Goal: Task Accomplishment & Management: Use online tool/utility

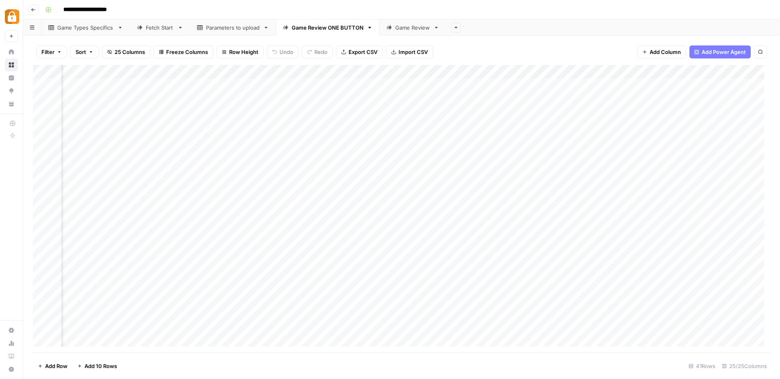
scroll to position [0, 287]
click at [561, 113] on div "Add Column" at bounding box center [401, 209] width 737 height 288
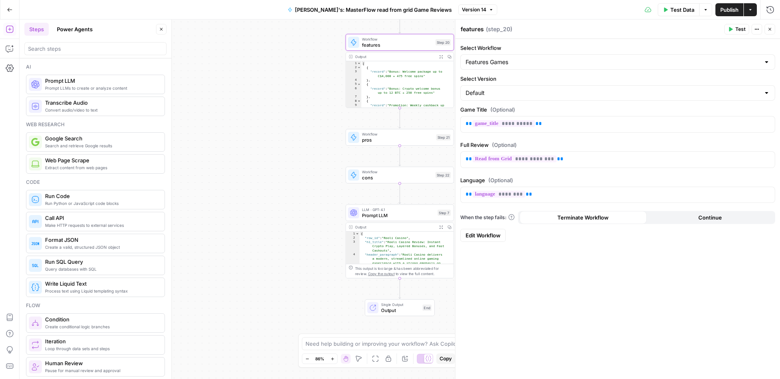
scroll to position [318, 0]
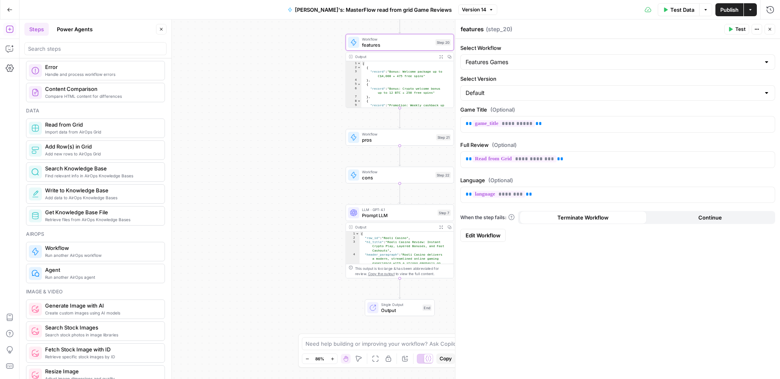
click at [769, 31] on icon "button" at bounding box center [769, 29] width 5 height 5
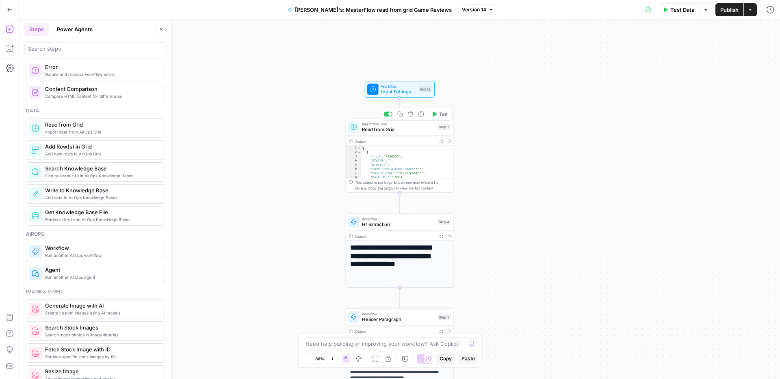
click at [363, 128] on span "Read from Grid" at bounding box center [398, 129] width 73 height 7
type input "Game Review ONE BUTTON"
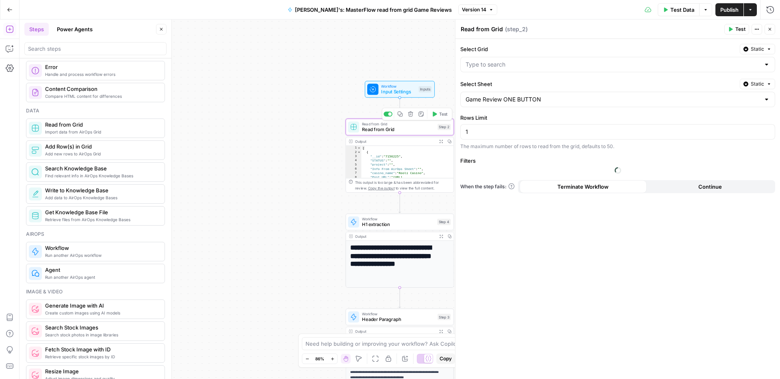
type input "Base for GAME REVIEWS"
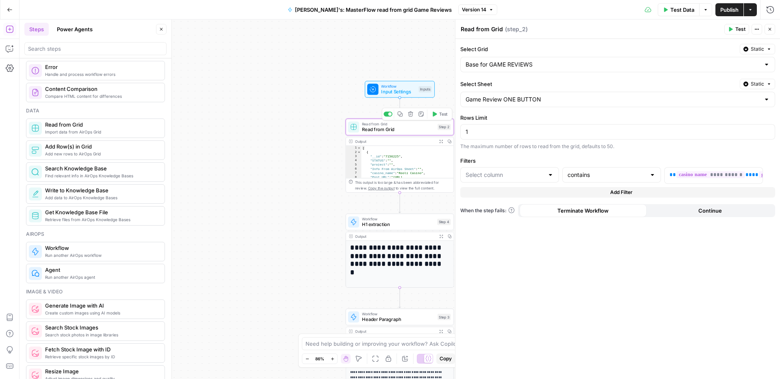
type input "game_title"
click at [666, 175] on div "**********" at bounding box center [706, 176] width 85 height 16
click at [646, 153] on div "**********" at bounding box center [617, 209] width 324 height 340
click at [728, 7] on span "Publish" at bounding box center [729, 10] width 18 height 8
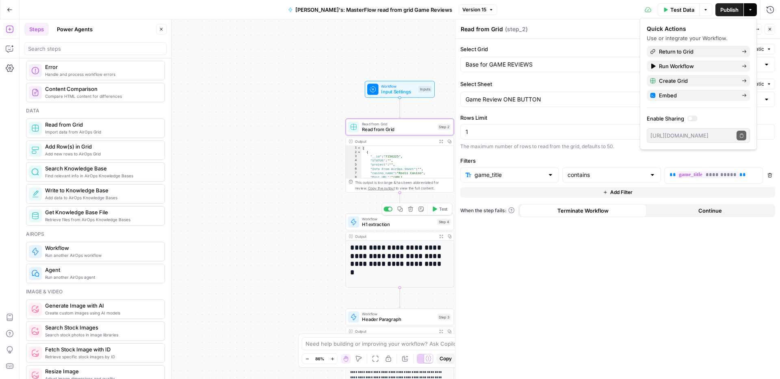
click at [390, 223] on span "H1 extraction" at bounding box center [398, 224] width 72 height 7
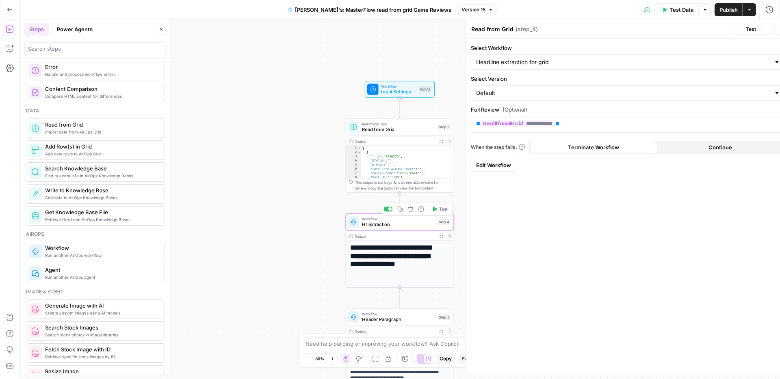
type textarea "H1 extraction"
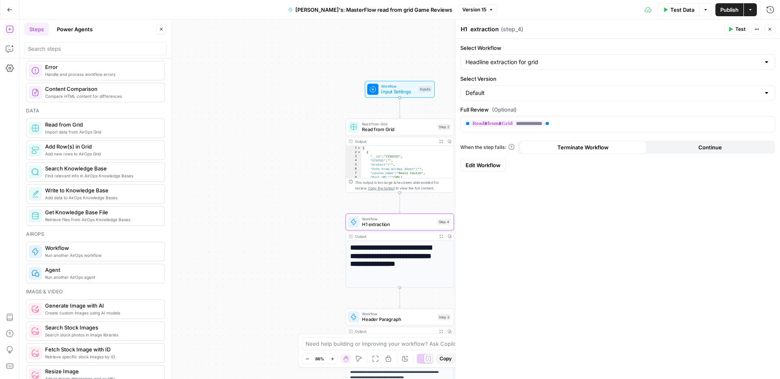
click at [487, 166] on span "Edit Workflow" at bounding box center [482, 165] width 35 height 8
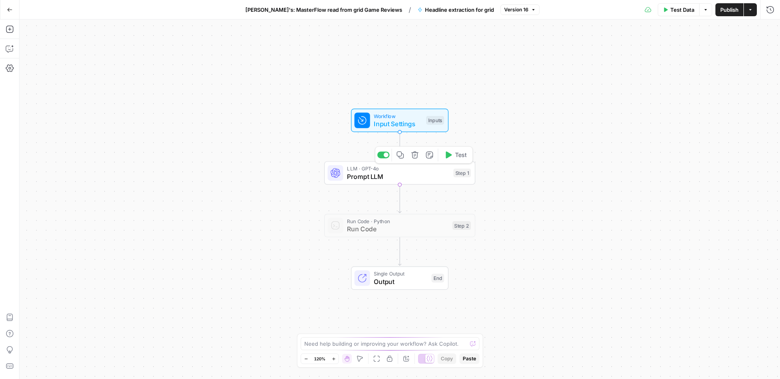
click at [411, 173] on span "Prompt LLM" at bounding box center [398, 177] width 102 height 10
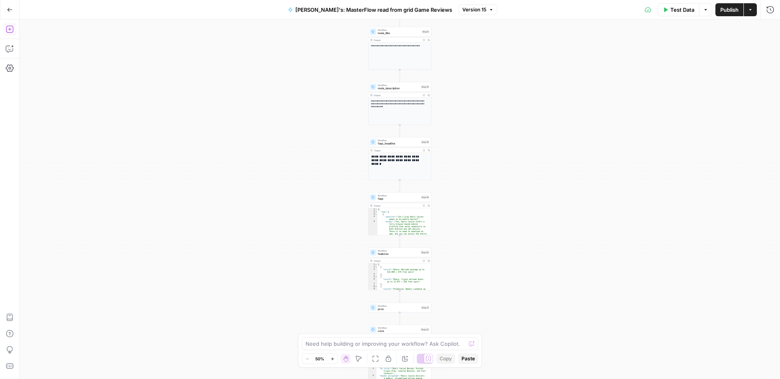
click at [6, 30] on icon "button" at bounding box center [9, 29] width 7 height 7
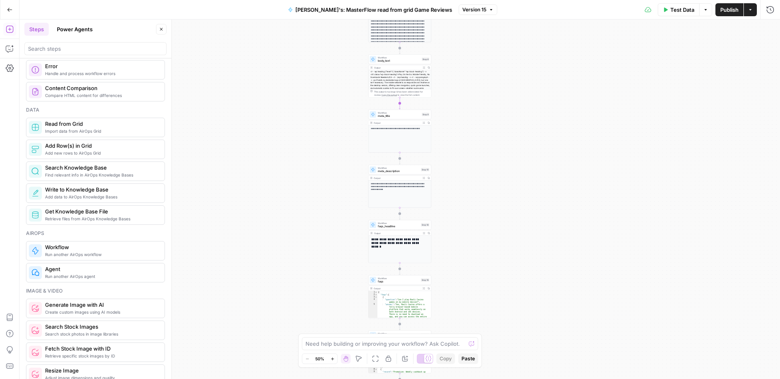
scroll to position [56, 0]
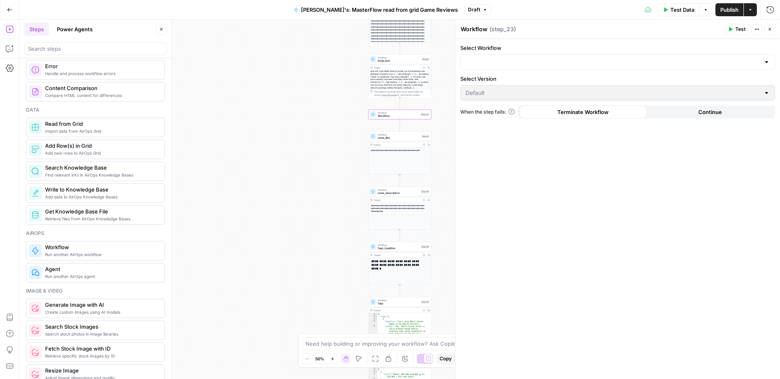
click at [478, 27] on textarea "Workflow" at bounding box center [473, 29] width 27 height 8
drag, startPoint x: 488, startPoint y: 28, endPoint x: 450, endPoint y: 25, distance: 38.7
click at [450, 25] on body "Adzz New Home Browse Insights Opportunities Your Data Recent Grids ACTIVE: News…" at bounding box center [390, 189] width 780 height 379
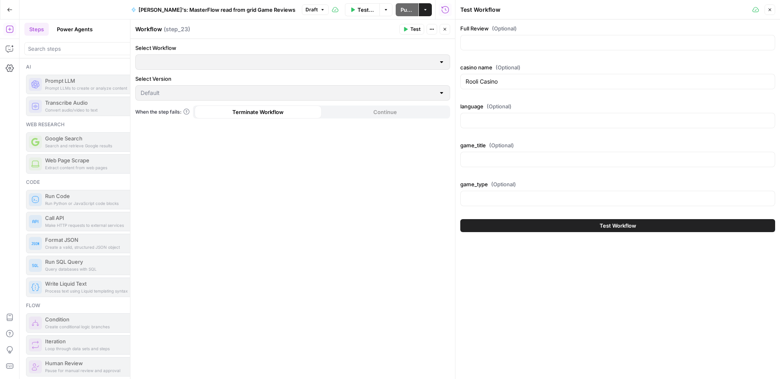
click at [767, 10] on icon "button" at bounding box center [769, 9] width 5 height 5
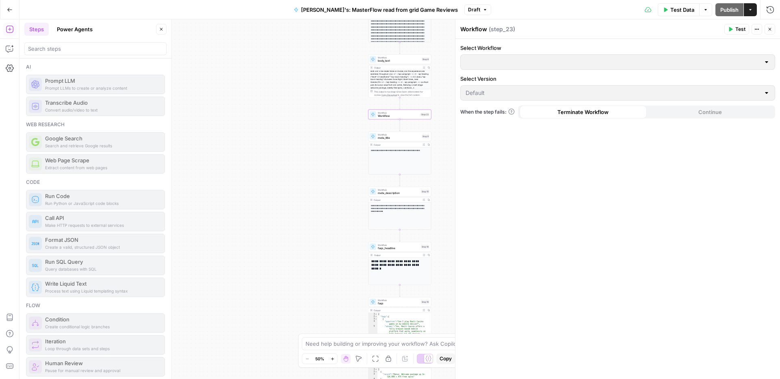
click at [469, 31] on div "Workflow ( step_23 )" at bounding box center [591, 29] width 262 height 8
click at [395, 117] on span "Workflow" at bounding box center [398, 116] width 41 height 4
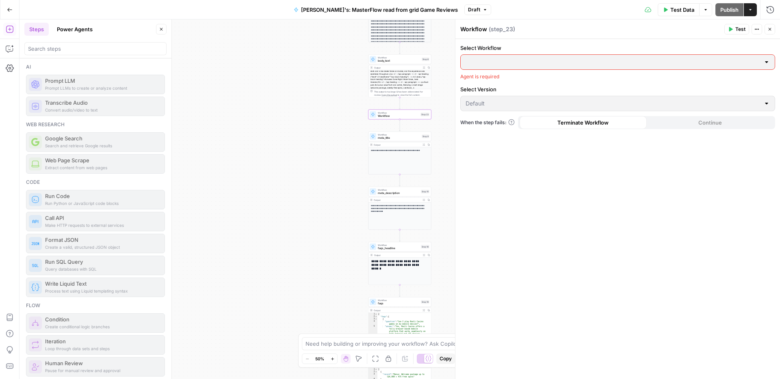
click at [767, 61] on div at bounding box center [766, 62] width 6 height 8
click at [162, 31] on icon "button" at bounding box center [161, 29] width 5 height 5
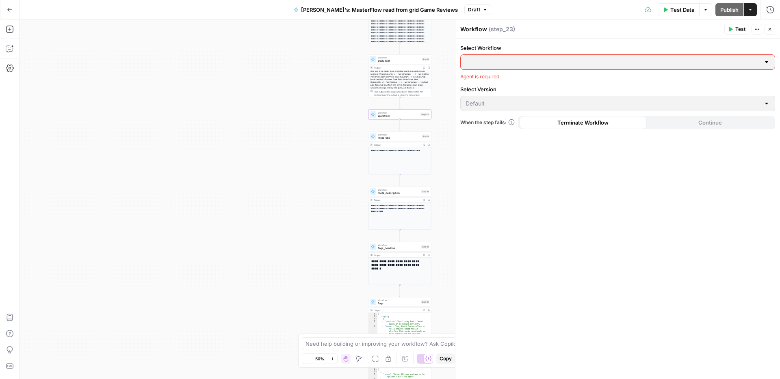
click at [708, 89] on label "Select Version" at bounding box center [617, 89] width 315 height 8
click at [769, 29] on icon "button" at bounding box center [769, 29] width 3 height 3
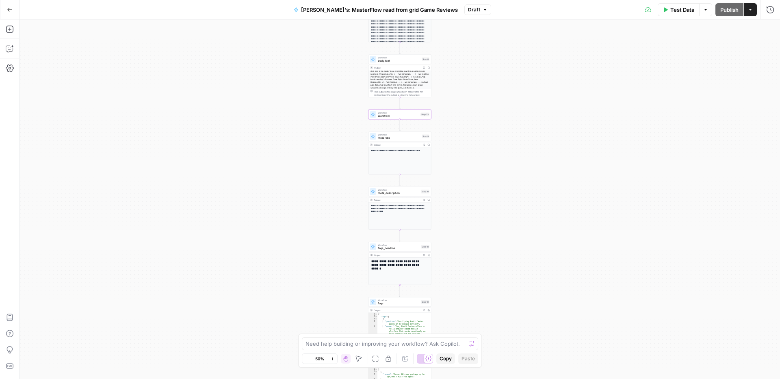
click at [387, 113] on span "Workflow" at bounding box center [398, 112] width 41 height 3
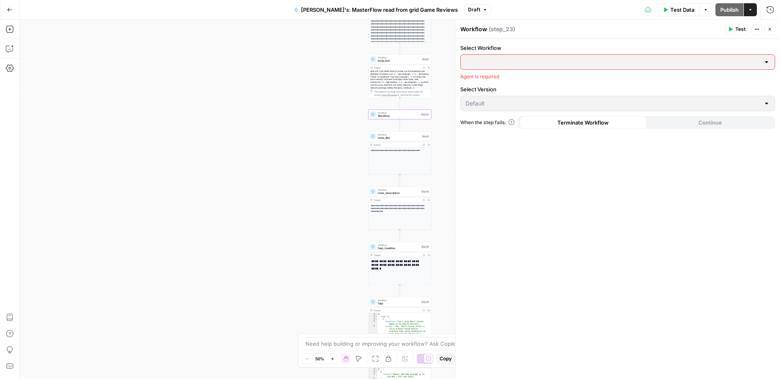
click at [767, 62] on div at bounding box center [766, 62] width 6 height 8
click at [493, 34] on div "Workflow ( step_23 ) Test Actions Close" at bounding box center [617, 29] width 315 height 11
click at [495, 31] on span "( step_23 )" at bounding box center [501, 29] width 26 height 8
click at [481, 31] on div "Workflow ( step_23 )" at bounding box center [591, 29] width 262 height 8
click at [478, 30] on div "Workflow ( step_23 )" at bounding box center [591, 29] width 262 height 8
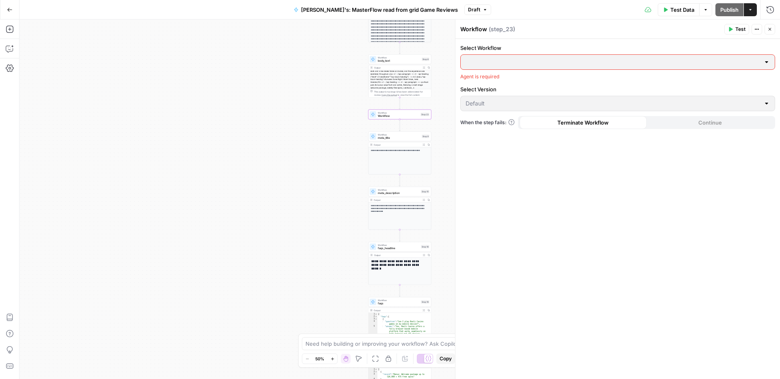
click at [771, 30] on icon "button" at bounding box center [769, 29] width 5 height 5
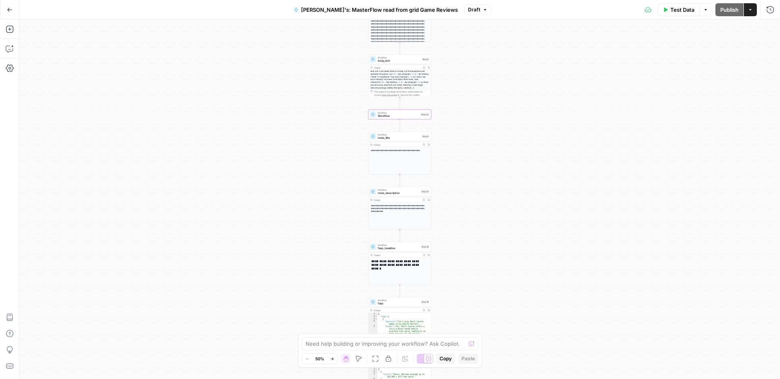
click at [664, 207] on div "Workflow Input Settings Inputs Read from Grid Read from Grid Step 2 Output Expa…" at bounding box center [399, 199] width 760 height 360
click at [389, 112] on span "Workflow" at bounding box center [398, 112] width 41 height 3
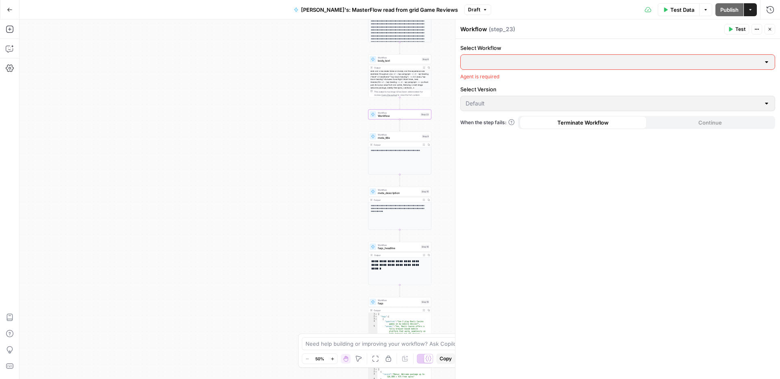
click at [475, 31] on div "Workflow ( step_23 )" at bounding box center [591, 29] width 262 height 8
click at [772, 29] on button "Close" at bounding box center [769, 29] width 11 height 11
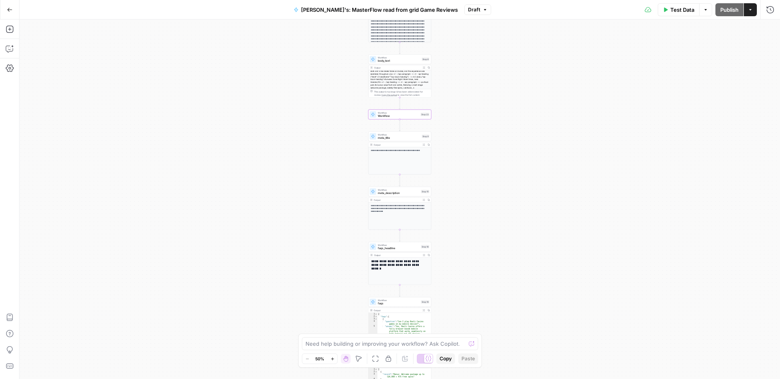
click at [389, 115] on span "Workflow" at bounding box center [398, 116] width 41 height 4
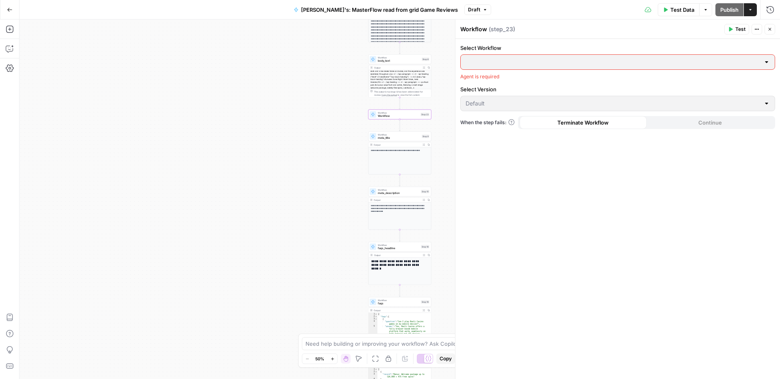
click at [480, 73] on div "Agent is required" at bounding box center [617, 76] width 315 height 7
click at [476, 124] on span "When the step fails:" at bounding box center [487, 122] width 54 height 7
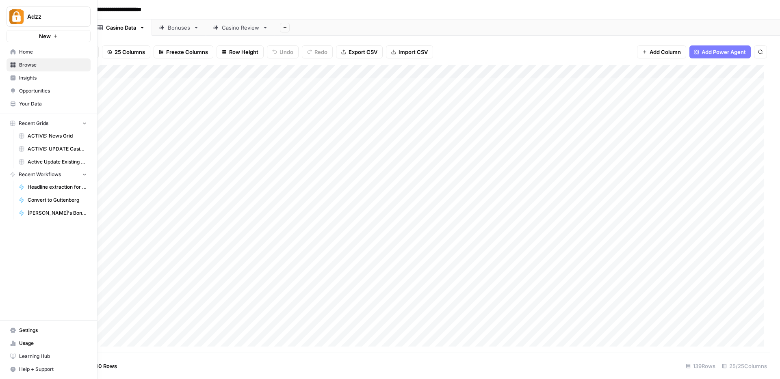
click at [15, 66] on icon at bounding box center [13, 65] width 5 height 5
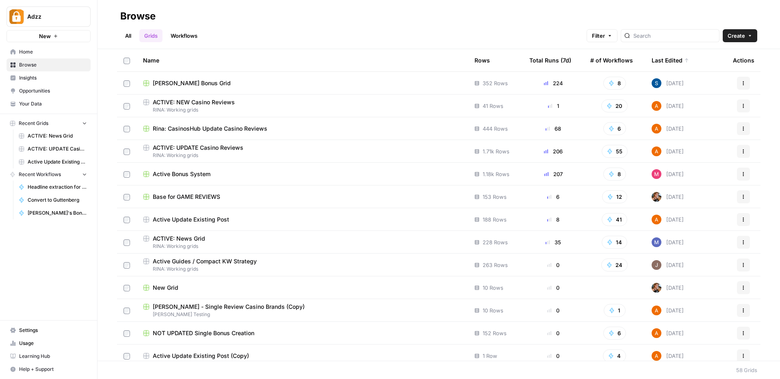
click at [64, 38] on button "New" at bounding box center [48, 36] width 84 height 12
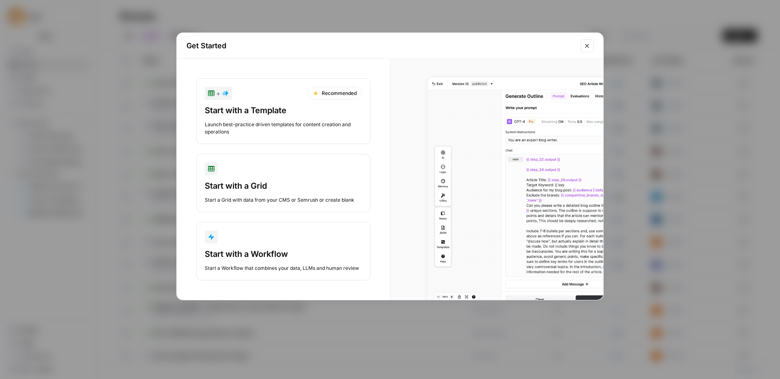
click at [246, 236] on div "button" at bounding box center [283, 237] width 157 height 13
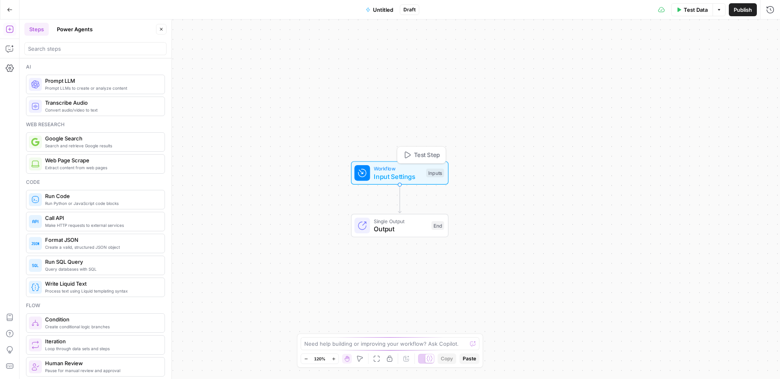
click at [377, 175] on span "Input Settings" at bounding box center [398, 177] width 48 height 10
click at [595, 56] on span "Add Field" at bounding box center [607, 55] width 24 height 8
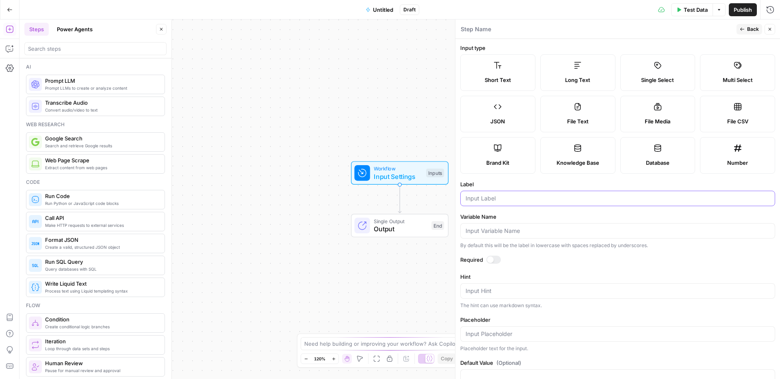
click at [481, 201] on input "Label" at bounding box center [617, 199] width 304 height 8
type input "Game"
click at [377, 9] on span "Untitled" at bounding box center [383, 10] width 20 height 8
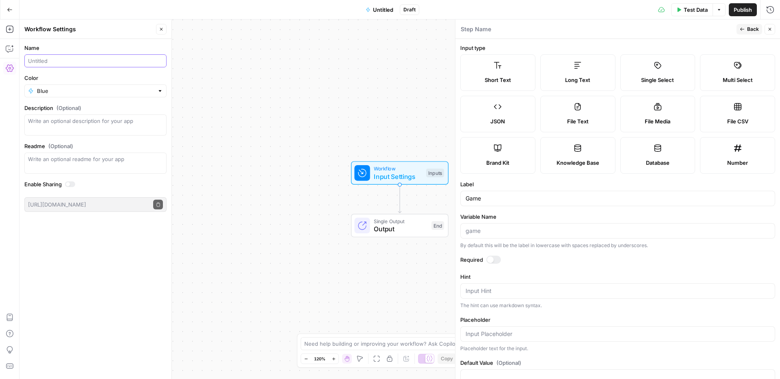
click at [43, 61] on input "Name" at bounding box center [95, 61] width 135 height 8
type input "Game Reviews Summary Text"
click at [473, 228] on input "Variable Name" at bounding box center [617, 231] width 304 height 8
click at [490, 197] on input "Game" at bounding box center [617, 199] width 304 height 8
type input "Game Review"
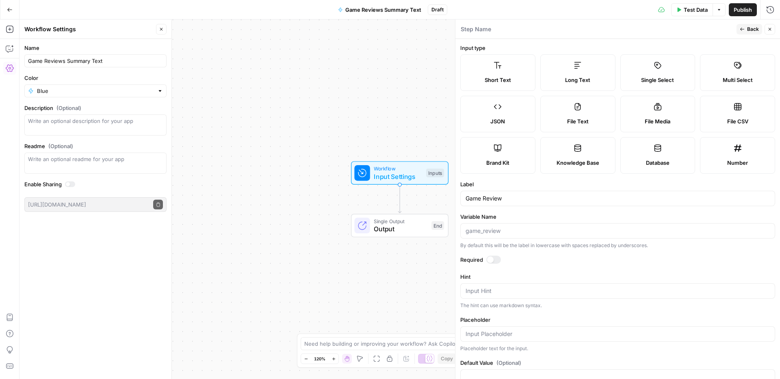
click at [468, 236] on div at bounding box center [617, 230] width 315 height 15
type input "game_review"
click at [745, 32] on button "Back" at bounding box center [749, 29] width 26 height 11
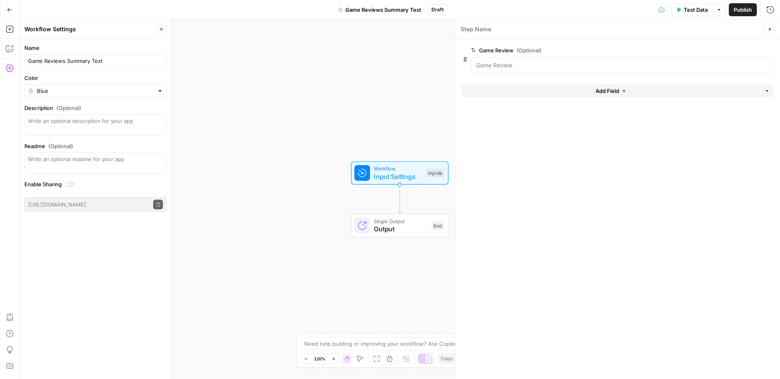
click at [164, 30] on button "Close" at bounding box center [161, 29] width 11 height 11
click at [10, 31] on icon "button" at bounding box center [10, 29] width 8 height 8
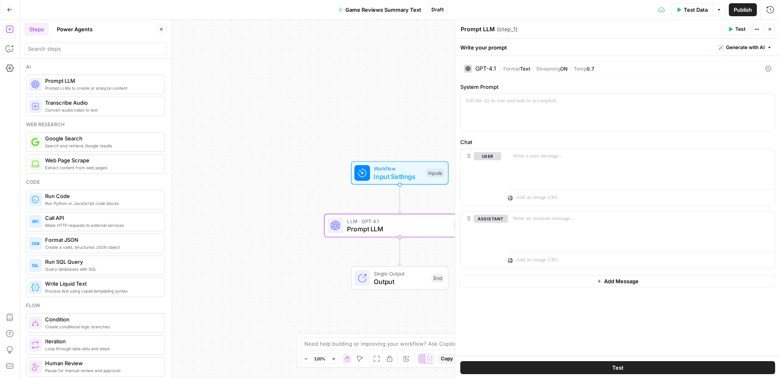
click at [744, 48] on span "Generate with AI" at bounding box center [745, 47] width 39 height 7
click at [489, 105] on p at bounding box center [617, 101] width 304 height 8
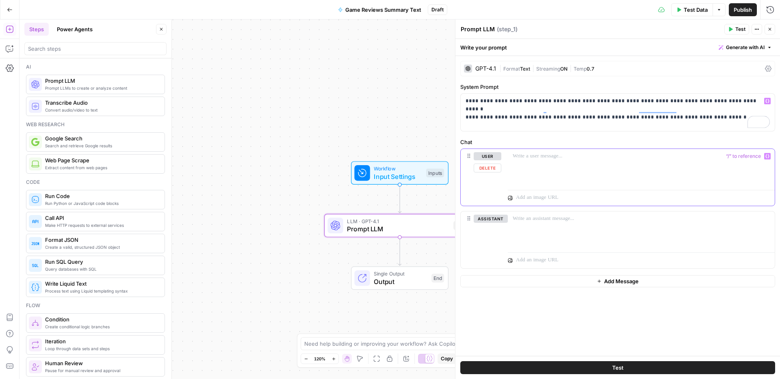
click at [534, 157] on p at bounding box center [640, 156] width 257 height 8
drag, startPoint x: 678, startPoint y: 110, endPoint x: 702, endPoint y: 108, distance: 24.9
click at [702, 108] on p "**********" at bounding box center [617, 105] width 304 height 16
click at [767, 99] on icon "button" at bounding box center [767, 101] width 4 height 4
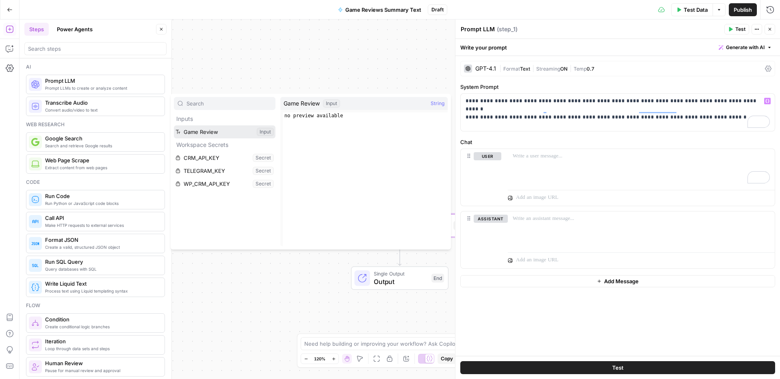
click at [222, 134] on button "Select variable Game Review" at bounding box center [225, 131] width 102 height 13
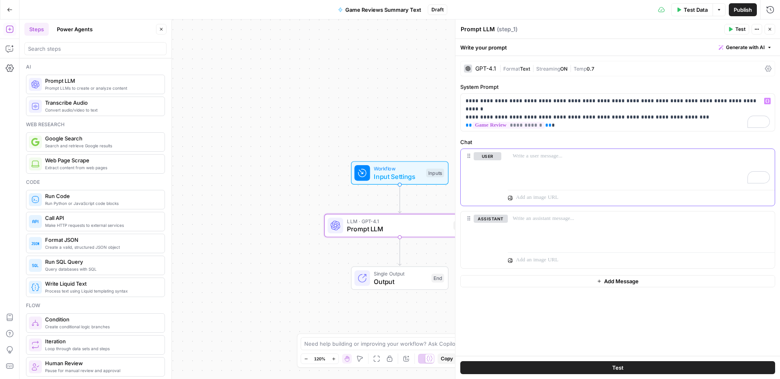
click at [518, 157] on p "To enrich screen reader interactions, please activate Accessibility in Grammarl…" at bounding box center [640, 156] width 257 height 8
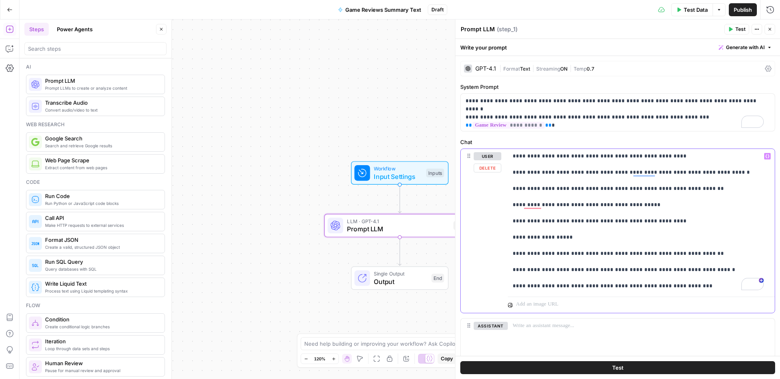
click at [514, 164] on p "**********" at bounding box center [637, 221] width 251 height 138
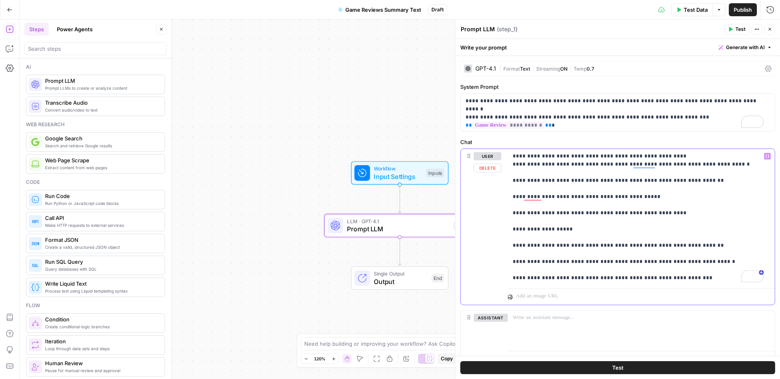
click at [606, 156] on p "**********" at bounding box center [637, 217] width 251 height 130
click at [765, 157] on icon "button" at bounding box center [767, 157] width 4 height 4
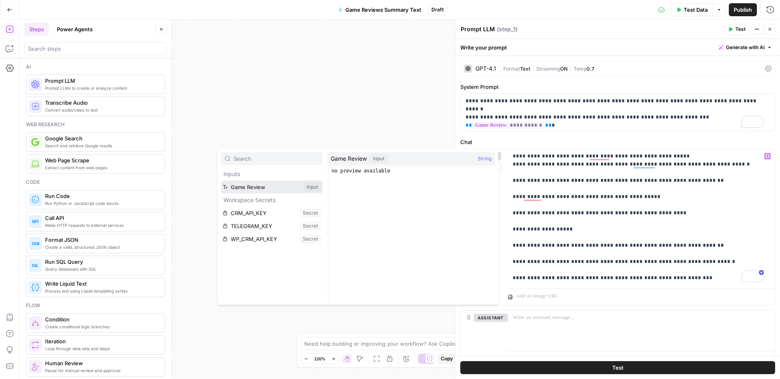
click at [276, 184] on button "Select variable Game Review" at bounding box center [272, 187] width 102 height 13
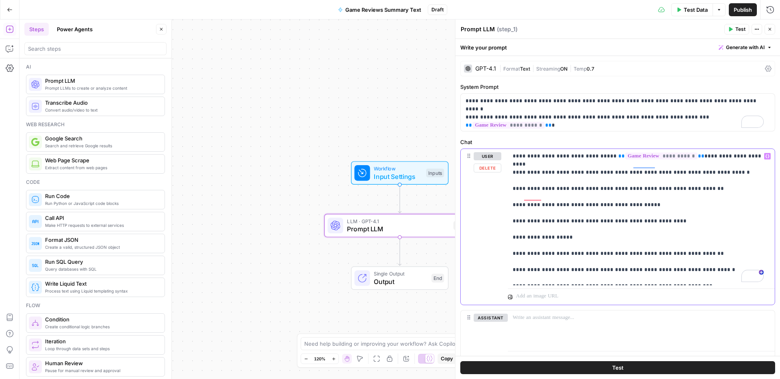
click at [510, 173] on div "**********" at bounding box center [641, 217] width 267 height 136
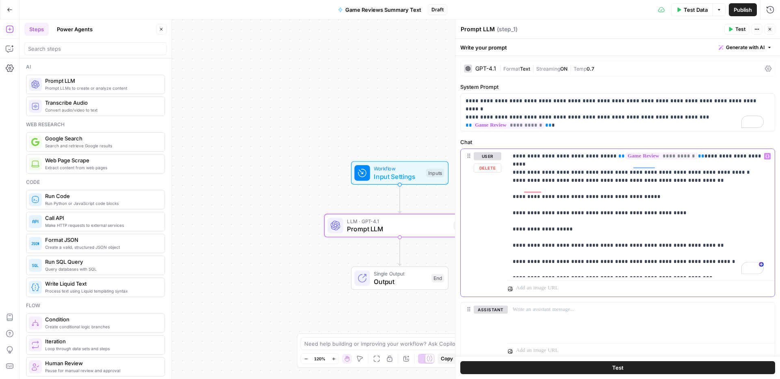
click at [578, 179] on p "**********" at bounding box center [637, 213] width 251 height 122
click at [519, 179] on p "**********" at bounding box center [637, 213] width 251 height 122
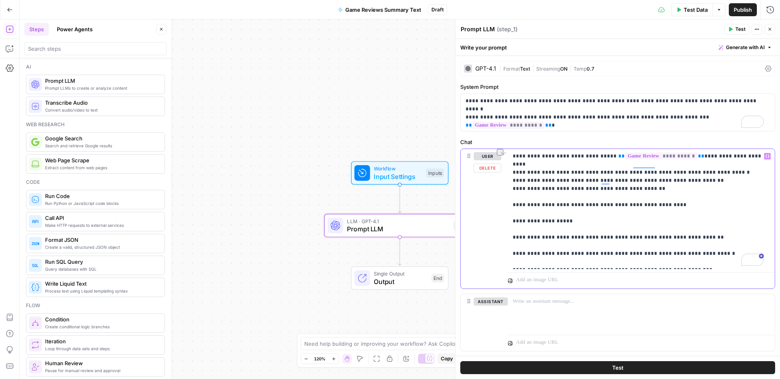
drag, startPoint x: 598, startPoint y: 198, endPoint x: 619, endPoint y: 195, distance: 20.9
click at [619, 195] on p "**********" at bounding box center [637, 209] width 251 height 114
click at [605, 196] on p "**********" at bounding box center [637, 209] width 251 height 114
drag, startPoint x: 598, startPoint y: 197, endPoint x: 635, endPoint y: 197, distance: 37.4
click at [635, 197] on p "**********" at bounding box center [637, 209] width 251 height 114
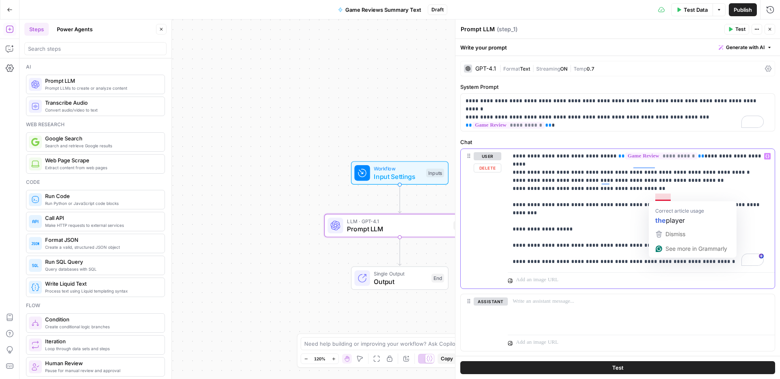
click at [655, 196] on p "**********" at bounding box center [637, 209] width 251 height 114
click at [527, 218] on p "**********" at bounding box center [637, 209] width 251 height 114
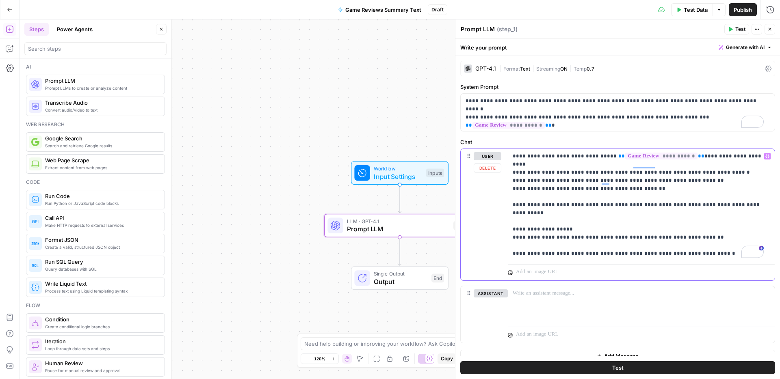
click at [525, 228] on p "**********" at bounding box center [637, 205] width 251 height 106
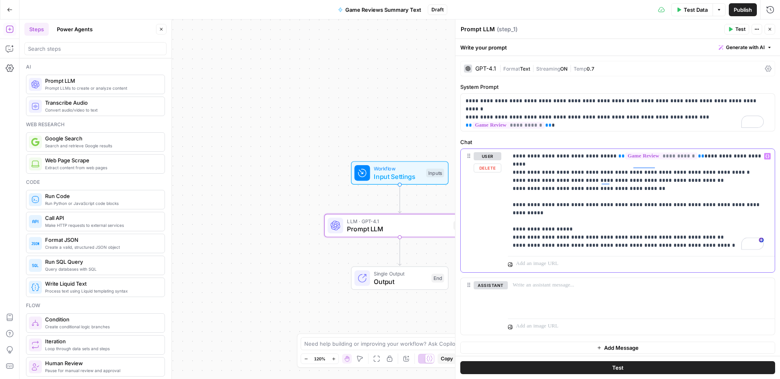
click at [619, 221] on p "**********" at bounding box center [637, 200] width 251 height 97
click at [536, 239] on p "**********" at bounding box center [637, 200] width 251 height 97
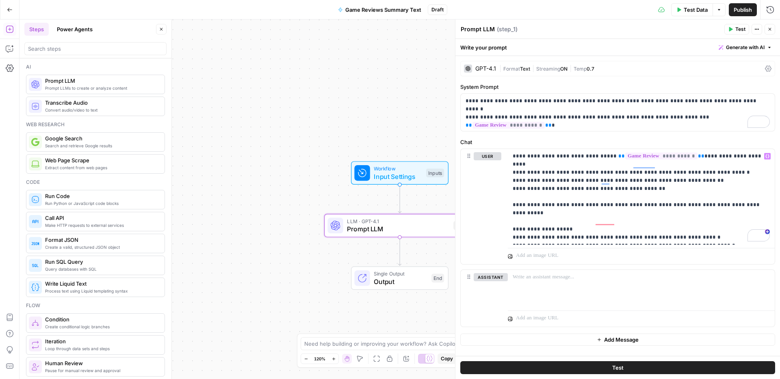
click at [739, 9] on span "Publish" at bounding box center [742, 10] width 18 height 8
click at [729, 11] on span "Publish" at bounding box center [729, 10] width 18 height 8
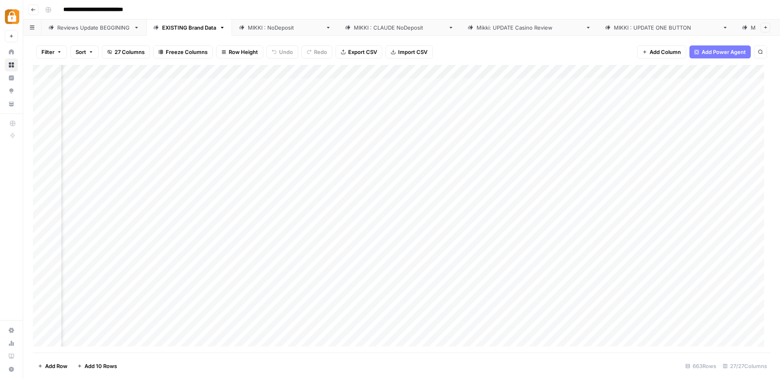
scroll to position [0, 1512]
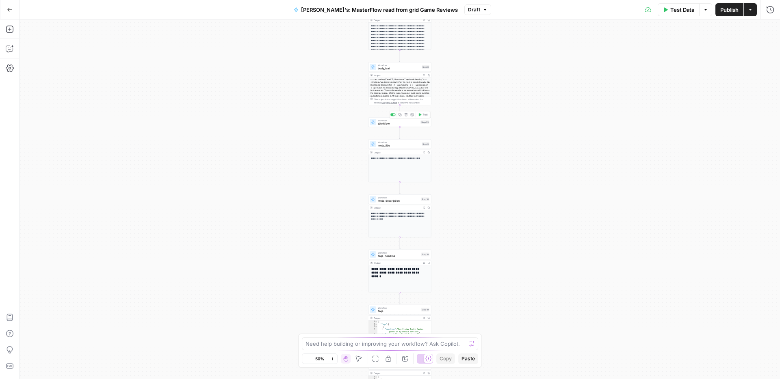
click at [394, 126] on div "Workflow Workflow Step 23 Copy step Delete step Add Note Test" at bounding box center [399, 122] width 63 height 10
click at [406, 116] on icon "button" at bounding box center [405, 114] width 3 height 3
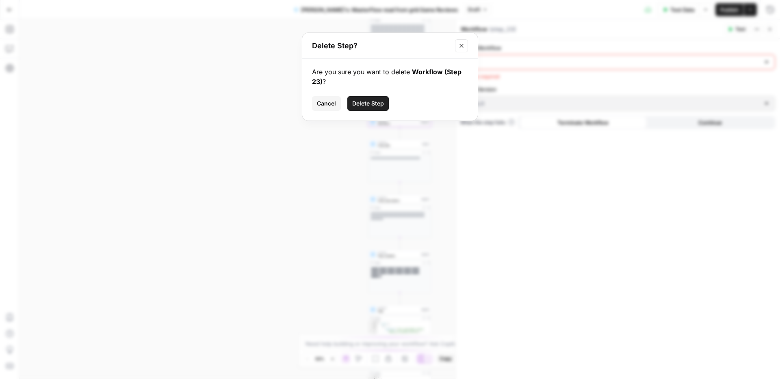
click at [376, 107] on span "Delete Step" at bounding box center [368, 103] width 32 height 8
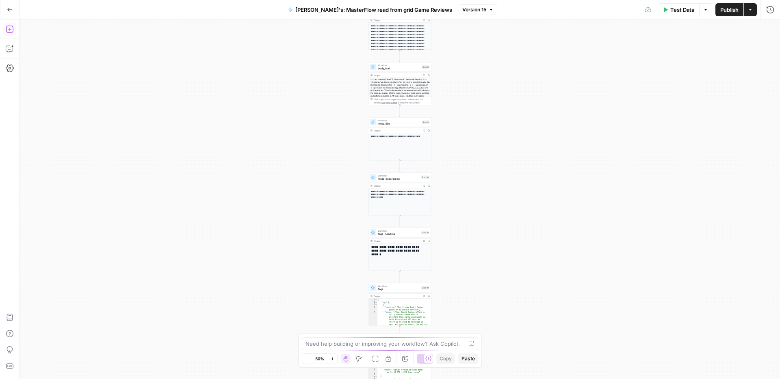
click at [7, 27] on icon "button" at bounding box center [10, 29] width 8 height 8
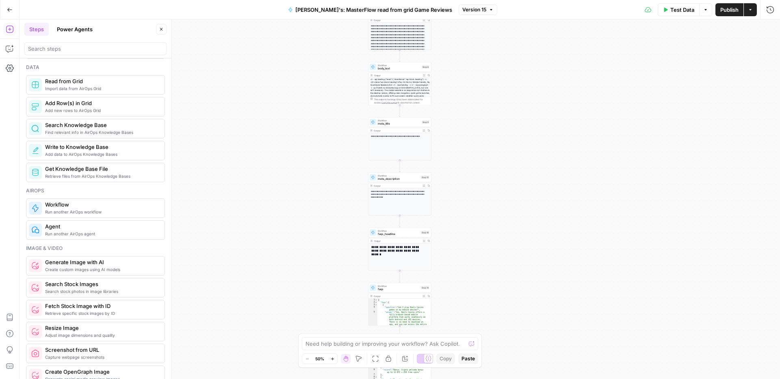
scroll to position [367, 0]
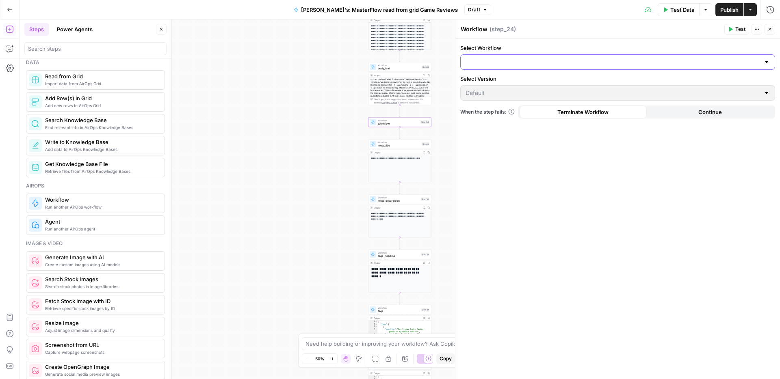
click at [500, 63] on input "Select Workflow" at bounding box center [612, 62] width 294 height 8
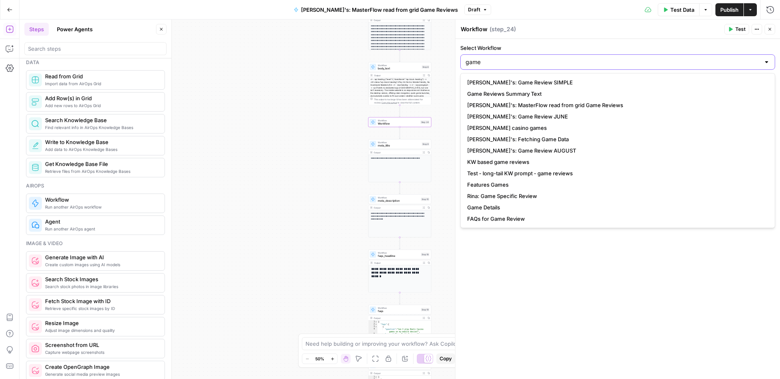
drag, startPoint x: 508, startPoint y: 59, endPoint x: 459, endPoint y: 64, distance: 49.0
click at [459, 64] on div "Workflow Workflow ( step_24 ) Test Actions Close Select Workflow game Select Ve…" at bounding box center [617, 199] width 325 height 360
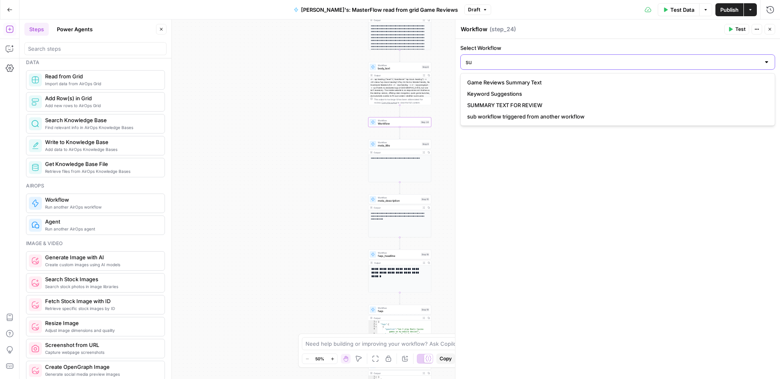
type input "su"
click at [513, 83] on span "Game Reviews Summary Text" at bounding box center [616, 82] width 298 height 8
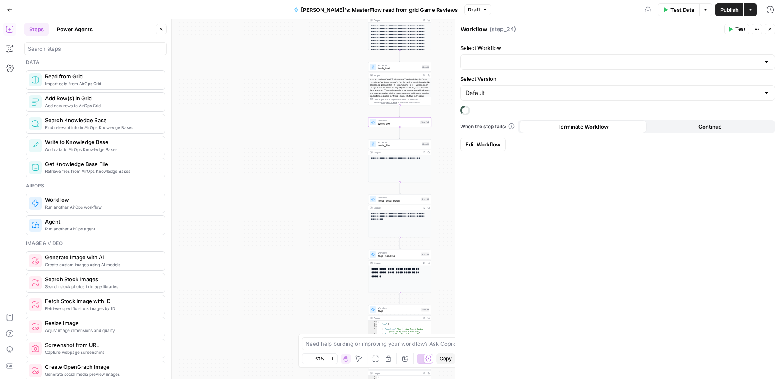
type input "Game Reviews Summary Text"
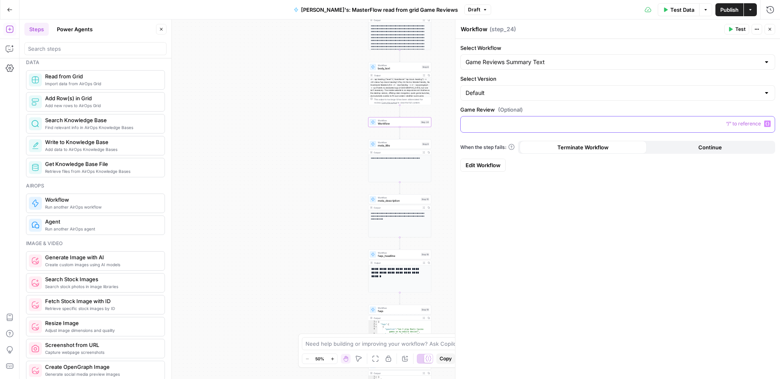
click at [769, 125] on icon "button" at bounding box center [767, 124] width 4 height 4
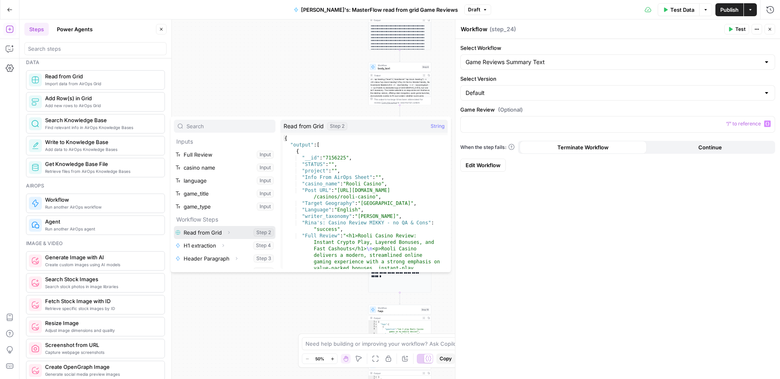
click at [231, 234] on button "Expand" at bounding box center [228, 232] width 11 height 11
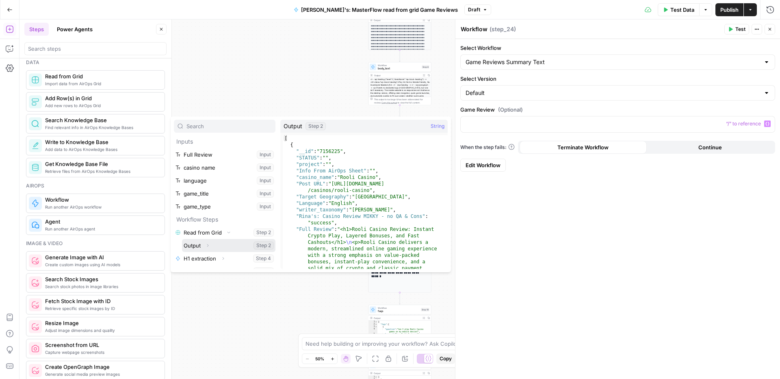
click at [216, 244] on button "Select variable Output" at bounding box center [228, 245] width 93 height 13
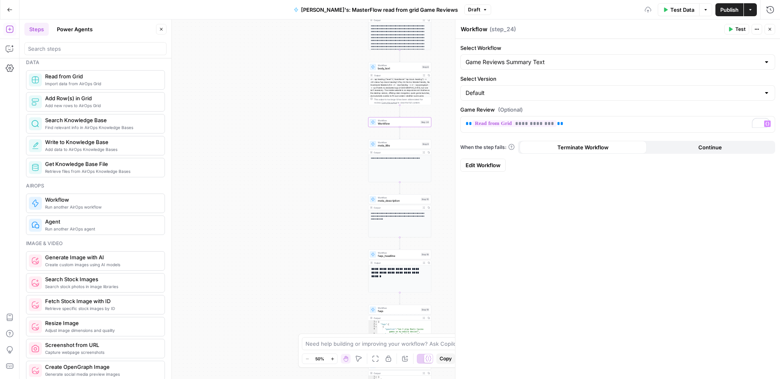
click at [733, 13] on span "Publish" at bounding box center [729, 10] width 18 height 8
click at [771, 30] on icon "button" at bounding box center [769, 29] width 5 height 5
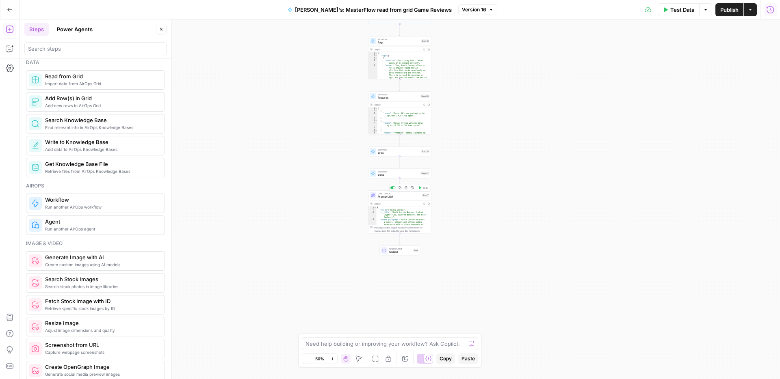
click at [407, 197] on span "Prompt LLM" at bounding box center [399, 197] width 42 height 4
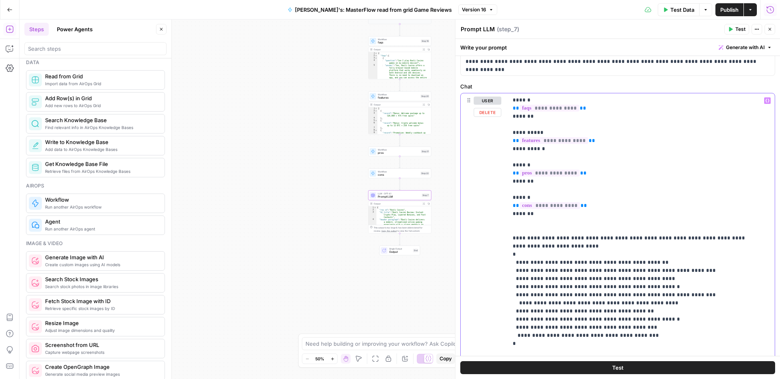
scroll to position [236, 0]
drag, startPoint x: 546, startPoint y: 218, endPoint x: 511, endPoint y: 199, distance: 39.6
click at [511, 199] on div "**********" at bounding box center [638, 258] width 261 height 331
copy p "**********"
click at [560, 149] on p "**********" at bounding box center [634, 141] width 245 height 560
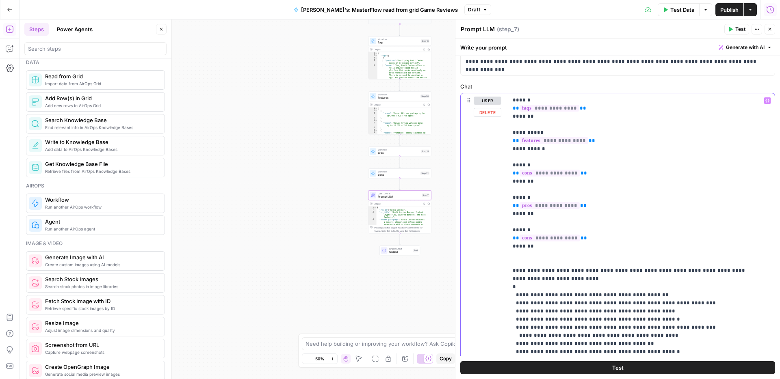
drag, startPoint x: 528, startPoint y: 164, endPoint x: 517, endPoint y: 165, distance: 11.0
click at [517, 165] on p "**********" at bounding box center [634, 157] width 245 height 593
click at [525, 181] on p "**********" at bounding box center [634, 157] width 245 height 593
click at [558, 174] on span "**********" at bounding box center [549, 173] width 61 height 7
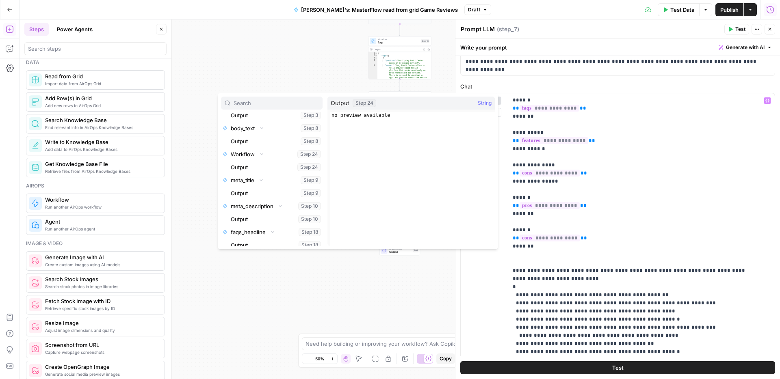
scroll to position [655, 0]
click at [265, 165] on button "Select variable Output" at bounding box center [275, 165] width 93 height 13
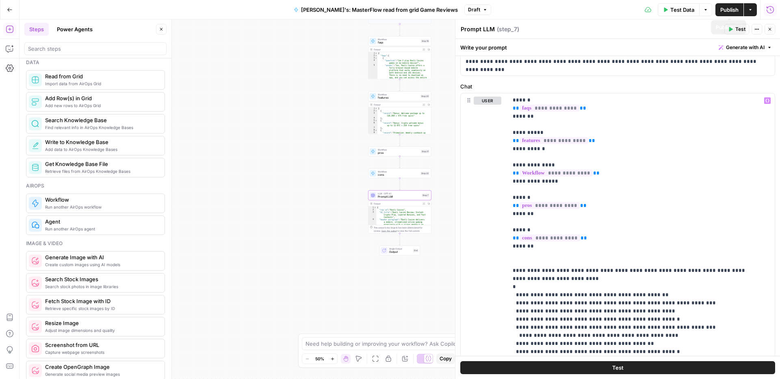
click at [730, 9] on span "Publish" at bounding box center [729, 10] width 18 height 8
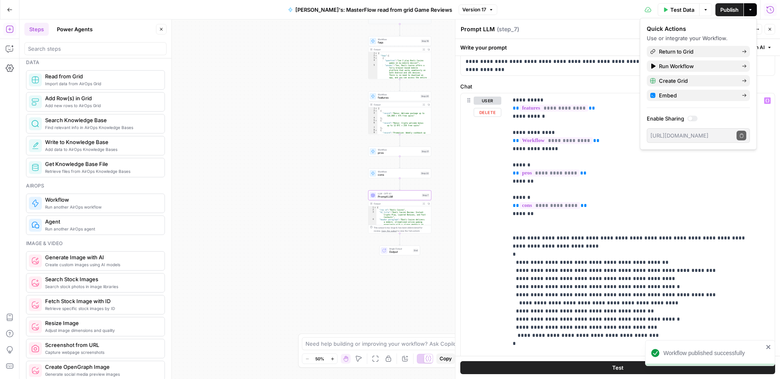
scroll to position [268, 0]
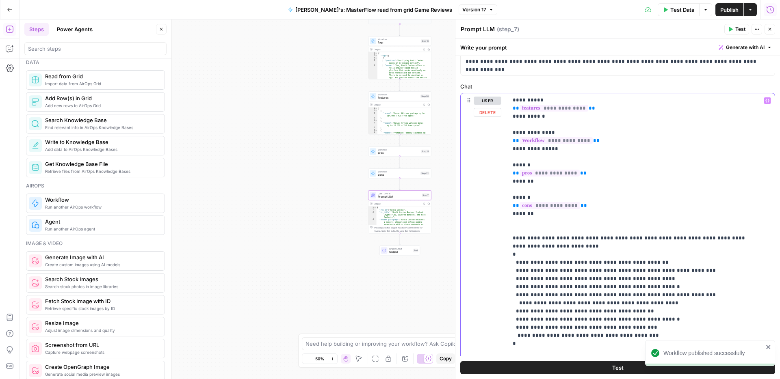
drag, startPoint x: 515, startPoint y: 336, endPoint x: 643, endPoint y: 336, distance: 127.9
click at [643, 336] on p "**********" at bounding box center [634, 124] width 245 height 593
copy p "**********"
click at [642, 330] on p "**********" at bounding box center [634, 124] width 245 height 593
click at [642, 337] on p "**********" at bounding box center [634, 124] width 245 height 593
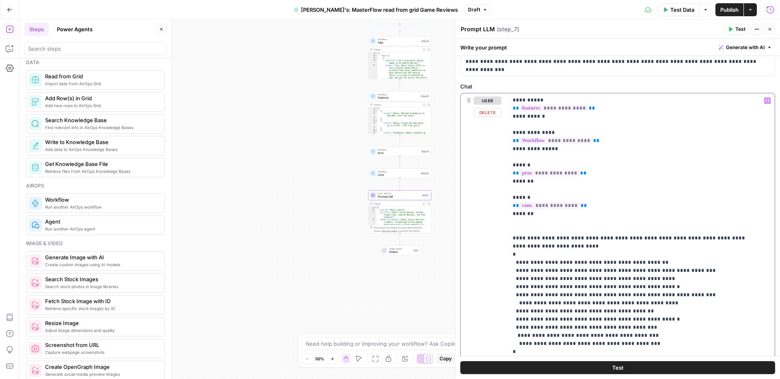
click at [515, 343] on p "**********" at bounding box center [634, 128] width 245 height 601
click at [720, 334] on p "**********" at bounding box center [634, 128] width 245 height 601
click at [521, 344] on p "**********" at bounding box center [634, 128] width 245 height 601
drag, startPoint x: 560, startPoint y: 343, endPoint x: 659, endPoint y: 344, distance: 99.5
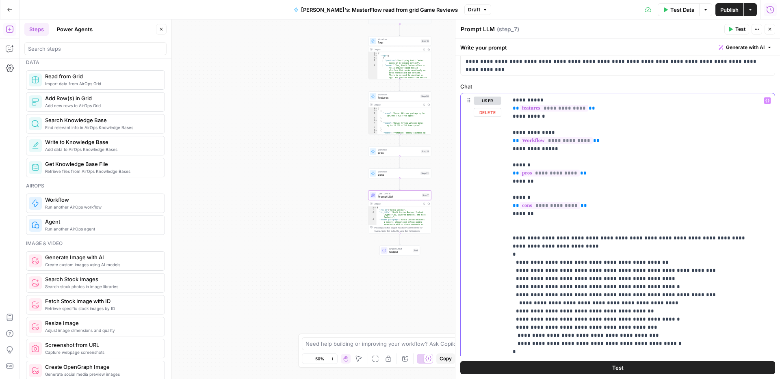
click at [659, 344] on p "**********" at bounding box center [634, 128] width 245 height 601
click at [515, 302] on p "**********" at bounding box center [634, 128] width 245 height 601
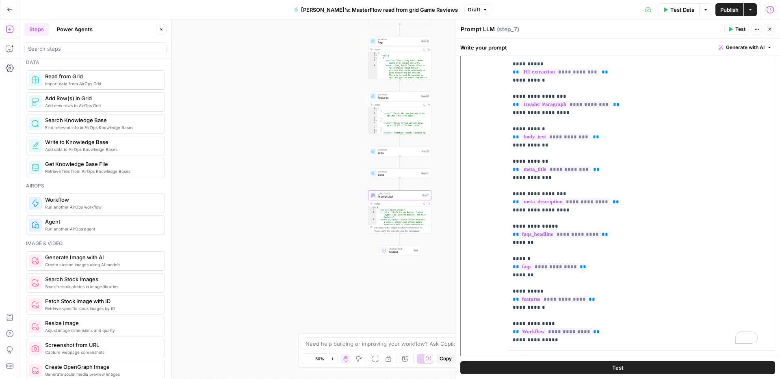
scroll to position [97, 0]
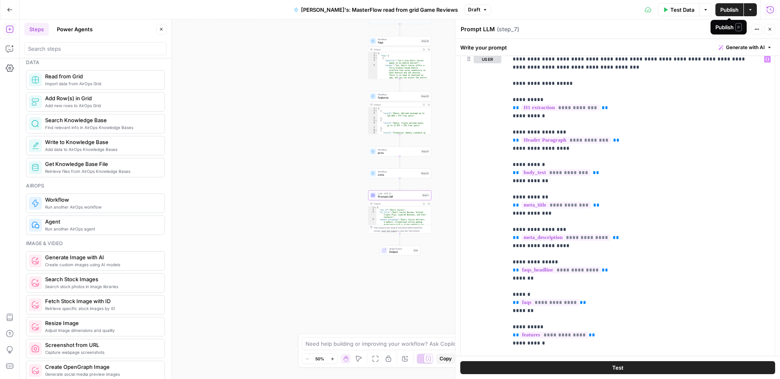
click at [726, 9] on span "Publish" at bounding box center [729, 10] width 18 height 8
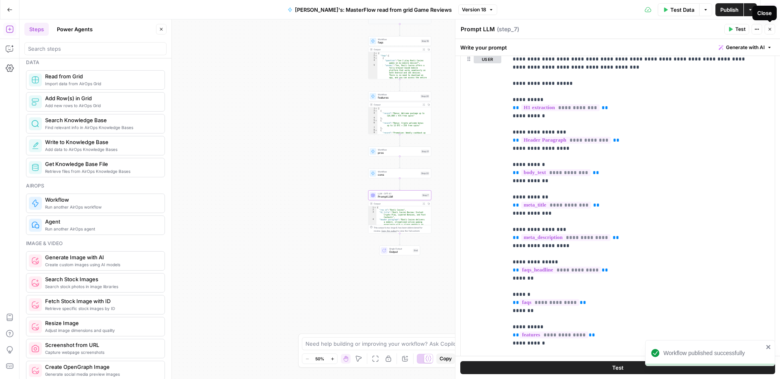
click at [772, 30] on button "Close" at bounding box center [769, 29] width 11 height 11
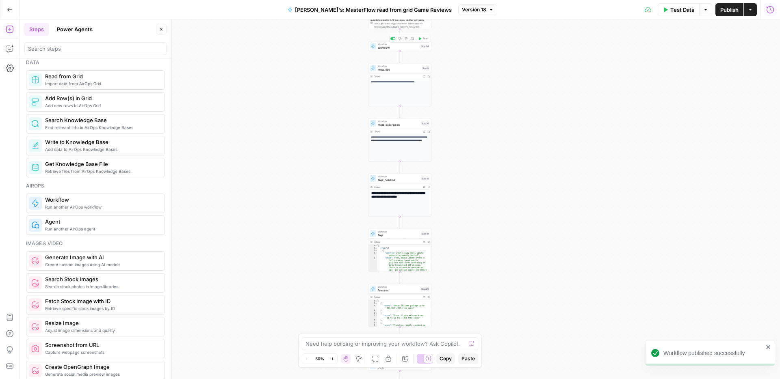
click at [402, 49] on span "Workflow" at bounding box center [398, 47] width 41 height 4
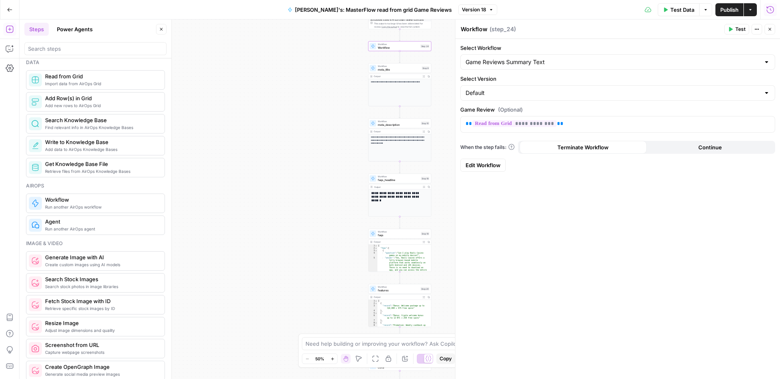
click at [474, 27] on textarea "Workflow" at bounding box center [473, 29] width 27 height 8
drag, startPoint x: 485, startPoint y: 28, endPoint x: 461, endPoint y: 28, distance: 24.0
click at [461, 28] on textarea "Workflow" at bounding box center [473, 29] width 27 height 8
type textarea "summary_text"
click at [728, 7] on span "Publish" at bounding box center [729, 10] width 18 height 8
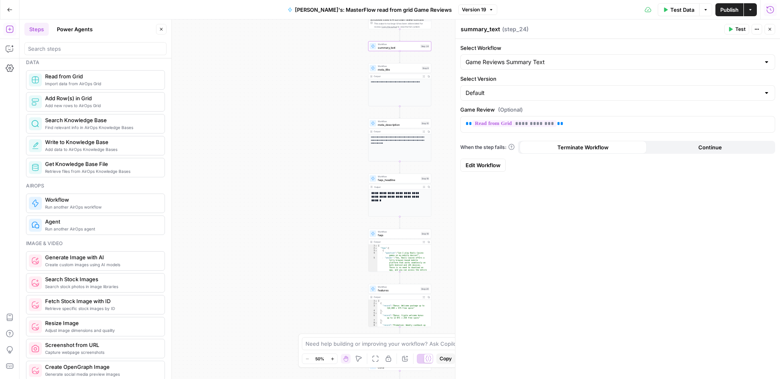
click at [12, 9] on span "Go Back" at bounding box center [12, 9] width 0 height 0
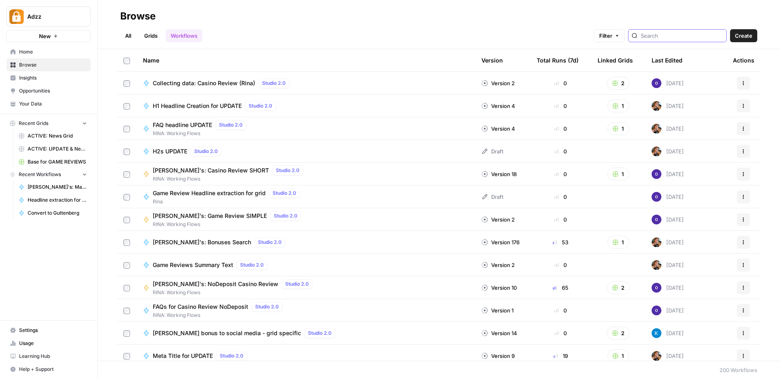
click at [681, 36] on input "search" at bounding box center [681, 36] width 82 height 8
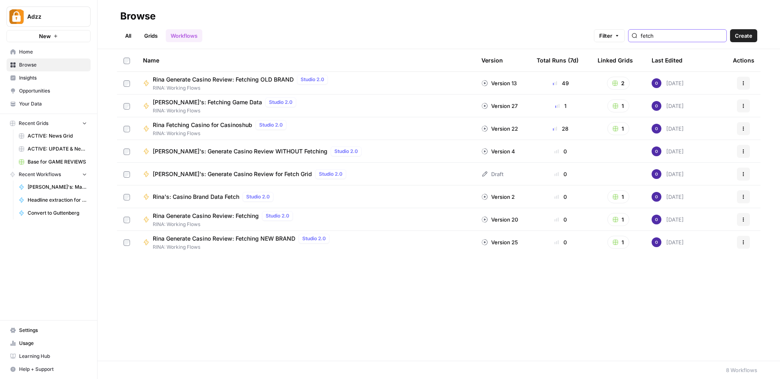
type input "fetch"
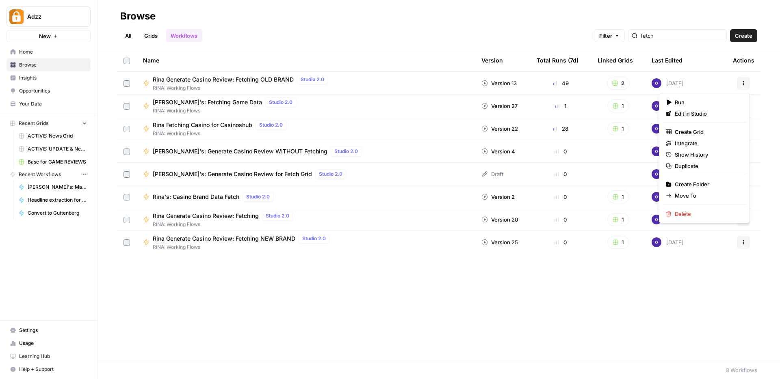
click at [742, 82] on icon "button" at bounding box center [743, 83] width 5 height 5
click at [691, 168] on span "Duplicate" at bounding box center [706, 166] width 65 height 8
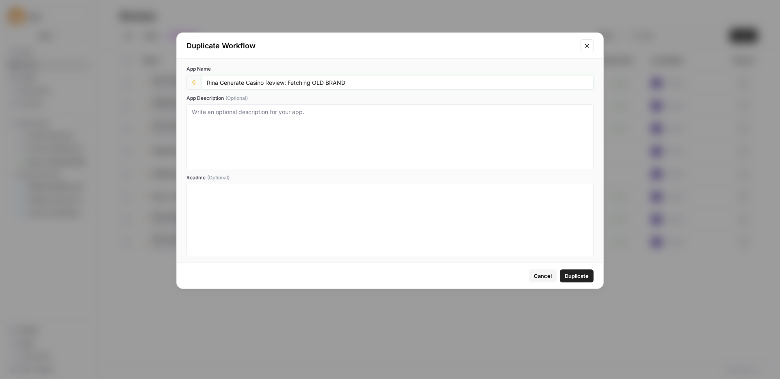
drag, startPoint x: 246, startPoint y: 84, endPoint x: 182, endPoint y: 82, distance: 64.2
click at [182, 82] on div "App Name Rina Generate Casino Review: Fetching OLD BRAND App Description (Optio…" at bounding box center [390, 161] width 426 height 204
drag, startPoint x: 274, startPoint y: 83, endPoint x: 331, endPoint y: 84, distance: 56.8
click at [331, 84] on input "Casino Review: Fetching OLD BRAND" at bounding box center [397, 82] width 381 height 7
type input "Casino Review: Fetching Arabic"
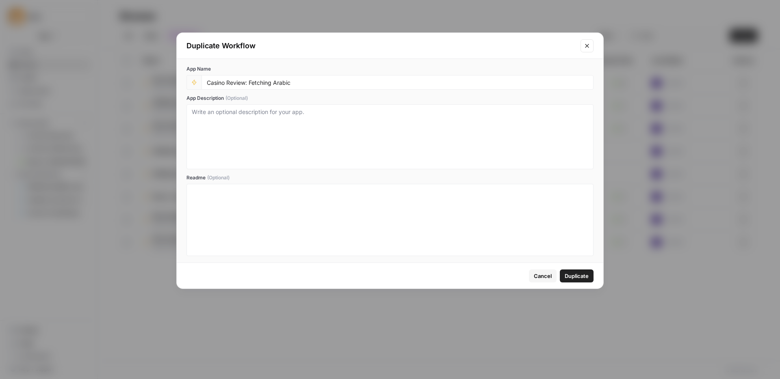
click at [582, 273] on span "Duplicate" at bounding box center [576, 276] width 24 height 8
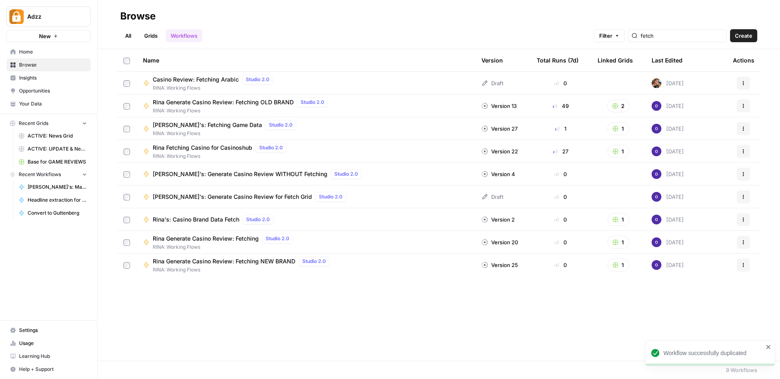
click at [303, 82] on div "Casino Review: Fetching Arabic Studio 2.0 RINA: Working Flows" at bounding box center [305, 83] width 325 height 17
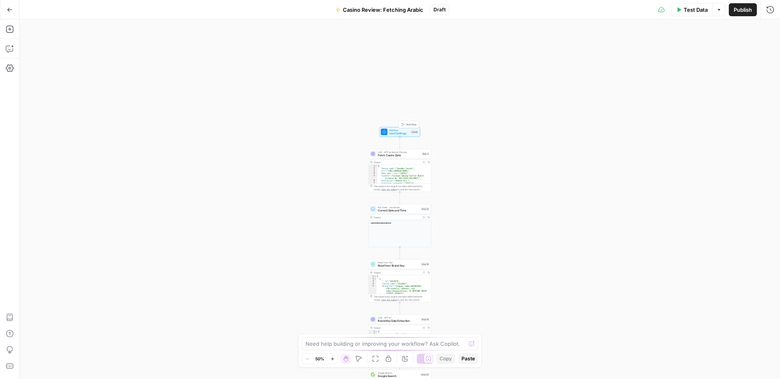
click at [398, 135] on span "Input Settings" at bounding box center [399, 134] width 20 height 4
click at [383, 265] on span "Read from Brand Key" at bounding box center [398, 266] width 41 height 4
type textarea "Read from Brand Key"
type input "ACTIVE: UPDATE & New Casino Reviews"
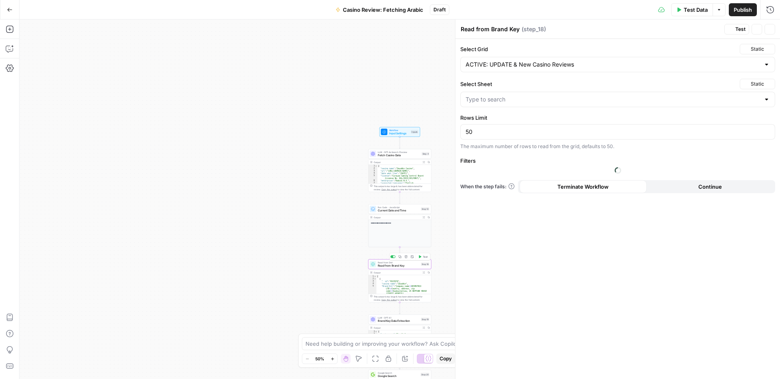
type input "Reviews Update BEGGINING"
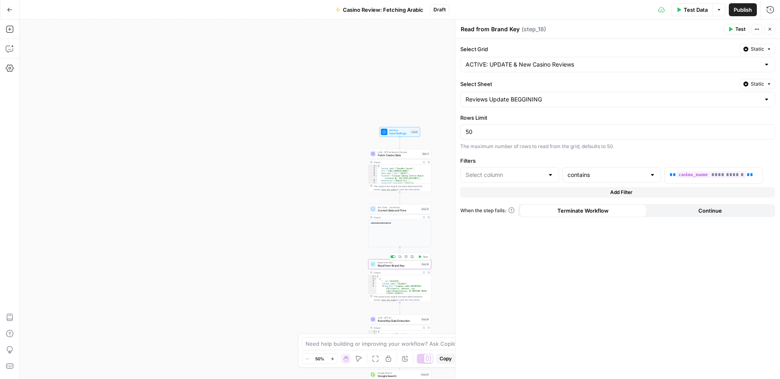
type input "Brand Kit"
click at [570, 63] on input "Select Grid" at bounding box center [612, 65] width 294 height 8
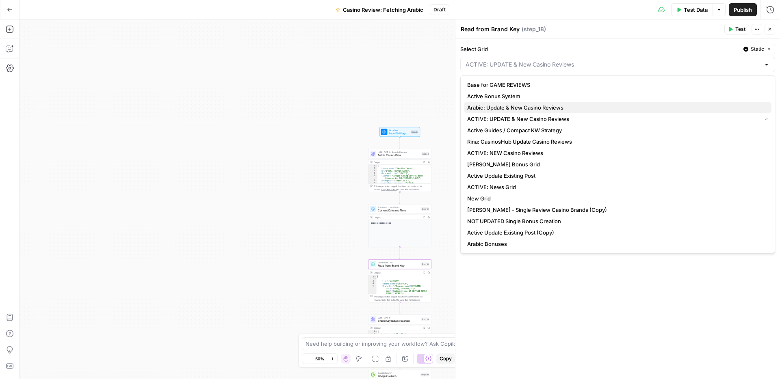
click at [532, 105] on span "Arabic: Update & New Casino Reviews" at bounding box center [616, 108] width 298 height 8
type input "Arabic: Update & New Casino Reviews"
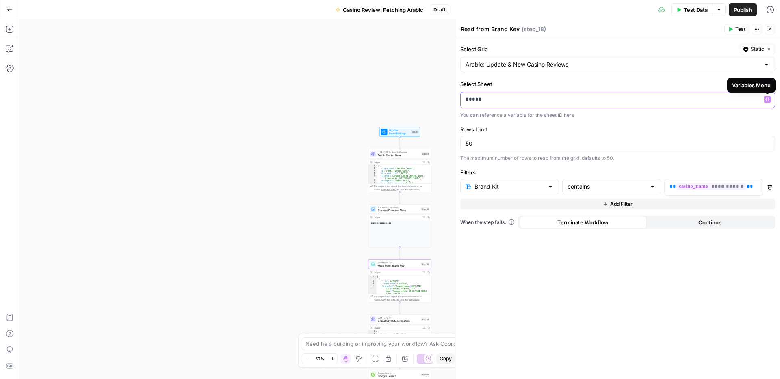
click at [768, 99] on icon "button" at bounding box center [767, 99] width 4 height 4
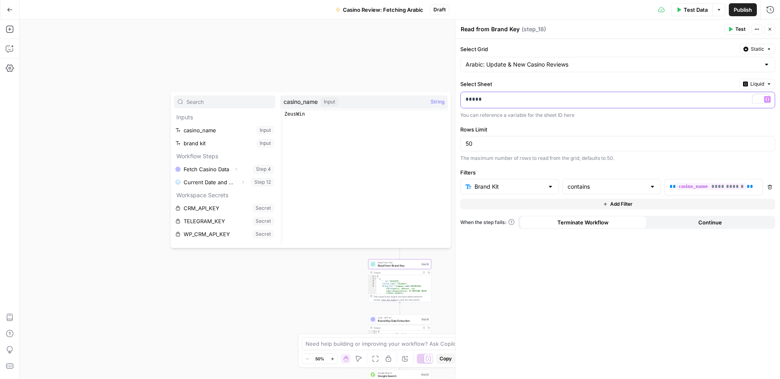
click at [651, 97] on p "*****" at bounding box center [617, 99] width 304 height 8
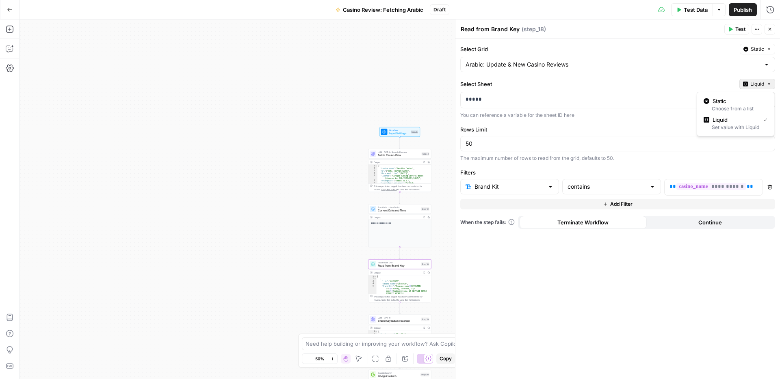
click at [762, 84] on span "Liquid" at bounding box center [757, 83] width 14 height 7
click at [711, 103] on div "Static" at bounding box center [735, 101] width 64 height 8
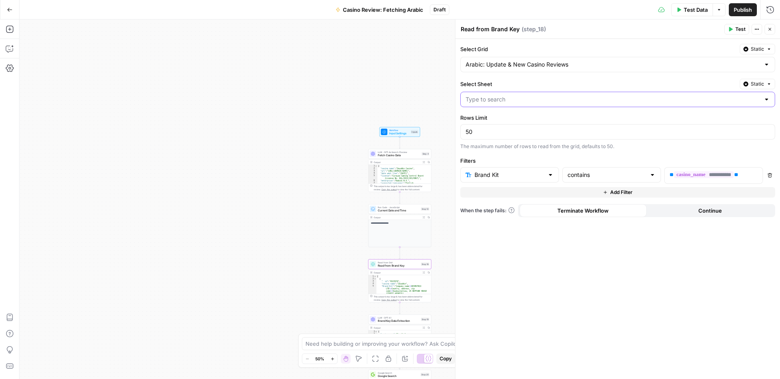
click at [499, 97] on input "Select Sheet" at bounding box center [612, 99] width 294 height 8
click at [488, 124] on button "Reviews Update BEGGINING" at bounding box center [617, 119] width 307 height 11
type input "Reviews Update BEGGINING"
drag, startPoint x: 489, startPoint y: 129, endPoint x: 458, endPoint y: 129, distance: 30.5
click at [458, 129] on div "Read from Brand Key Read from Brand Key ( step_18 ) Test Actions Close Select G…" at bounding box center [617, 199] width 325 height 360
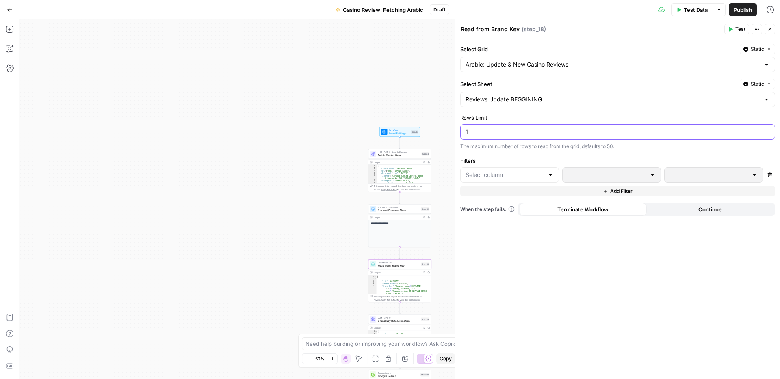
type input "1"
click at [494, 175] on input "text" at bounding box center [504, 175] width 78 height 8
click at [490, 205] on span "Brand Kit" at bounding box center [512, 207] width 73 height 8
click at [754, 175] on icon "button" at bounding box center [755, 175] width 4 height 4
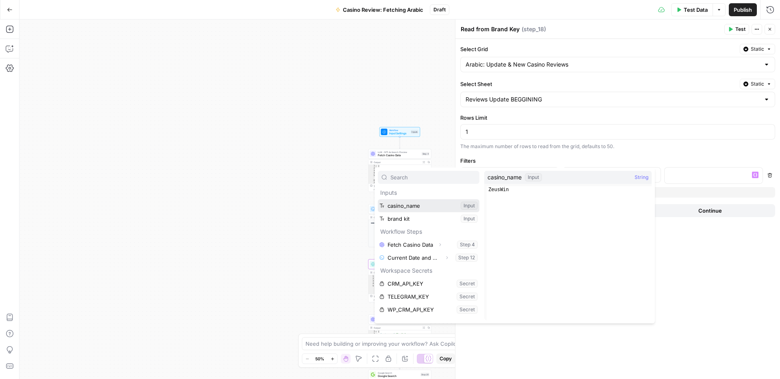
click at [433, 204] on button "Select variable casino_name" at bounding box center [429, 205] width 102 height 13
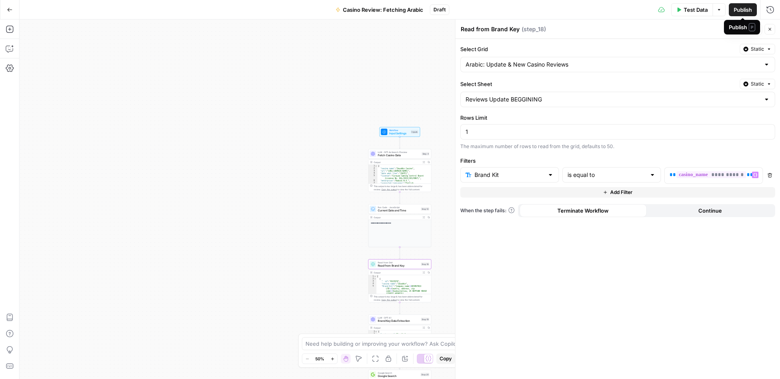
click at [739, 7] on span "Publish" at bounding box center [742, 10] width 18 height 8
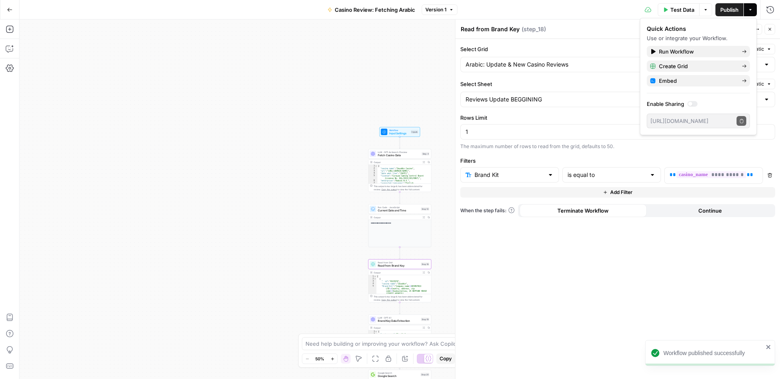
click at [400, 76] on div "**********" at bounding box center [399, 199] width 760 height 360
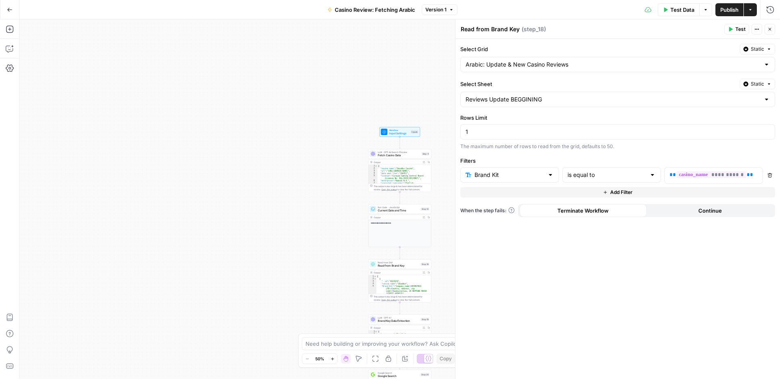
drag, startPoint x: 768, startPoint y: 27, endPoint x: 765, endPoint y: 36, distance: 9.4
click at [768, 27] on icon "button" at bounding box center [769, 29] width 5 height 5
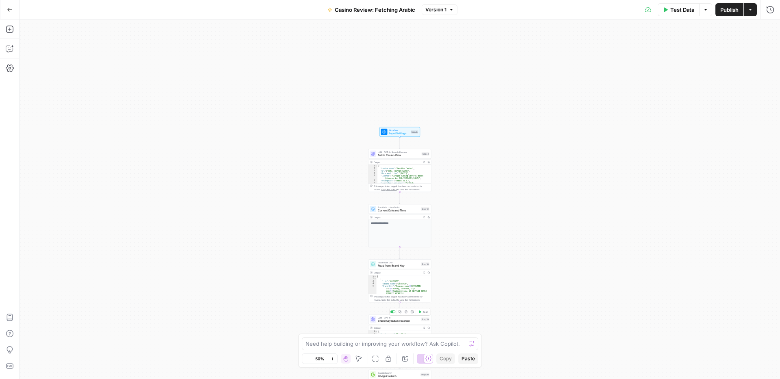
click at [385, 322] on span "Brand Key Data Extraction" at bounding box center [398, 321] width 41 height 4
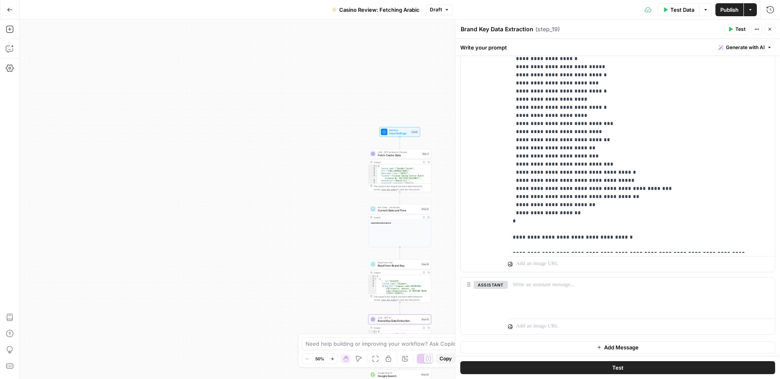
scroll to position [352, 0]
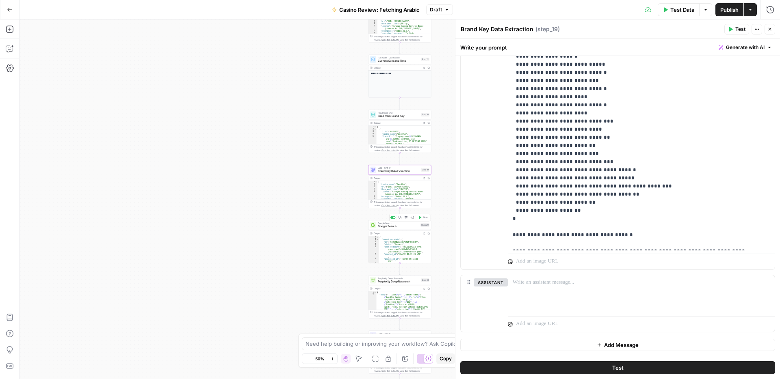
click at [399, 228] on span "Google Search" at bounding box center [398, 227] width 41 height 4
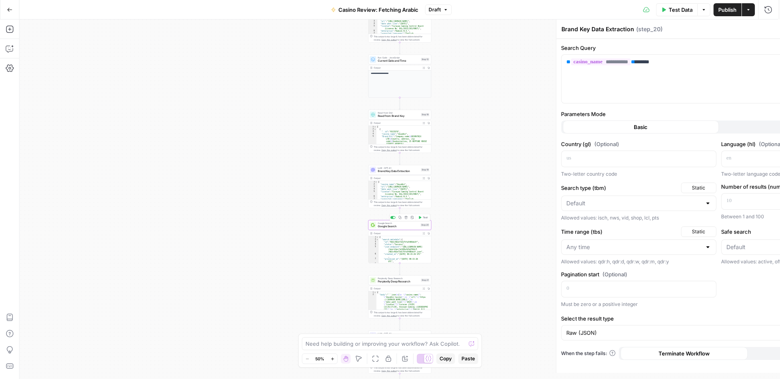
type textarea "Google Search"
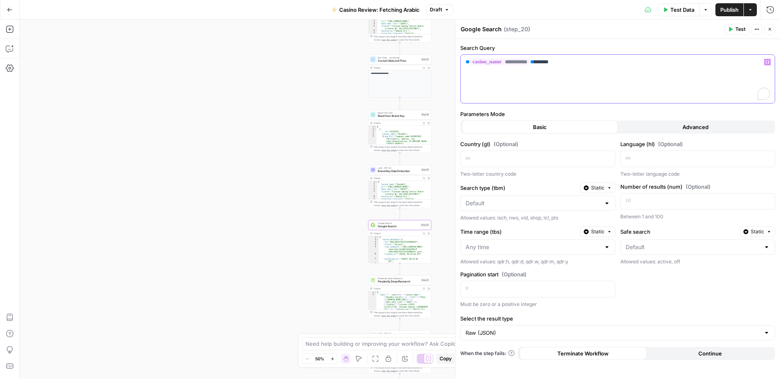
click at [578, 65] on p "**********" at bounding box center [617, 62] width 304 height 8
click at [594, 63] on p "**********" at bounding box center [617, 62] width 304 height 8
drag, startPoint x: 570, startPoint y: 61, endPoint x: 635, endPoint y: 61, distance: 65.4
click at [635, 61] on p "**********" at bounding box center [617, 62] width 304 height 8
click at [395, 282] on span "Perplexity Deep Research" at bounding box center [398, 282] width 41 height 4
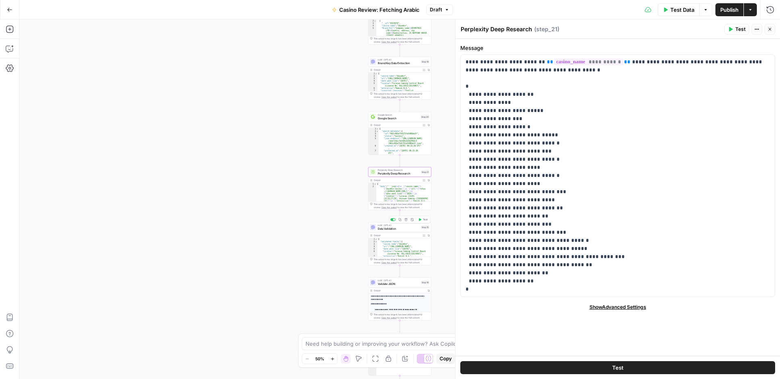
click at [397, 229] on span "Data Validation" at bounding box center [398, 229] width 41 height 4
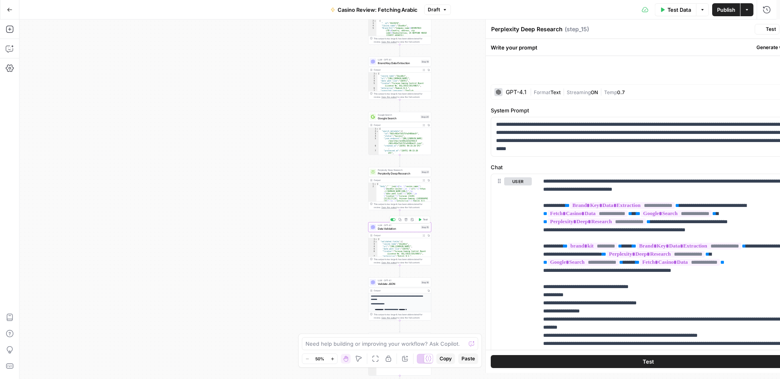
type textarea "Data Validation"
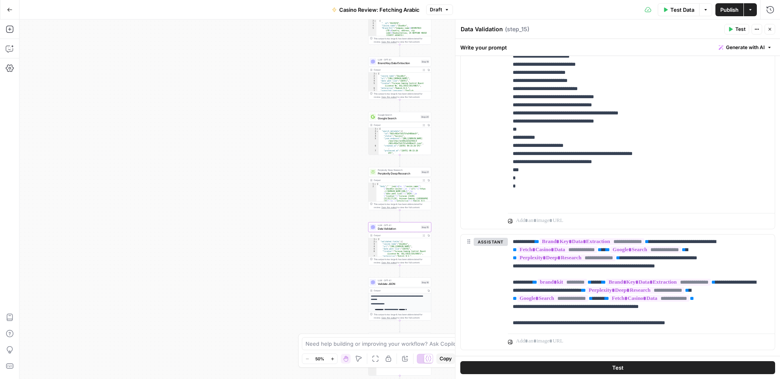
scroll to position [313, 0]
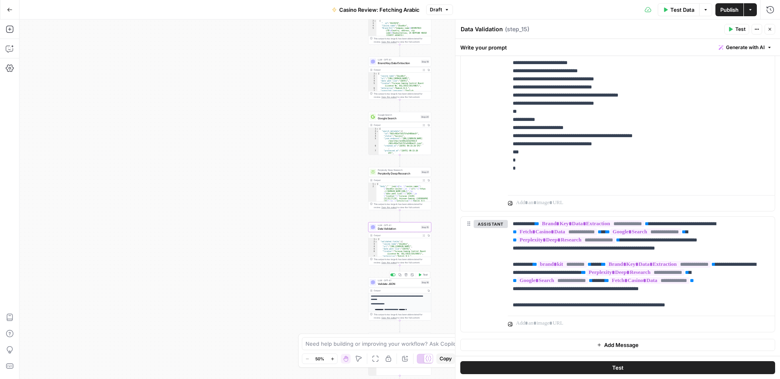
click at [399, 283] on span "Validate JSON" at bounding box center [398, 284] width 41 height 4
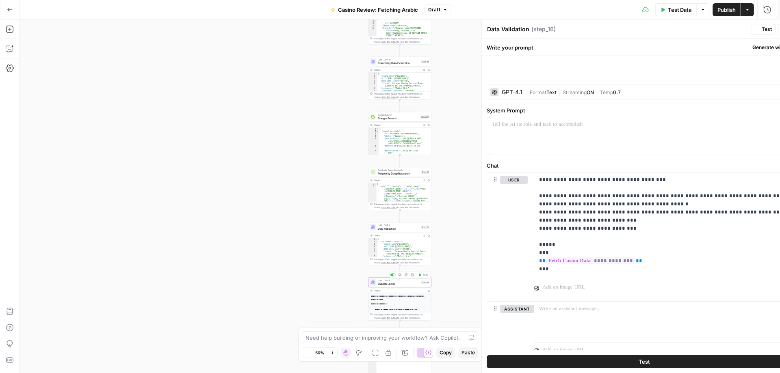
type textarea "Validate JSON"
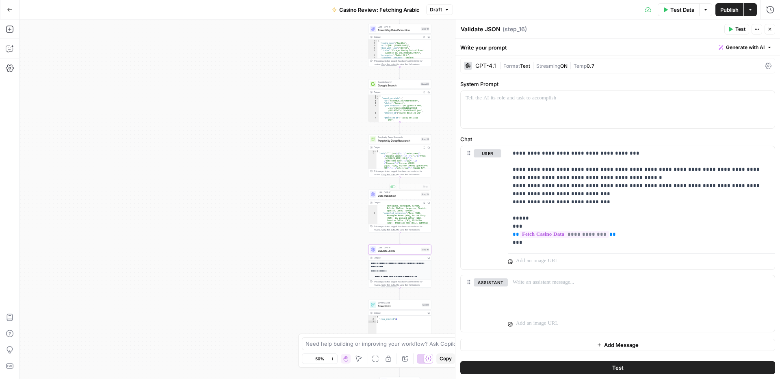
scroll to position [93, 0]
click at [396, 305] on span "Brand Info" at bounding box center [399, 306] width 42 height 4
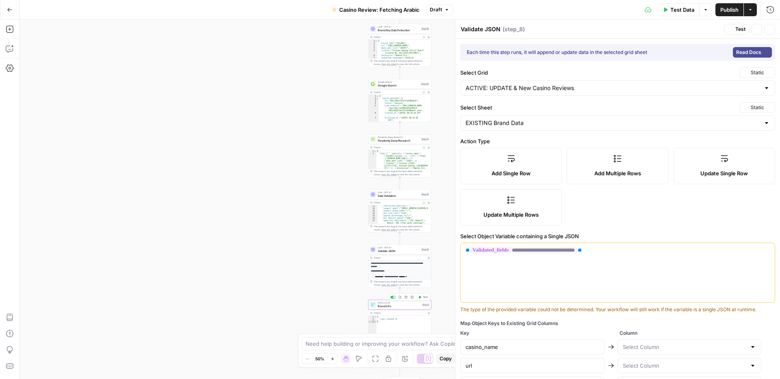
type textarea "Brand Info"
type input "casino_name"
type input "URL"
type input "date_when_live"
type input "license"
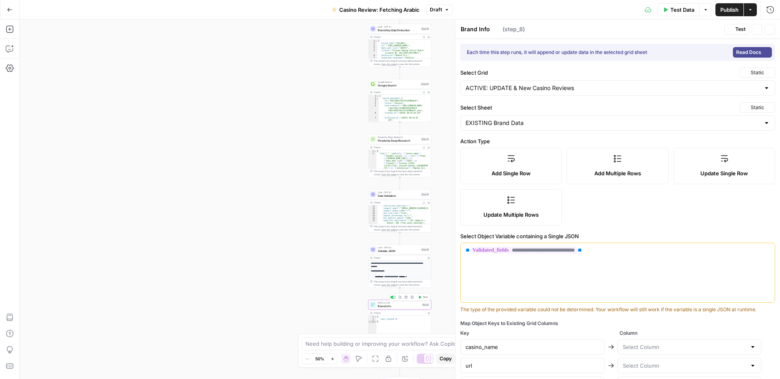
type input "enterprise"
type input "supported_languages"
type input "supported_currancies"
type input "allowed_countries"
type input "restricted_countries"
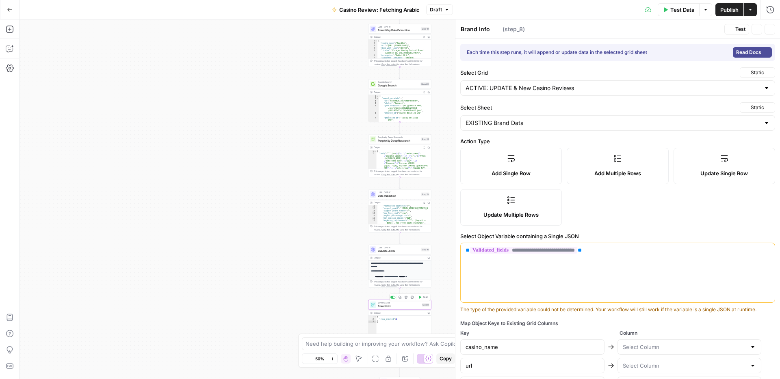
type input "support_email"
type input "support_phone_number"
type input "has_live_chat"
type input "payout_percentages"
type input "min_deposit_amount"
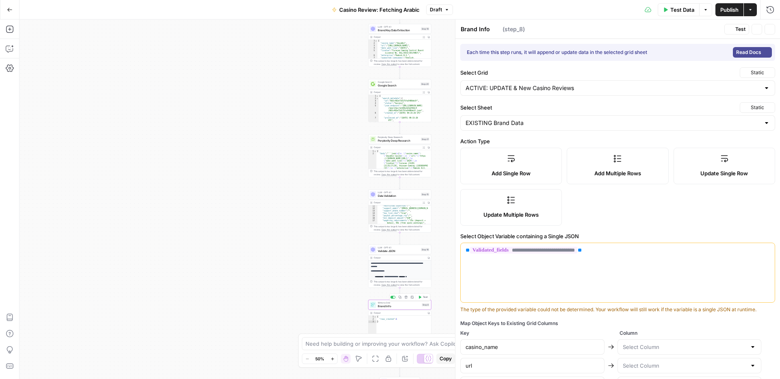
type input "wagering_requirements"
type input "withdrawal_times"
type input "withdrawal_limits"
type input "number_of_casino_games"
type input "available_casino_games_by_type"
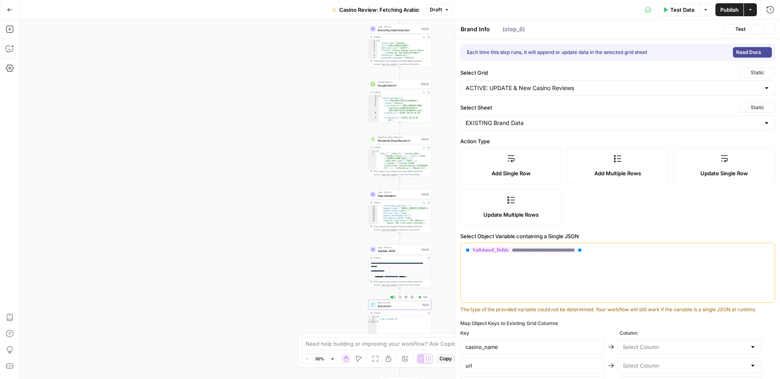
type input "all_providers_of_casino_games"
type input "all_supported_payment_options_for_deposits"
type input "all_supported_operating_systems"
type input "datetime"
click at [696, 92] on input "Select Grid" at bounding box center [612, 88] width 294 height 8
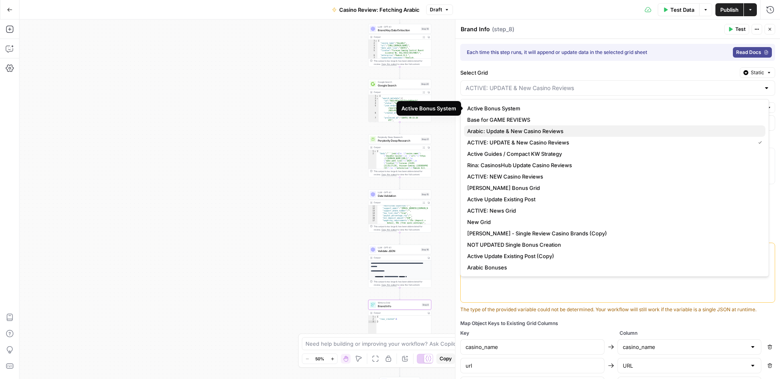
click at [537, 130] on span "Arabic: Update & New Casino Reviews" at bounding box center [613, 131] width 292 height 8
type input "Arabic: Update & New Casino Reviews"
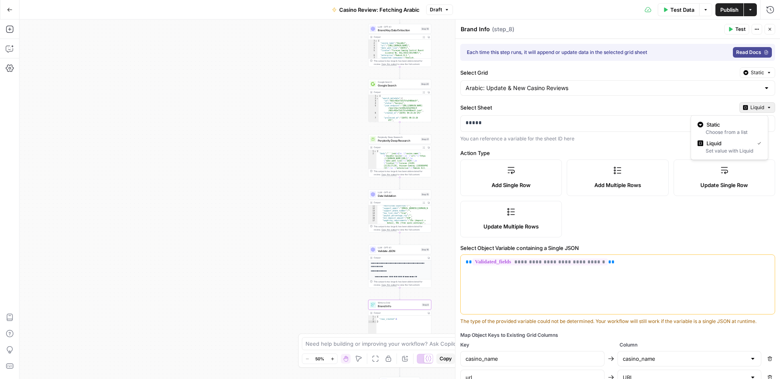
click at [757, 105] on span "Liquid" at bounding box center [757, 107] width 14 height 7
click at [728, 122] on span "Static" at bounding box center [732, 125] width 52 height 8
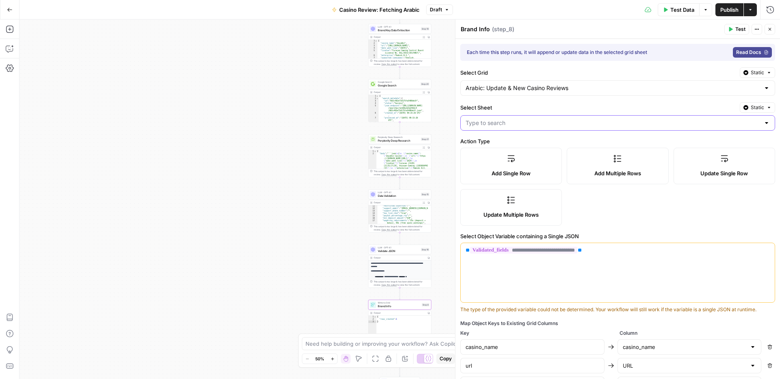
click at [557, 123] on input "Select Sheet" at bounding box center [612, 123] width 294 height 8
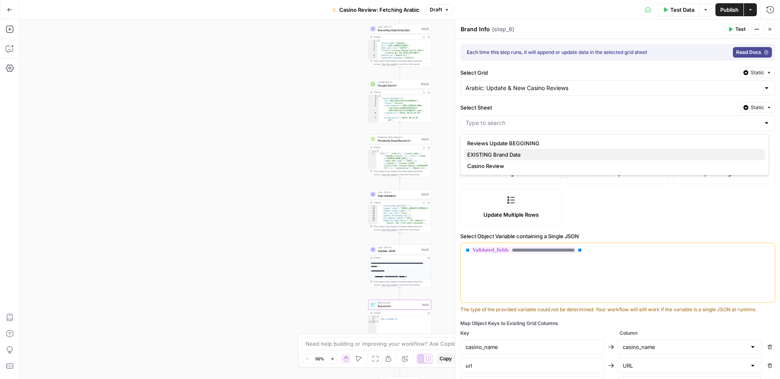
click at [516, 153] on span "EXISTING Brand Data" at bounding box center [613, 155] width 292 height 8
type input "EXISTING Brand Data"
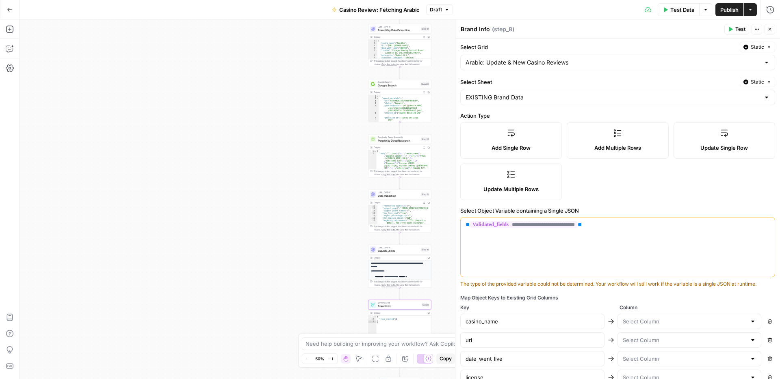
scroll to position [140, 0]
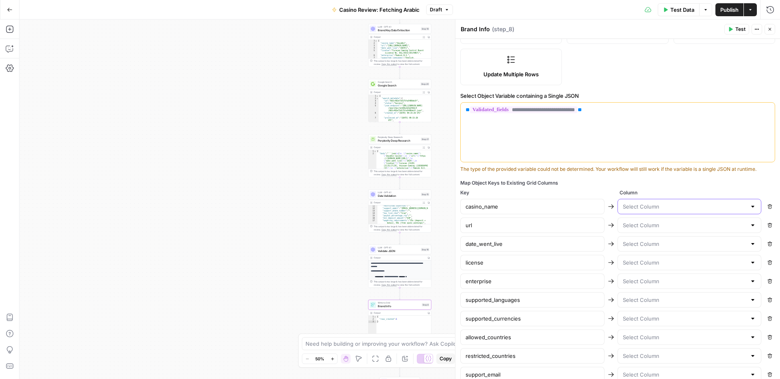
click at [656, 207] on input "text" at bounding box center [684, 207] width 124 height 8
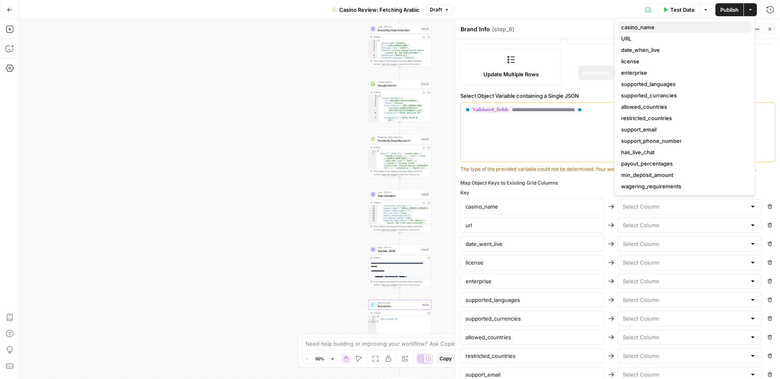
click at [664, 26] on span "casino_name" at bounding box center [683, 27] width 124 height 8
type input "casino_name"
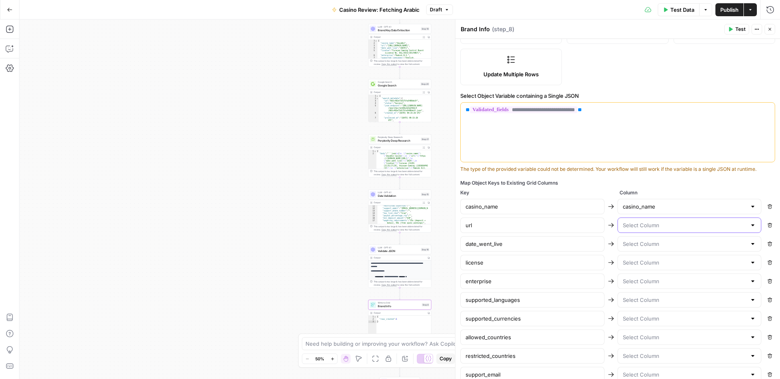
click at [641, 227] on input "text" at bounding box center [684, 225] width 124 height 8
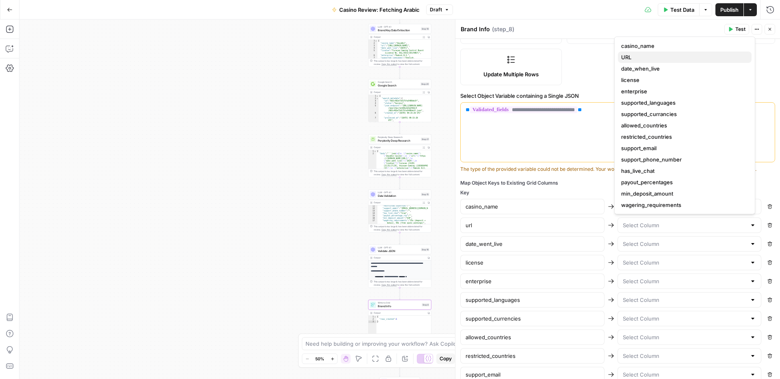
click at [637, 59] on span "URL" at bounding box center [683, 57] width 124 height 8
type input "URL"
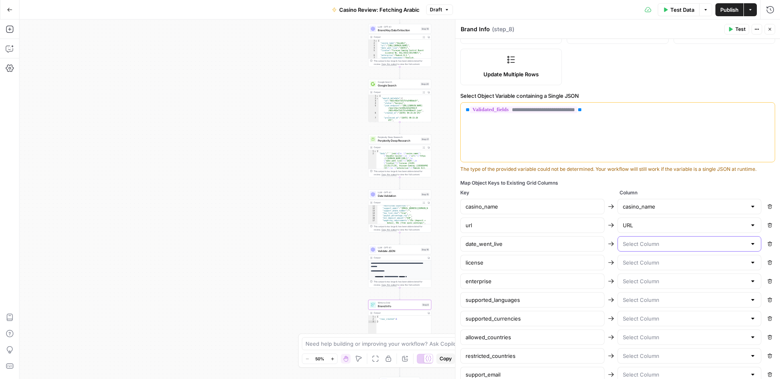
click at [646, 243] on input "text" at bounding box center [684, 244] width 124 height 8
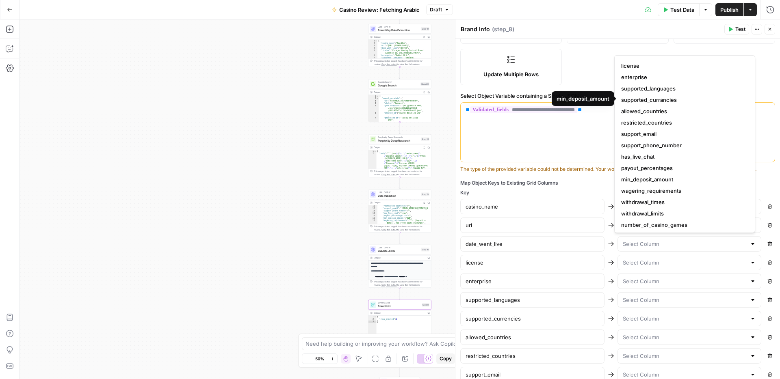
scroll to position [0, 0]
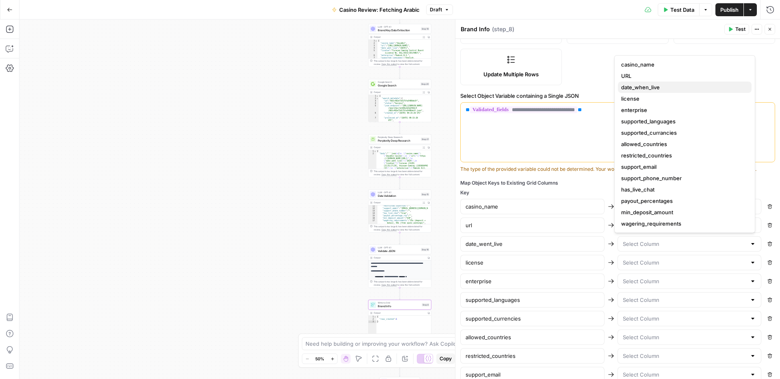
click at [637, 87] on span "date_when_live" at bounding box center [683, 87] width 124 height 8
type input "date_when_live"
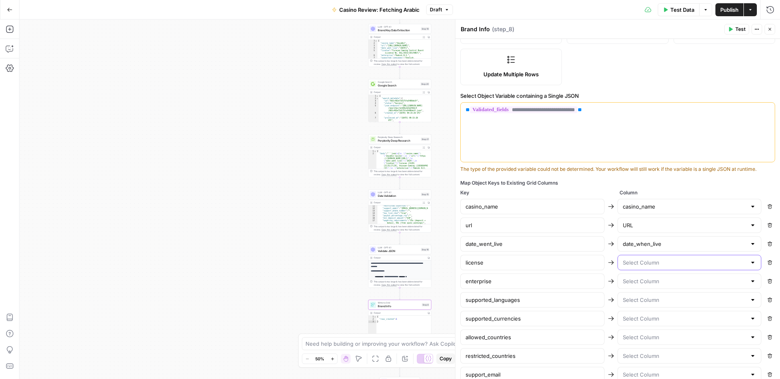
click at [634, 263] on input "text" at bounding box center [684, 263] width 124 height 8
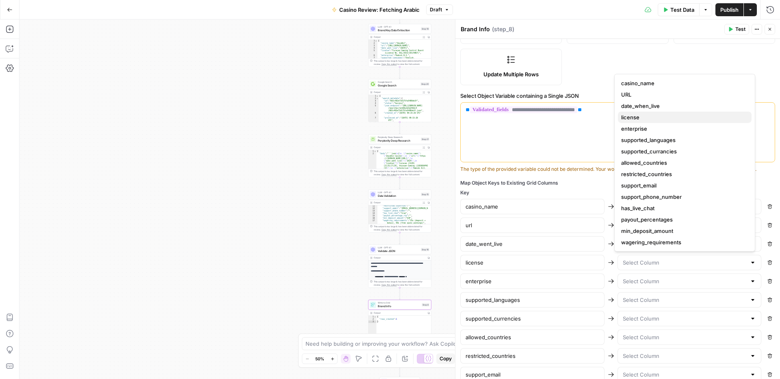
click at [644, 118] on span "license" at bounding box center [683, 117] width 124 height 8
type input "license"
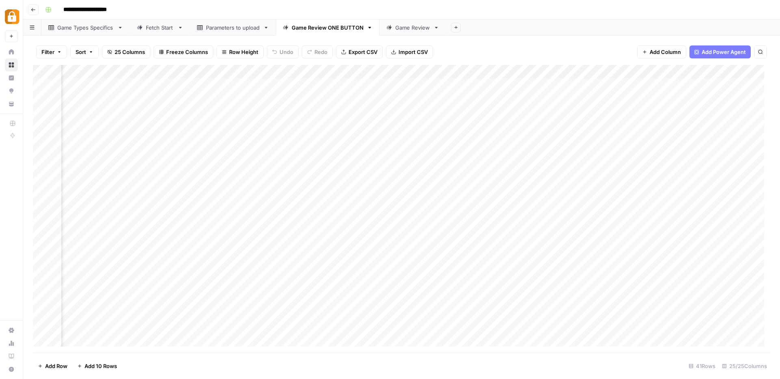
scroll to position [0, 642]
click at [191, 113] on div "Add Column" at bounding box center [401, 209] width 737 height 288
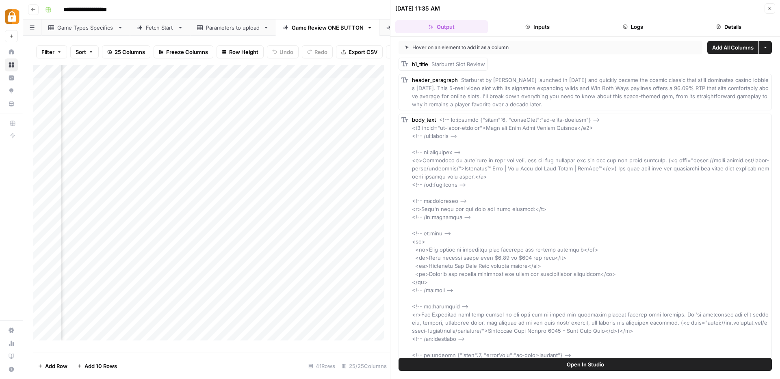
click at [722, 50] on span "Add All Columns" at bounding box center [732, 47] width 41 height 8
click at [769, 9] on icon "button" at bounding box center [769, 8] width 5 height 5
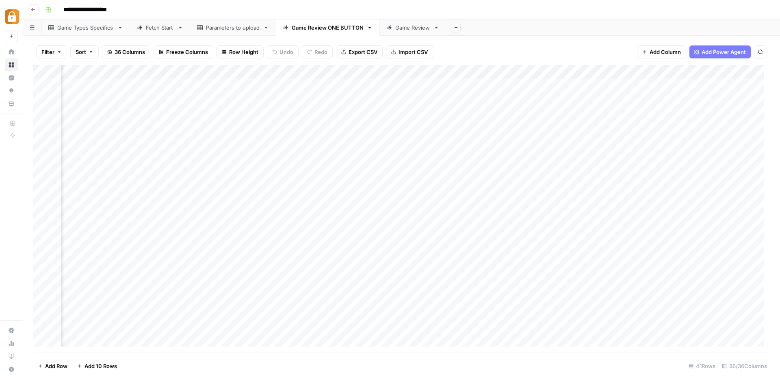
scroll to position [0, 1126]
drag, startPoint x: 499, startPoint y: 77, endPoint x: 365, endPoint y: 78, distance: 133.6
click at [365, 78] on div "Add Column" at bounding box center [401, 209] width 737 height 288
click at [598, 73] on div "Add Column" at bounding box center [401, 209] width 737 height 288
click at [655, 74] on div "Add Column" at bounding box center [401, 209] width 737 height 288
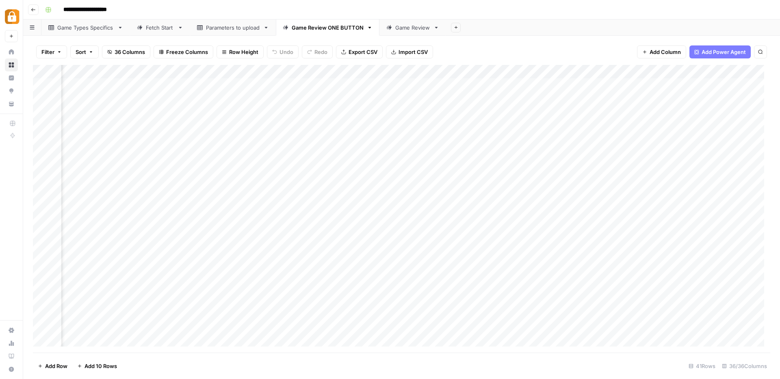
click at [707, 73] on div "Add Column" at bounding box center [401, 209] width 737 height 288
click at [714, 154] on span "Remove Column" at bounding box center [729, 151] width 71 height 8
click at [365, 97] on span "Delete" at bounding box center [360, 99] width 17 height 8
click at [599, 73] on div "Add Column" at bounding box center [401, 209] width 737 height 288
click at [572, 155] on span "Remove Column" at bounding box center [582, 151] width 71 height 8
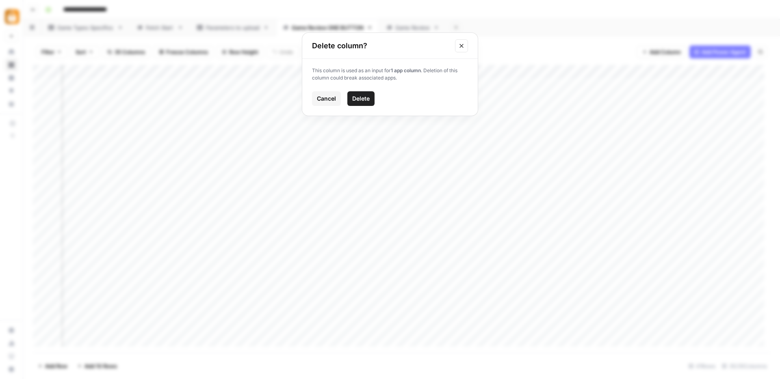
click at [365, 100] on span "Delete" at bounding box center [360, 99] width 17 height 8
click at [597, 70] on div "Add Column" at bounding box center [401, 209] width 737 height 288
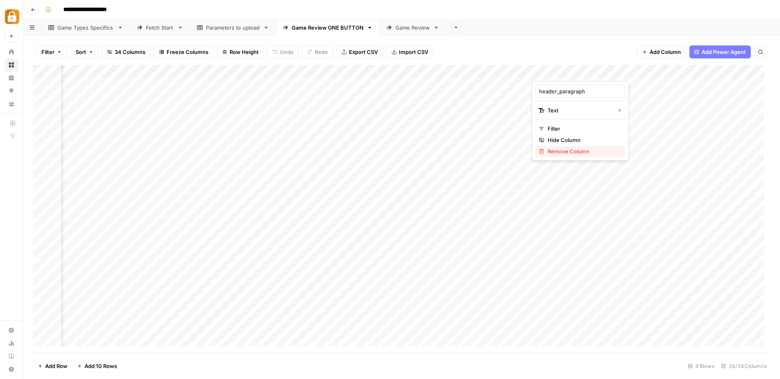
click at [571, 151] on span "Remove Column" at bounding box center [582, 151] width 71 height 8
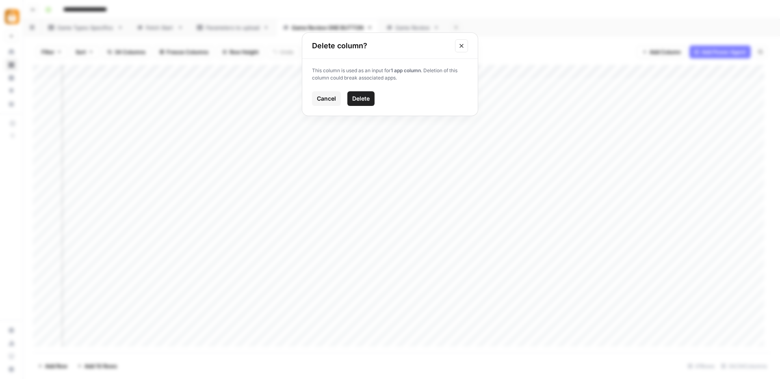
click at [364, 97] on span "Delete" at bounding box center [360, 99] width 17 height 8
click at [599, 72] on div "Add Column" at bounding box center [401, 209] width 737 height 288
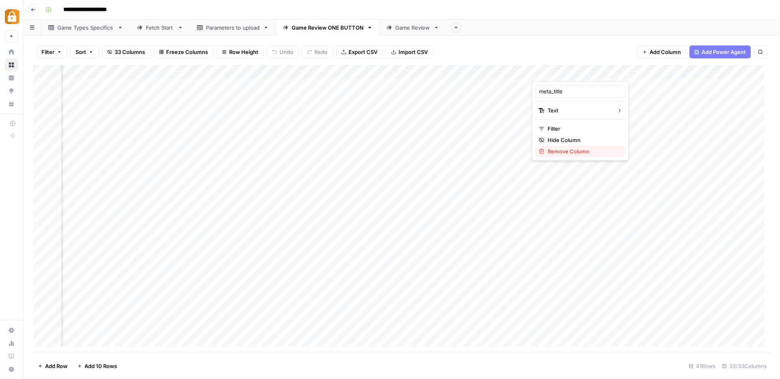
click at [564, 150] on span "Remove Column" at bounding box center [582, 151] width 71 height 8
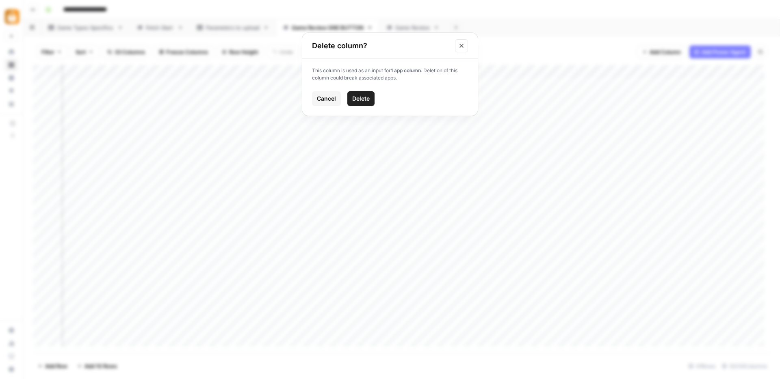
click at [359, 102] on span "Delete" at bounding box center [360, 99] width 17 height 8
click at [599, 73] on div "Add Column" at bounding box center [401, 209] width 737 height 288
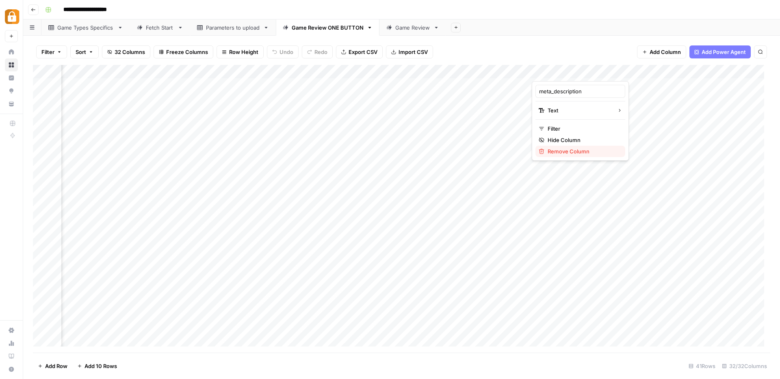
click at [579, 151] on span "Remove Column" at bounding box center [582, 151] width 71 height 8
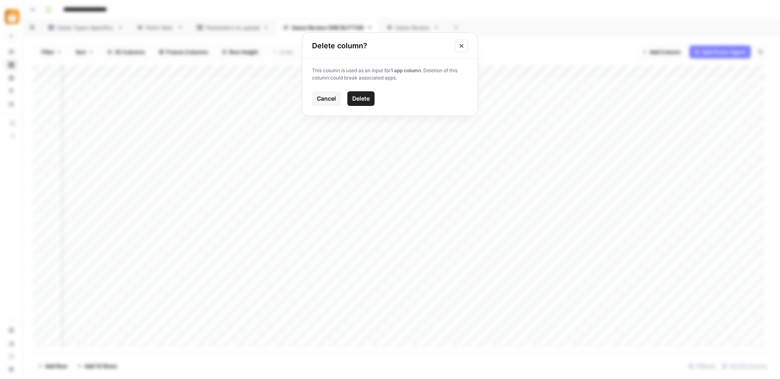
click at [362, 98] on span "Delete" at bounding box center [360, 99] width 17 height 8
click at [599, 71] on div "Add Column" at bounding box center [401, 209] width 737 height 288
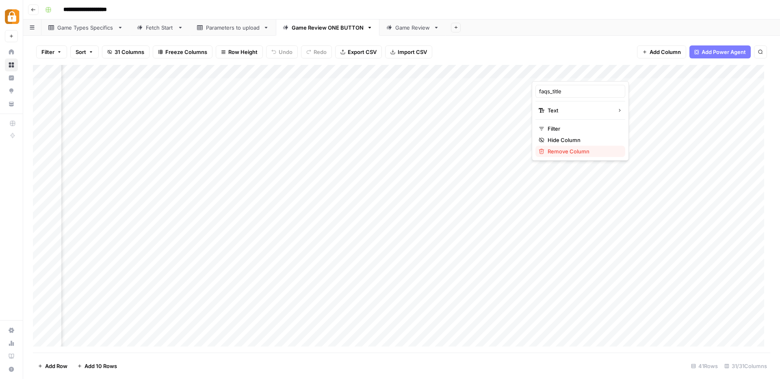
click at [569, 151] on span "Remove Column" at bounding box center [582, 151] width 71 height 8
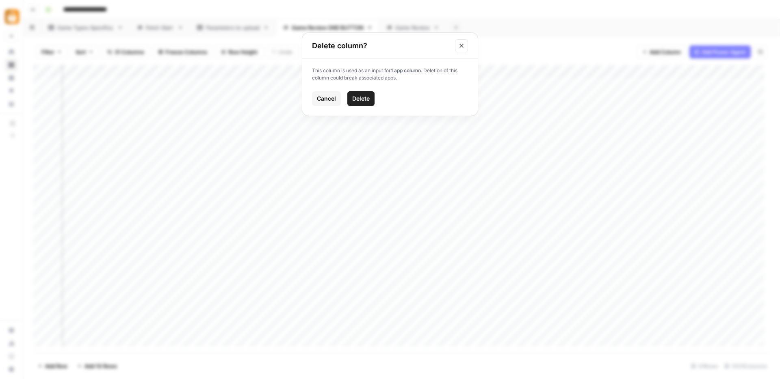
click at [364, 97] on span "Delete" at bounding box center [360, 99] width 17 height 8
click at [598, 73] on div "Add Column" at bounding box center [401, 209] width 737 height 288
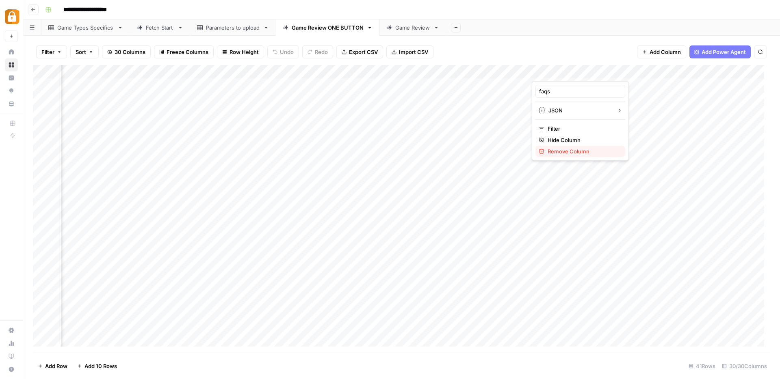
click at [569, 150] on span "Remove Column" at bounding box center [582, 151] width 71 height 8
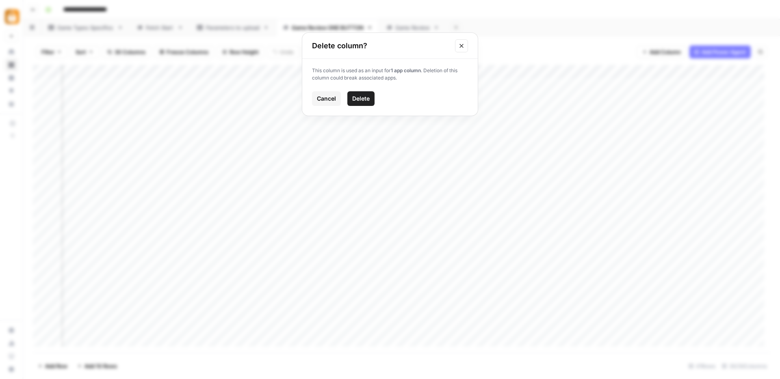
click at [361, 97] on span "Delete" at bounding box center [360, 99] width 17 height 8
click at [598, 71] on div "Add Column" at bounding box center [401, 209] width 737 height 288
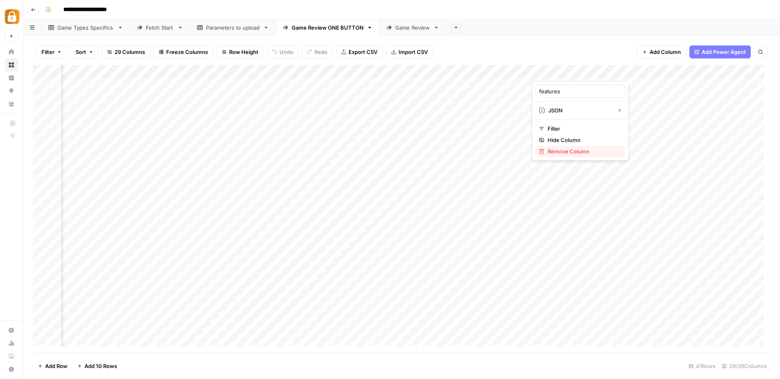
click at [582, 151] on span "Remove Column" at bounding box center [582, 151] width 71 height 8
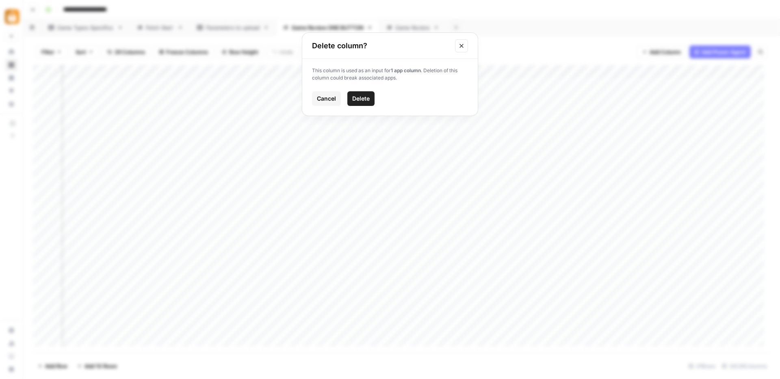
click at [361, 101] on span "Delete" at bounding box center [360, 99] width 17 height 8
click at [642, 71] on div "Add Column" at bounding box center [401, 209] width 737 height 288
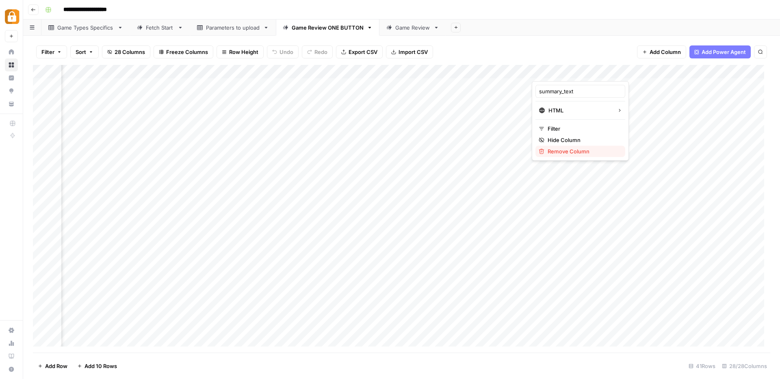
click at [568, 149] on span "Remove Column" at bounding box center [582, 151] width 71 height 8
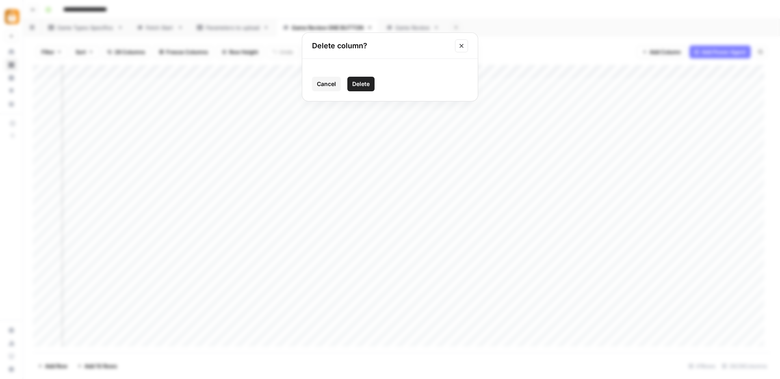
click at [371, 87] on button "Delete" at bounding box center [360, 84] width 27 height 15
click at [597, 72] on div "Add Column" at bounding box center [401, 209] width 737 height 288
click at [525, 71] on div "Add Column" at bounding box center [401, 209] width 737 height 288
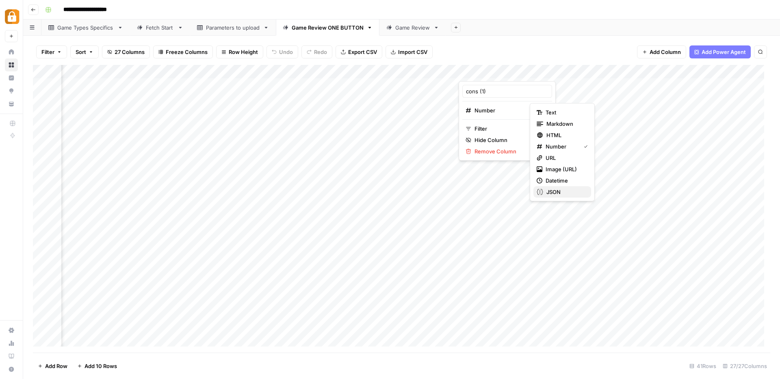
click at [550, 189] on span "JSON" at bounding box center [565, 192] width 38 height 8
click at [598, 72] on div "Add Column" at bounding box center [401, 209] width 737 height 288
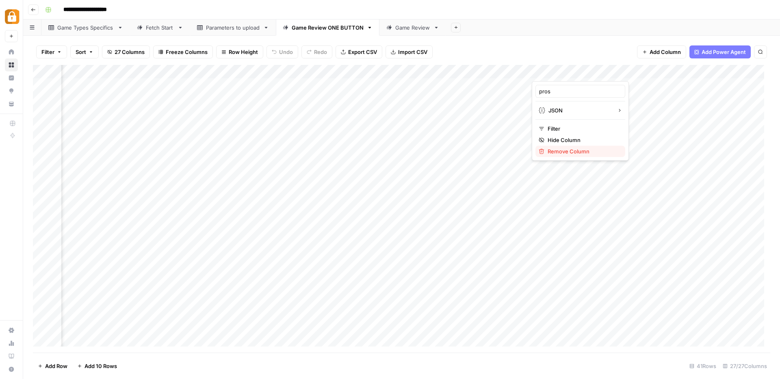
click at [567, 149] on span "Remove Column" at bounding box center [582, 151] width 71 height 8
click at [358, 80] on span "Delete" at bounding box center [360, 84] width 17 height 8
click at [597, 72] on div "Add Column" at bounding box center [401, 209] width 737 height 288
click at [567, 153] on span "Remove Column" at bounding box center [582, 151] width 71 height 8
click at [366, 84] on span "Delete" at bounding box center [360, 84] width 17 height 8
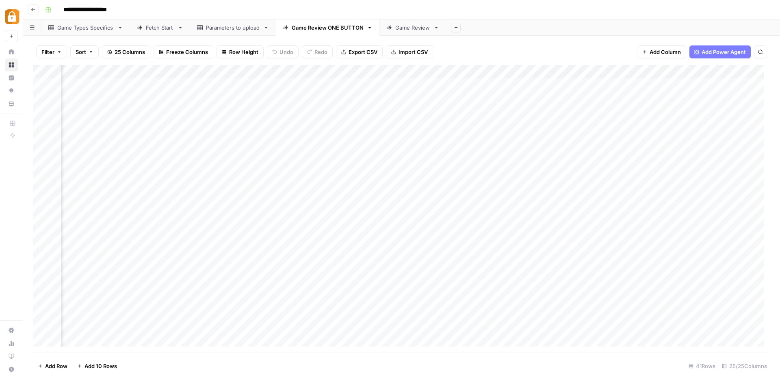
scroll to position [0, 558]
click at [289, 111] on div "Add Column" at bounding box center [401, 209] width 737 height 288
click at [348, 70] on div "Add Column" at bounding box center [401, 209] width 737 height 288
click at [342, 85] on div "h1_title (1)" at bounding box center [344, 91] width 90 height 13
type input "h1_title"
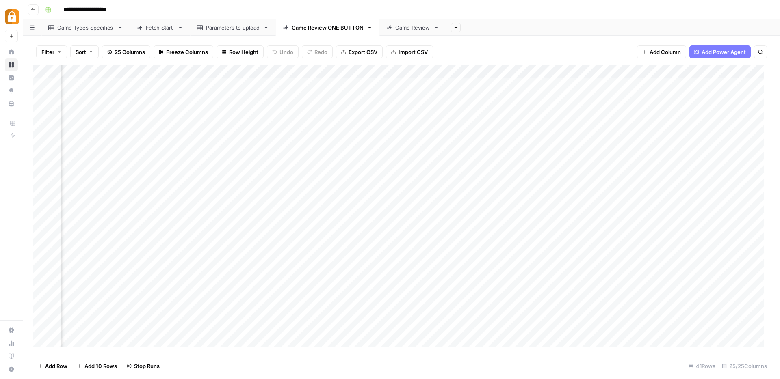
click at [407, 72] on div "Add Column" at bounding box center [401, 209] width 737 height 288
click at [429, 91] on input "header_paragraph (1)" at bounding box center [417, 91] width 82 height 8
type input "header_paragraph"
click at [466, 67] on div "Add Column" at bounding box center [401, 209] width 737 height 288
click at [466, 67] on div at bounding box center [477, 73] width 73 height 16
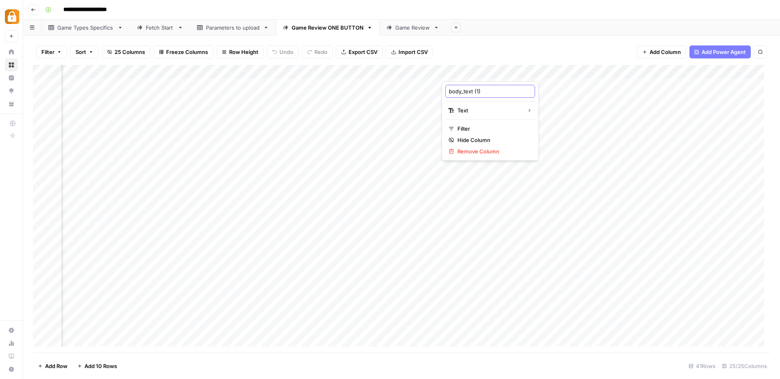
click at [485, 90] on input "body_text (1)" at bounding box center [490, 91] width 82 height 8
type input "body_text"
click at [531, 73] on div "Add Column" at bounding box center [401, 209] width 737 height 288
click at [531, 73] on div at bounding box center [550, 73] width 73 height 16
click at [557, 91] on input "meta_title (1)" at bounding box center [563, 91] width 82 height 8
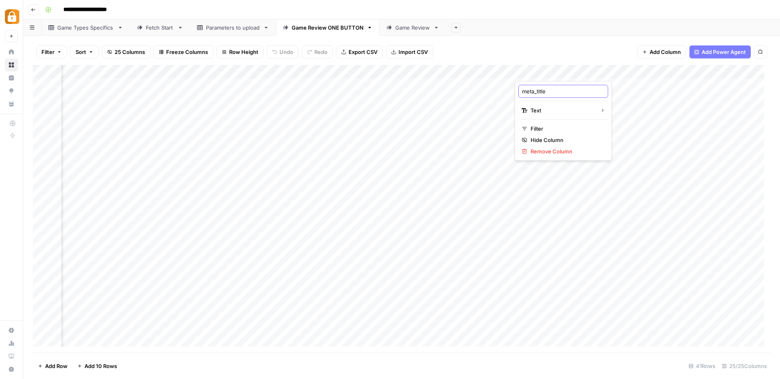
type input "meta_title"
click at [625, 73] on div "Add Column" at bounding box center [401, 209] width 737 height 288
click at [625, 73] on div at bounding box center [624, 73] width 73 height 16
click at [644, 91] on input "meta_description (1)" at bounding box center [636, 91] width 82 height 8
click at [648, 89] on input "meta_description (1)" at bounding box center [636, 91] width 82 height 8
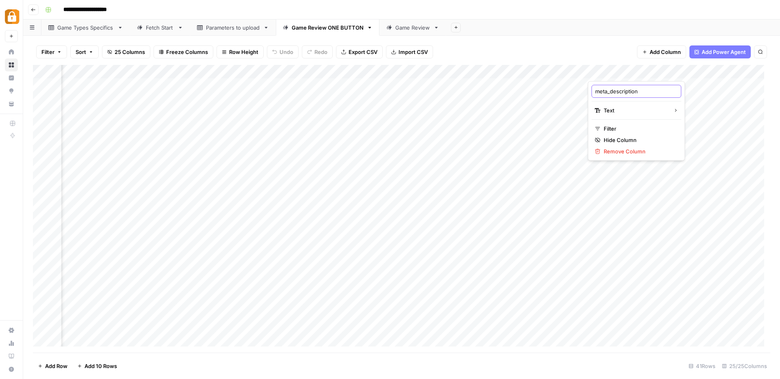
type input "meta_description"
click at [407, 71] on div "Add Column" at bounding box center [401, 209] width 737 height 288
click at [407, 71] on div at bounding box center [390, 73] width 73 height 16
click at [397, 92] on input "faqs_title (1)" at bounding box center [402, 91] width 82 height 8
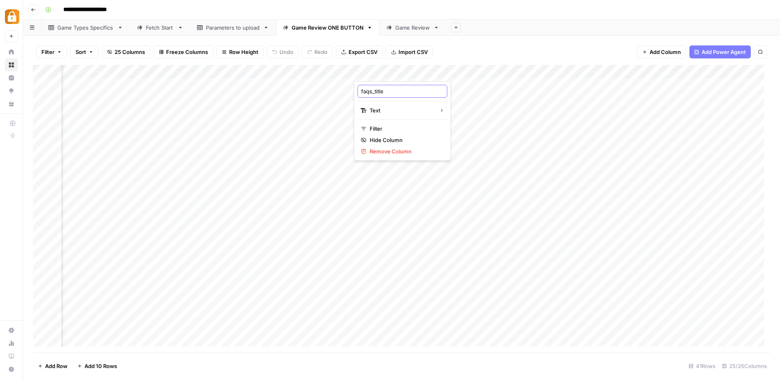
type input "faqs_title"
click at [474, 71] on div "Add Column" at bounding box center [401, 209] width 737 height 288
click at [469, 93] on input "faqs (1)" at bounding box center [475, 91] width 82 height 8
type input "faqs"
click at [538, 67] on div "Add Column" at bounding box center [401, 209] width 737 height 288
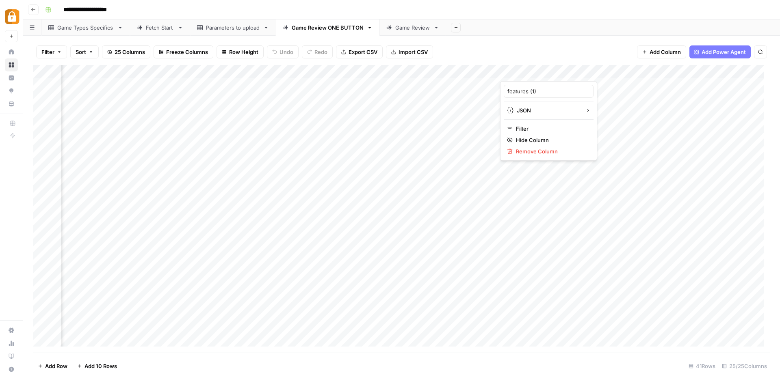
click at [538, 67] on div at bounding box center [536, 73] width 73 height 16
click at [541, 91] on input "features (1)" at bounding box center [548, 91] width 82 height 8
type input "features"
click at [600, 69] on div "Add Column" at bounding box center [401, 209] width 737 height 288
click at [629, 93] on input "summary_text (1)" at bounding box center [621, 91] width 82 height 8
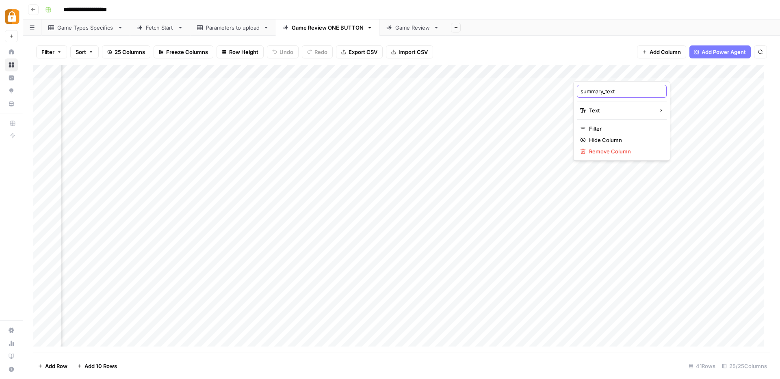
type input "summary_text"
click at [683, 73] on div "Add Column" at bounding box center [401, 209] width 737 height 288
click at [683, 73] on div at bounding box center [682, 73] width 73 height 16
click at [681, 91] on input "pros (1)" at bounding box center [694, 91] width 82 height 8
type input "pros"
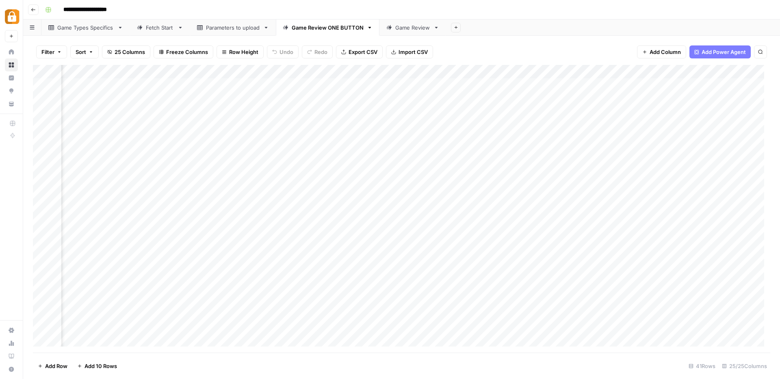
scroll to position [0, 1126]
click at [510, 73] on div "Add Column" at bounding box center [401, 209] width 737 height 288
click at [510, 73] on div at bounding box center [495, 73] width 73 height 16
click at [501, 92] on input "cons (1)" at bounding box center [507, 91] width 82 height 8
type input "cons"
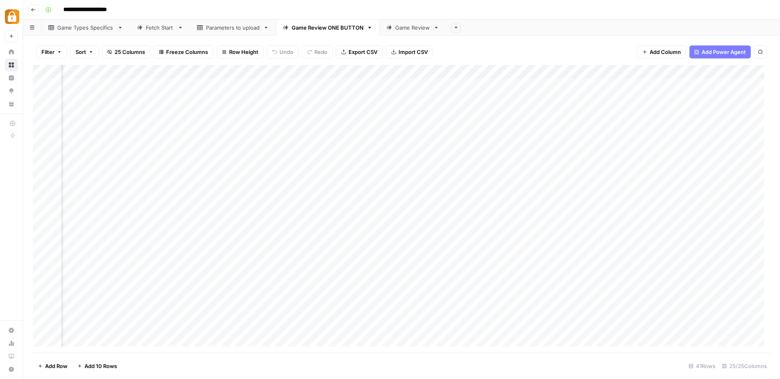
click at [712, 72] on div "Add Column" at bounding box center [401, 209] width 737 height 288
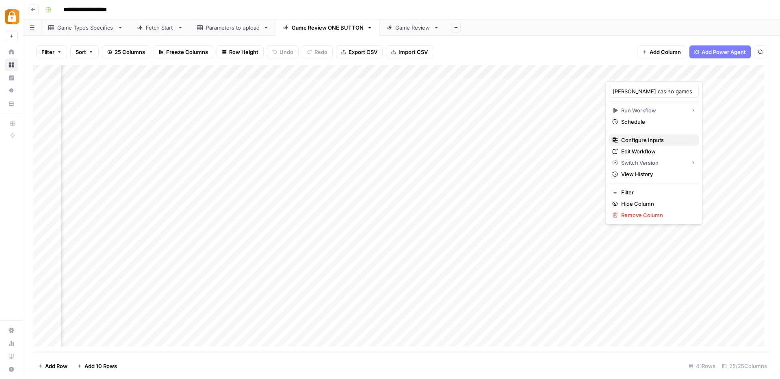
click at [640, 140] on span "Configure Inputs" at bounding box center [656, 140] width 71 height 8
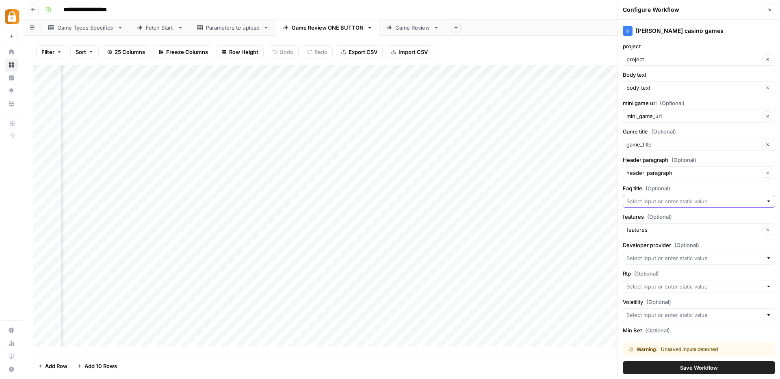
click at [634, 201] on input "Faq title (Optional)" at bounding box center [694, 201] width 136 height 8
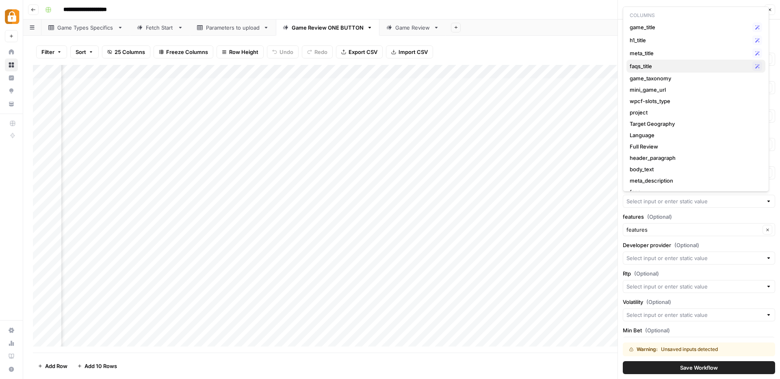
click at [653, 65] on span "faqs_title" at bounding box center [688, 66] width 119 height 8
type input "faqs_title"
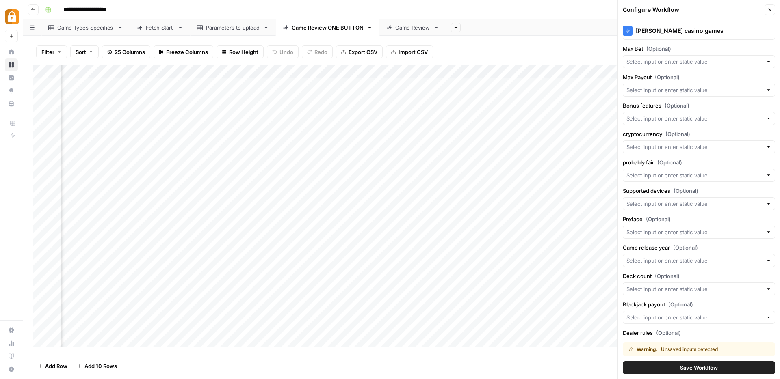
scroll to position [321, 0]
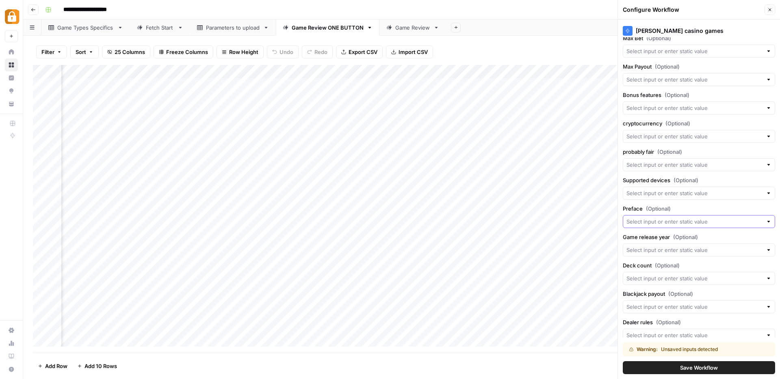
click at [640, 223] on input "Preface (Optional)" at bounding box center [694, 222] width 136 height 8
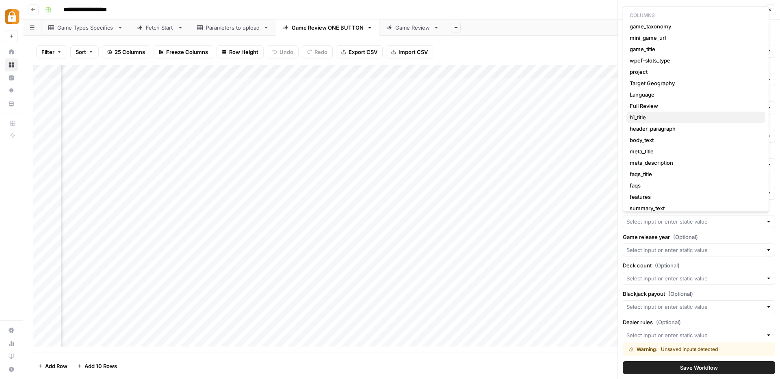
scroll to position [63, 0]
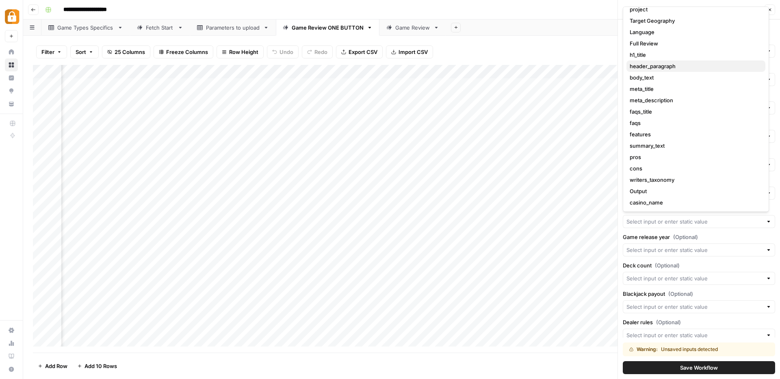
click at [659, 67] on span "header_paragraph" at bounding box center [693, 66] width 129 height 8
type input "header_paragraph"
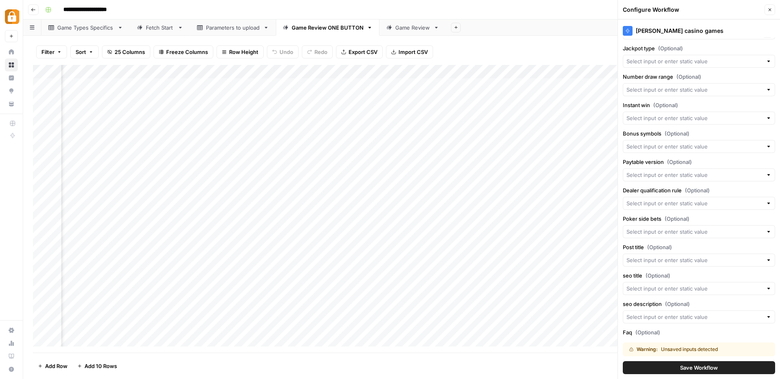
scroll to position [795, 0]
click at [644, 256] on input "Post title (Optional)" at bounding box center [694, 259] width 136 height 8
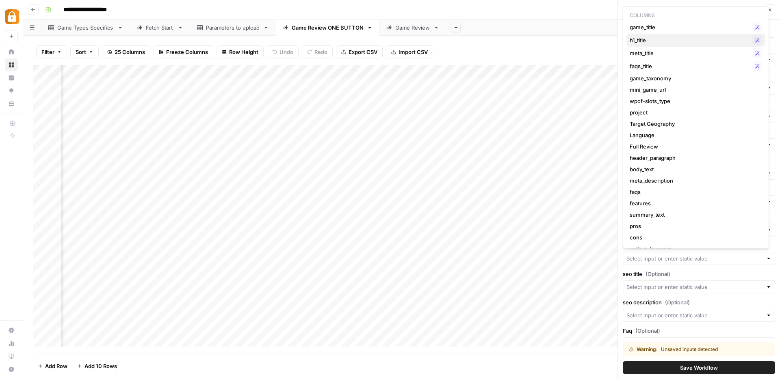
click at [650, 40] on span "h1_title" at bounding box center [688, 40] width 119 height 8
type input "h1_title"
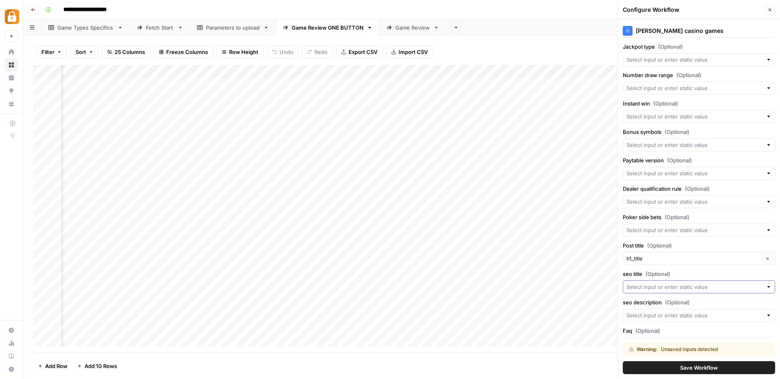
click at [653, 285] on input "seo title (Optional)" at bounding box center [694, 287] width 136 height 8
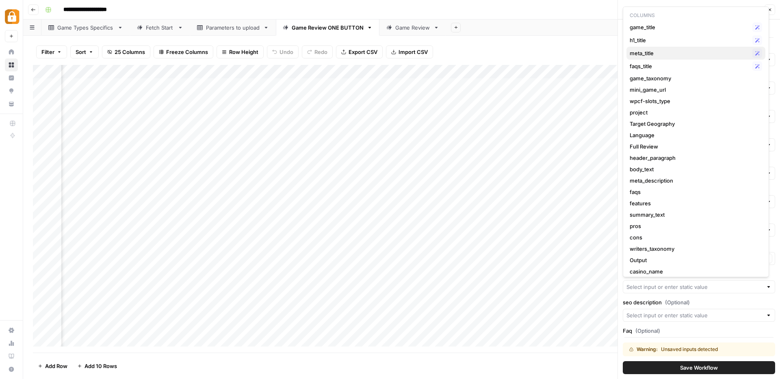
click at [651, 52] on span "meta_title" at bounding box center [688, 53] width 119 height 8
type input "meta_title"
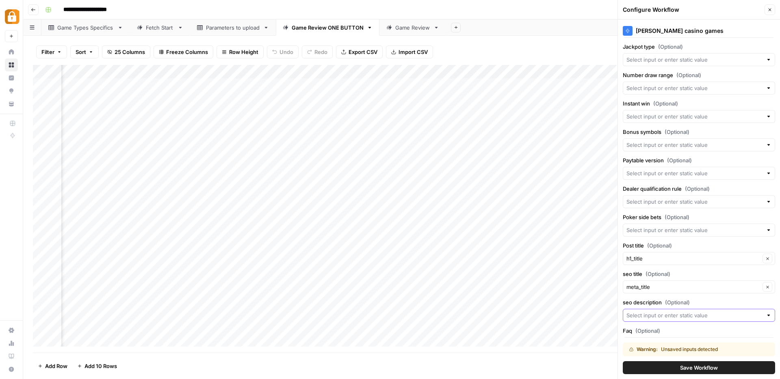
click at [638, 315] on input "seo description (Optional)" at bounding box center [694, 315] width 136 height 8
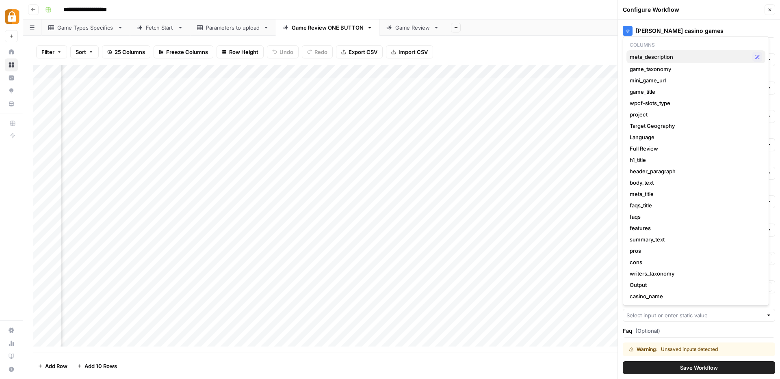
click at [645, 60] on span "meta_description" at bounding box center [688, 57] width 119 height 8
type input "meta_description"
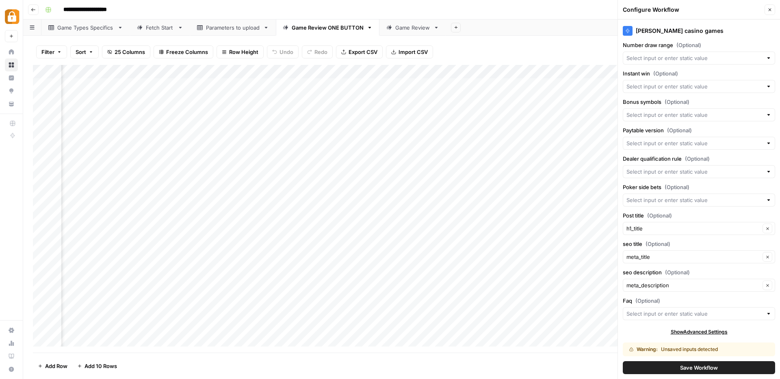
scroll to position [827, 0]
click at [661, 316] on input "Faq (Optional)" at bounding box center [694, 313] width 136 height 8
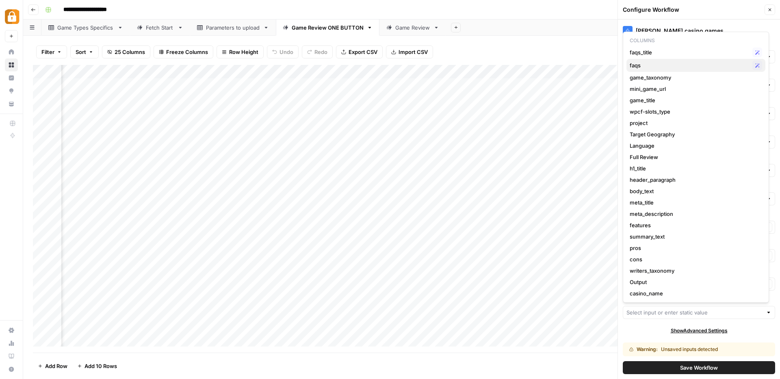
click at [644, 62] on span "faqs" at bounding box center [688, 65] width 119 height 8
type input "faqs"
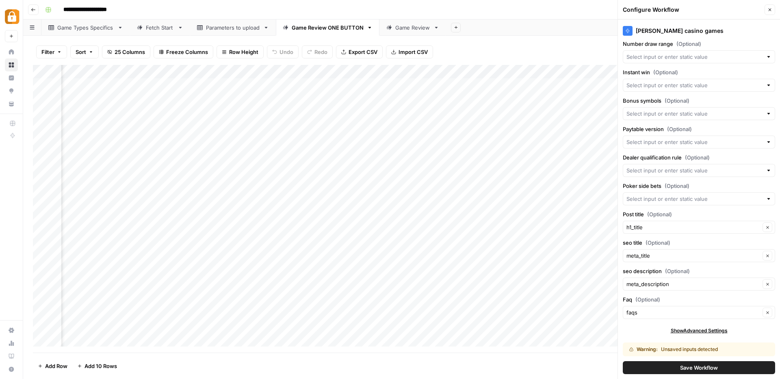
click at [680, 368] on span "Save Workflow" at bounding box center [699, 368] width 38 height 8
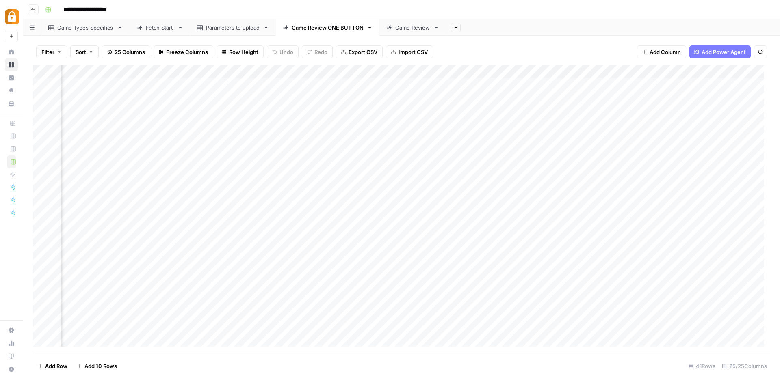
scroll to position [0, 1141]
click at [339, 112] on div "Add Column" at bounding box center [401, 209] width 737 height 288
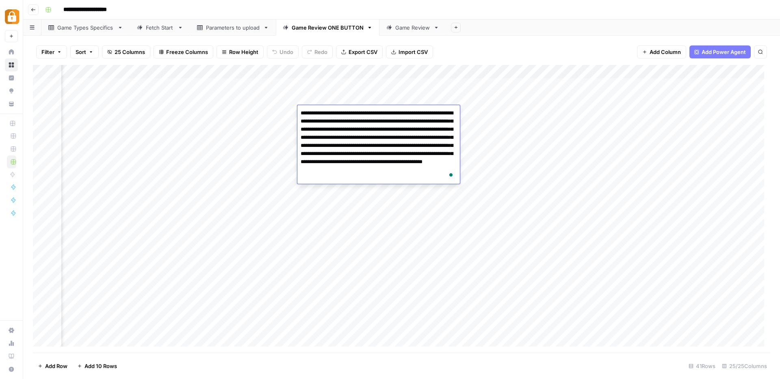
click at [540, 110] on div "Add Column" at bounding box center [401, 209] width 737 height 288
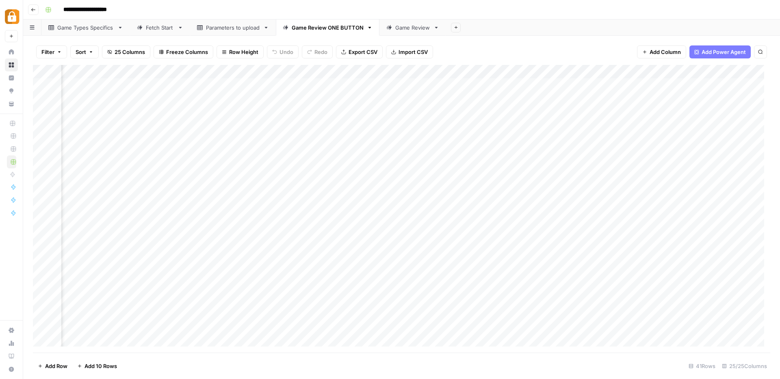
scroll to position [0, 0]
click at [13, 67] on icon at bounding box center [11, 65] width 5 height 5
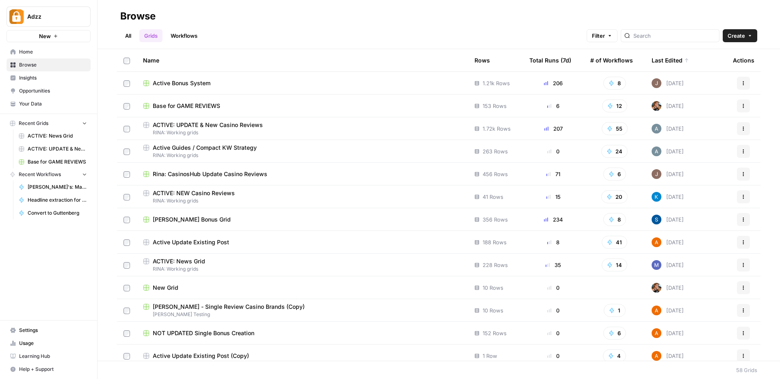
click at [223, 129] on span "RINA: Working grids" at bounding box center [302, 132] width 318 height 7
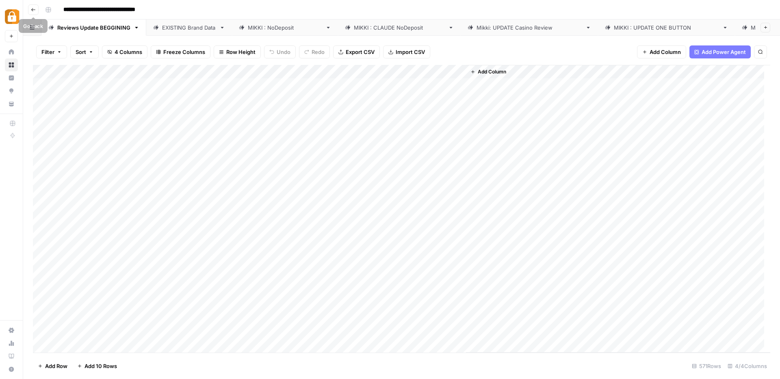
click at [32, 10] on icon "button" at bounding box center [33, 9] width 4 height 3
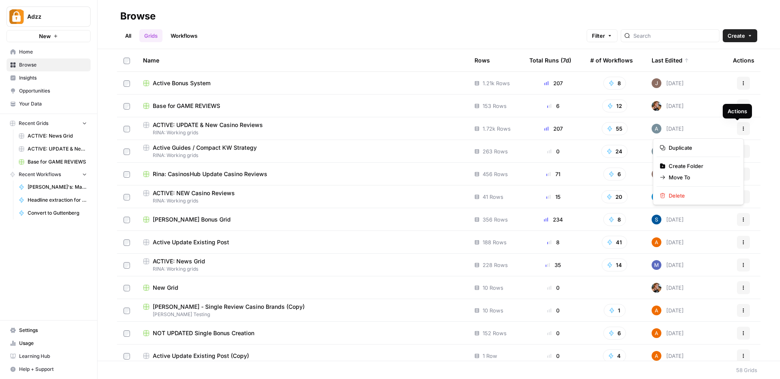
click at [743, 128] on icon "button" at bounding box center [743, 128] width 1 height 1
click at [687, 149] on span "Duplicate" at bounding box center [700, 148] width 65 height 8
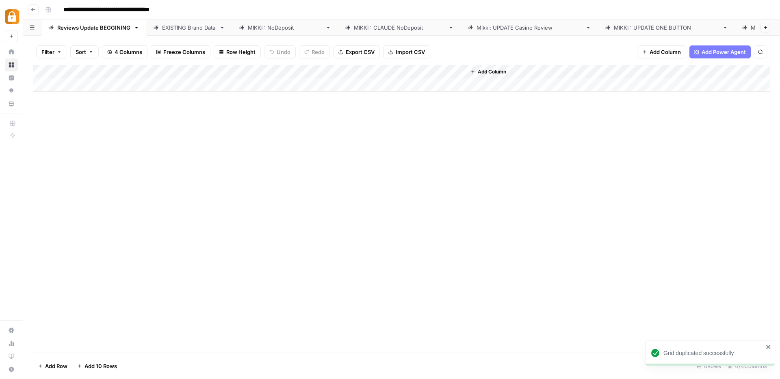
click at [143, 9] on input "**********" at bounding box center [129, 9] width 138 height 13
drag, startPoint x: 67, startPoint y: 9, endPoint x: 85, endPoint y: 10, distance: 17.9
click at [85, 10] on input "**********" at bounding box center [129, 9] width 138 height 13
drag, startPoint x: 85, startPoint y: 9, endPoint x: 106, endPoint y: 8, distance: 20.7
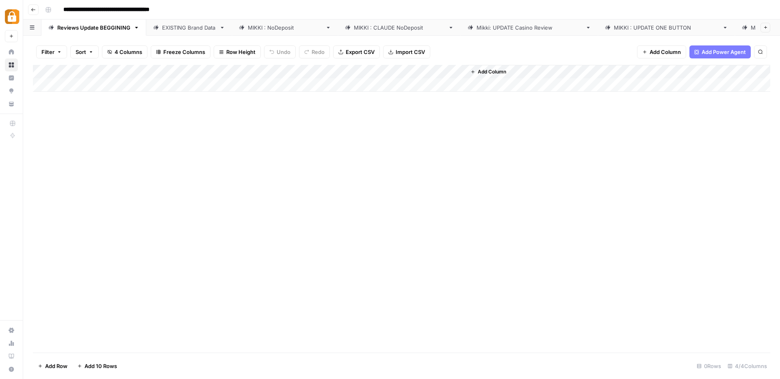
click at [106, 8] on input "**********" at bounding box center [127, 9] width 135 height 13
drag, startPoint x: 170, startPoint y: 10, endPoint x: 190, endPoint y: 11, distance: 20.7
click at [190, 11] on input "**********" at bounding box center [126, 9] width 132 height 13
type input "**********"
click at [223, 5] on div "**********" at bounding box center [407, 9] width 730 height 13
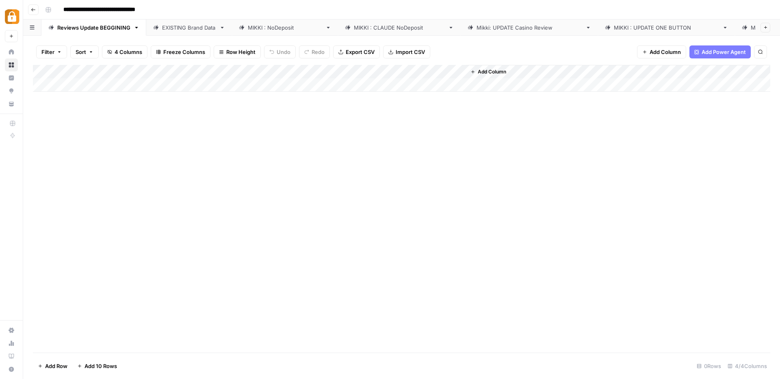
click at [114, 84] on div "Add Column" at bounding box center [401, 78] width 737 height 27
click at [376, 71] on div "Add Column" at bounding box center [401, 85] width 737 height 41
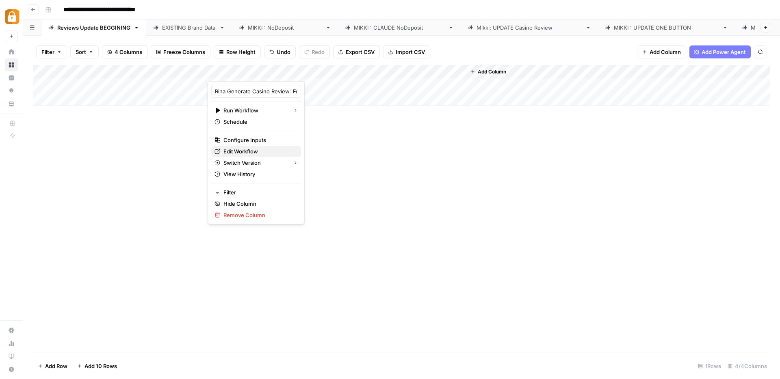
click at [231, 152] on span "Edit Workflow" at bounding box center [258, 151] width 71 height 8
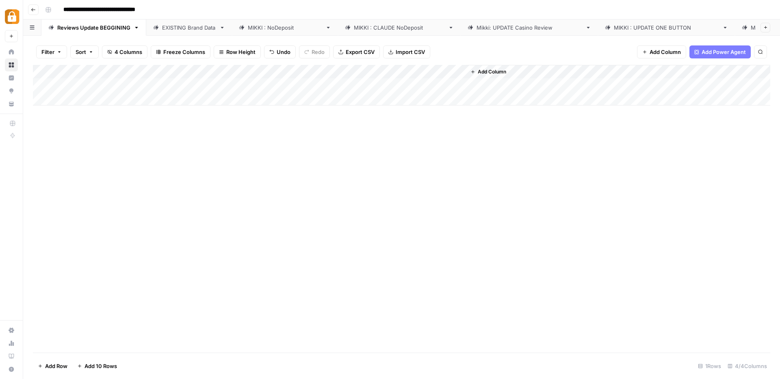
click at [448, 26] on icon at bounding box center [451, 28] width 6 height 6
click at [279, 28] on link "MIKKI : NoDeposit" at bounding box center [285, 27] width 106 height 16
click at [325, 25] on icon "button" at bounding box center [328, 28] width 6 height 6
click at [329, 37] on span "Rename Sheet" at bounding box center [331, 40] width 39 height 8
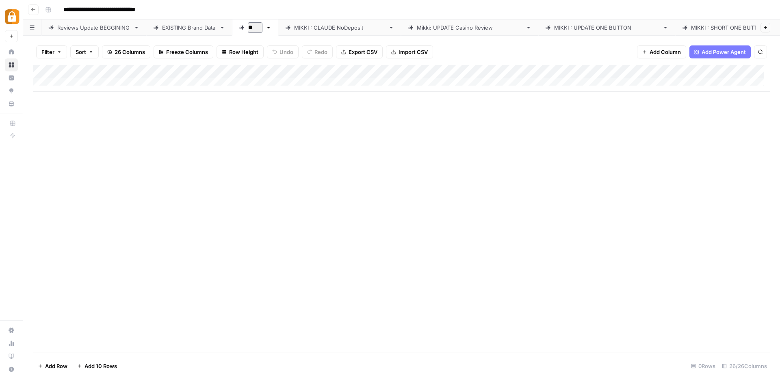
type input "*"
type input "**********"
click at [412, 26] on icon at bounding box center [415, 28] width 6 height 6
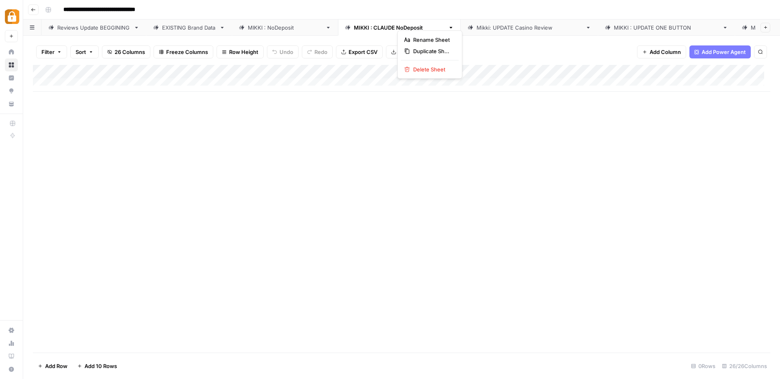
click at [448, 25] on icon "button" at bounding box center [451, 28] width 6 height 6
click at [412, 71] on div "Delete Sheet" at bounding box center [429, 69] width 51 height 8
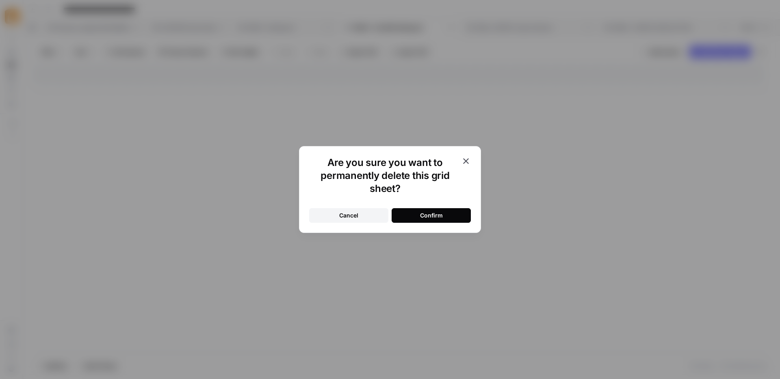
click at [445, 216] on button "Confirm" at bounding box center [430, 215] width 79 height 15
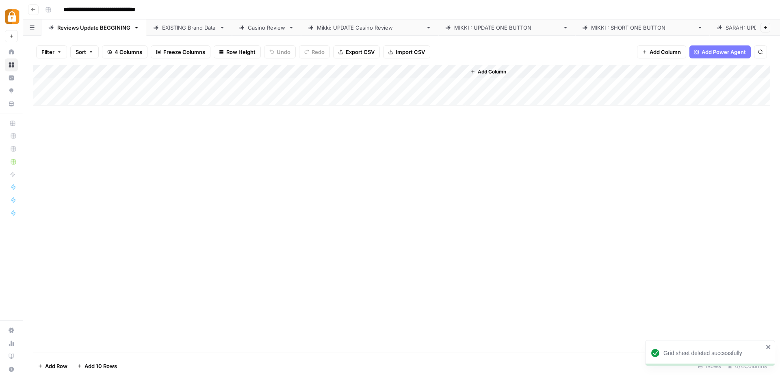
click at [426, 26] on icon at bounding box center [429, 28] width 6 height 6
click at [426, 25] on icon "button" at bounding box center [429, 28] width 6 height 6
click at [413, 70] on span "Delete Sheet" at bounding box center [430, 69] width 39 height 8
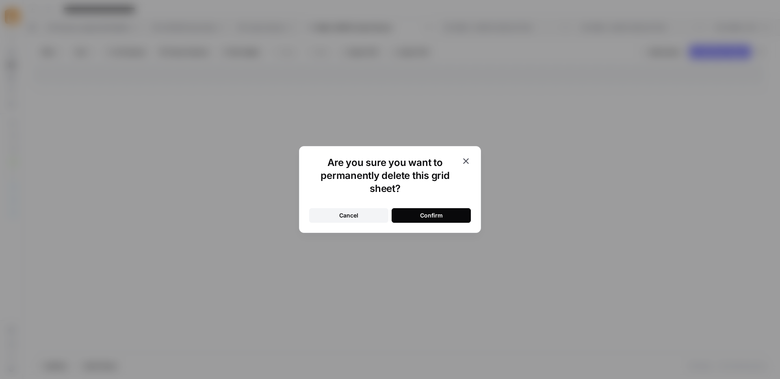
click at [451, 220] on button "Confirm" at bounding box center [430, 215] width 79 height 15
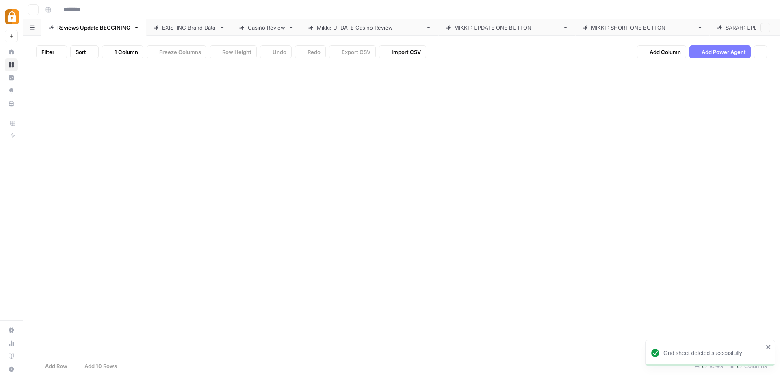
type input "**********"
click at [400, 30] on link "MIKKI : UPDATE ONE BUTTON" at bounding box center [369, 27] width 137 height 16
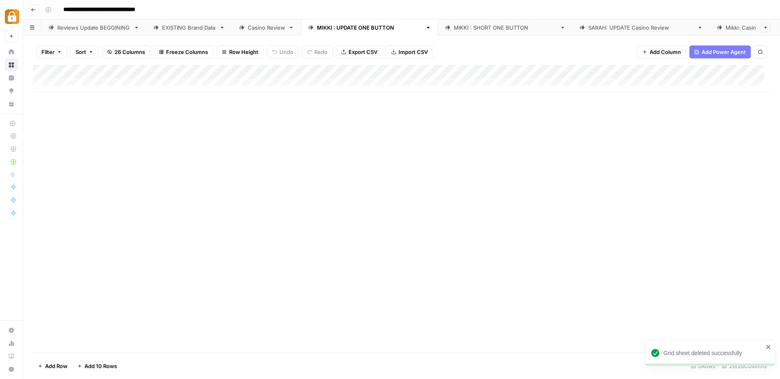
click at [425, 28] on icon "button" at bounding box center [428, 28] width 6 height 6
click at [407, 72] on icon "button" at bounding box center [405, 73] width 6 height 6
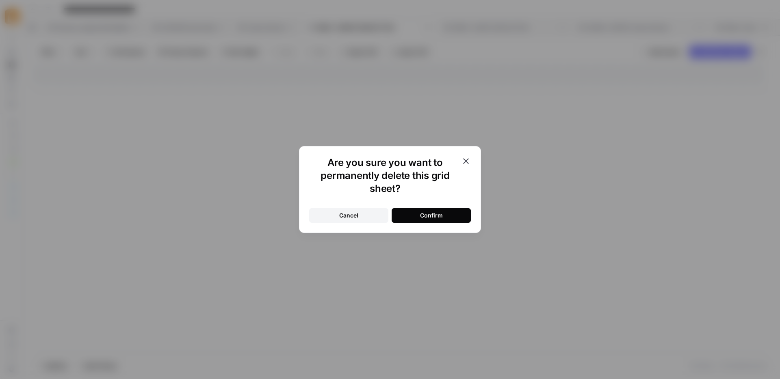
click at [435, 219] on div "Confirm" at bounding box center [431, 216] width 23 height 8
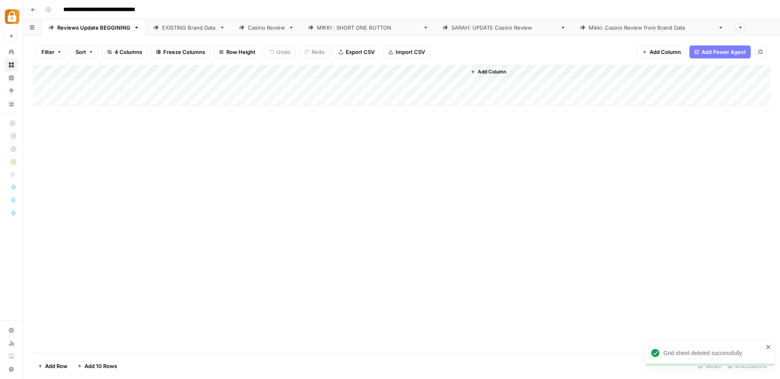
click at [480, 30] on div "SARAH: UPDATE Casino Review" at bounding box center [504, 28] width 106 height 8
click at [560, 28] on icon "button" at bounding box center [563, 28] width 6 height 6
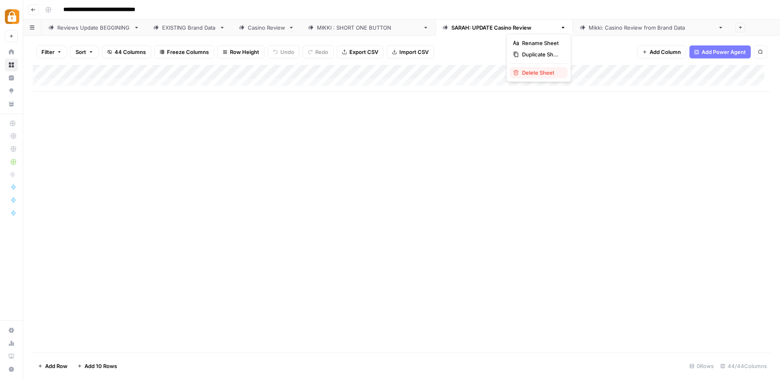
click at [534, 76] on span "Delete Sheet" at bounding box center [541, 73] width 39 height 8
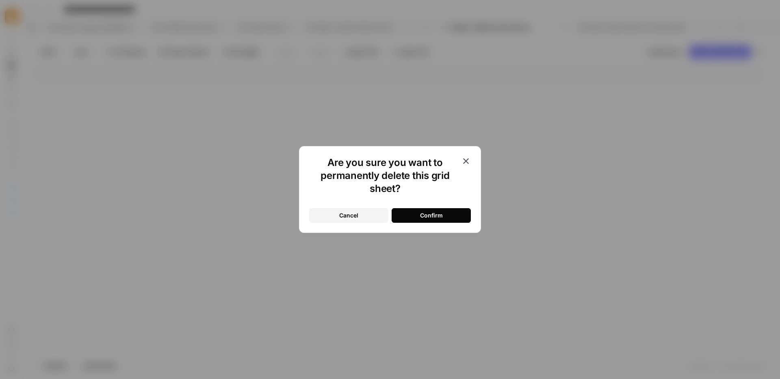
click at [442, 211] on button "Confirm" at bounding box center [430, 215] width 79 height 15
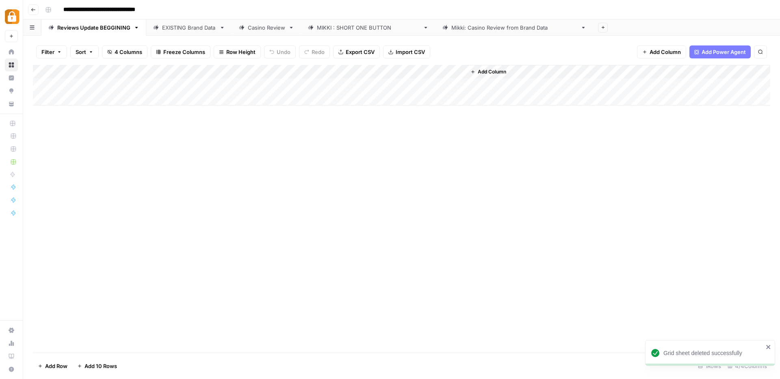
click at [465, 30] on div "Mikki: Casino Review from Brand Data" at bounding box center [514, 28] width 126 height 8
click at [580, 28] on icon "button" at bounding box center [583, 28] width 6 height 6
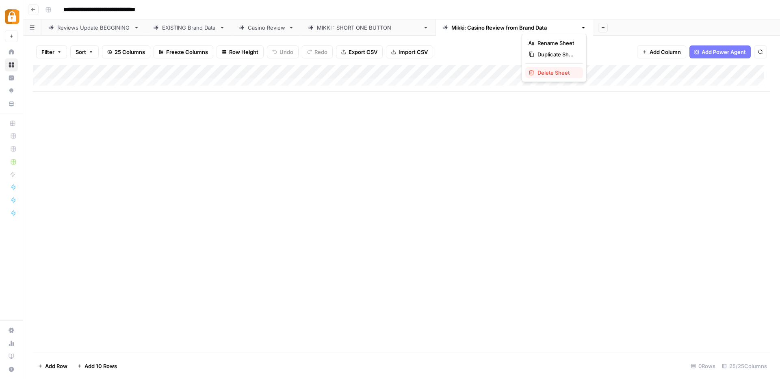
click at [545, 70] on span "Delete Sheet" at bounding box center [556, 73] width 39 height 8
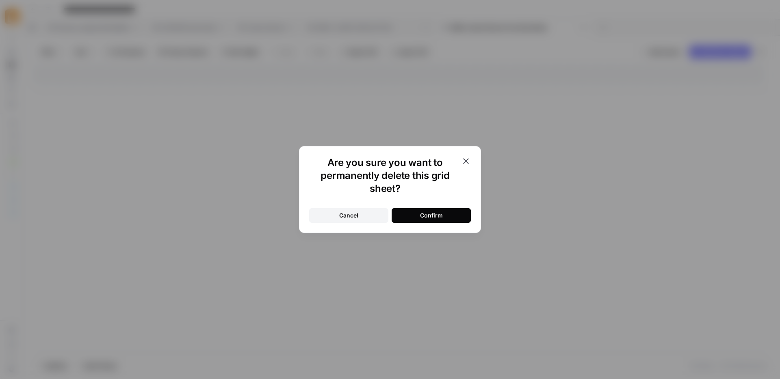
click at [429, 218] on div "Confirm" at bounding box center [431, 216] width 23 height 8
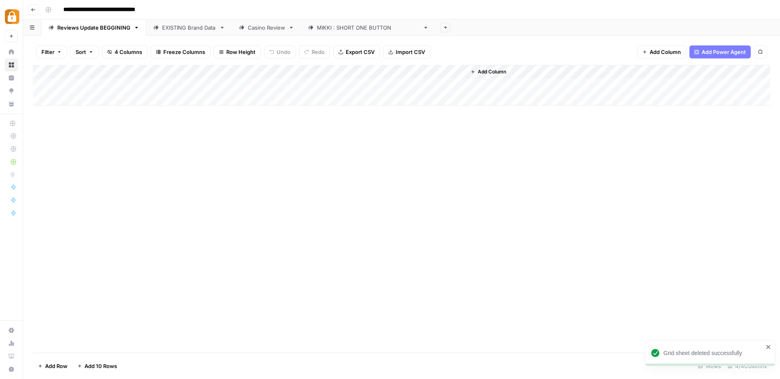
click at [423, 29] on icon at bounding box center [426, 28] width 6 height 6
click at [423, 30] on icon "button" at bounding box center [426, 28] width 6 height 6
click at [408, 73] on div "Delete Sheet" at bounding box center [425, 73] width 51 height 8
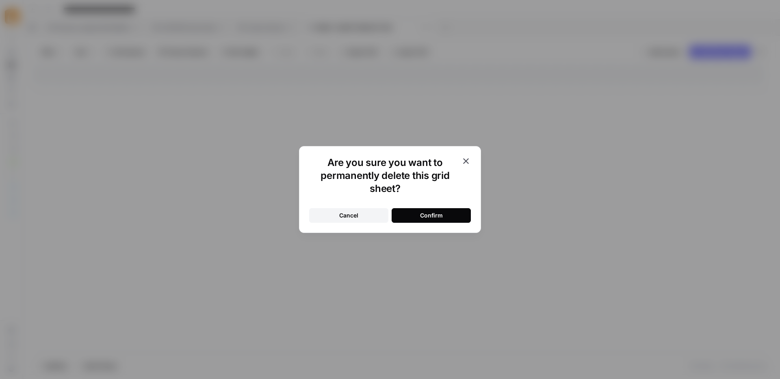
click at [419, 218] on button "Confirm" at bounding box center [430, 215] width 79 height 15
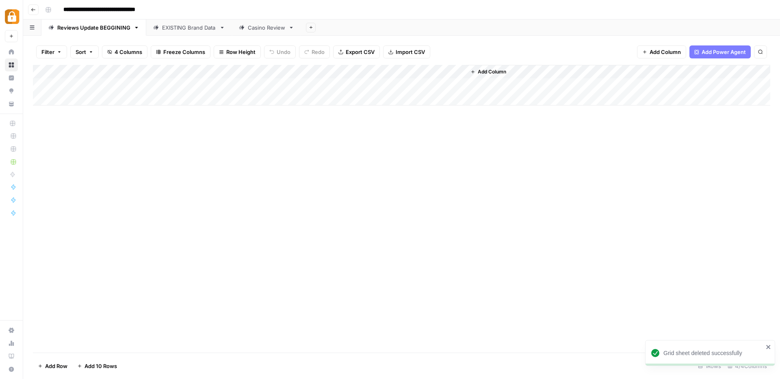
click at [271, 27] on div "Casino Review" at bounding box center [266, 28] width 37 height 8
click at [97, 28] on div "Reviews Update BEGGINING" at bounding box center [93, 28] width 73 height 8
click at [122, 84] on div "Add Column" at bounding box center [401, 85] width 737 height 41
click at [111, 84] on div "Add Column" at bounding box center [401, 85] width 737 height 41
type textarea "**********"
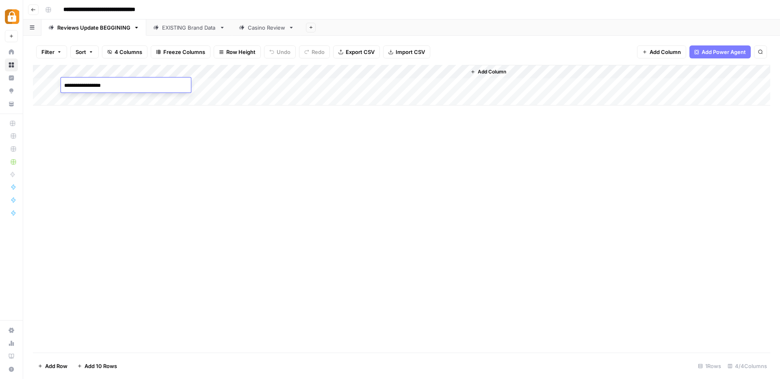
click at [246, 182] on div "Add Column" at bounding box center [401, 209] width 737 height 288
click at [505, 74] on span "Add Column" at bounding box center [492, 71] width 28 height 7
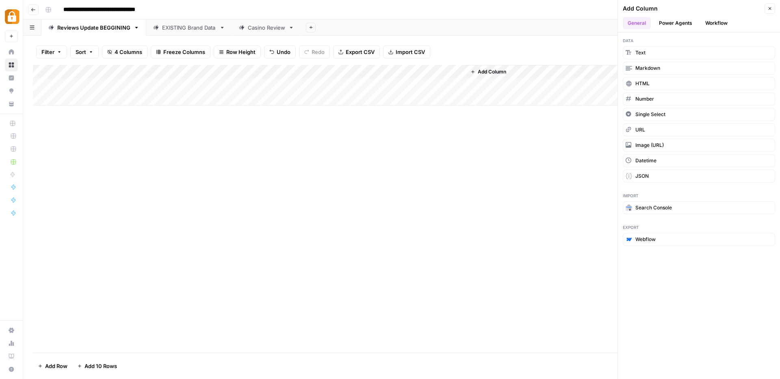
click at [707, 22] on button "Workflow" at bounding box center [716, 23] width 32 height 12
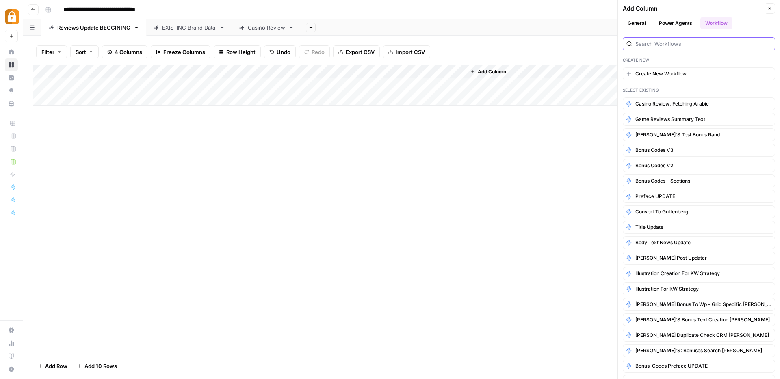
click at [657, 45] on input "search" at bounding box center [703, 44] width 136 height 8
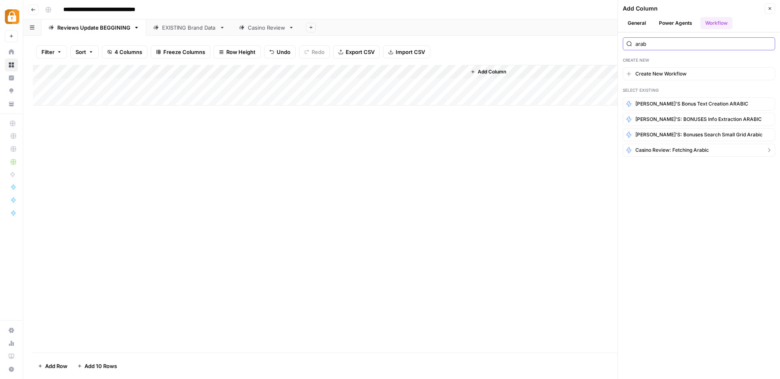
type input "arab"
click at [648, 149] on span "Casino Review: Fetching Arabic" at bounding box center [671, 150] width 73 height 7
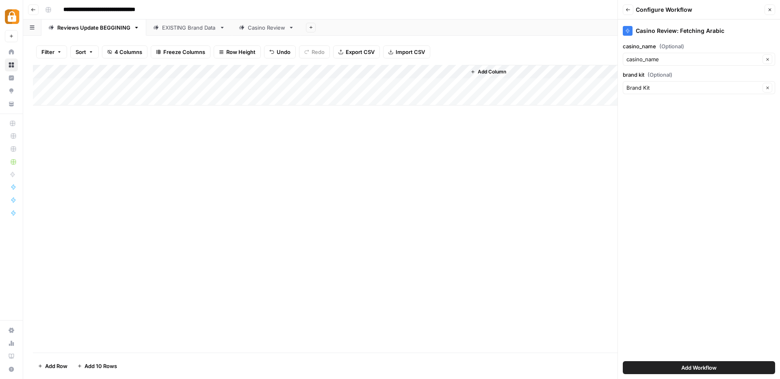
click at [677, 365] on button "Add Workflow" at bounding box center [698, 367] width 152 height 13
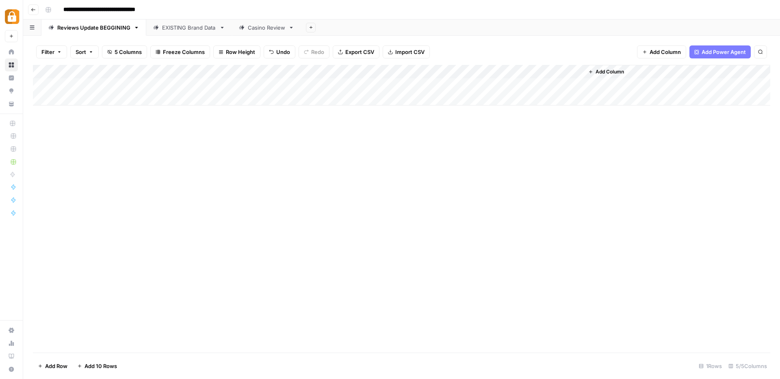
click at [458, 71] on div "Add Column" at bounding box center [401, 85] width 737 height 41
click at [523, 86] on div "Add Column" at bounding box center [401, 85] width 737 height 41
click at [459, 71] on div "Add Column" at bounding box center [401, 85] width 737 height 41
click at [434, 151] on span "Remove Column" at bounding box center [443, 151] width 71 height 8
click at [363, 88] on span "Delete" at bounding box center [360, 84] width 17 height 8
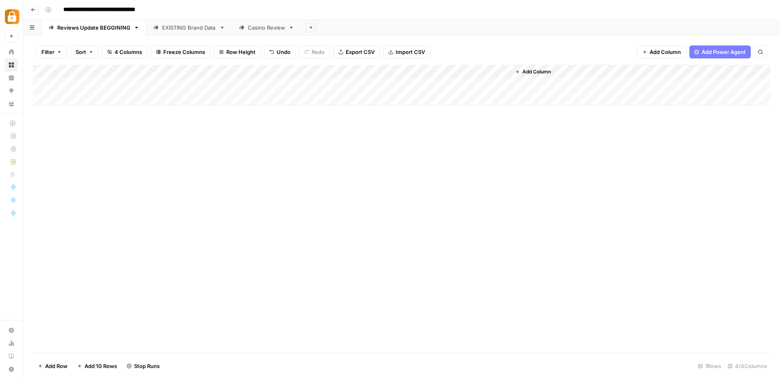
click at [375, 71] on div "Add Column" at bounding box center [401, 85] width 737 height 41
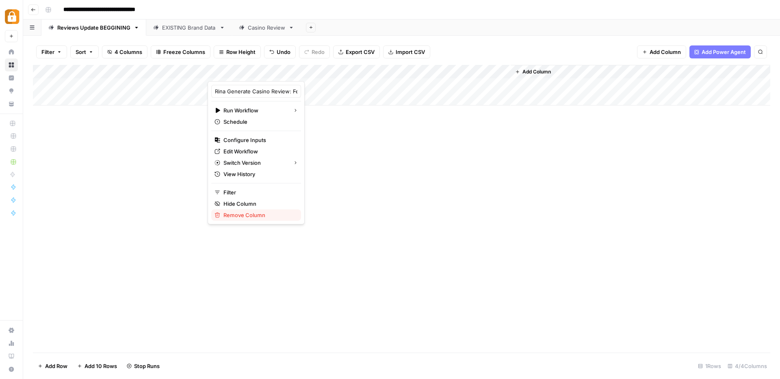
click at [244, 217] on span "Remove Column" at bounding box center [258, 215] width 71 height 8
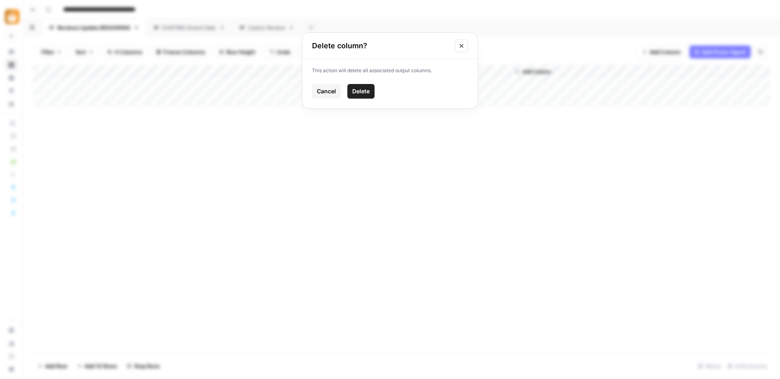
click at [358, 89] on span "Delete" at bounding box center [360, 91] width 17 height 8
click at [258, 27] on div "Casino Review" at bounding box center [266, 28] width 37 height 8
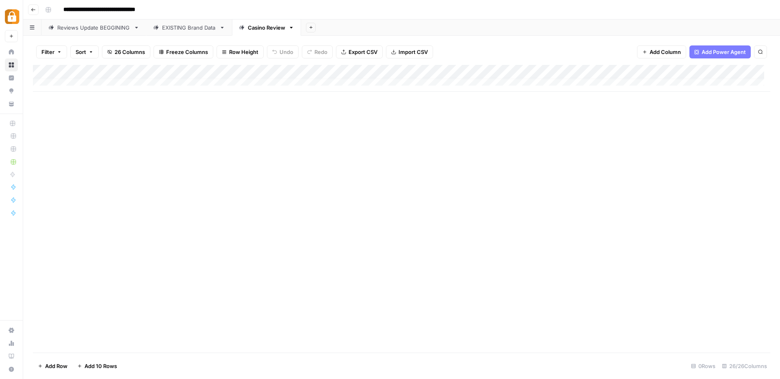
scroll to position [6, 0]
click at [257, 71] on div "Add Column" at bounding box center [401, 78] width 737 height 27
click at [583, 71] on div "Add Column" at bounding box center [401, 78] width 737 height 27
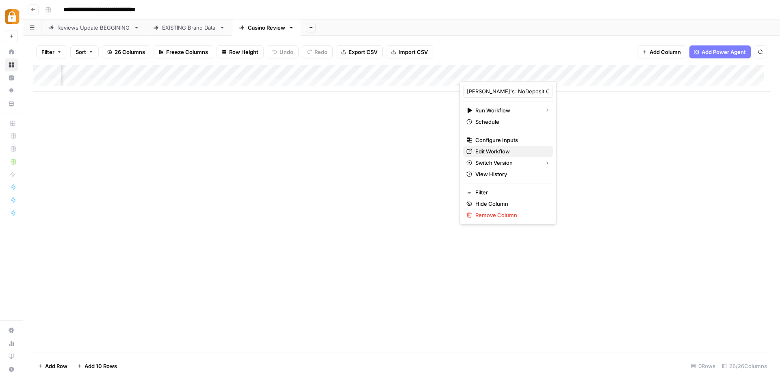
click at [495, 152] on span "Edit Workflow" at bounding box center [510, 151] width 71 height 8
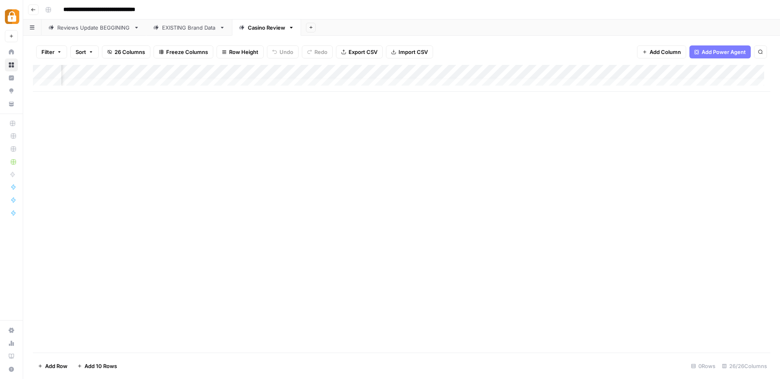
click at [102, 30] on div "Reviews Update BEGGINING" at bounding box center [93, 28] width 73 height 8
click at [309, 72] on div "Add Column" at bounding box center [401, 85] width 737 height 41
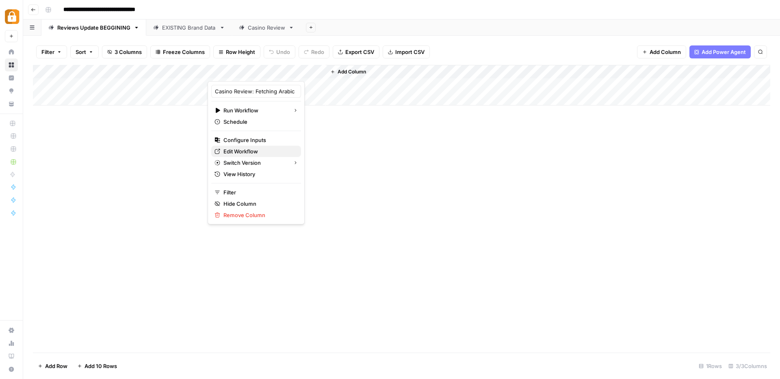
click at [254, 150] on span "Edit Workflow" at bounding box center [258, 151] width 71 height 8
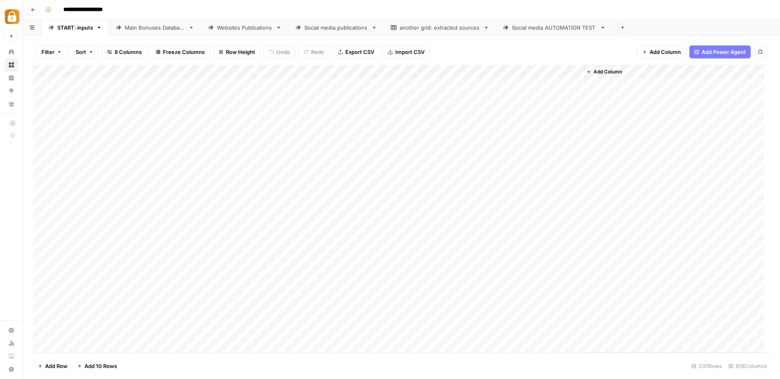
click at [208, 82] on div "Add Column" at bounding box center [401, 209] width 737 height 288
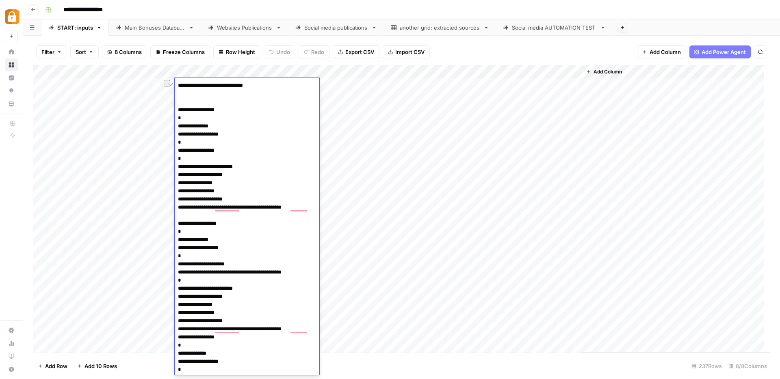
drag, startPoint x: 231, startPoint y: 85, endPoint x: 175, endPoint y: 85, distance: 56.0
click at [0, 0] on div at bounding box center [0, 0] width 0 height 0
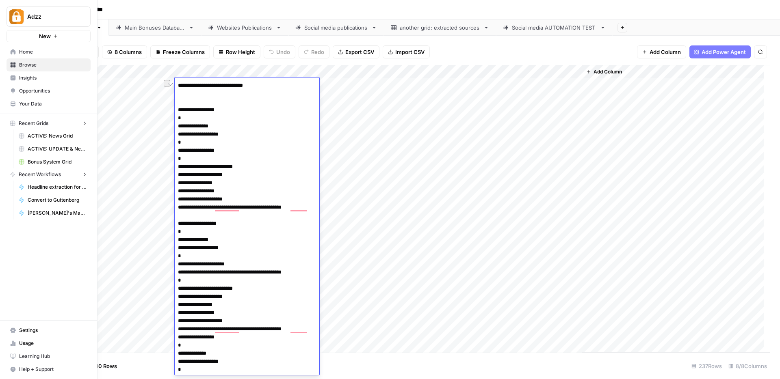
click at [10, 65] on icon at bounding box center [13, 65] width 6 height 6
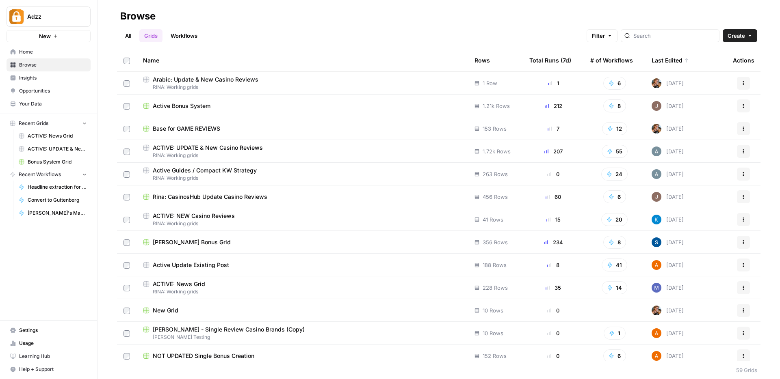
click at [197, 152] on span "RINA: Working grids" at bounding box center [302, 155] width 318 height 7
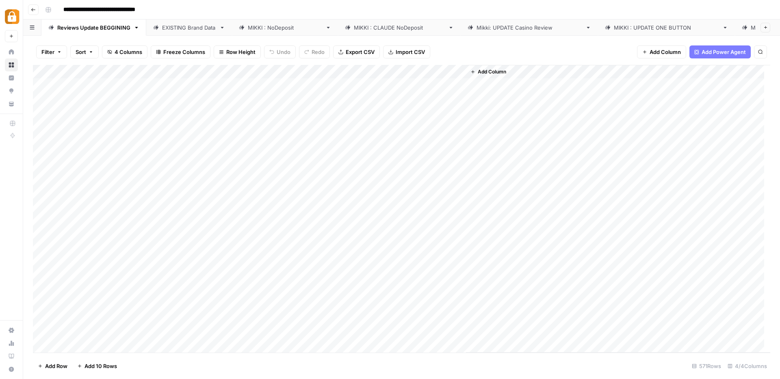
click at [180, 27] on div "EXISTING Brand Data" at bounding box center [189, 28] width 54 height 8
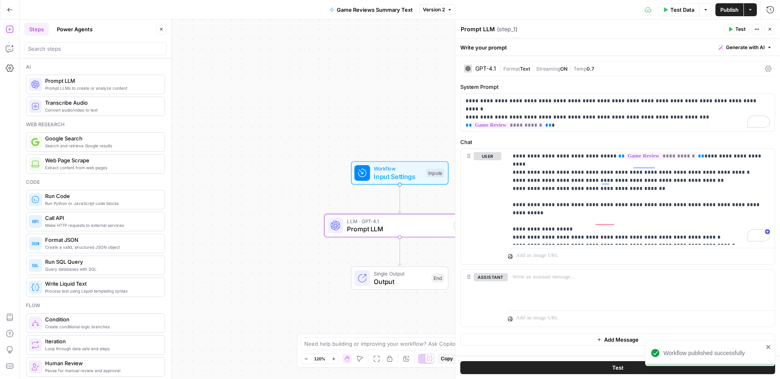
click at [9, 9] on icon "button" at bounding box center [10, 10] width 6 height 6
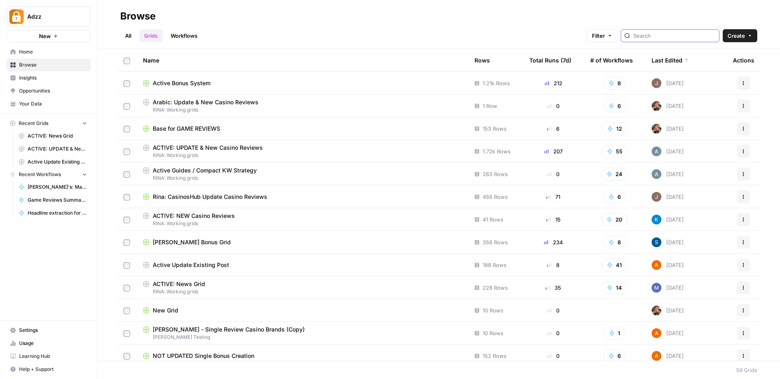
click at [663, 37] on input "search" at bounding box center [674, 36] width 82 height 8
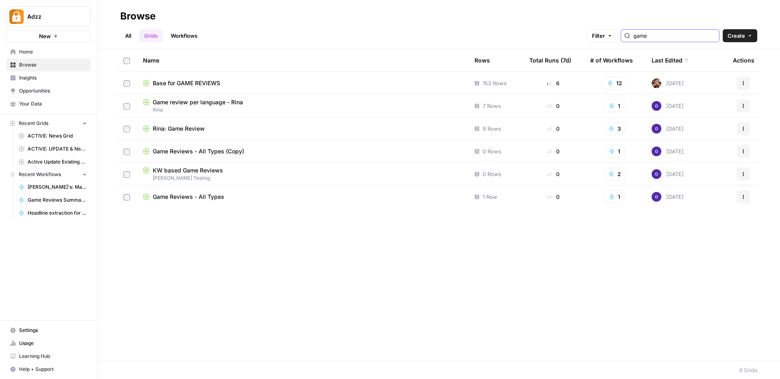
type input "game"
click at [196, 86] on span "Base for GAME REVIEWS" at bounding box center [186, 83] width 67 height 8
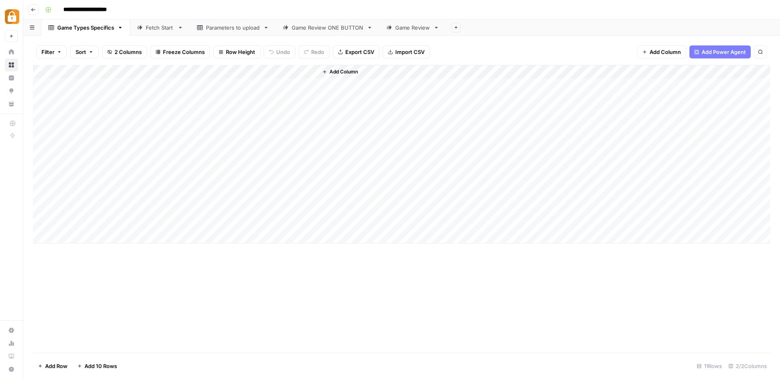
click at [227, 30] on div "Parameters to upload" at bounding box center [233, 28] width 54 height 8
click at [321, 28] on div "Game Review ONE BUTTON" at bounding box center [328, 28] width 72 height 8
type input "**********"
click at [231, 113] on div "Add Column" at bounding box center [401, 209] width 737 height 288
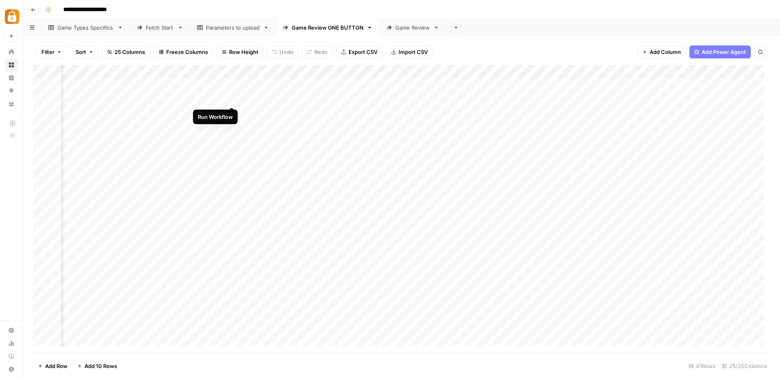
click at [232, 98] on div "Add Column" at bounding box center [401, 209] width 737 height 288
click at [203, 112] on div "Add Column" at bounding box center [401, 209] width 737 height 288
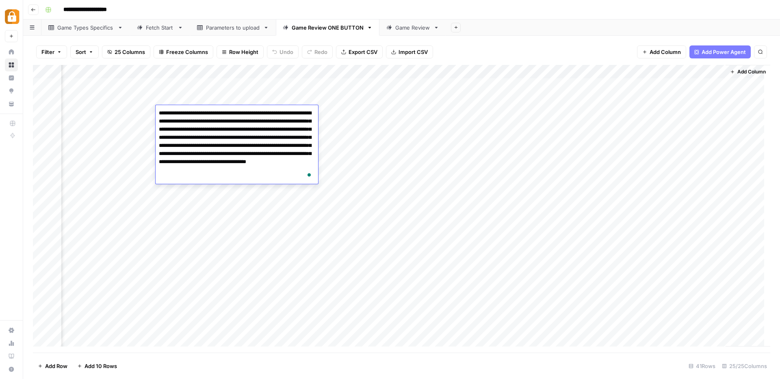
drag, startPoint x: 249, startPoint y: 124, endPoint x: 245, endPoint y: 155, distance: 31.5
click at [245, 155] on textarea "**********" at bounding box center [237, 146] width 162 height 76
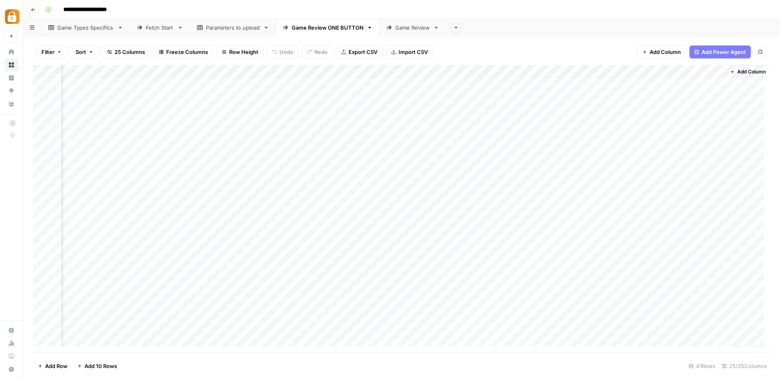
click at [400, 154] on div "Add Column" at bounding box center [401, 209] width 737 height 288
click at [413, 112] on div "Add Column" at bounding box center [401, 209] width 737 height 288
click at [582, 110] on div "Add Column" at bounding box center [401, 209] width 737 height 288
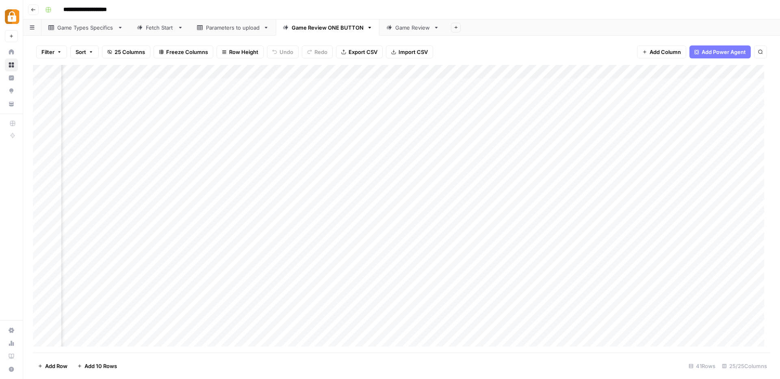
click at [582, 110] on div "Add Column" at bounding box center [401, 209] width 737 height 288
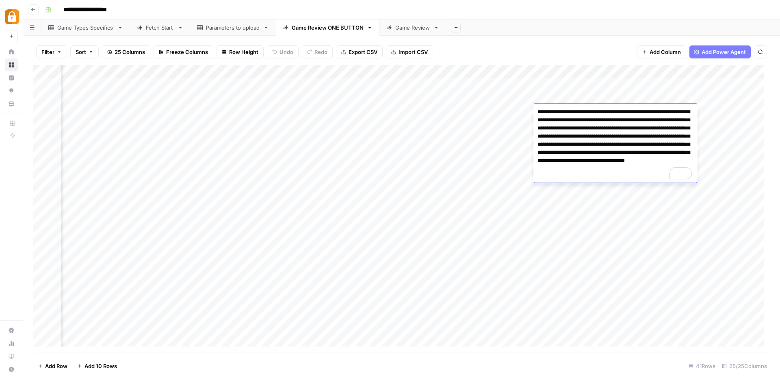
click at [590, 197] on div "Add Column" at bounding box center [401, 209] width 737 height 288
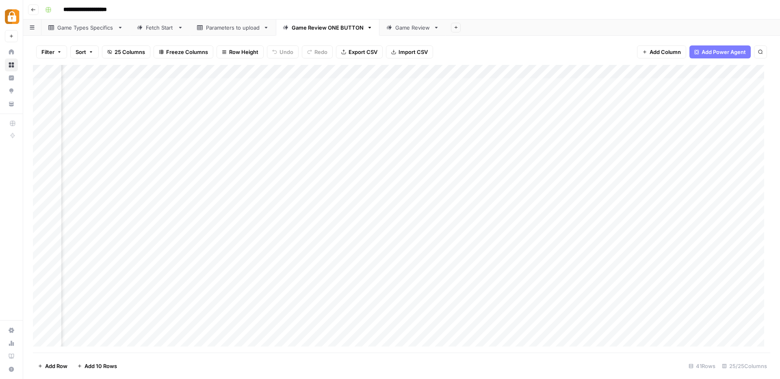
click at [554, 112] on div "Add Column" at bounding box center [401, 209] width 737 height 288
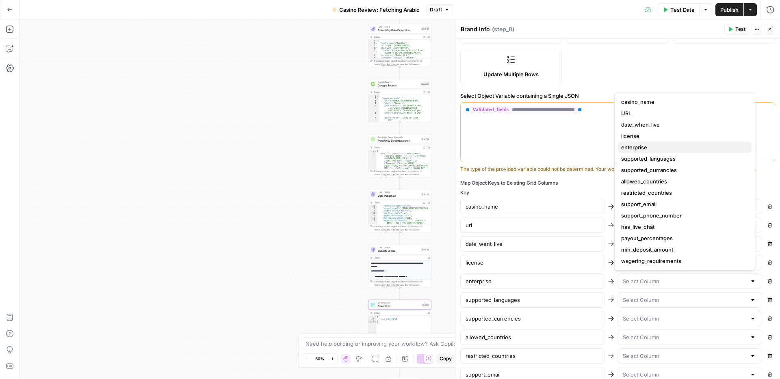
click at [651, 149] on span "enterprise" at bounding box center [683, 147] width 124 height 8
type input "enterprise"
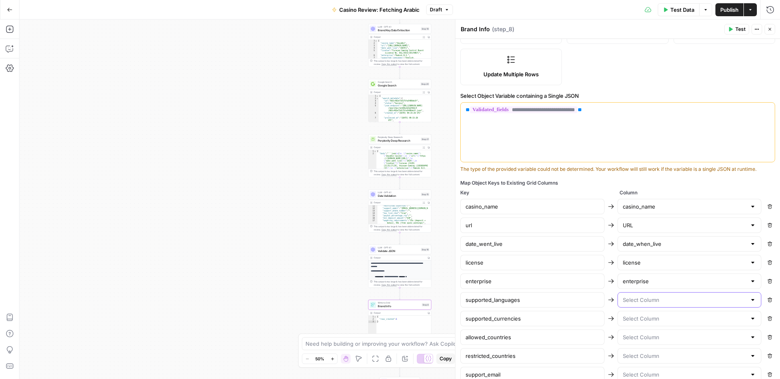
click at [637, 301] on input "text" at bounding box center [684, 300] width 124 height 8
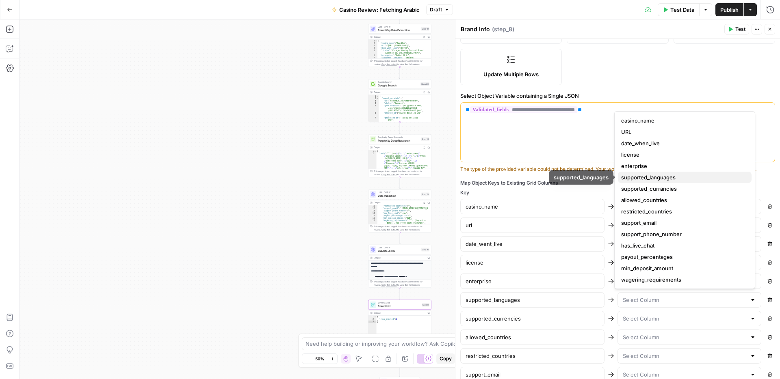
click at [650, 178] on span "supported_languages" at bounding box center [683, 177] width 124 height 8
type input "supported_languages"
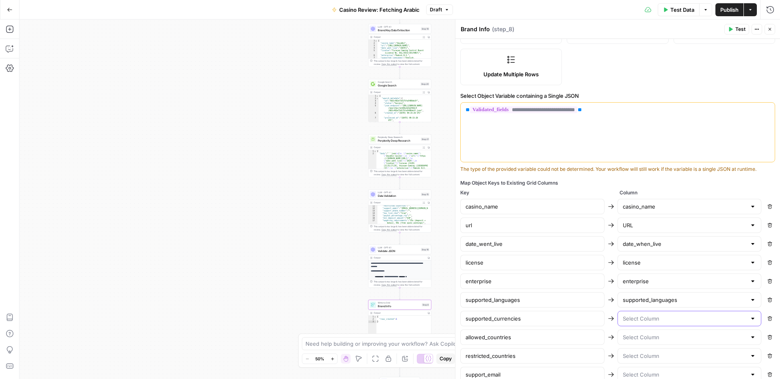
click at [634, 321] on input "text" at bounding box center [684, 319] width 124 height 8
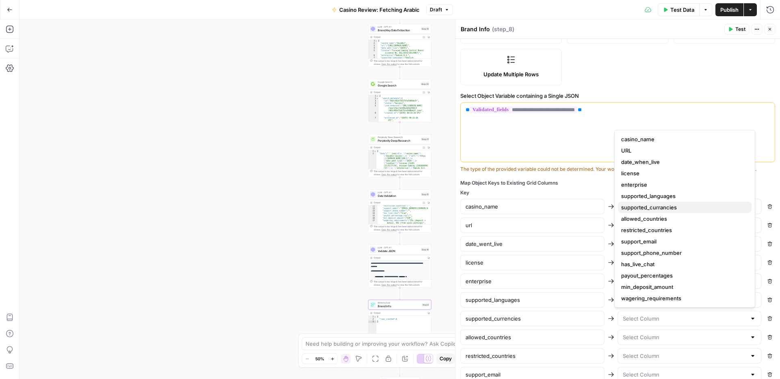
click at [649, 207] on span "supported_currancies" at bounding box center [683, 207] width 124 height 8
type input "supported_currancies"
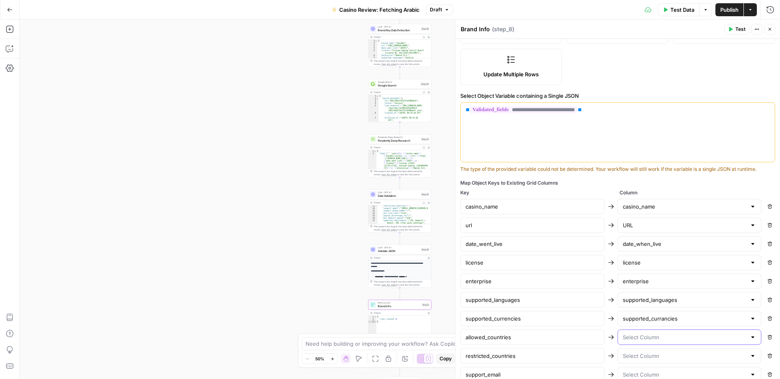
click at [635, 339] on input "text" at bounding box center [684, 337] width 124 height 8
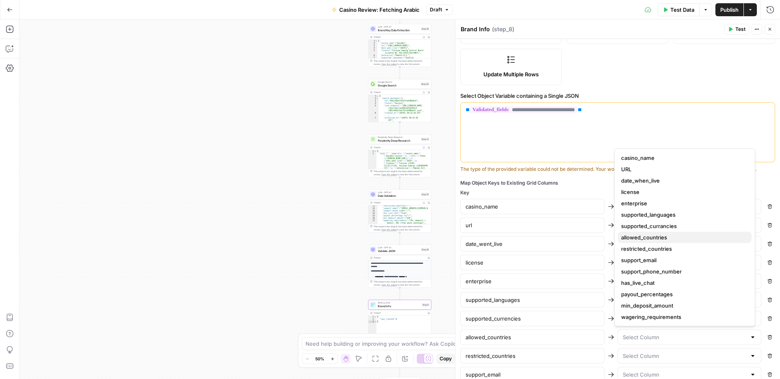
click at [642, 237] on span "allowed_countries" at bounding box center [683, 237] width 124 height 8
type input "allowed_countries"
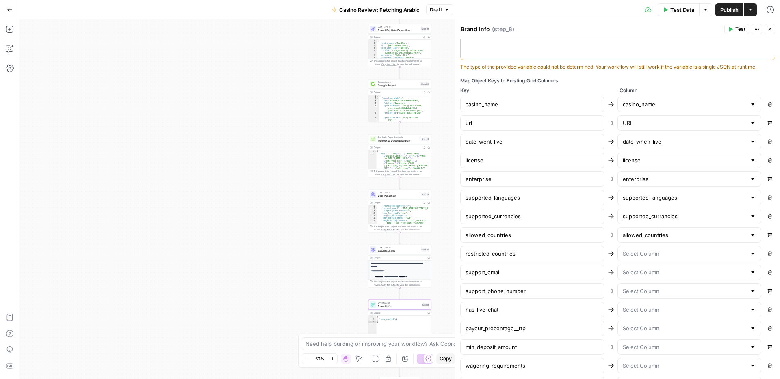
scroll to position [246, 0]
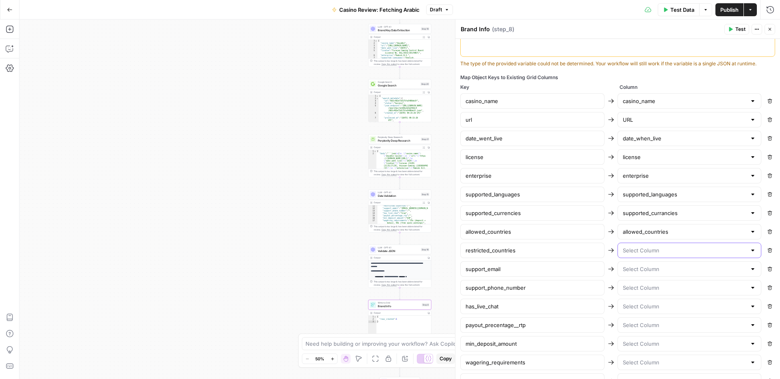
click at [638, 251] on input "text" at bounding box center [684, 250] width 124 height 8
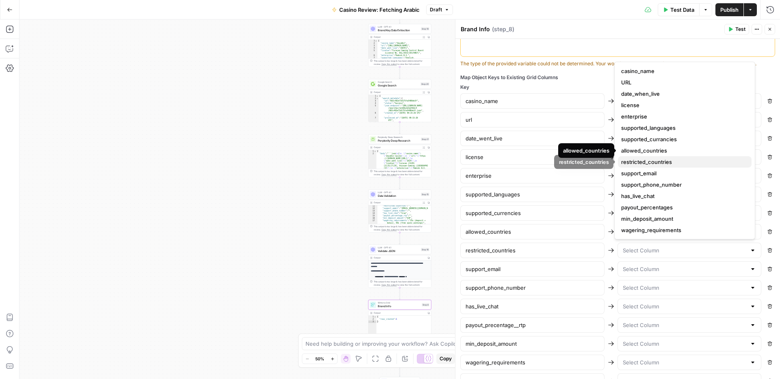
click at [658, 161] on span "restricted_countries" at bounding box center [683, 162] width 124 height 8
type input "restricted_countries"
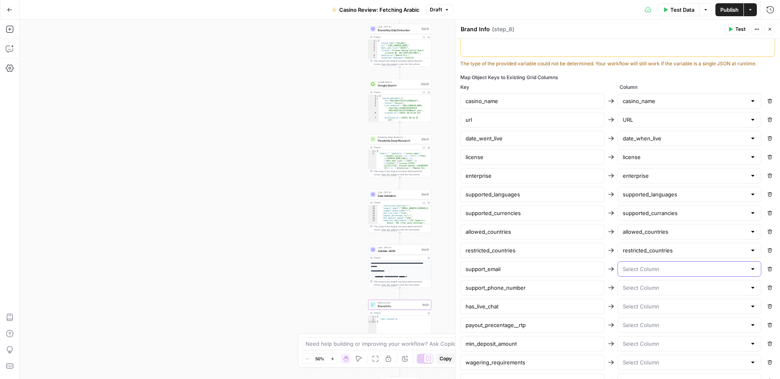
click at [633, 268] on input "text" at bounding box center [684, 269] width 124 height 8
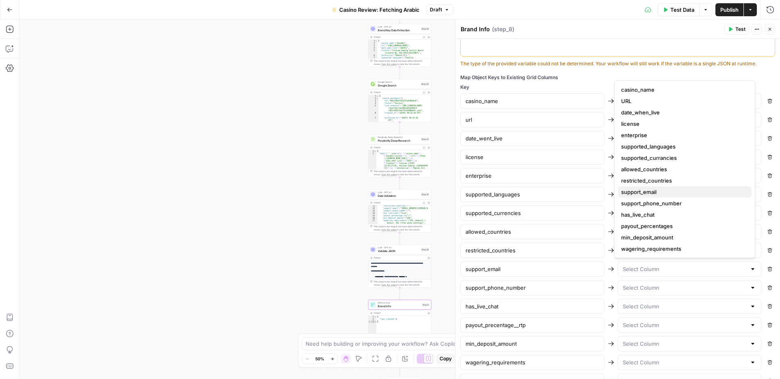
click at [642, 195] on span "support_email" at bounding box center [683, 192] width 124 height 8
type input "support_email"
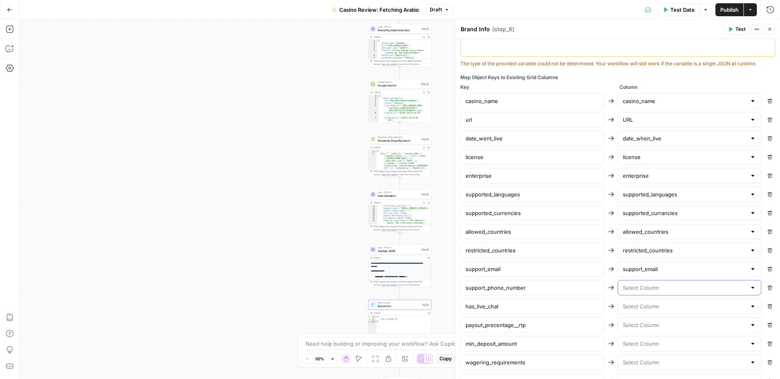
click at [642, 285] on input "text" at bounding box center [684, 288] width 124 height 8
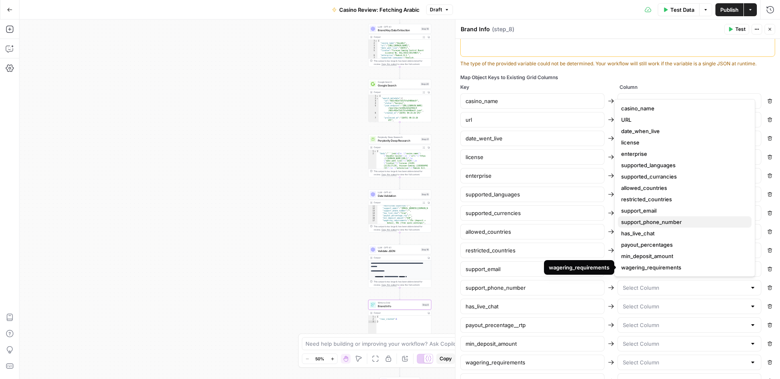
click at [653, 223] on span "support_phone_number" at bounding box center [683, 222] width 124 height 8
type input "support_phone_number"
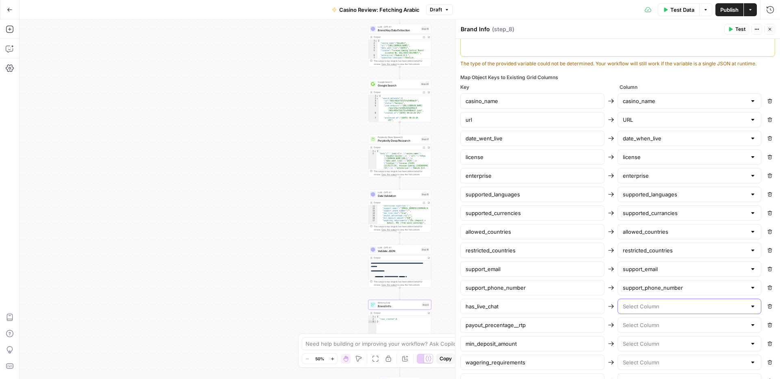
click at [635, 307] on input "text" at bounding box center [684, 307] width 124 height 8
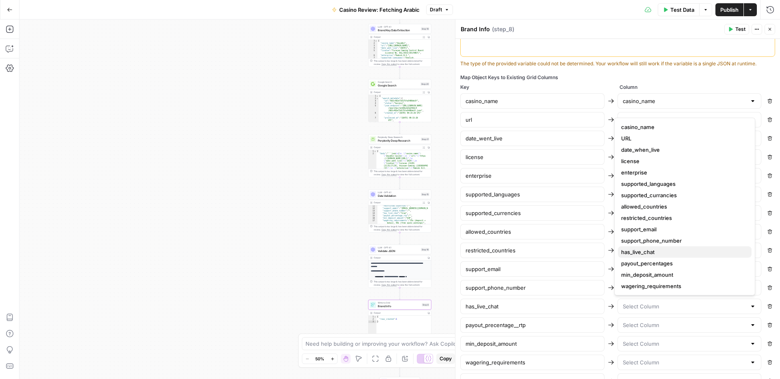
click at [637, 250] on span "has_live_chat" at bounding box center [683, 252] width 124 height 8
type input "has_live_chat"
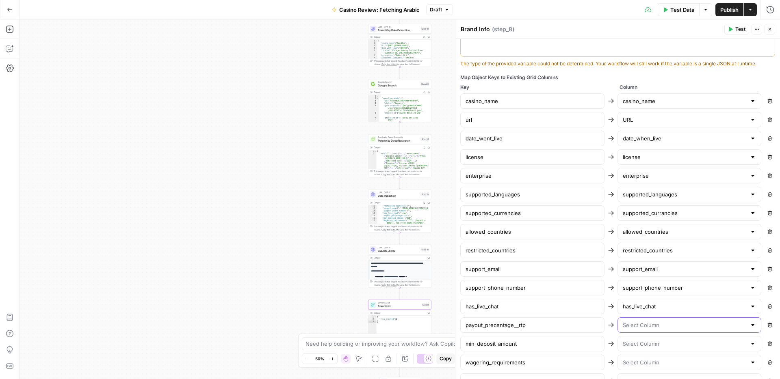
click at [622, 324] on input "text" at bounding box center [684, 325] width 124 height 8
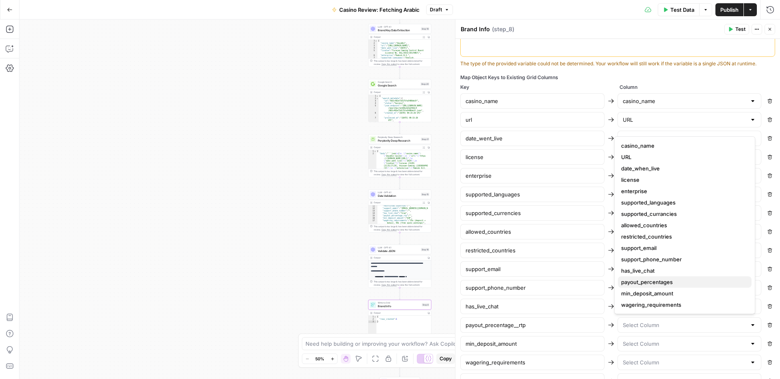
click at [644, 282] on span "payout_percentages" at bounding box center [683, 282] width 124 height 8
type input "payout_percentages"
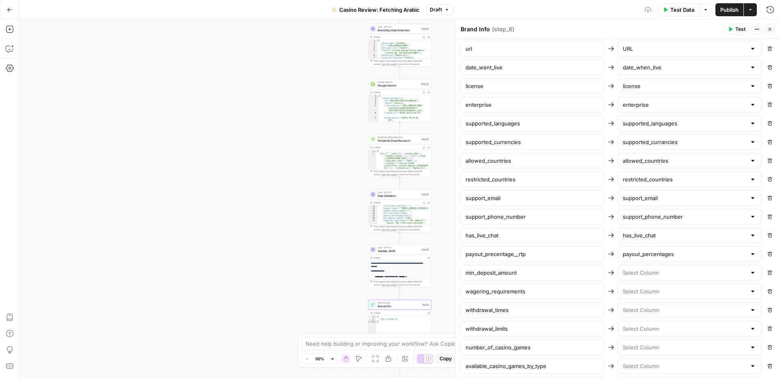
scroll to position [327, 0]
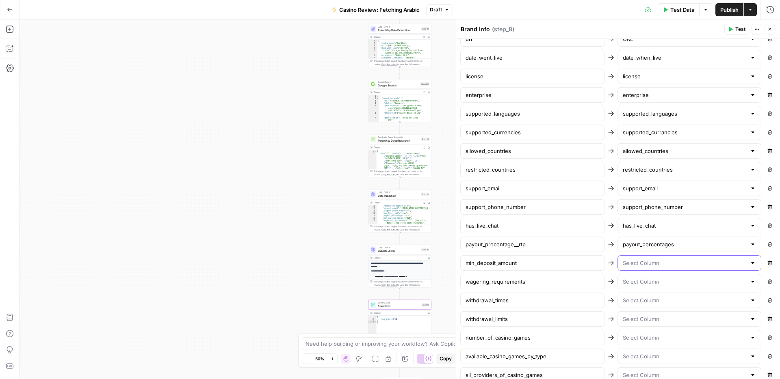
click at [640, 263] on input "text" at bounding box center [684, 263] width 124 height 8
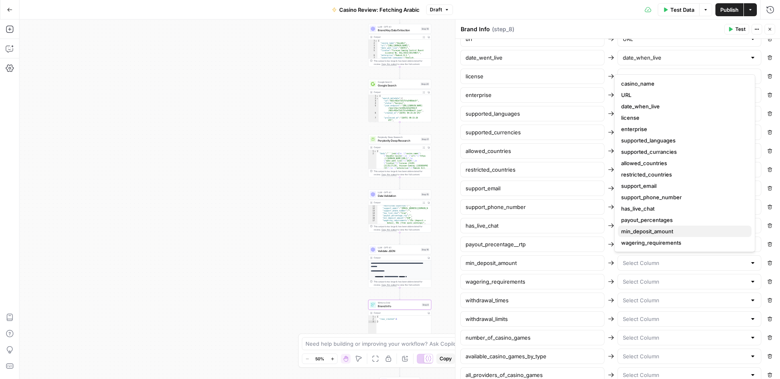
click at [647, 230] on span "min_deposit_amount" at bounding box center [683, 231] width 124 height 8
type input "min_deposit_amount"
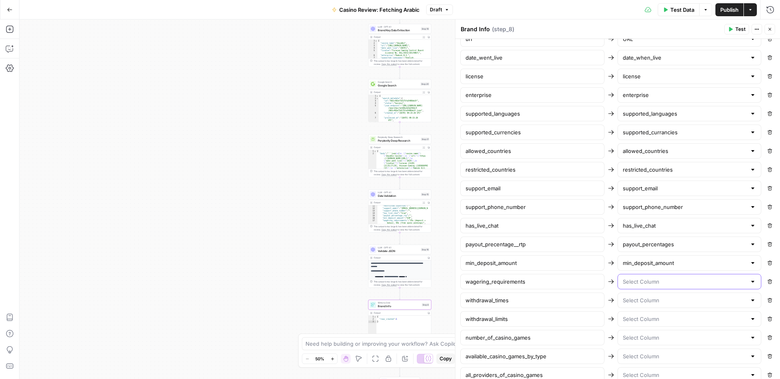
click at [640, 281] on input "text" at bounding box center [684, 282] width 124 height 8
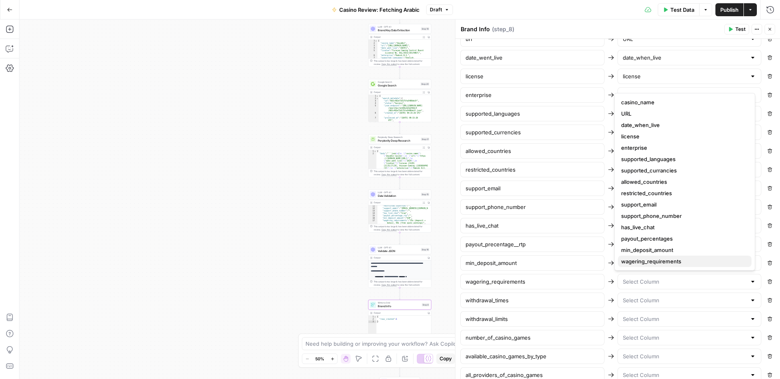
click at [641, 266] on button "wagering_requirements" at bounding box center [685, 261] width 134 height 11
type input "wagering_requirements"
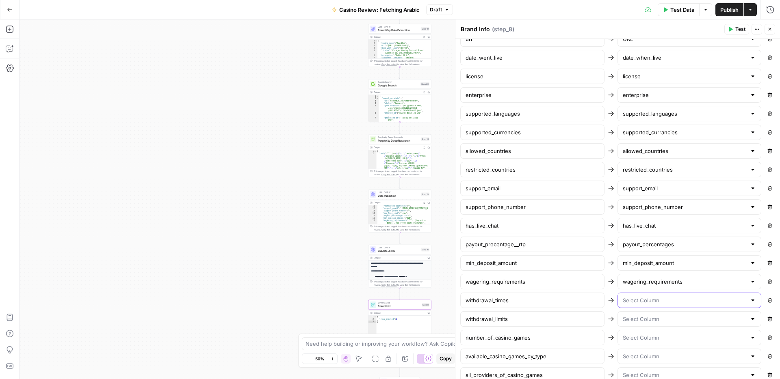
click at [635, 297] on input "text" at bounding box center [684, 300] width 124 height 8
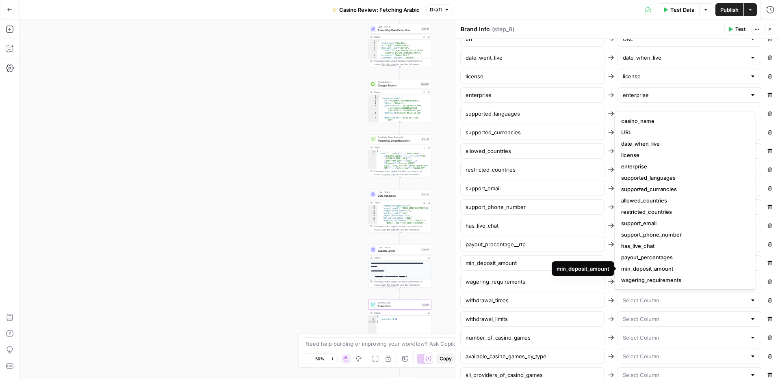
scroll to position [66, 0]
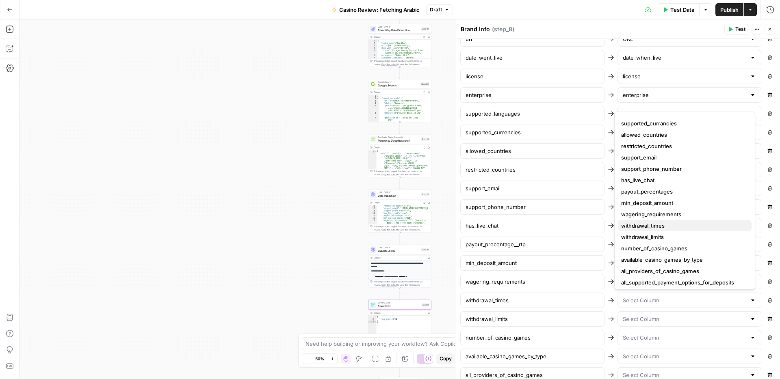
click at [641, 227] on span "withdrawal_times" at bounding box center [683, 226] width 124 height 8
type input "withdrawal_times"
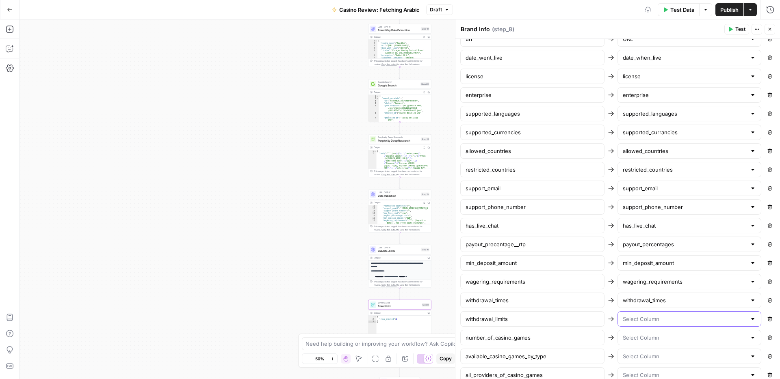
click at [636, 318] on input "text" at bounding box center [684, 319] width 124 height 8
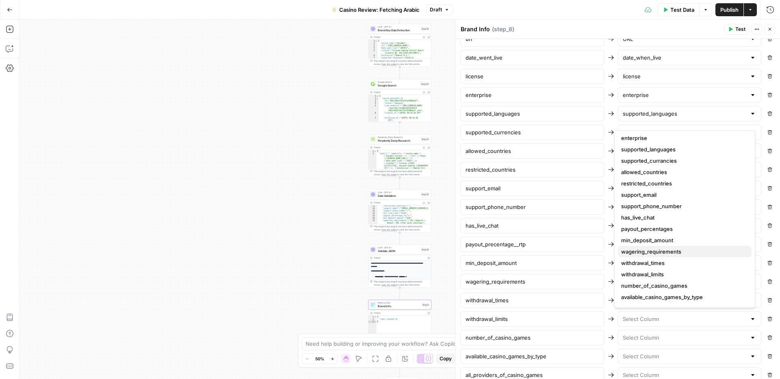
scroll to position [49, 0]
click at [646, 270] on span "withdrawal_limits" at bounding box center [683, 273] width 124 height 8
type input "withdrawal_limits"
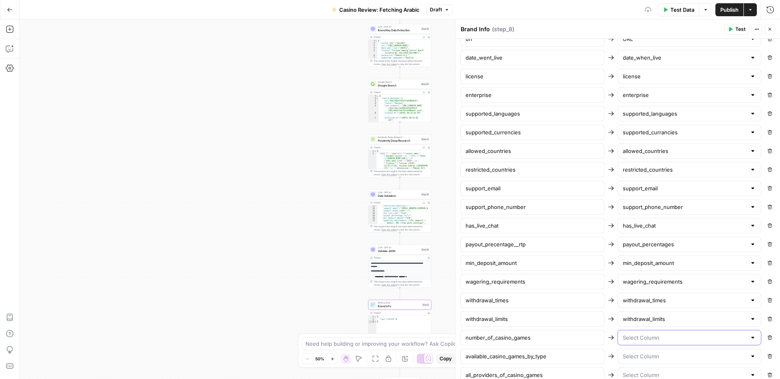
click at [638, 339] on input "text" at bounding box center [684, 338] width 124 height 8
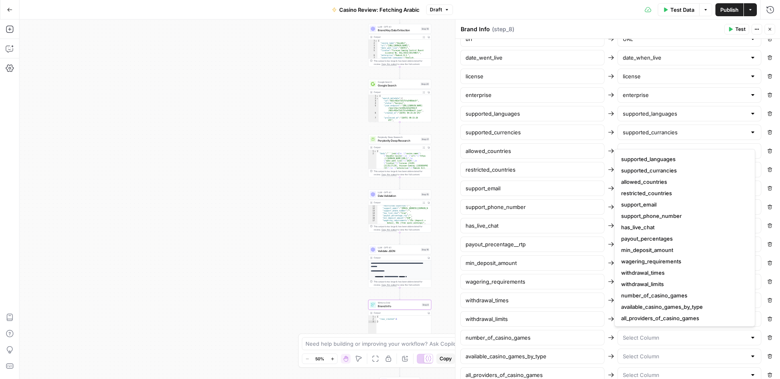
scroll to position [114, 0]
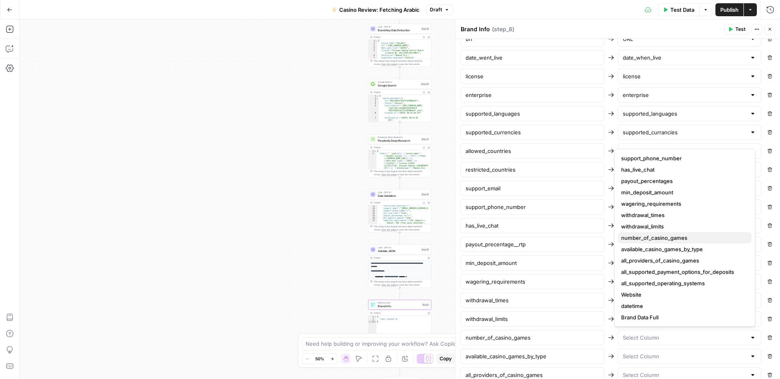
click at [648, 234] on span "number_of_casino_games" at bounding box center [683, 238] width 124 height 8
type input "number_of_casino_games"
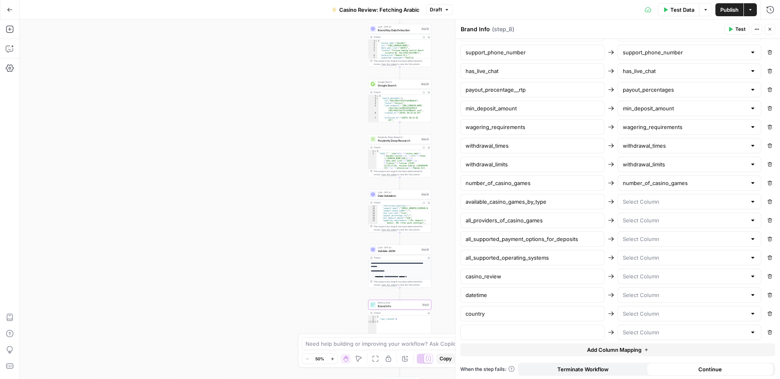
scroll to position [483, 0]
click at [646, 200] on input "text" at bounding box center [684, 200] width 124 height 8
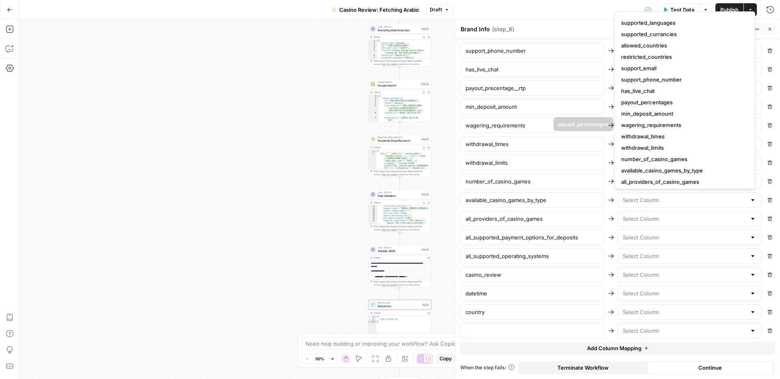
scroll to position [114, 0]
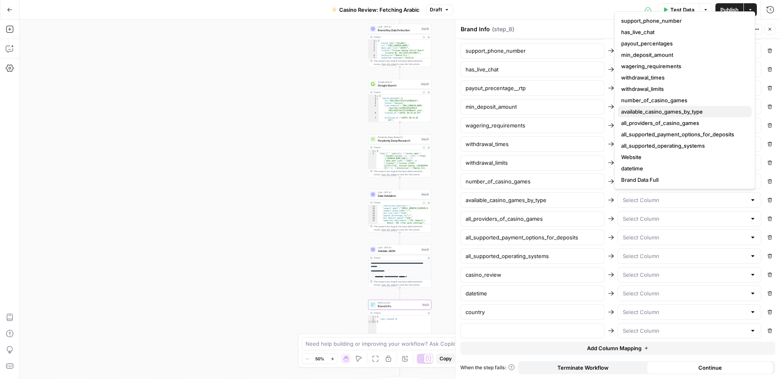
click at [670, 112] on span "available_casino_games_by_type" at bounding box center [683, 112] width 124 height 8
type input "available_casino_games_by_type"
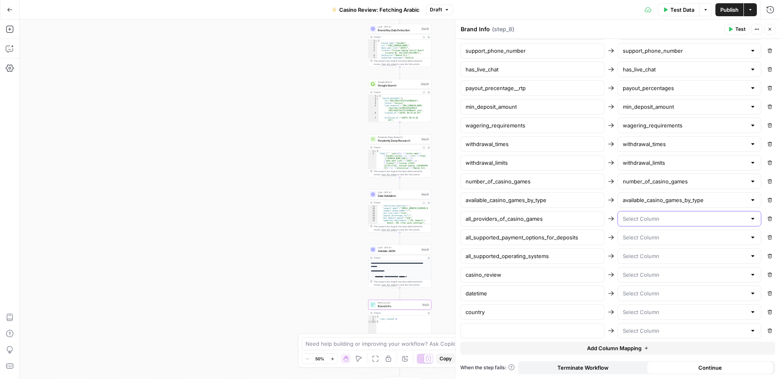
click at [633, 218] on input "text" at bounding box center [684, 219] width 124 height 8
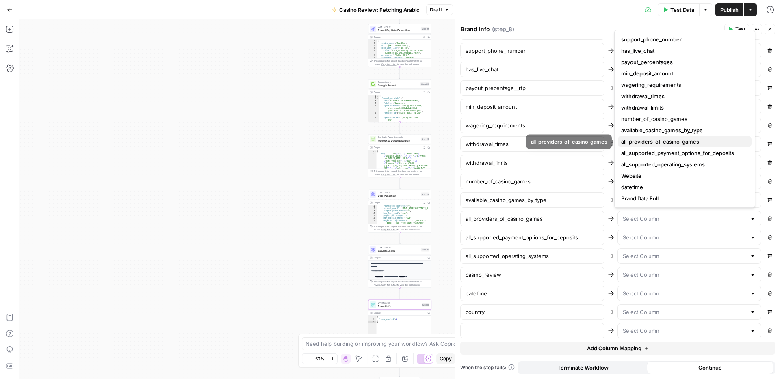
click at [651, 139] on span "all_providers_of_casino_games" at bounding box center [683, 142] width 124 height 8
type input "all_providers_of_casino_games"
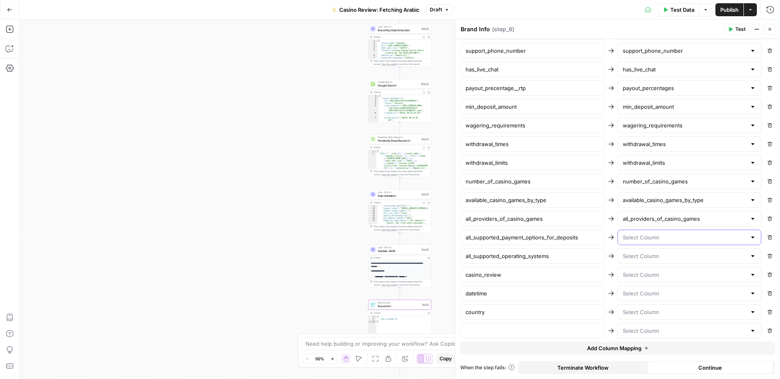
click at [639, 239] on input "text" at bounding box center [684, 237] width 124 height 8
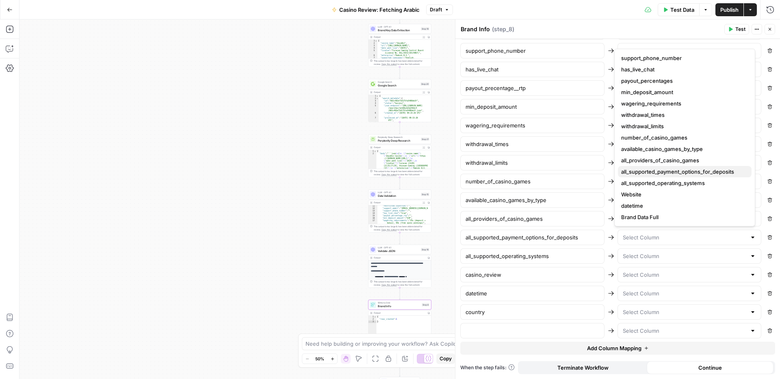
click at [642, 171] on span "all_supported_payment_options_for_deposits" at bounding box center [683, 172] width 124 height 8
type input "all_supported_payment_options_for_deposits"
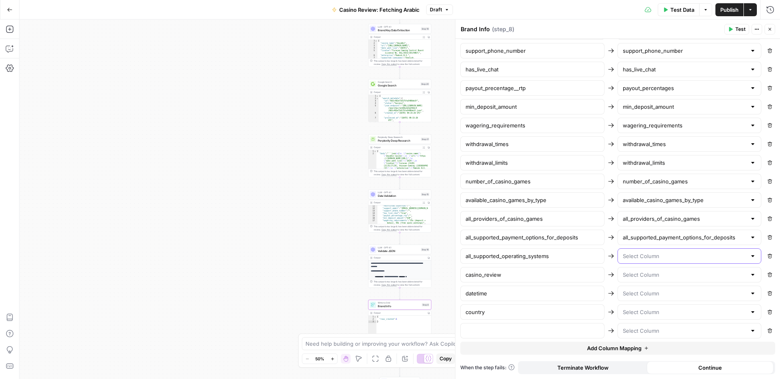
click at [641, 256] on input "text" at bounding box center [684, 256] width 124 height 8
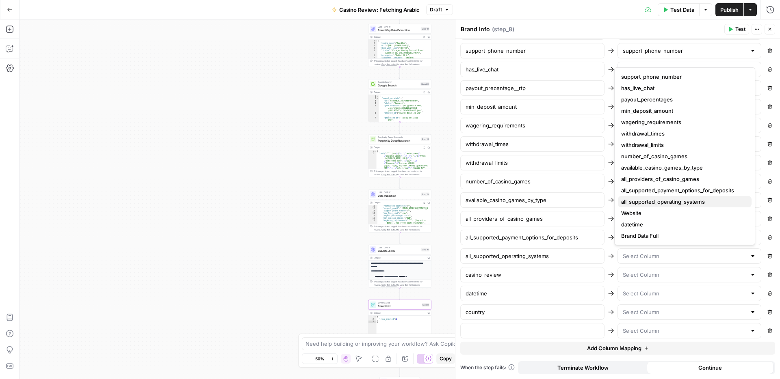
click at [633, 201] on span "all_supported_operating_systems" at bounding box center [683, 202] width 124 height 8
type input "all_supported_operating_systems"
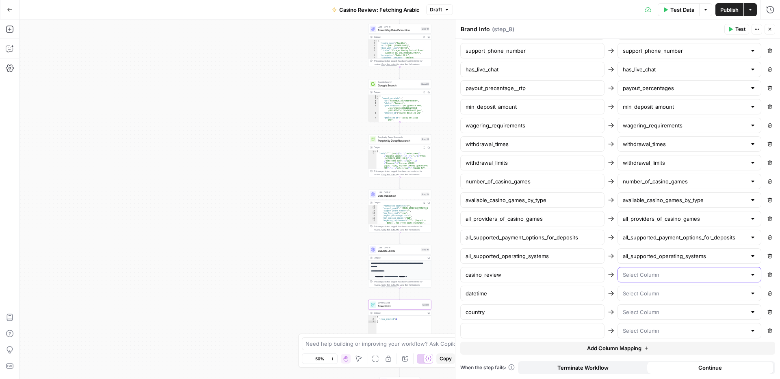
click at [628, 274] on input "text" at bounding box center [684, 275] width 124 height 8
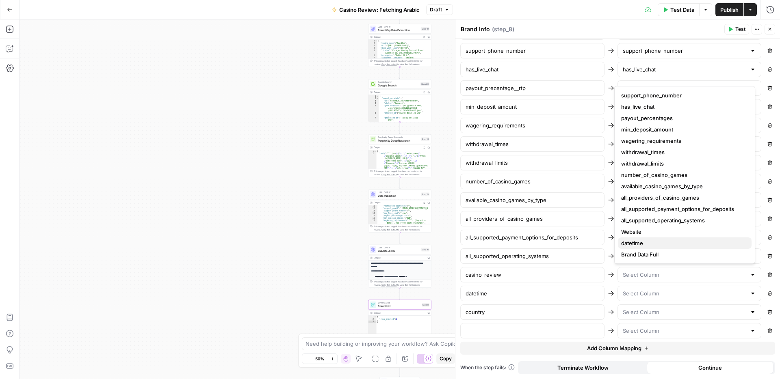
click at [639, 242] on span "datetime" at bounding box center [683, 243] width 124 height 8
type input "datetime"
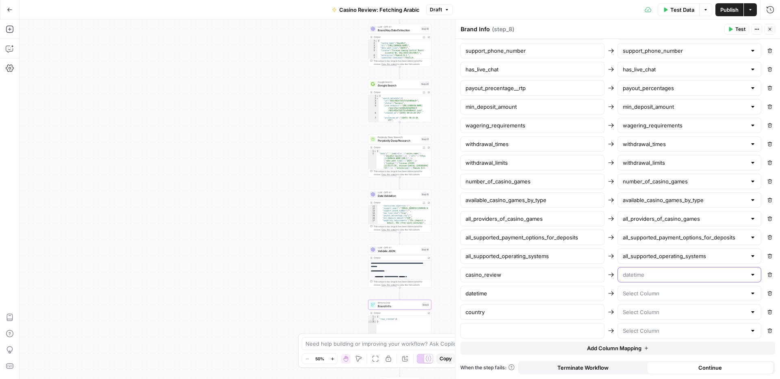
drag, startPoint x: 647, startPoint y: 274, endPoint x: 613, endPoint y: 272, distance: 34.6
click at [613, 272] on div "casino_review Remove" at bounding box center [617, 274] width 315 height 15
type input "datetime"
click at [630, 294] on input "text" at bounding box center [684, 294] width 124 height 8
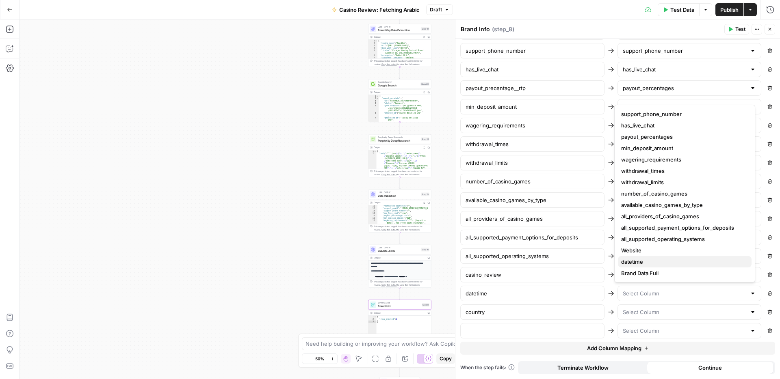
click at [641, 261] on span "datetime" at bounding box center [683, 262] width 124 height 8
type input "datetime"
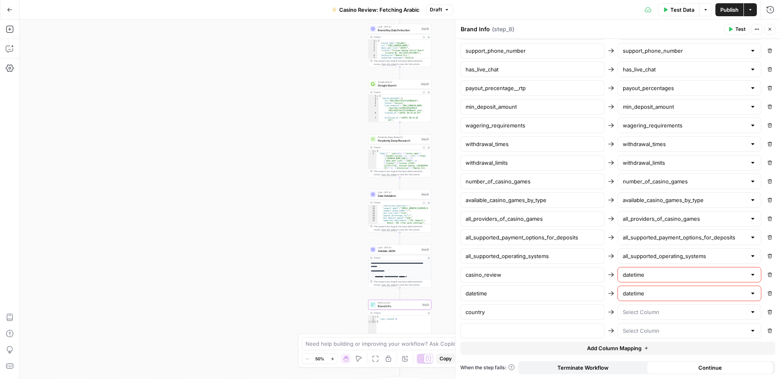
click at [749, 276] on div at bounding box center [752, 275] width 6 height 8
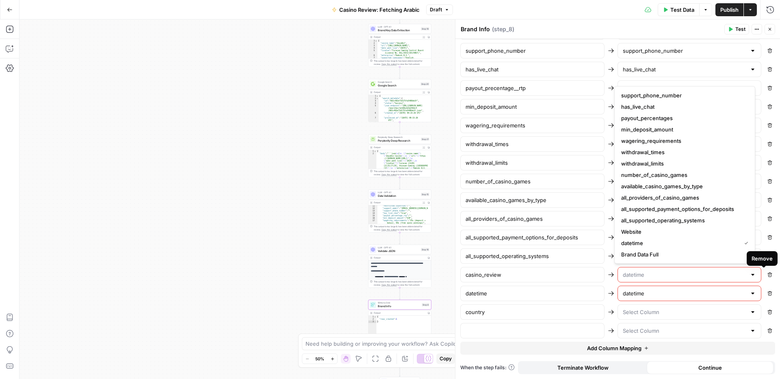
click at [685, 280] on div at bounding box center [689, 274] width 144 height 15
click at [671, 255] on span "Brand Data Full" at bounding box center [683, 255] width 124 height 8
type input "Brand Data Full"
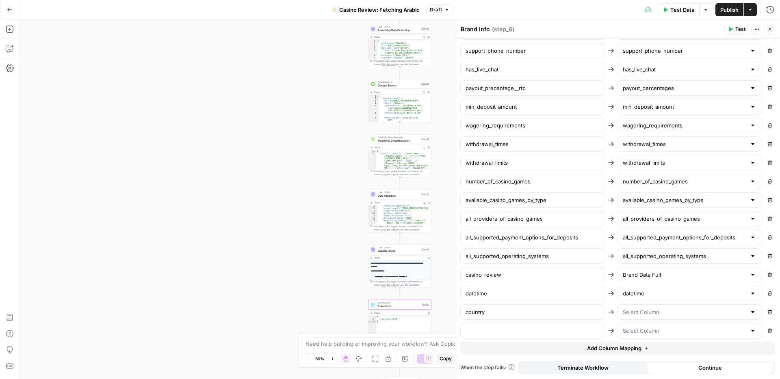
click at [720, 10] on span "Publish" at bounding box center [729, 10] width 18 height 8
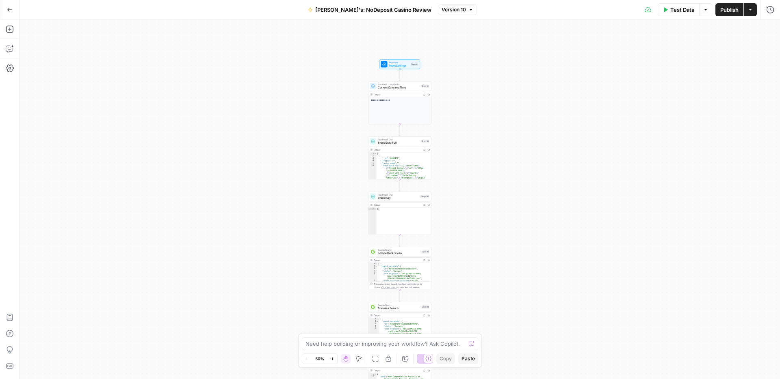
click at [14, 8] on button "Go Back" at bounding box center [9, 9] width 15 height 15
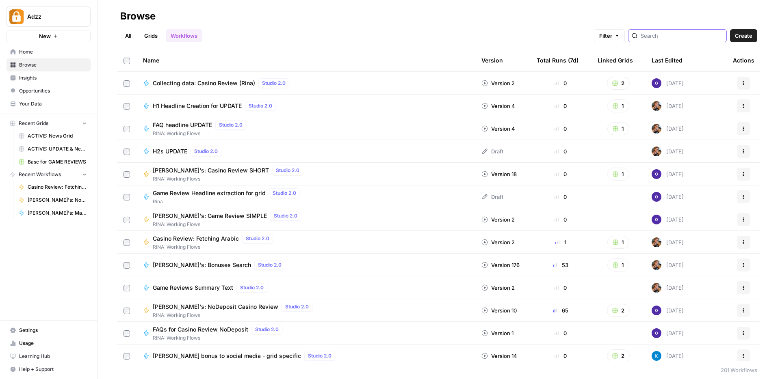
click at [670, 34] on input "search" at bounding box center [681, 36] width 82 height 8
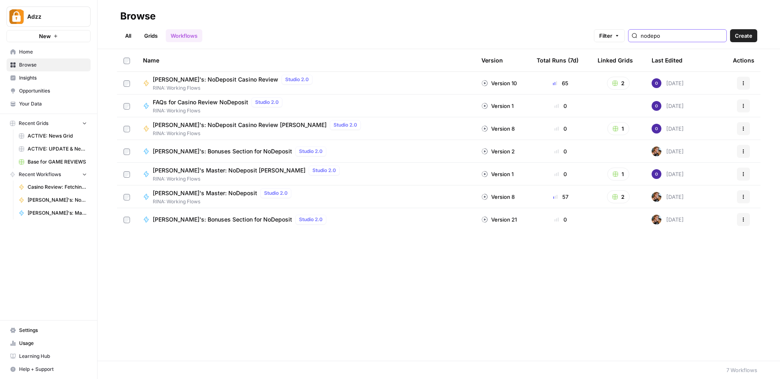
type input "nodepo"
click at [743, 82] on icon "button" at bounding box center [743, 83] width 5 height 5
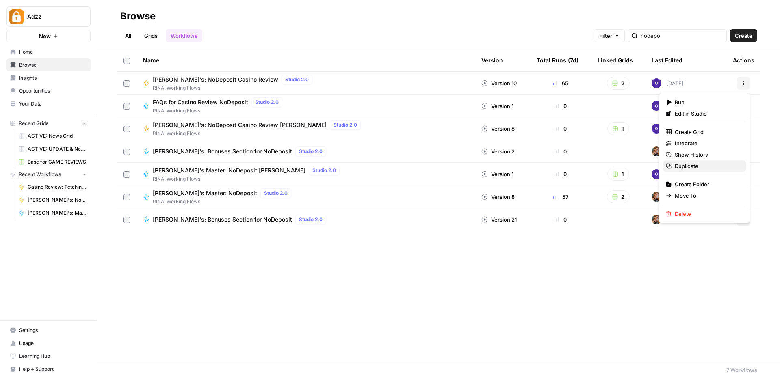
click at [692, 166] on span "Duplicate" at bounding box center [706, 166] width 65 height 8
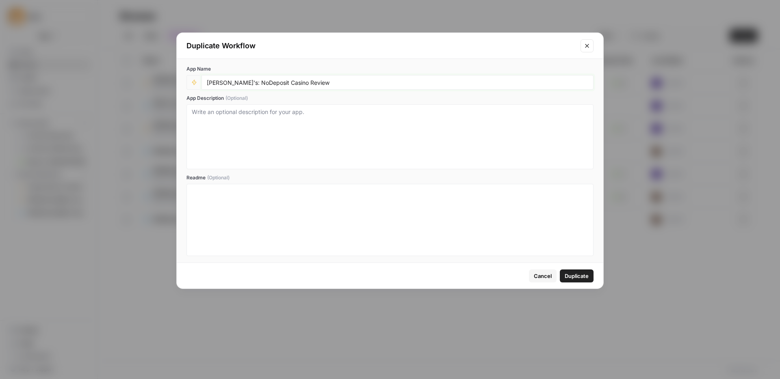
drag, startPoint x: 227, startPoint y: 83, endPoint x: 254, endPoint y: 82, distance: 27.6
click at [254, 82] on input "[PERSON_NAME]'s: NoDeposit Casino Review" at bounding box center [397, 82] width 381 height 7
type input "[PERSON_NAME]'s: ARABIC Casino Review"
click at [584, 277] on span "Duplicate" at bounding box center [576, 276] width 24 height 8
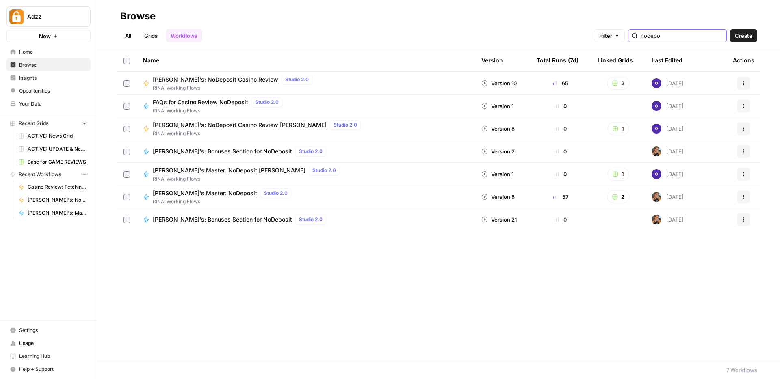
drag, startPoint x: 688, startPoint y: 37, endPoint x: 662, endPoint y: 35, distance: 26.5
click at [662, 35] on div "nodepo" at bounding box center [677, 35] width 99 height 13
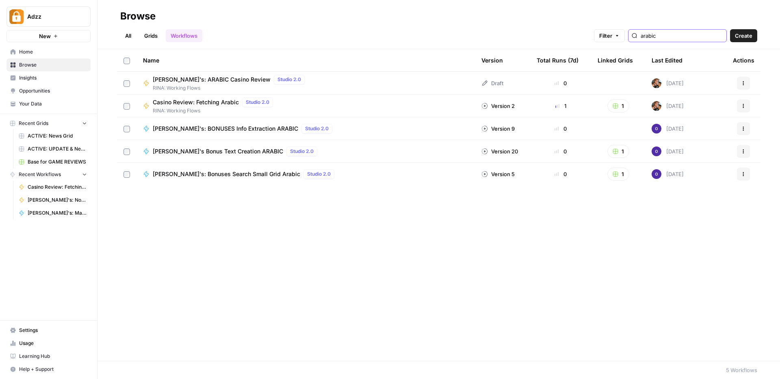
type input "arabic"
click at [335, 86] on div "[PERSON_NAME]'s: ARABIC Casino Review Studio 2.0 RINA: Working Flows" at bounding box center [305, 83] width 325 height 17
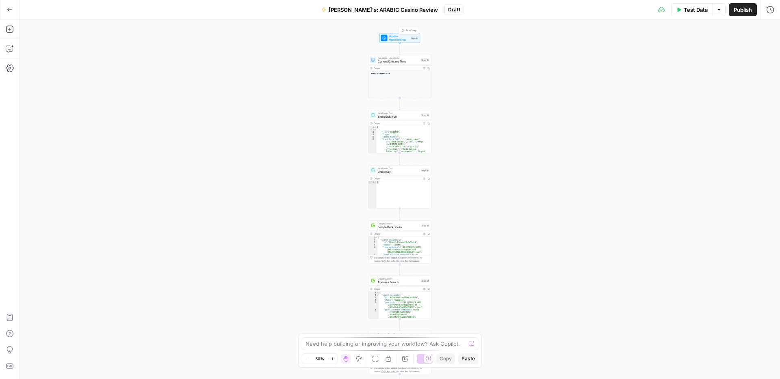
click at [400, 37] on span "Input Settings" at bounding box center [399, 39] width 20 height 4
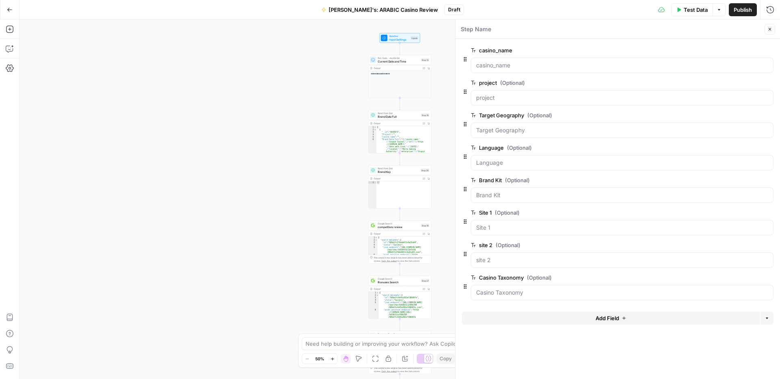
click at [771, 246] on button "Delete group" at bounding box center [768, 245] width 10 height 10
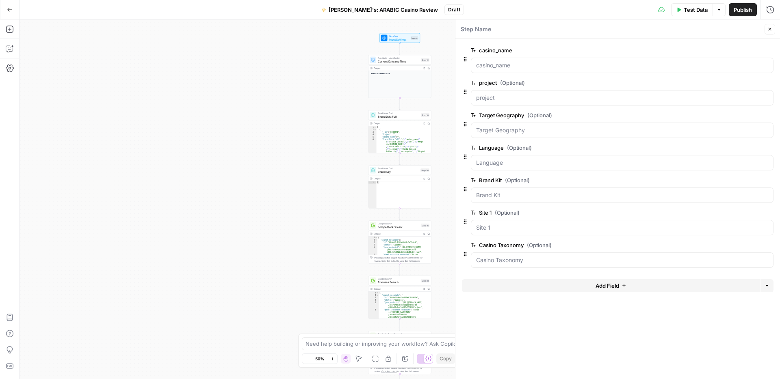
click at [769, 213] on icon "button" at bounding box center [768, 213] width 4 height 4
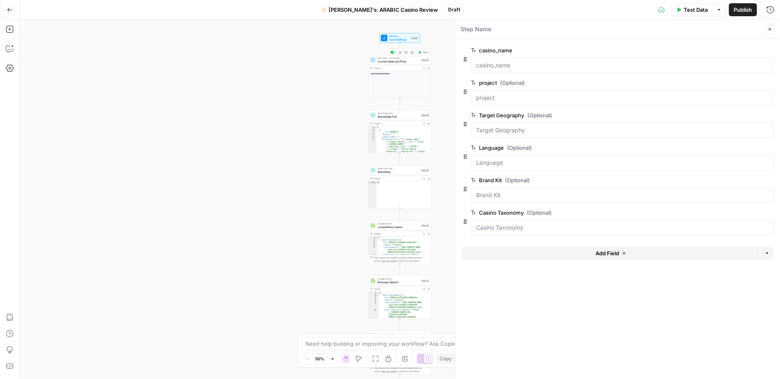
click at [396, 61] on span "Current Date and Time" at bounding box center [398, 61] width 41 height 4
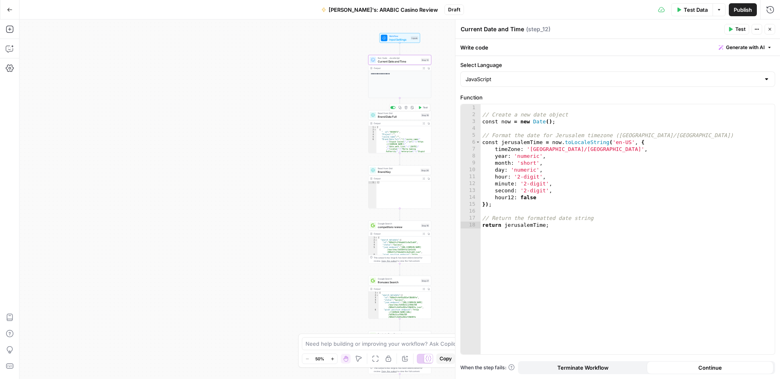
click at [398, 115] on span "Brand Data Full" at bounding box center [398, 117] width 41 height 4
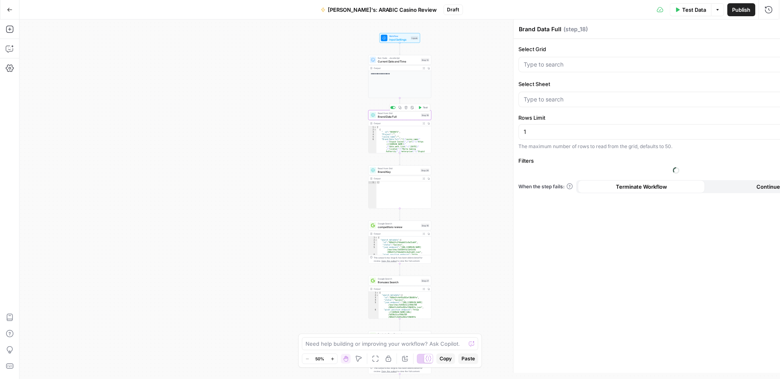
type input "EXISTING Brand Data"
type input "ACTIVE: UPDATE & New Casino Reviews"
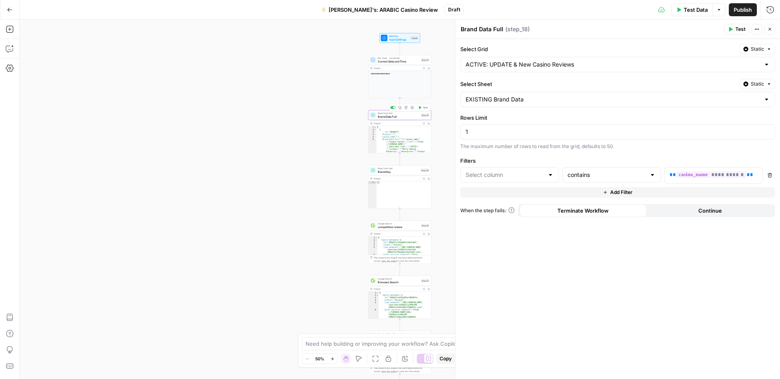
type input "casino_name"
click at [748, 66] on input "Select Grid" at bounding box center [612, 65] width 294 height 8
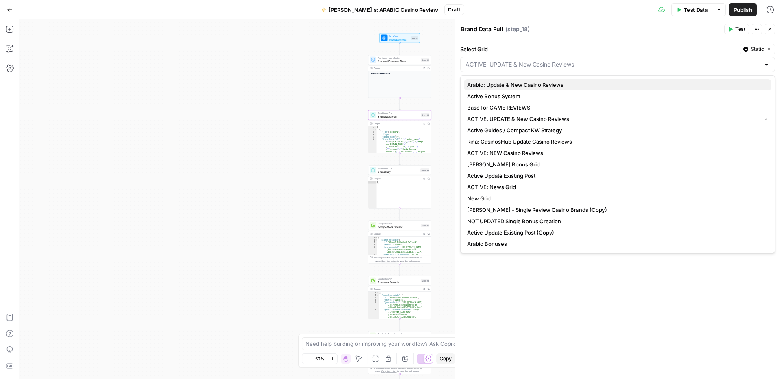
click at [528, 85] on span "Arabic: Update & New Casino Reviews" at bounding box center [616, 85] width 298 height 8
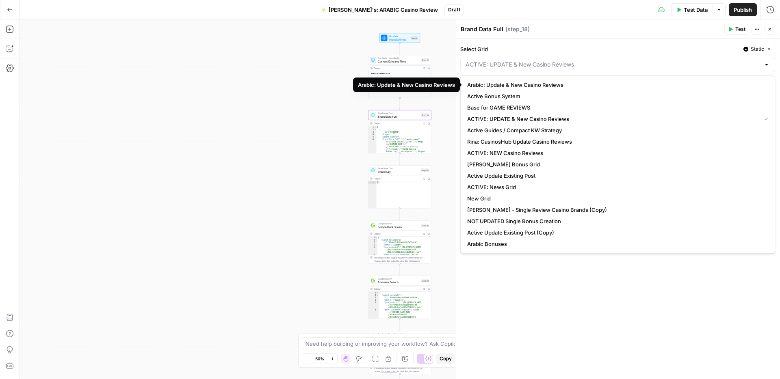
type input "Arabic: Update & New Casino Reviews"
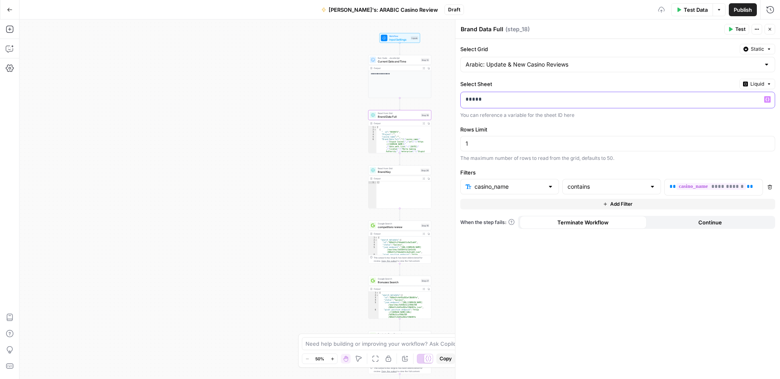
click at [517, 97] on p "*****" at bounding box center [617, 99] width 304 height 8
click at [761, 84] on span "Liquid" at bounding box center [757, 83] width 14 height 7
click at [741, 105] on div "Choose from a list" at bounding box center [735, 108] width 64 height 7
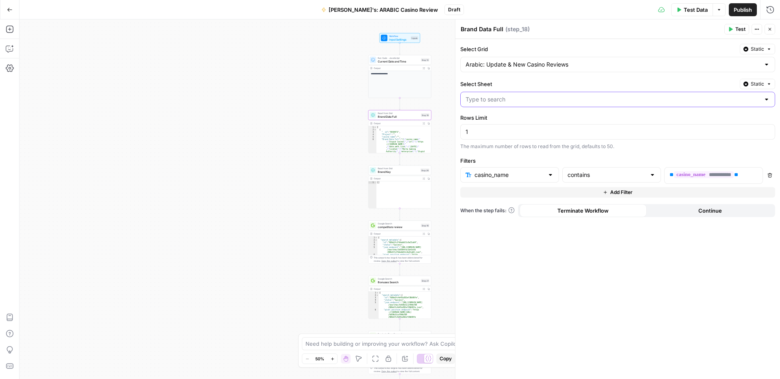
click at [603, 101] on input "Select Sheet" at bounding box center [612, 99] width 294 height 8
click at [523, 129] on span "EXISTING Brand Data" at bounding box center [616, 131] width 298 height 8
type input "EXISTING Brand Data"
click at [530, 175] on input "text" at bounding box center [504, 175] width 78 height 8
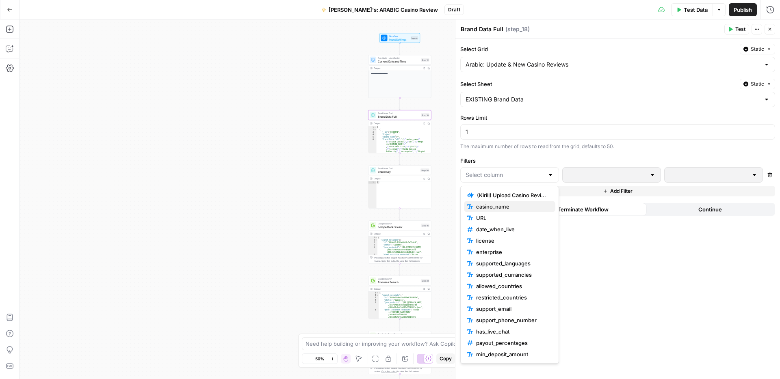
click at [511, 204] on span "casino_name" at bounding box center [512, 207] width 73 height 8
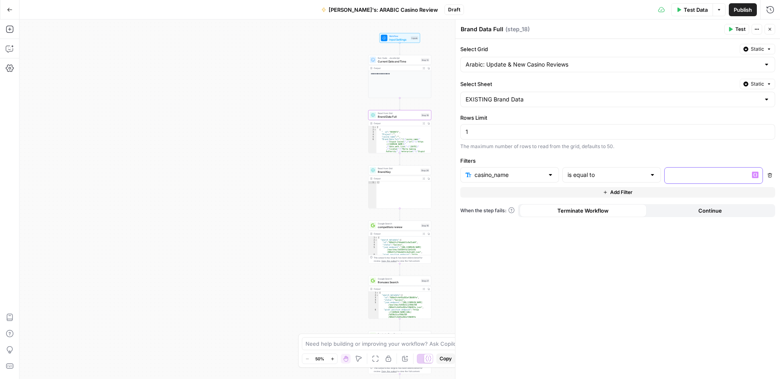
click at [756, 175] on icon "button" at bounding box center [755, 175] width 4 height 4
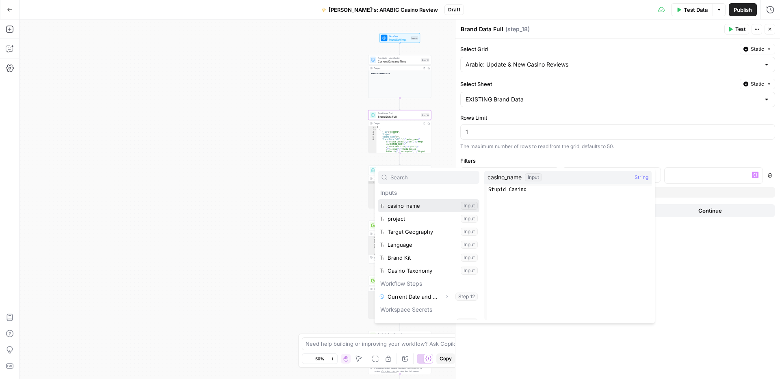
click at [412, 206] on button "Select variable casino_name" at bounding box center [429, 205] width 102 height 13
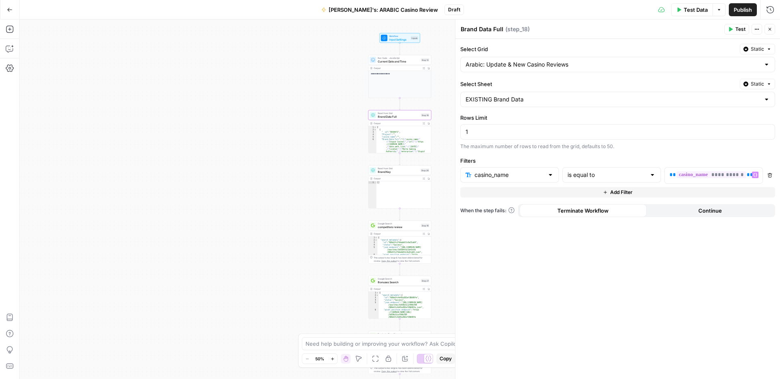
click at [744, 6] on span "Publish" at bounding box center [742, 10] width 18 height 8
click at [393, 116] on span "Brand Data Full" at bounding box center [398, 117] width 41 height 4
click at [394, 110] on div "Copy step Delete step Add Note Test" at bounding box center [409, 107] width 41 height 7
click at [395, 109] on div "Copy step Delete step Add Note Test" at bounding box center [409, 107] width 41 height 7
click at [333, 359] on icon "button" at bounding box center [332, 358] width 3 height 3
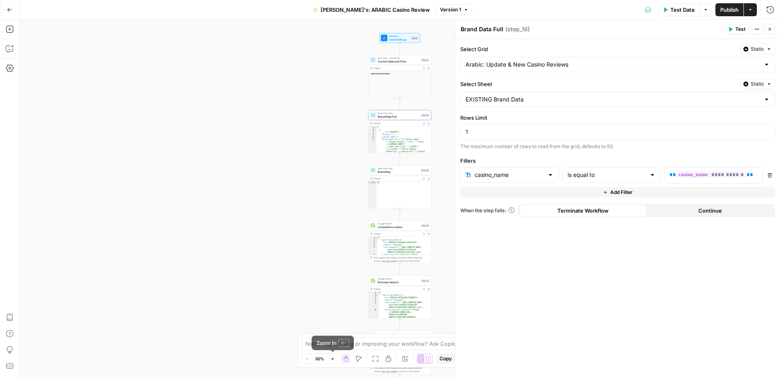
click at [333, 359] on icon "button" at bounding box center [332, 358] width 3 height 3
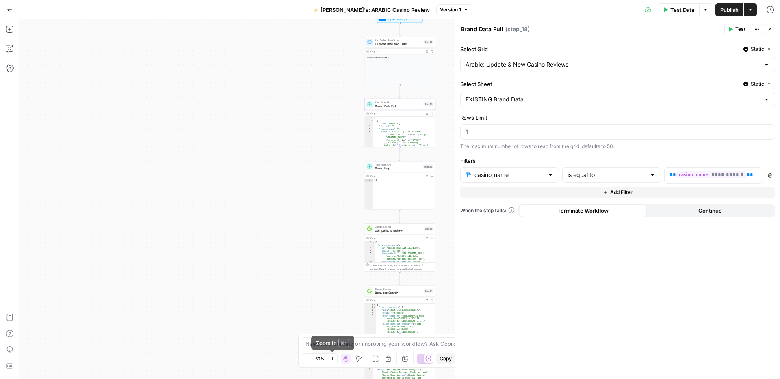
click at [333, 359] on icon "button" at bounding box center [332, 358] width 3 height 3
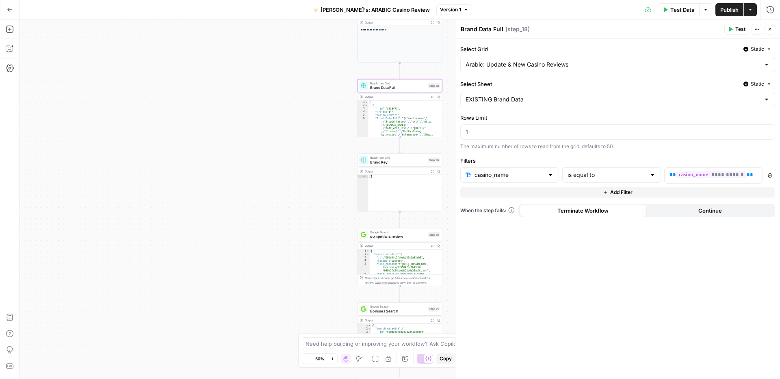
click at [333, 359] on icon "button" at bounding box center [332, 358] width 3 height 3
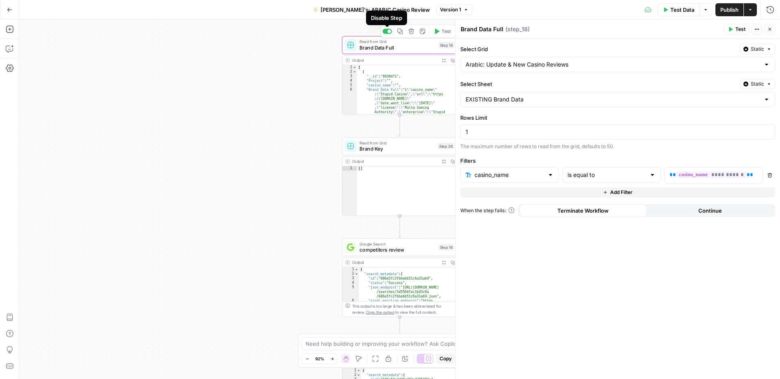
click at [389, 32] on div at bounding box center [389, 32] width 4 height 4
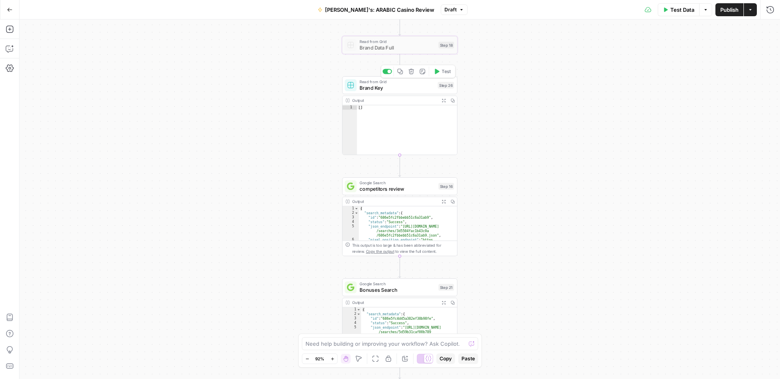
click at [407, 90] on span "Brand Key" at bounding box center [396, 87] width 75 height 7
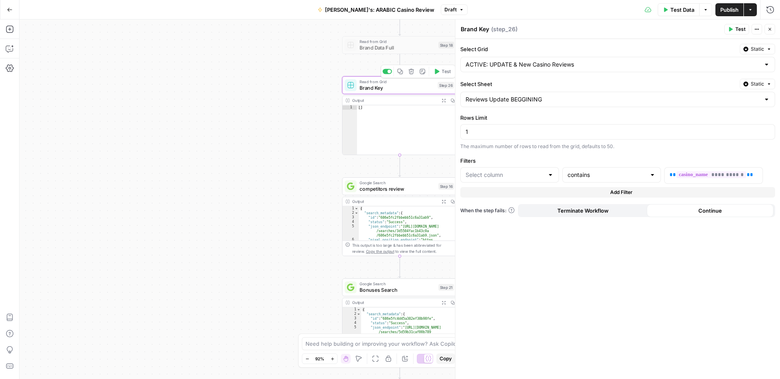
type input "Brand Kit"
click at [666, 66] on input "Select Grid" at bounding box center [612, 65] width 294 height 8
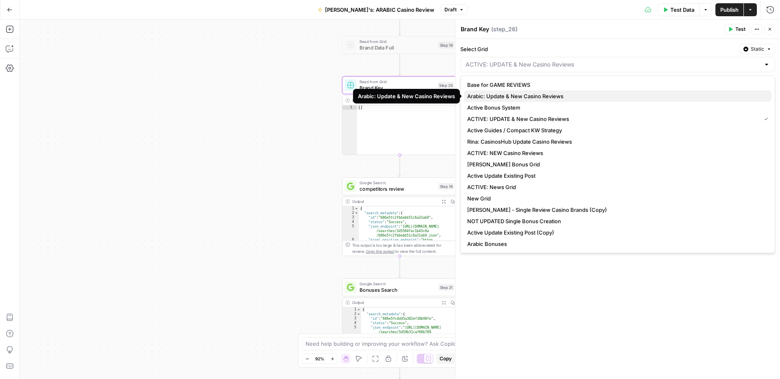
click at [564, 93] on span "Arabic: Update & New Casino Reviews" at bounding box center [616, 96] width 298 height 8
type input "Arabic: Update & New Casino Reviews"
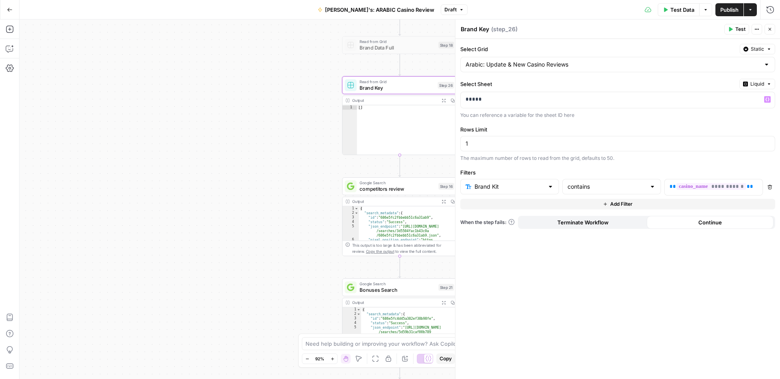
click at [759, 82] on span "Liquid" at bounding box center [757, 83] width 14 height 7
click at [748, 104] on span "Static" at bounding box center [738, 101] width 52 height 8
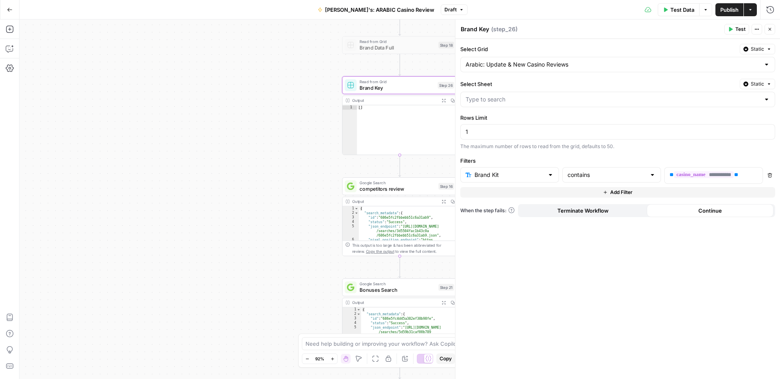
click at [541, 94] on div at bounding box center [617, 99] width 315 height 15
click at [501, 130] on span "EXISTING Brand Data" at bounding box center [616, 131] width 298 height 8
type input "EXISTING Brand Data"
click at [514, 177] on input "text" at bounding box center [504, 175] width 78 height 8
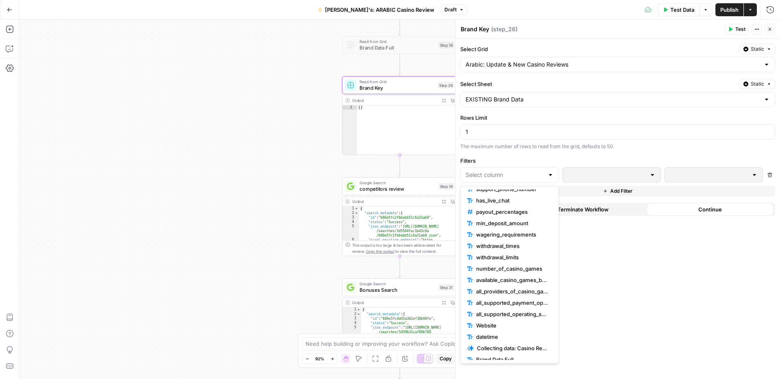
scroll to position [130, 0]
click at [527, 99] on input "Select Sheet" at bounding box center [612, 99] width 294 height 8
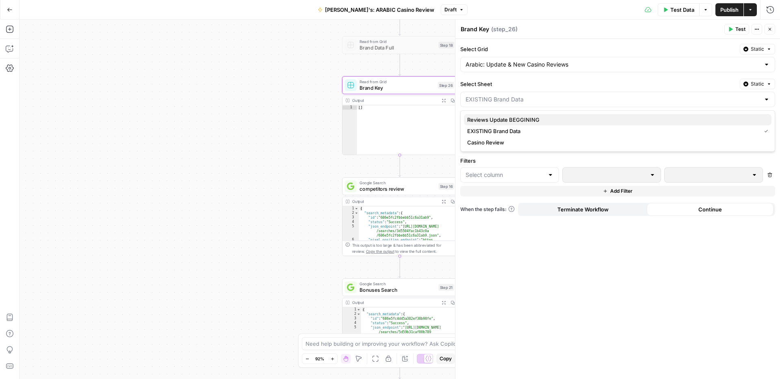
click at [514, 117] on span "Reviews Update BEGGINING" at bounding box center [616, 120] width 298 height 8
type input "Reviews Update BEGGINING"
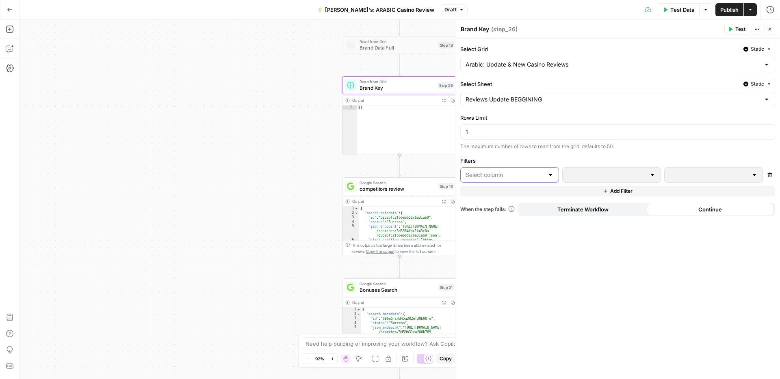
click at [505, 175] on input "text" at bounding box center [504, 175] width 78 height 8
click at [498, 206] on span "Brand Kit" at bounding box center [512, 207] width 73 height 8
click at [651, 174] on div at bounding box center [652, 175] width 6 height 8
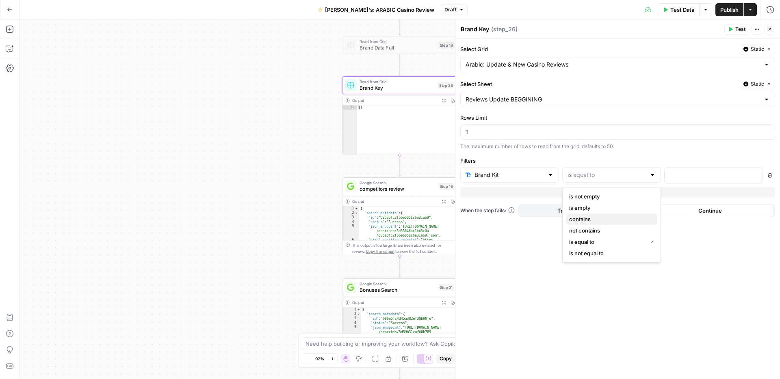
click at [589, 220] on span "contains" at bounding box center [610, 219] width 82 height 8
type input "contains"
click at [754, 175] on icon "button" at bounding box center [755, 175] width 4 height 4
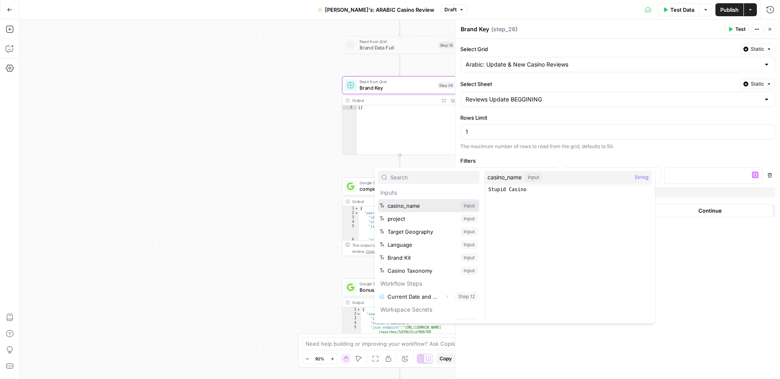
click at [413, 203] on button "Select variable casino_name" at bounding box center [429, 205] width 102 height 13
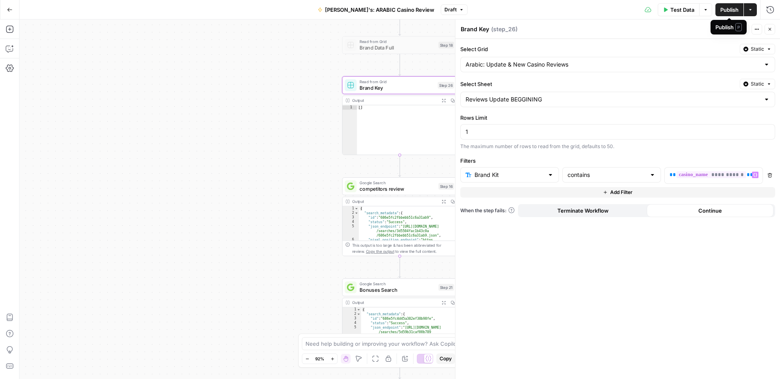
click at [722, 10] on span "Publish" at bounding box center [729, 10] width 18 height 8
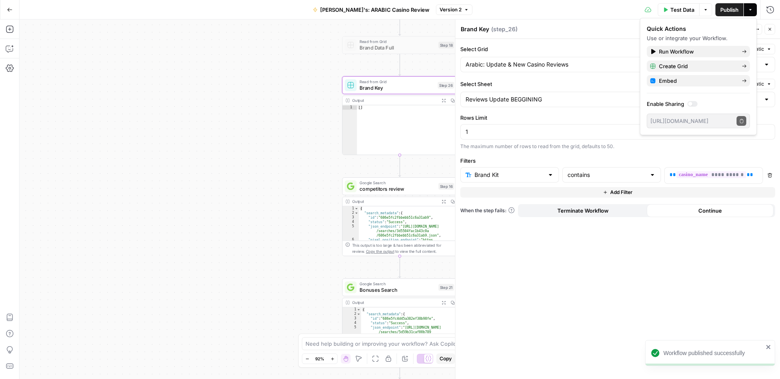
click at [772, 29] on button "Close" at bounding box center [769, 29] width 11 height 11
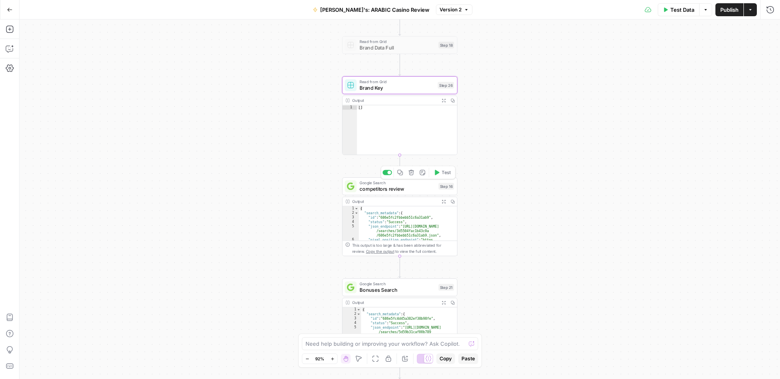
click at [389, 188] on span "competitors review" at bounding box center [397, 188] width 76 height 7
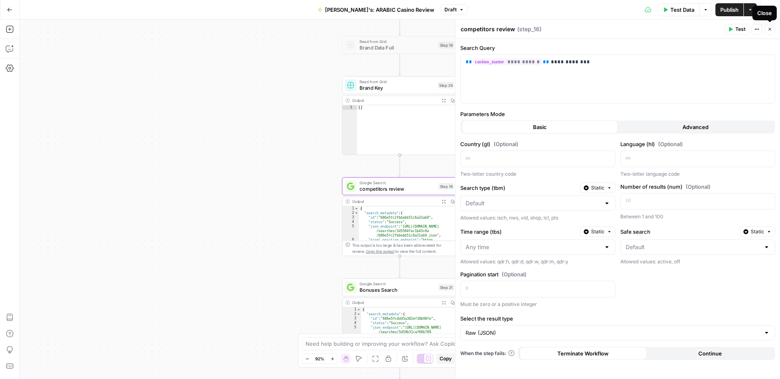
click at [770, 29] on icon "button" at bounding box center [769, 29] width 5 height 5
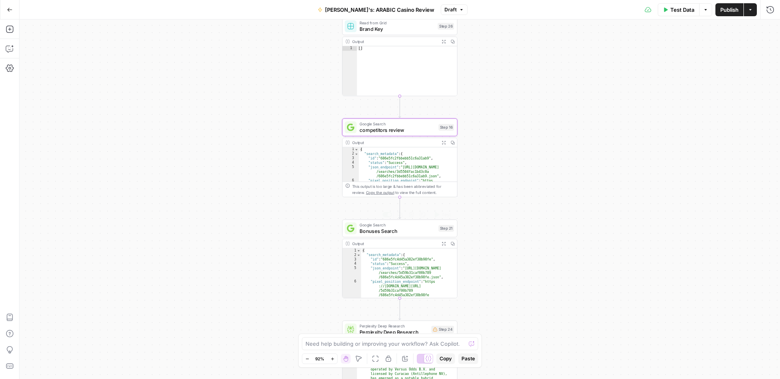
click at [378, 231] on span "Bonuses Search" at bounding box center [397, 230] width 76 height 7
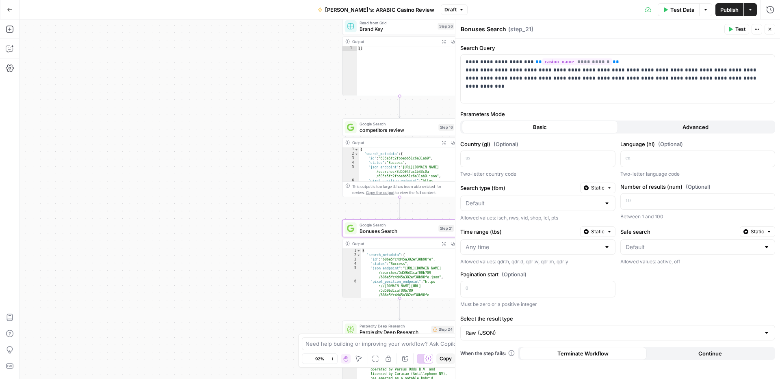
click at [770, 32] on button "Close" at bounding box center [769, 29] width 11 height 11
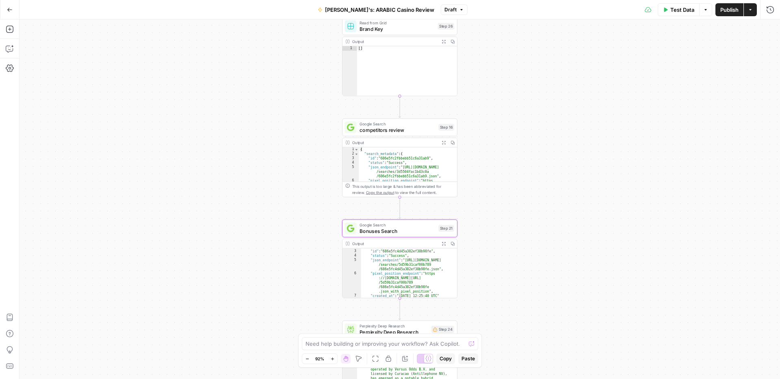
scroll to position [77, 0]
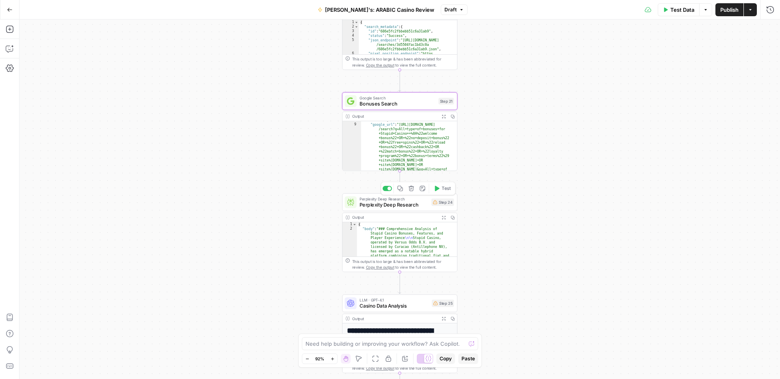
click at [381, 205] on span "Perplexity Deep Research" at bounding box center [393, 204] width 69 height 7
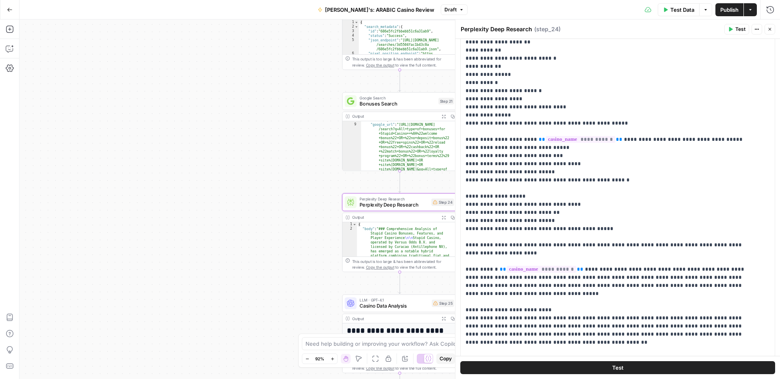
scroll to position [49, 0]
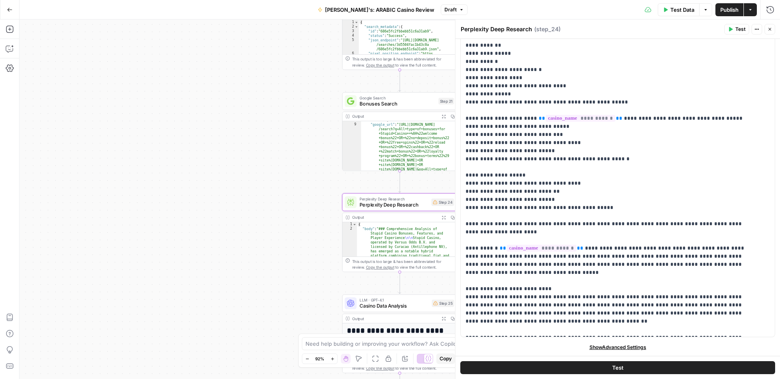
click at [769, 28] on icon "button" at bounding box center [769, 29] width 5 height 5
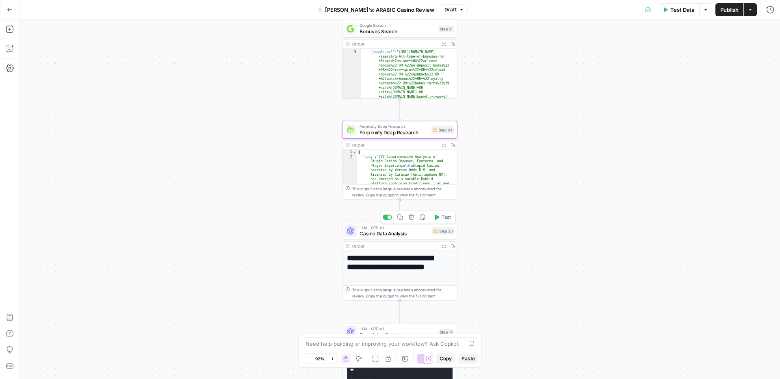
click at [377, 232] on span "Casino Data Analysis" at bounding box center [393, 233] width 69 height 7
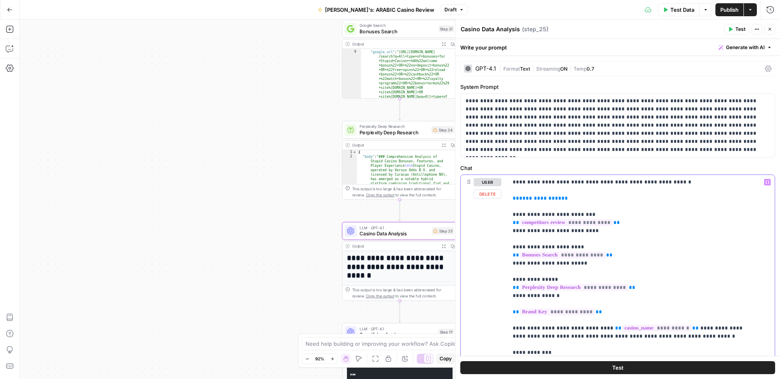
drag, startPoint x: 578, startPoint y: 201, endPoint x: 491, endPoint y: 199, distance: 86.9
click at [491, 199] on div "**********" at bounding box center [617, 350] width 314 height 350
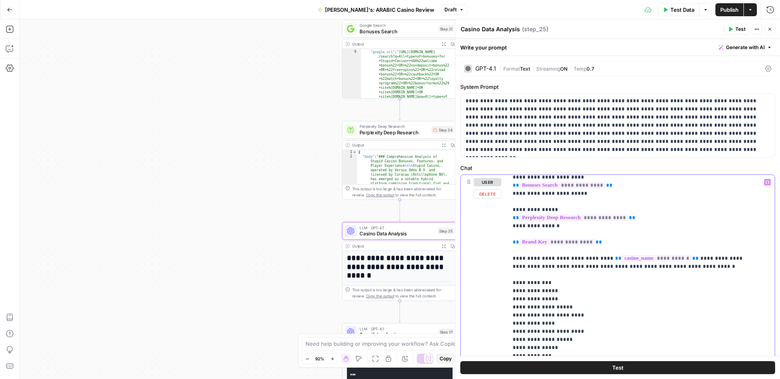
scroll to position [55, 0]
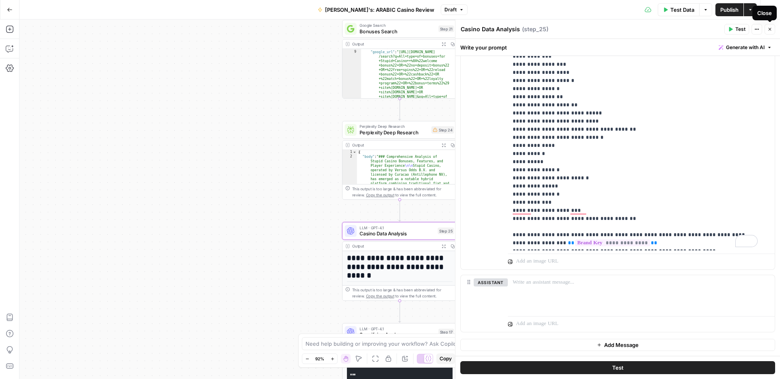
click at [772, 26] on button "Close" at bounding box center [769, 29] width 11 height 11
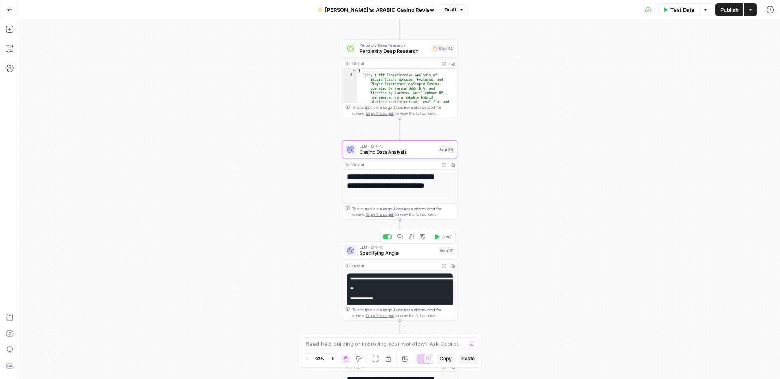
click at [407, 251] on span "Specifying Angle" at bounding box center [397, 253] width 76 height 7
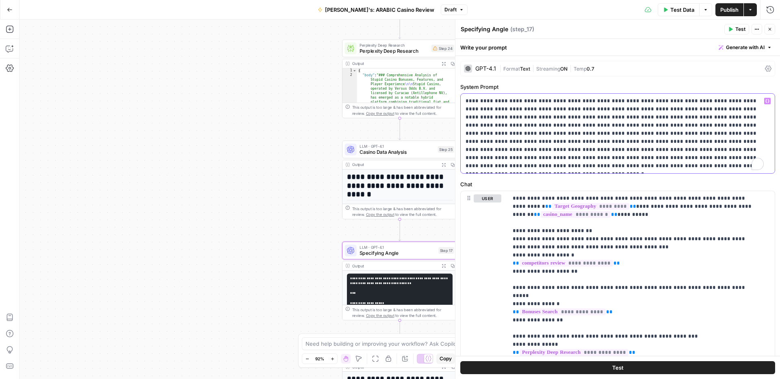
click at [555, 161] on p "**********" at bounding box center [614, 133] width 298 height 73
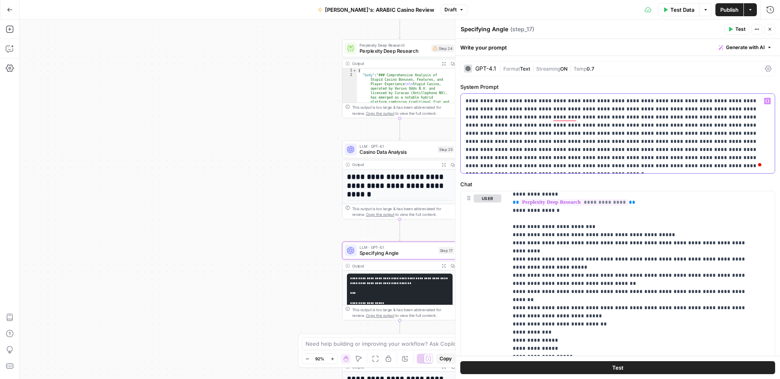
click at [585, 133] on p "**********" at bounding box center [614, 133] width 298 height 73
drag, startPoint x: 622, startPoint y: 167, endPoint x: 466, endPoint y: 100, distance: 170.2
click at [466, 100] on p "**********" at bounding box center [614, 133] width 298 height 73
copy p "**********"
click at [662, 119] on p "**********" at bounding box center [614, 133] width 298 height 73
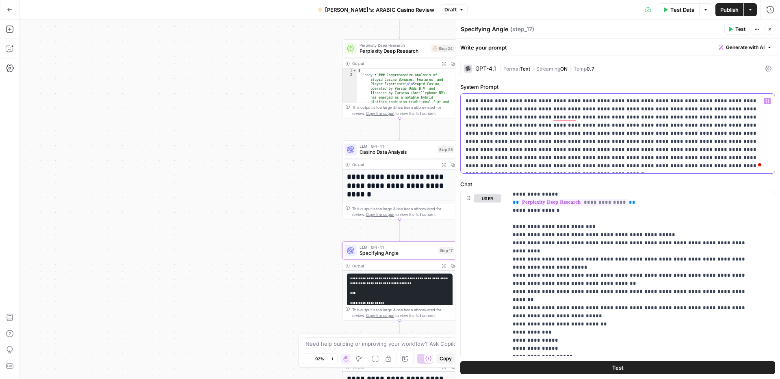
drag, startPoint x: 641, startPoint y: 109, endPoint x: 686, endPoint y: 110, distance: 44.7
click at [686, 110] on p "**********" at bounding box center [614, 133] width 298 height 73
click at [507, 121] on p "**********" at bounding box center [614, 133] width 298 height 73
drag, startPoint x: 636, startPoint y: 158, endPoint x: 678, endPoint y: 157, distance: 41.5
click at [678, 157] on p "**********" at bounding box center [614, 133] width 298 height 73
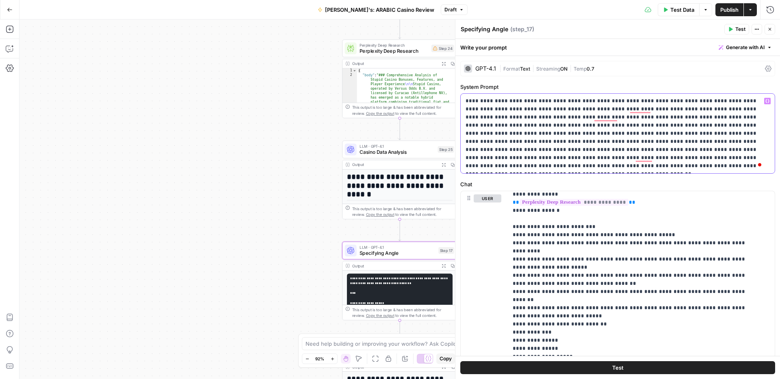
click at [544, 142] on p "**********" at bounding box center [614, 133] width 298 height 73
click at [680, 126] on p "**********" at bounding box center [614, 133] width 298 height 73
drag, startPoint x: 559, startPoint y: 134, endPoint x: 638, endPoint y: 132, distance: 78.8
click at [638, 132] on p "**********" at bounding box center [614, 133] width 298 height 73
click at [550, 149] on p "**********" at bounding box center [614, 133] width 298 height 73
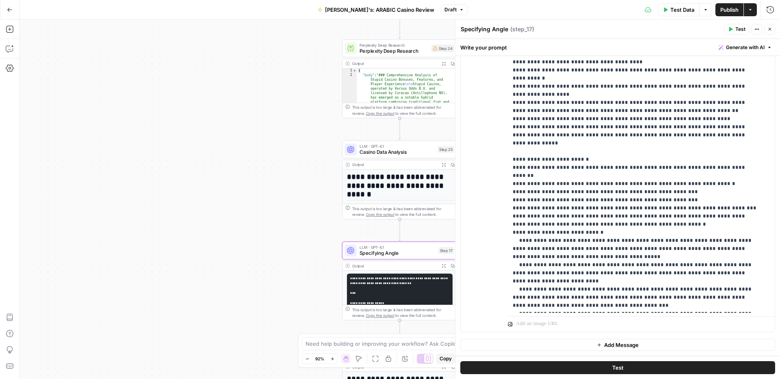
scroll to position [292, 0]
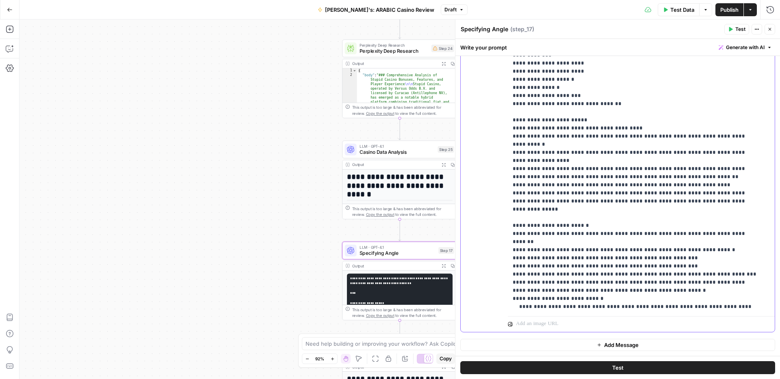
click at [685, 183] on p "**********" at bounding box center [634, 35] width 245 height 682
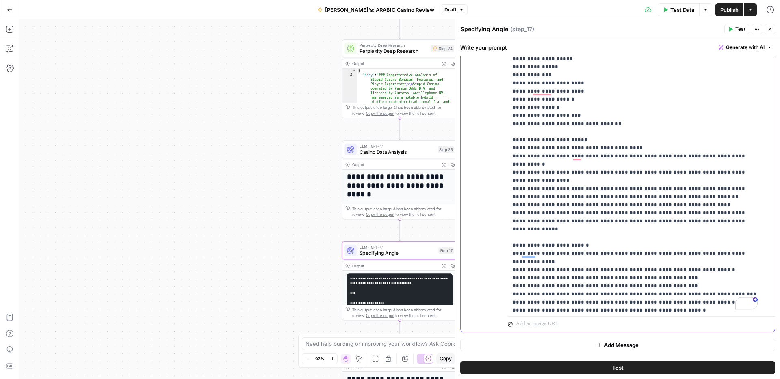
scroll to position [161, 0]
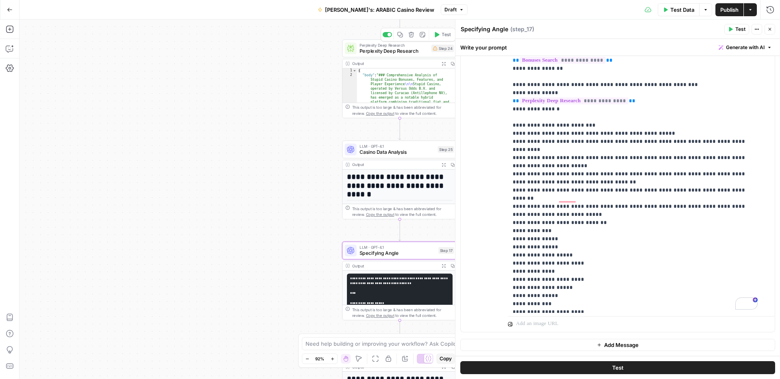
click at [411, 52] on span "Perplexity Deep Research" at bounding box center [393, 50] width 69 height 7
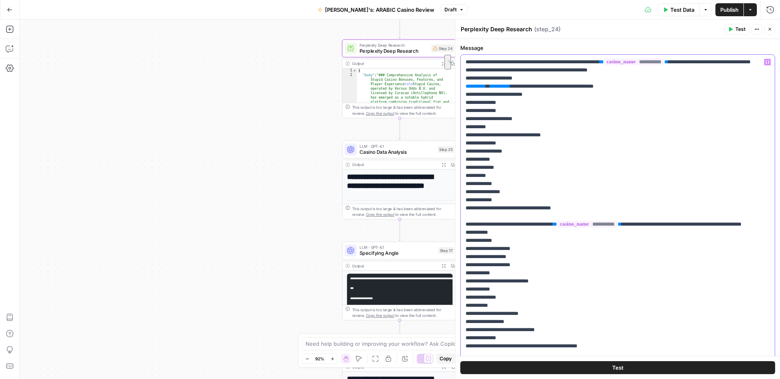
drag, startPoint x: 517, startPoint y: 87, endPoint x: 486, endPoint y: 78, distance: 32.2
click at [486, 78] on p "**********" at bounding box center [611, 326] width 292 height 536
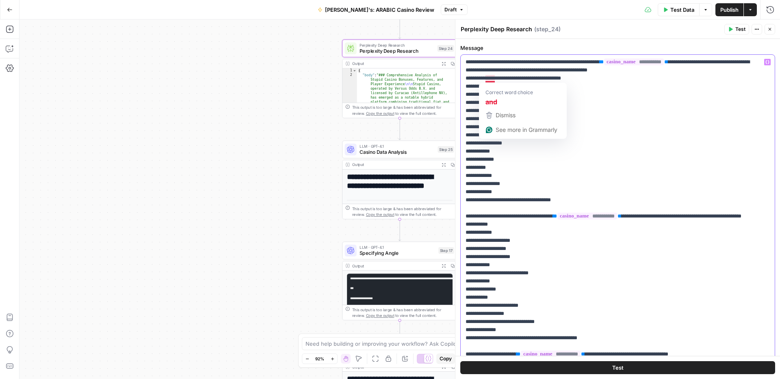
drag, startPoint x: 496, startPoint y: 78, endPoint x: 485, endPoint y: 79, distance: 11.0
click at [485, 79] on p "**********" at bounding box center [611, 322] width 292 height 528
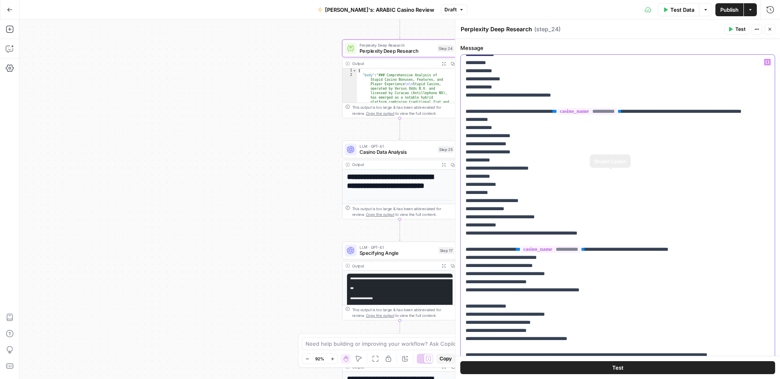
scroll to position [203, 0]
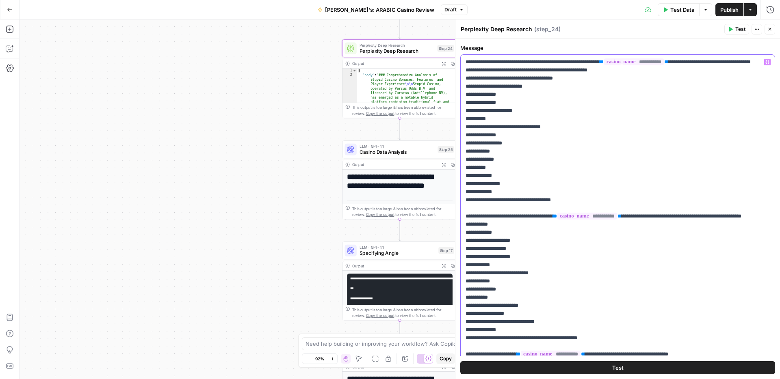
click at [578, 200] on p "**********" at bounding box center [611, 322] width 292 height 528
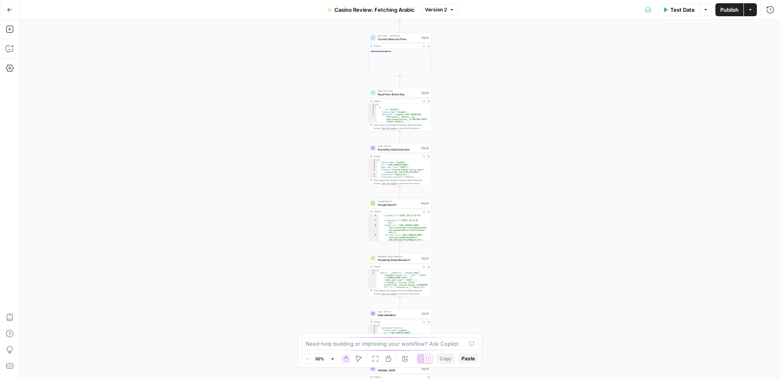
scroll to position [69, 0]
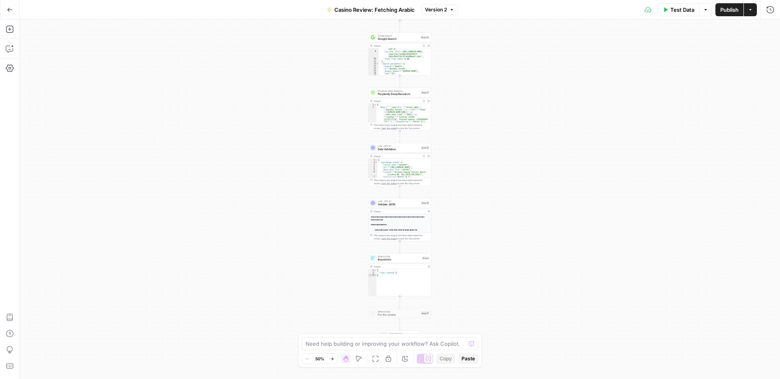
click at [386, 149] on span "Data Validation" at bounding box center [398, 149] width 41 height 4
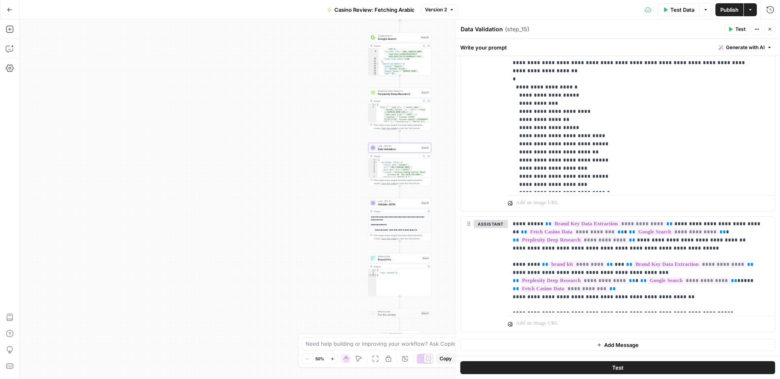
scroll to position [63, 0]
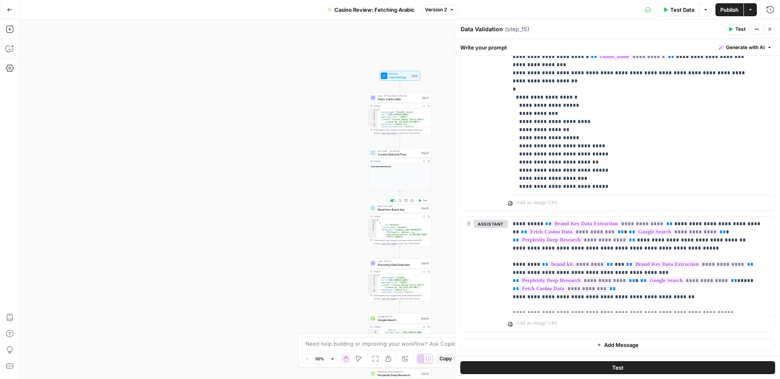
click at [405, 207] on span "Read from Brand Key" at bounding box center [398, 209] width 41 height 4
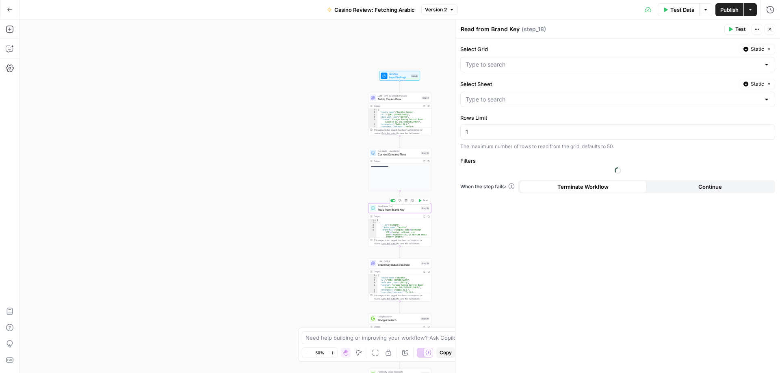
type input "Arabic: Update & New Casino Reviews"
type input "Reviews Update BEGGINING"
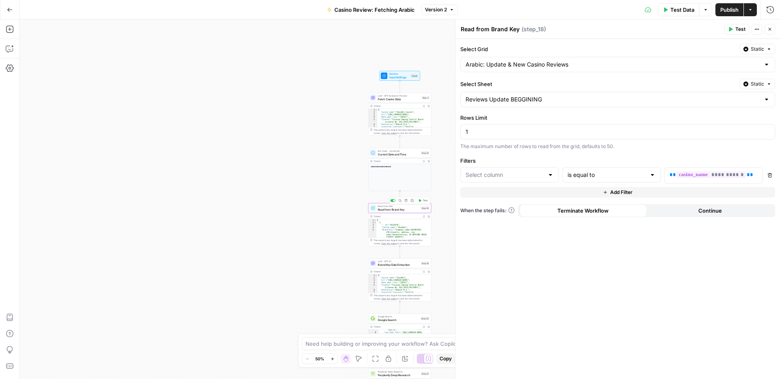
type input "Brand Kit"
click at [769, 28] on icon "button" at bounding box center [769, 29] width 3 height 3
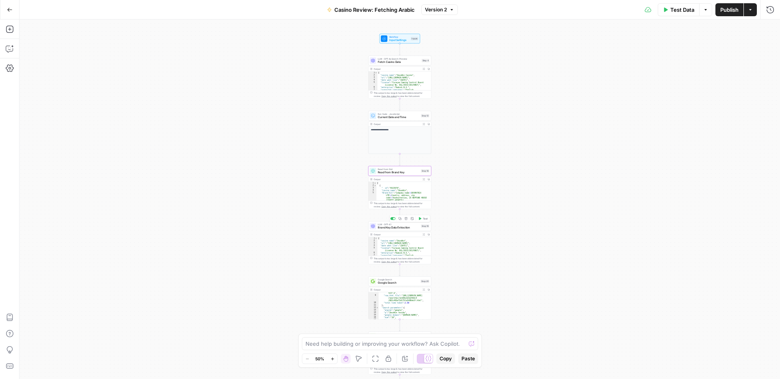
click at [405, 226] on span "Brand Key Data Extraction" at bounding box center [398, 228] width 41 height 4
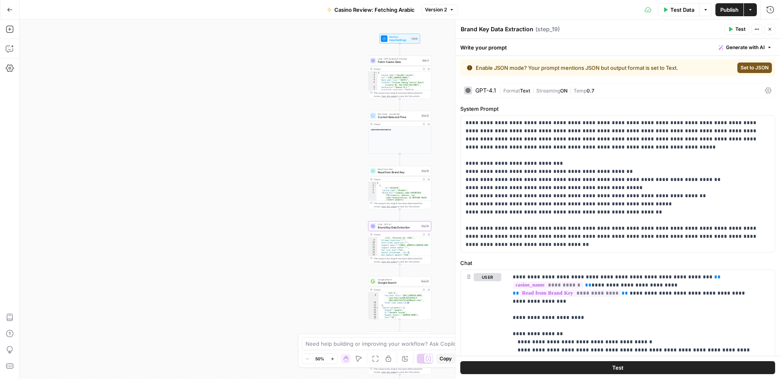
scroll to position [79, 0]
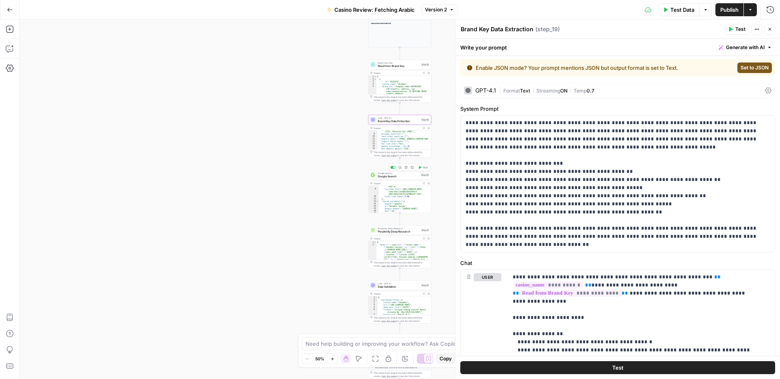
click at [397, 175] on span "Google Search" at bounding box center [398, 177] width 41 height 4
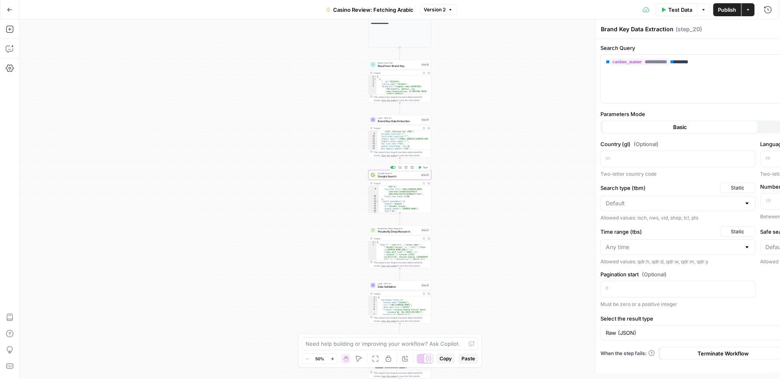
type textarea "Google Search"
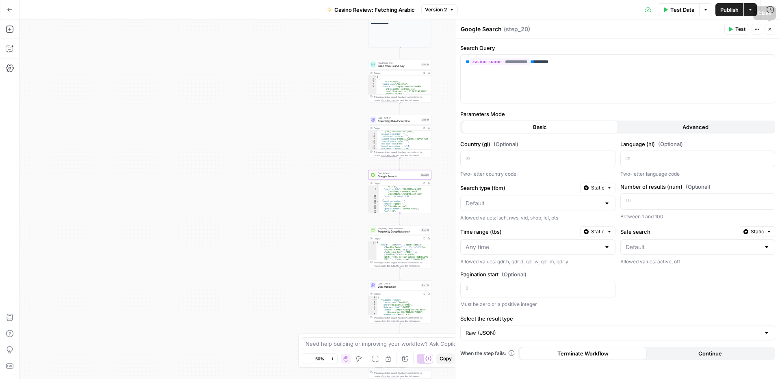
click at [770, 29] on icon "button" at bounding box center [769, 29] width 5 height 5
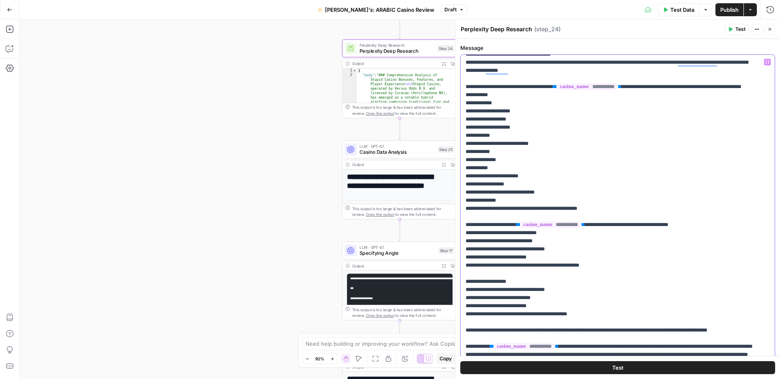
scroll to position [175, 0]
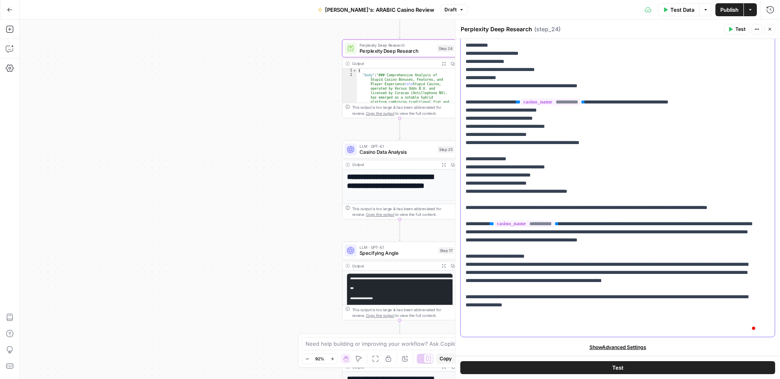
click at [475, 242] on p "**********" at bounding box center [611, 62] width 292 height 544
click at [608, 240] on p "**********" at bounding box center [611, 62] width 292 height 544
click at [731, 7] on span "Publish" at bounding box center [729, 10] width 18 height 8
click at [375, 149] on span "Casino Data Analysis" at bounding box center [396, 152] width 75 height 7
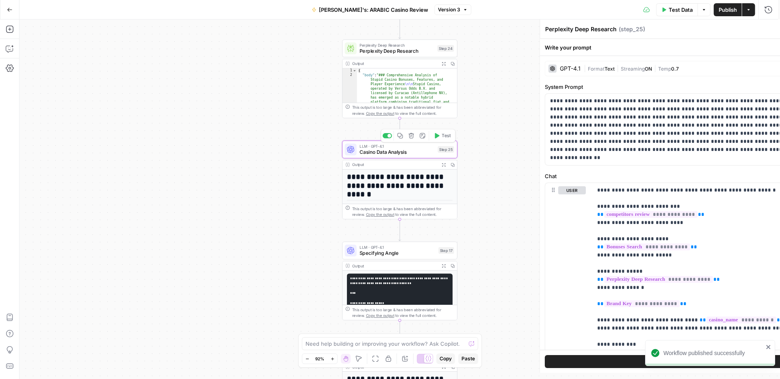
type textarea "Casino Data Analysis"
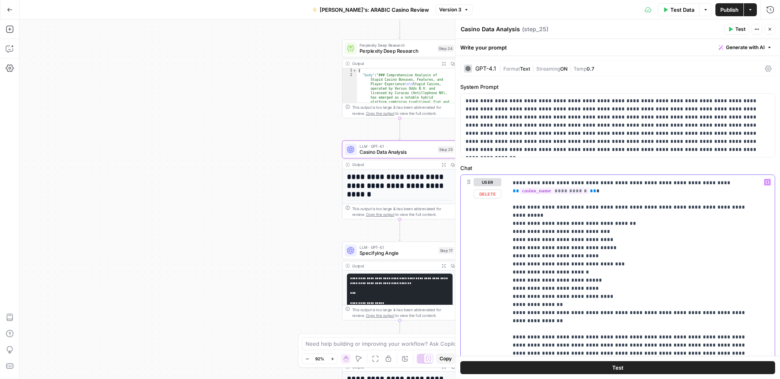
click at [632, 208] on p "**********" at bounding box center [634, 333] width 245 height 877
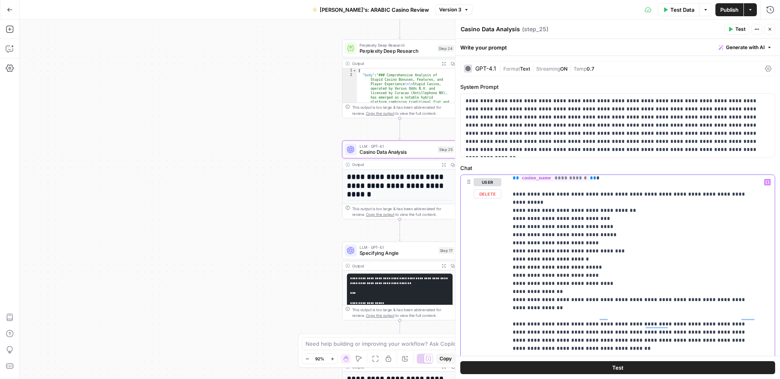
click at [558, 300] on p "**********" at bounding box center [634, 320] width 245 height 877
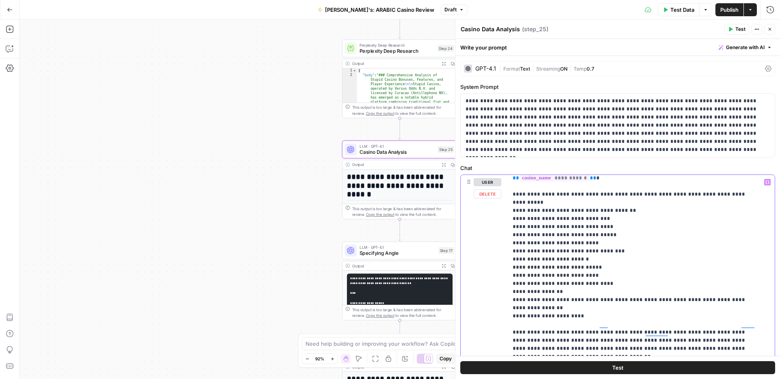
click at [529, 309] on p "**********" at bounding box center [634, 324] width 245 height 885
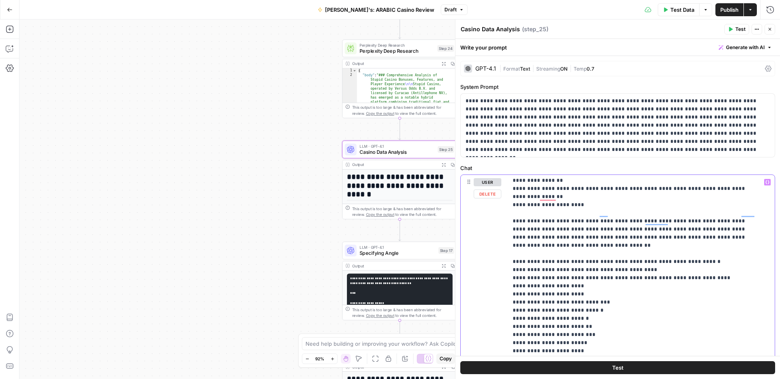
scroll to position [409, 0]
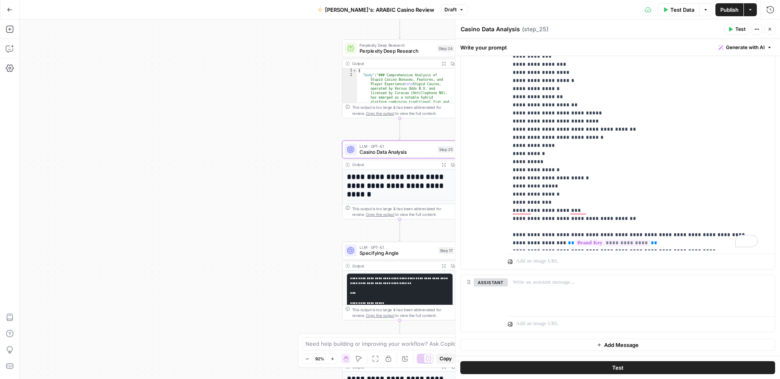
click at [731, 11] on span "Publish" at bounding box center [729, 10] width 18 height 8
click at [376, 254] on span "Specifying Angle" at bounding box center [397, 253] width 76 height 7
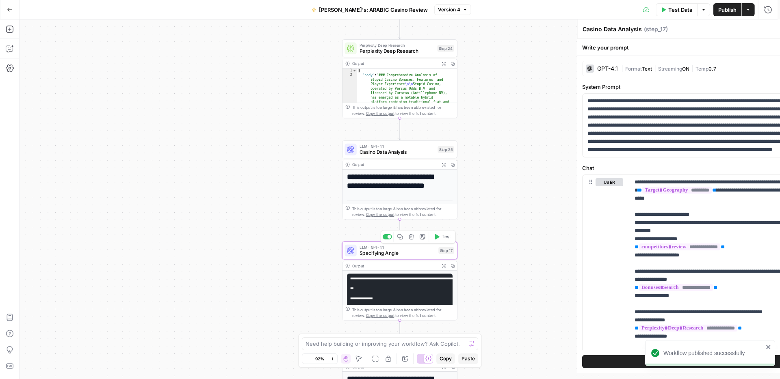
type textarea "Specifying Angle"
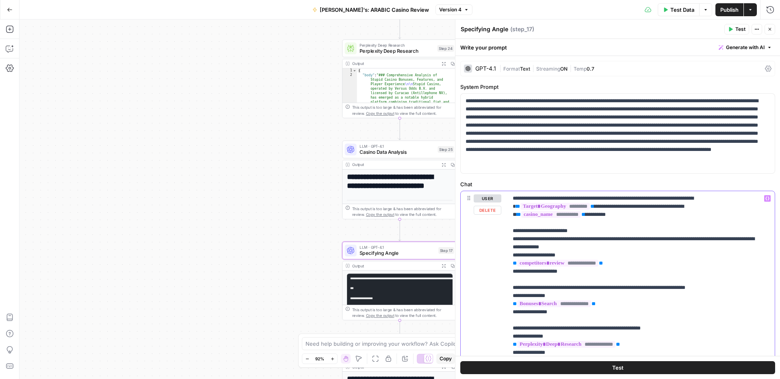
drag, startPoint x: 706, startPoint y: 198, endPoint x: 638, endPoint y: 207, distance: 69.3
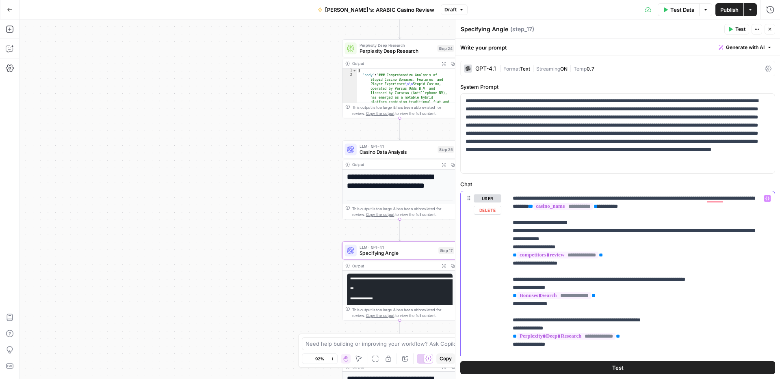
click at [281, 66] on div "**********" at bounding box center [399, 199] width 760 height 360
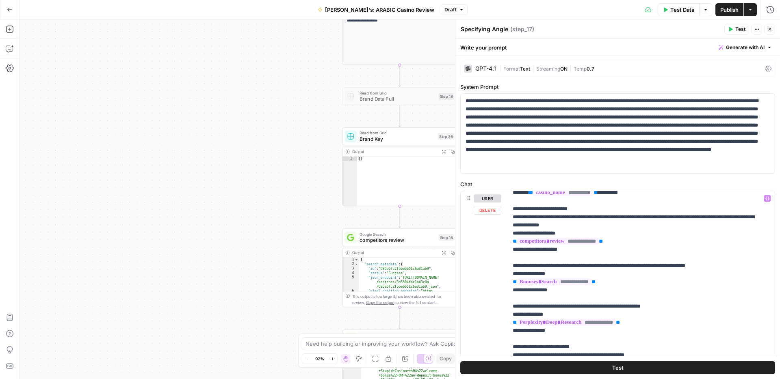
scroll to position [16, 0]
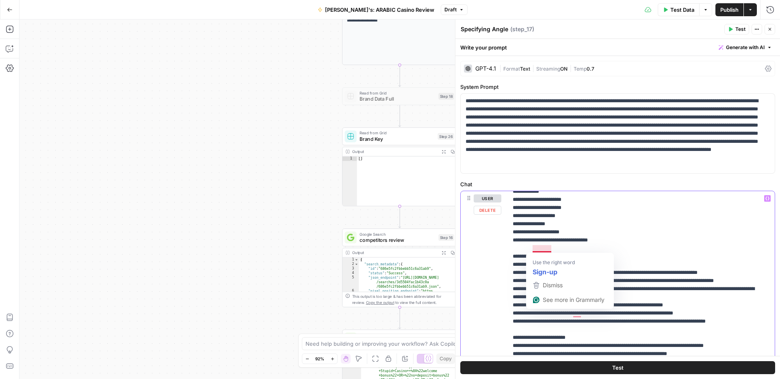
click at [679, 241] on p "**********" at bounding box center [634, 216] width 245 height 674
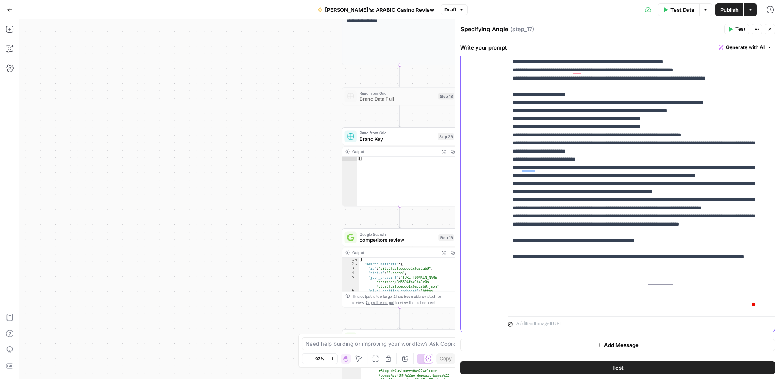
drag, startPoint x: 585, startPoint y: 298, endPoint x: 611, endPoint y: 296, distance: 26.1
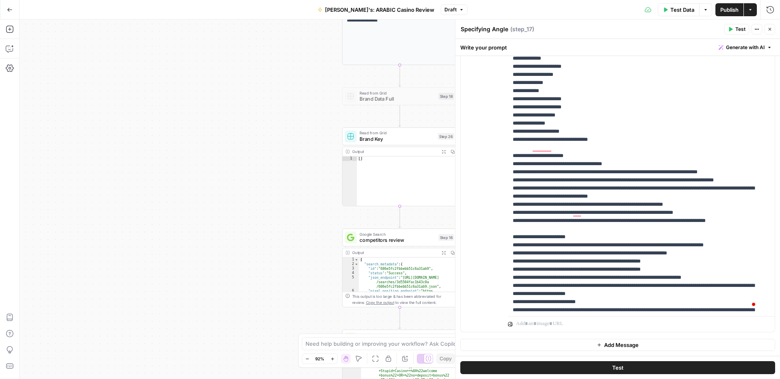
click at [722, 7] on span "Publish" at bounding box center [729, 10] width 18 height 8
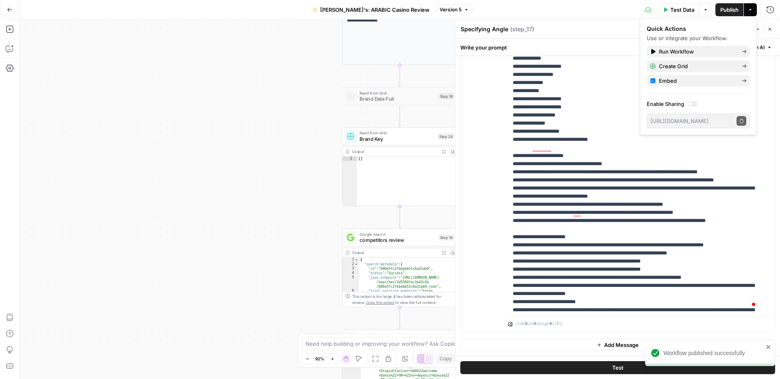
click at [770, 29] on icon "button" at bounding box center [769, 29] width 3 height 3
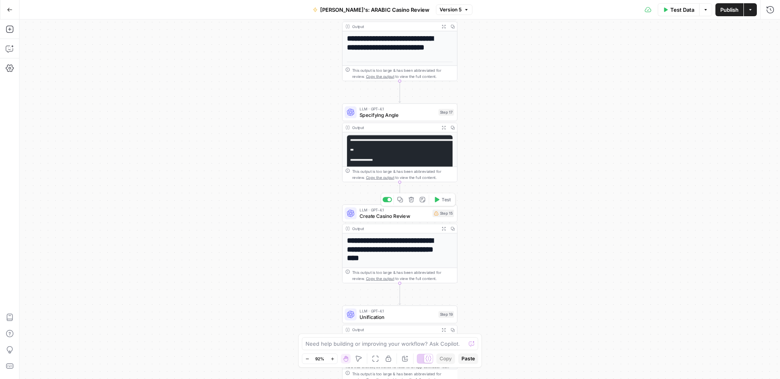
click at [402, 215] on span "Create Casino Review" at bounding box center [394, 215] width 70 height 7
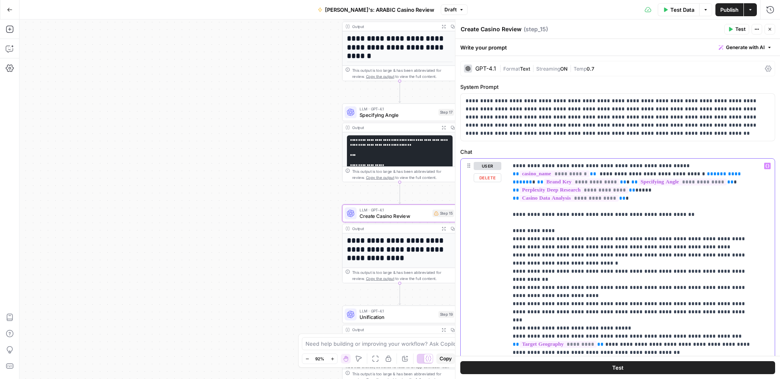
drag, startPoint x: 738, startPoint y: 174, endPoint x: 690, endPoint y: 172, distance: 48.0
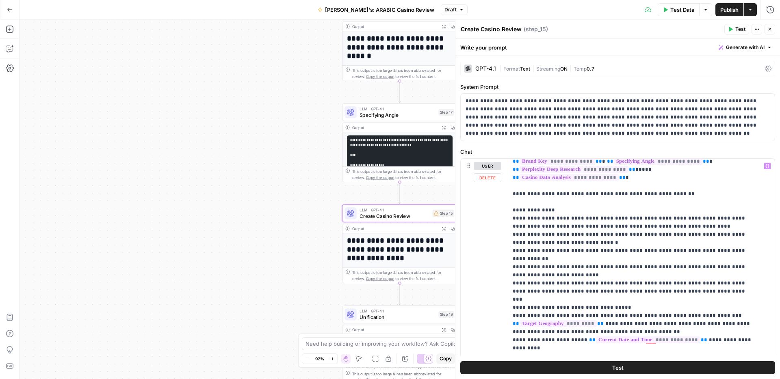
drag, startPoint x: 507, startPoint y: 193, endPoint x: 512, endPoint y: 192, distance: 5.3
click at [512, 192] on div "**********" at bounding box center [617, 334] width 314 height 350
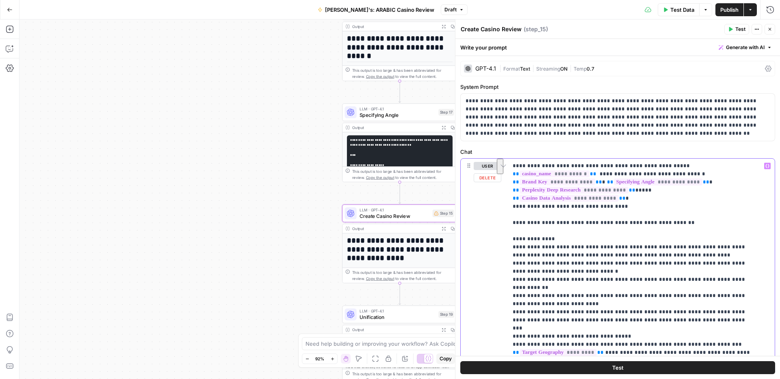
drag, startPoint x: 687, startPoint y: 327, endPoint x: 671, endPoint y: 334, distance: 17.6
drag, startPoint x: 672, startPoint y: 328, endPoint x: 603, endPoint y: 334, distance: 69.3
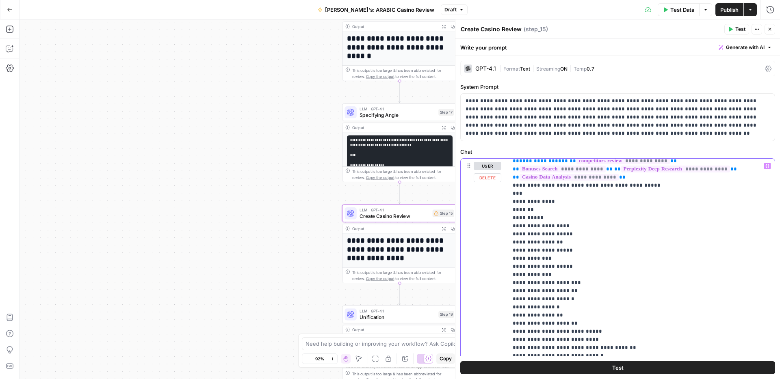
scroll to position [387, 0]
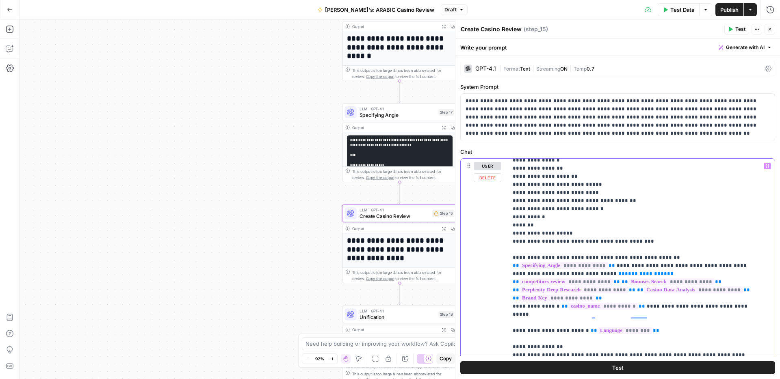
drag, startPoint x: 508, startPoint y: 240, endPoint x: 557, endPoint y: 238, distance: 48.8
click at [557, 238] on div "**********" at bounding box center [638, 324] width 261 height 331
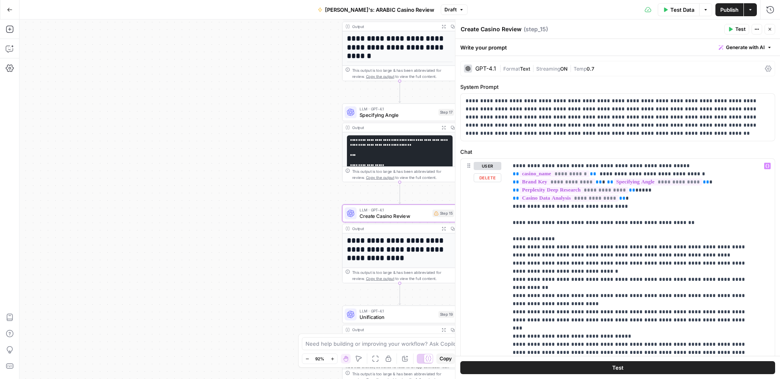
scroll to position [387, 0]
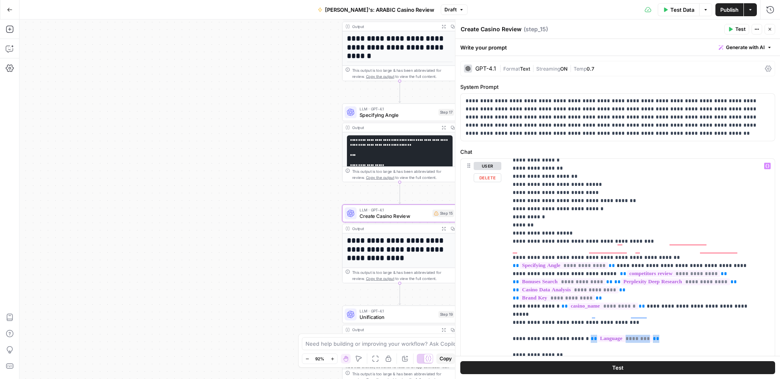
drag, startPoint x: 577, startPoint y: 290, endPoint x: 651, endPoint y: 290, distance: 73.9
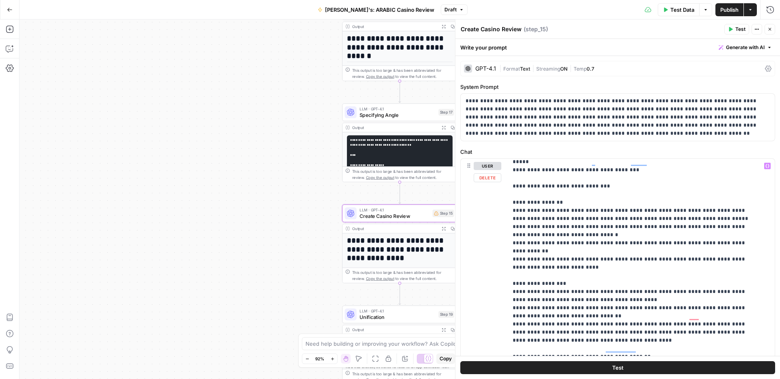
scroll to position [571, 0]
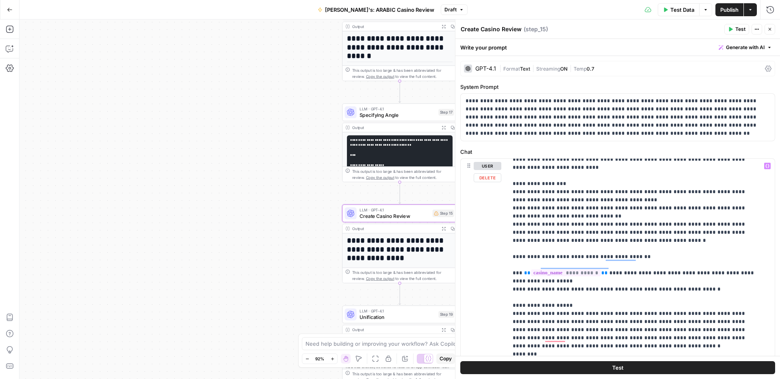
scroll to position [0, 0]
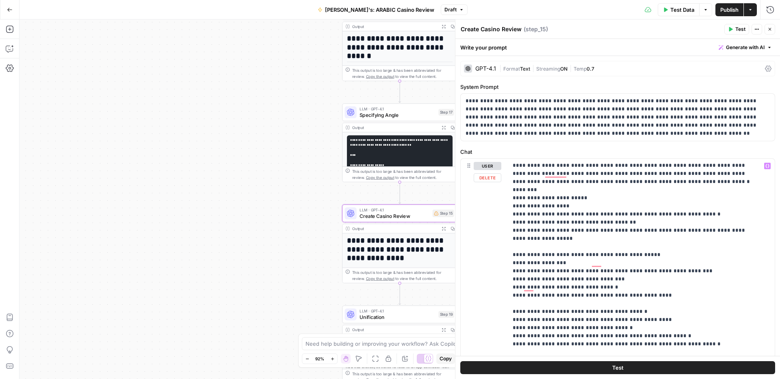
click at [512, 264] on p "**********" at bounding box center [634, 361] width 245 height 2006
click at [697, 287] on p "**********" at bounding box center [634, 361] width 245 height 2006
click at [687, 305] on p "**********" at bounding box center [634, 361] width 245 height 2006
click at [591, 312] on p "**********" at bounding box center [634, 361] width 245 height 2006
click at [562, 330] on p "**********" at bounding box center [634, 361] width 245 height 2006
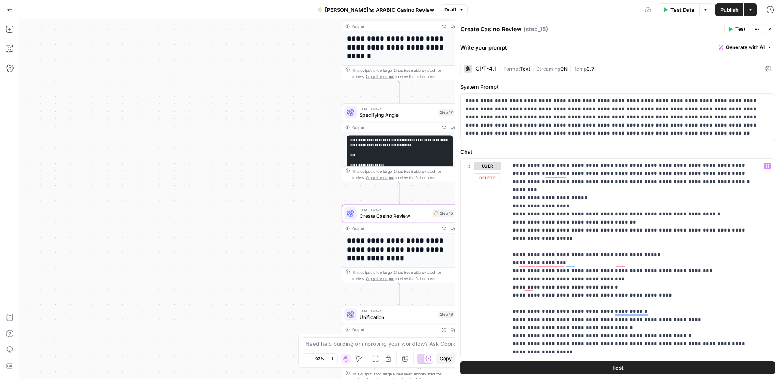
drag, startPoint x: 649, startPoint y: 336, endPoint x: 676, endPoint y: 336, distance: 27.2
click at [676, 336] on p "**********" at bounding box center [634, 361] width 245 height 2006
click at [765, 166] on icon "button" at bounding box center [767, 166] width 4 height 4
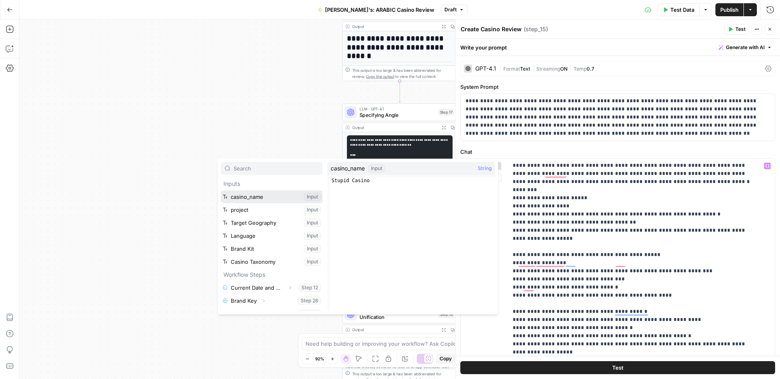
click at [274, 196] on button "Select variable casino_name" at bounding box center [272, 196] width 102 height 13
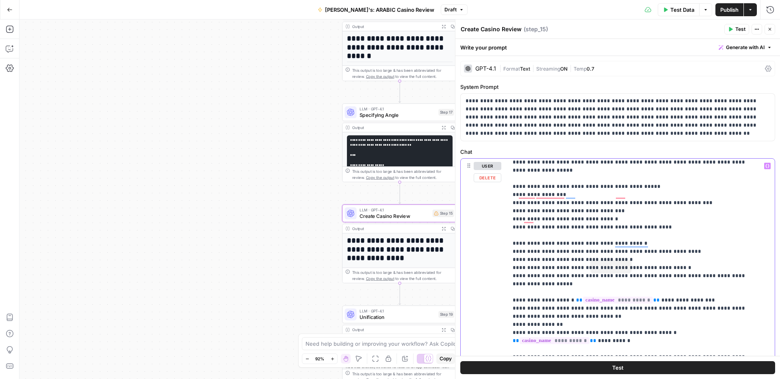
scroll to position [922, 0]
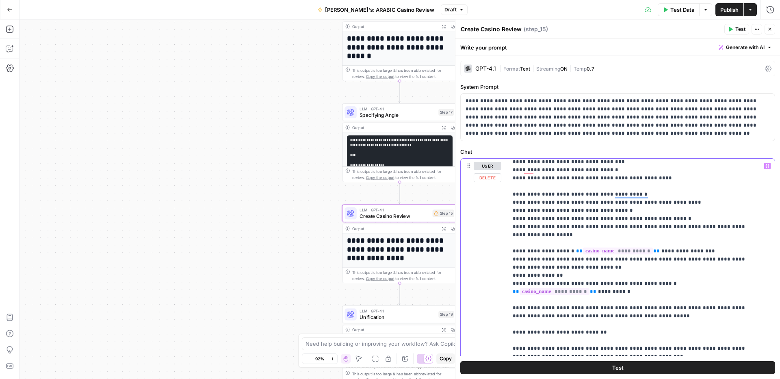
click at [645, 255] on p "**********" at bounding box center [634, 247] width 245 height 2014
click at [621, 270] on p "**********" at bounding box center [634, 247] width 245 height 2014
click at [617, 293] on p "**********" at bounding box center [634, 247] width 245 height 2014
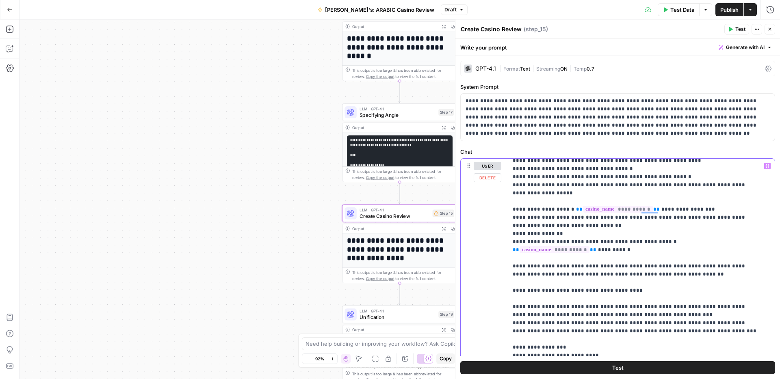
scroll to position [967, 0]
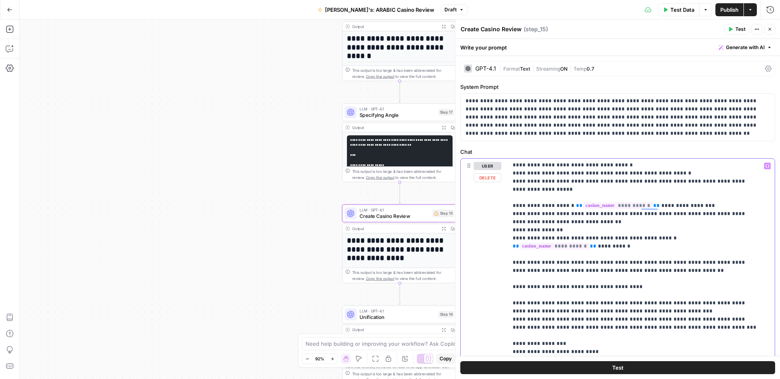
click at [530, 271] on p "**********" at bounding box center [634, 202] width 245 height 2014
click at [574, 285] on p "**********" at bounding box center [634, 206] width 245 height 2022
click at [568, 287] on p "**********" at bounding box center [634, 206] width 245 height 2022
copy p "**********"
click at [595, 295] on p "**********" at bounding box center [634, 206] width 245 height 2022
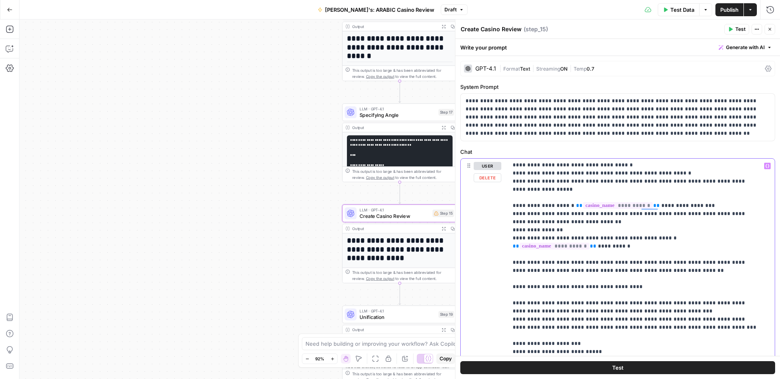
click at [603, 303] on p "**********" at bounding box center [634, 206] width 245 height 2022
click at [614, 311] on p "**********" at bounding box center [634, 206] width 245 height 2022
click at [608, 321] on p "**********" at bounding box center [634, 206] width 245 height 2022
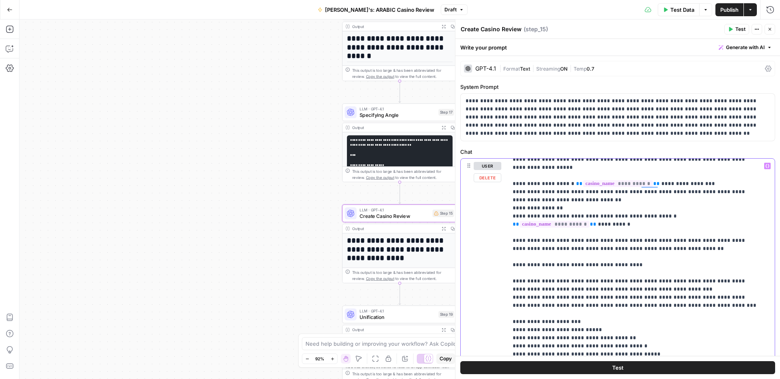
scroll to position [1028, 0]
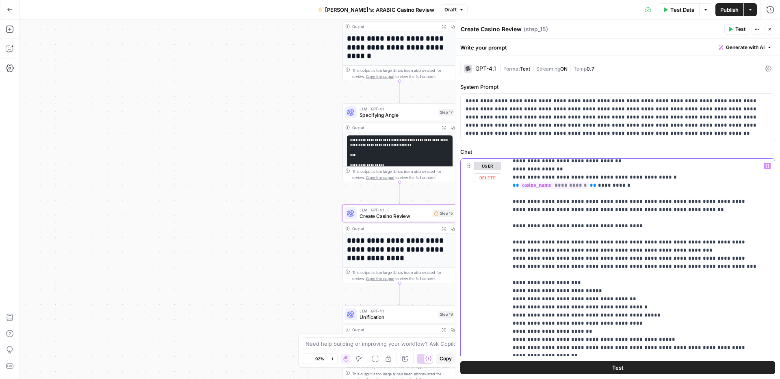
click at [594, 267] on p "**********" at bounding box center [634, 145] width 245 height 2022
click at [661, 273] on p "**********" at bounding box center [634, 145] width 245 height 2022
click at [691, 298] on p "**********" at bounding box center [634, 145] width 245 height 2022
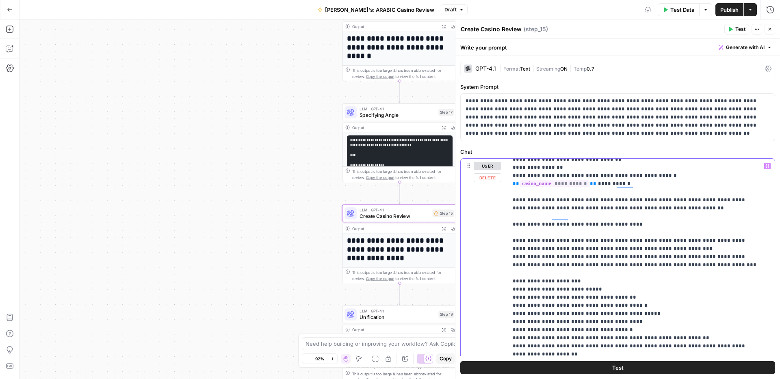
click at [600, 314] on p "**********" at bounding box center [634, 143] width 245 height 2022
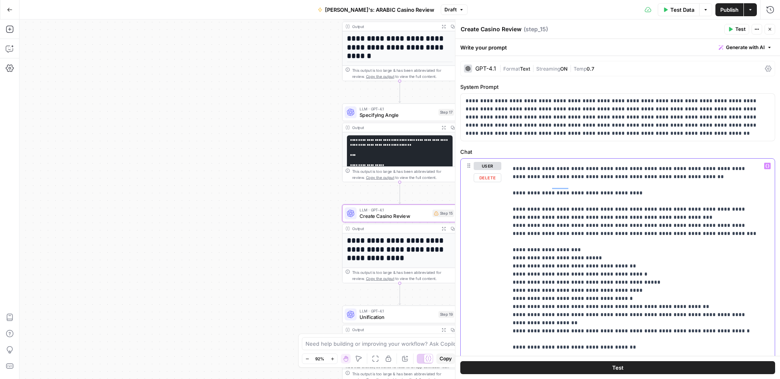
scroll to position [1090, 0]
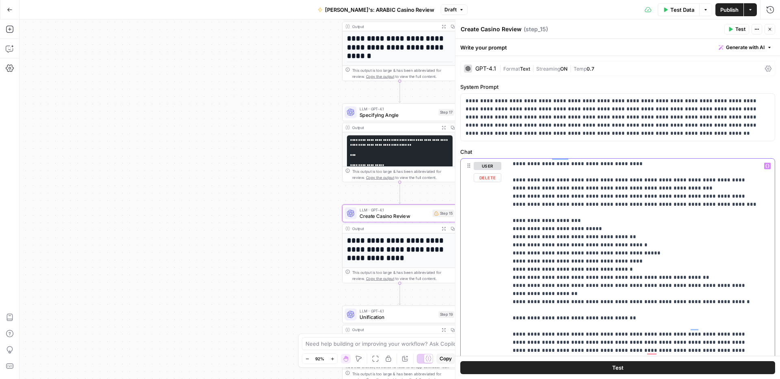
click at [604, 269] on p "**********" at bounding box center [634, 83] width 245 height 2022
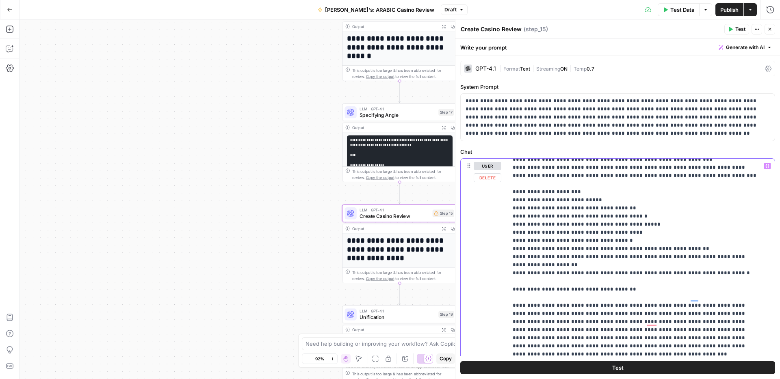
scroll to position [1119, 0]
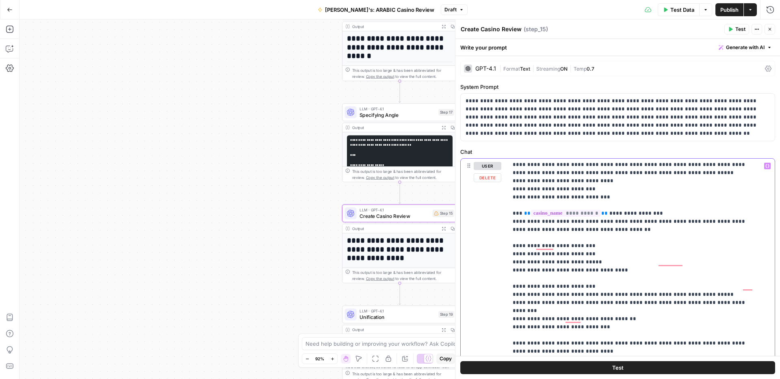
click at [509, 221] on div "**********" at bounding box center [638, 324] width 261 height 331
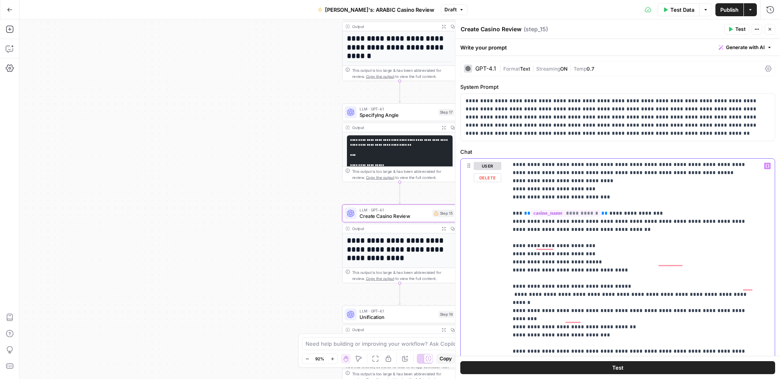
drag, startPoint x: 519, startPoint y: 222, endPoint x: 513, endPoint y: 221, distance: 6.5
click at [512, 221] on div "**********" at bounding box center [638, 324] width 261 height 331
drag, startPoint x: 513, startPoint y: 221, endPoint x: 520, endPoint y: 220, distance: 6.9
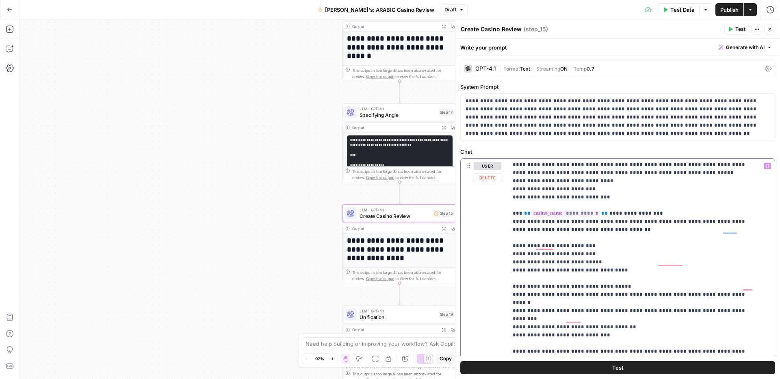
drag, startPoint x: 518, startPoint y: 261, endPoint x: 504, endPoint y: 259, distance: 14.3
click at [504, 259] on div "**********" at bounding box center [617, 334] width 314 height 350
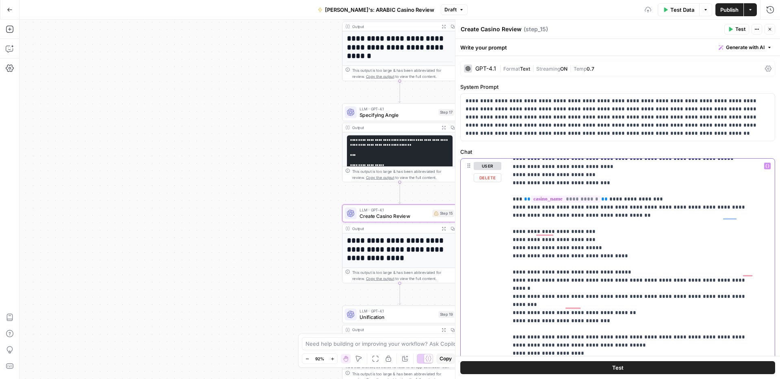
scroll to position [1440, 0]
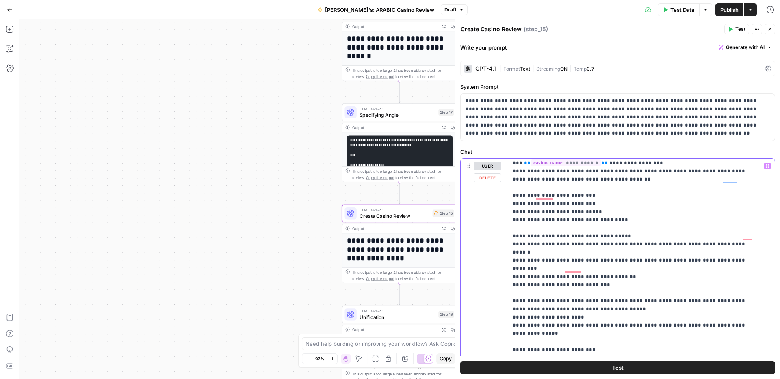
drag, startPoint x: 571, startPoint y: 283, endPoint x: 601, endPoint y: 282, distance: 30.5
click at [765, 167] on icon "button" at bounding box center [767, 166] width 4 height 4
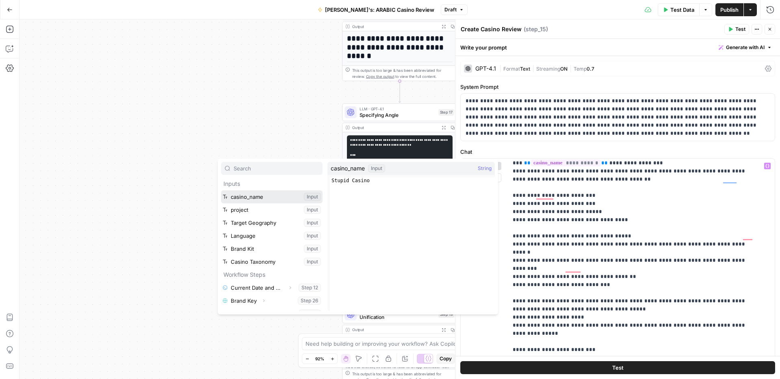
click at [266, 193] on button "Select variable casino_name" at bounding box center [272, 196] width 102 height 13
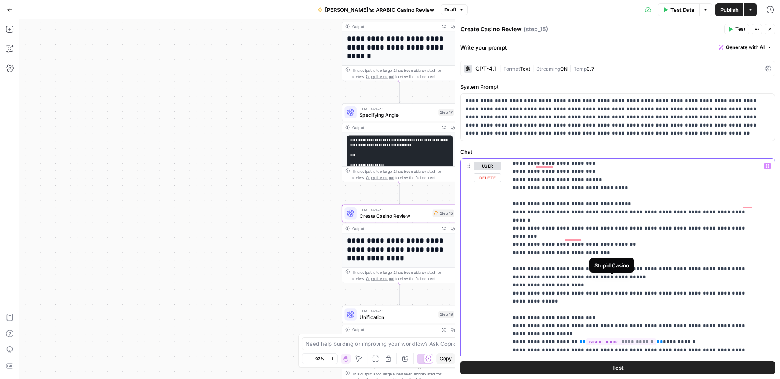
scroll to position [1476, 0]
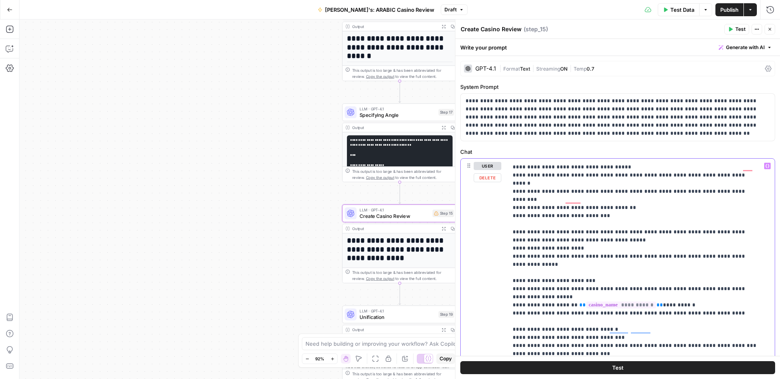
scroll to position [1534, 0]
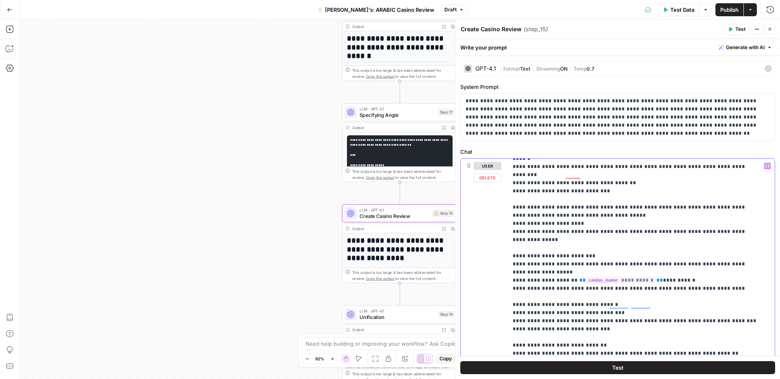
click at [511, 265] on div "**********" at bounding box center [638, 324] width 261 height 331
drag, startPoint x: 518, startPoint y: 264, endPoint x: 512, endPoint y: 264, distance: 5.7
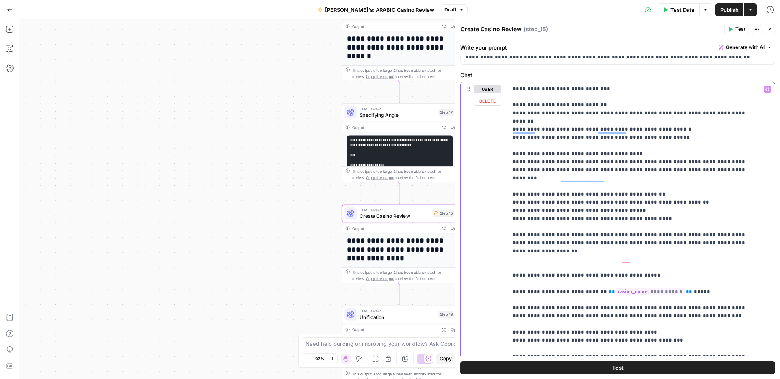
scroll to position [80, 0]
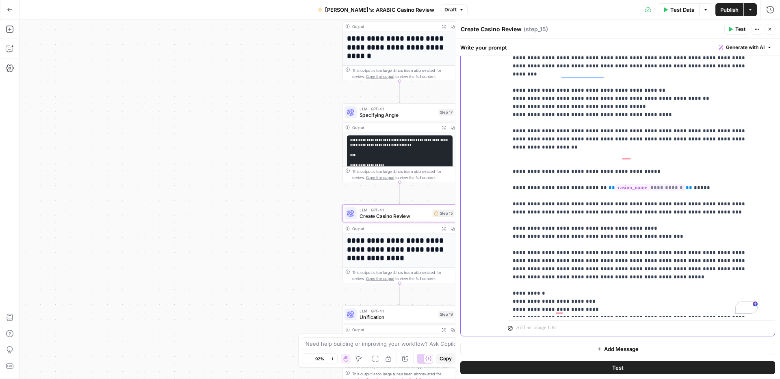
scroll to position [177, 0]
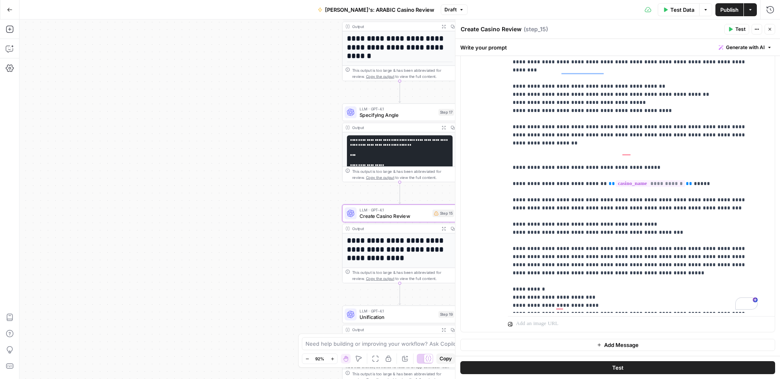
click at [728, 11] on span "Publish" at bounding box center [729, 10] width 18 height 8
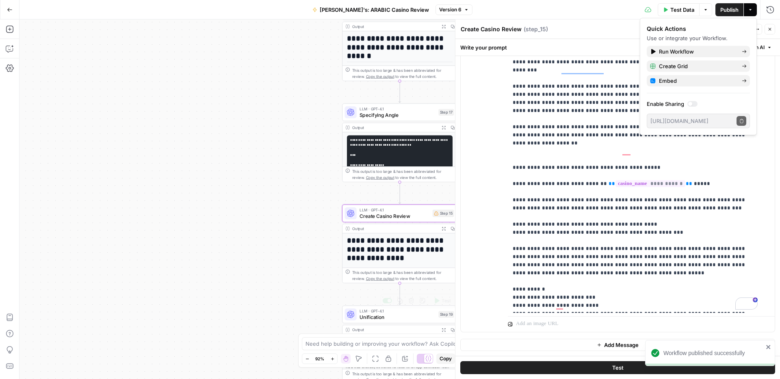
click at [404, 315] on span "Unification" at bounding box center [397, 316] width 76 height 7
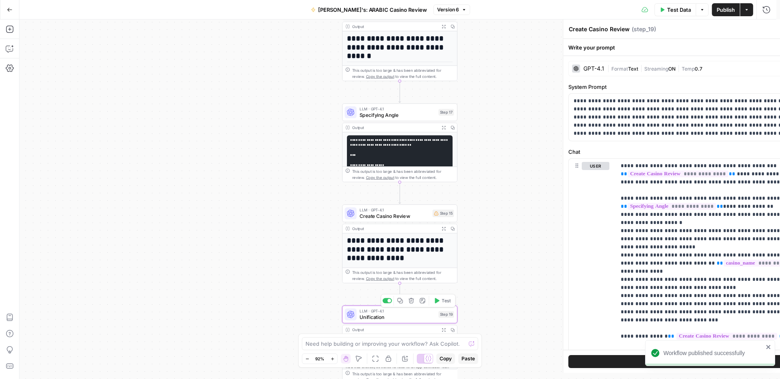
type textarea "Unification"
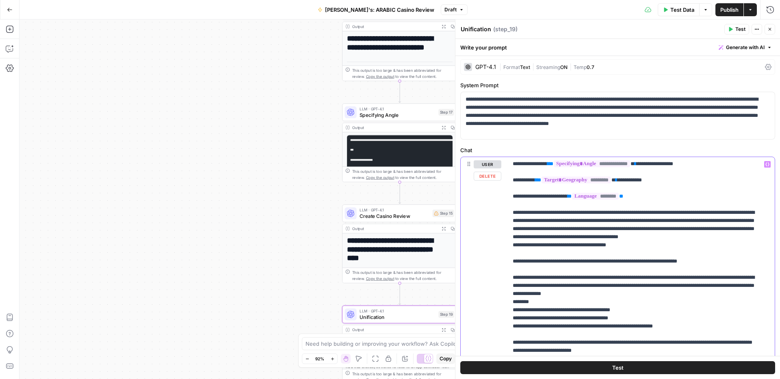
scroll to position [163, 0]
drag, startPoint x: 545, startPoint y: 202, endPoint x: 640, endPoint y: 201, distance: 94.2
click at [640, 201] on p "**********" at bounding box center [634, 270] width 245 height 544
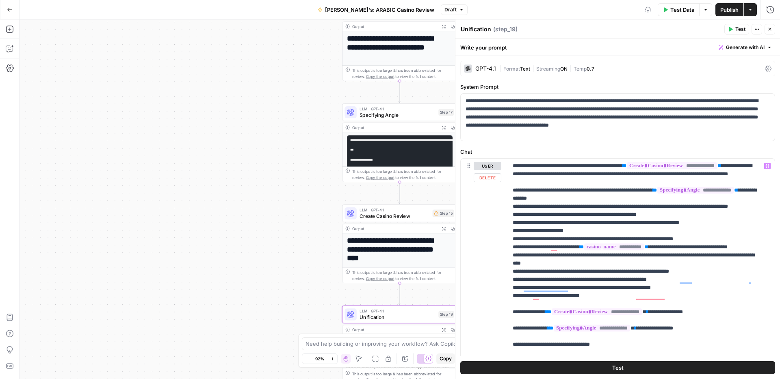
scroll to position [163, 0]
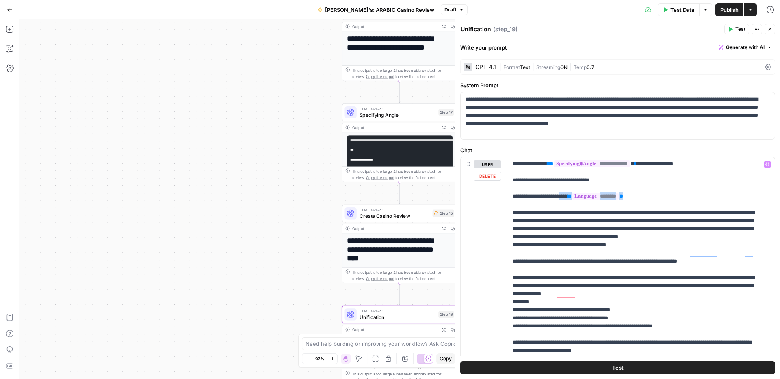
drag, startPoint x: 569, startPoint y: 220, endPoint x: 655, endPoint y: 222, distance: 86.1
click at [655, 222] on p "**********" at bounding box center [634, 270] width 245 height 544
click at [652, 212] on p "**********" at bounding box center [634, 270] width 245 height 544
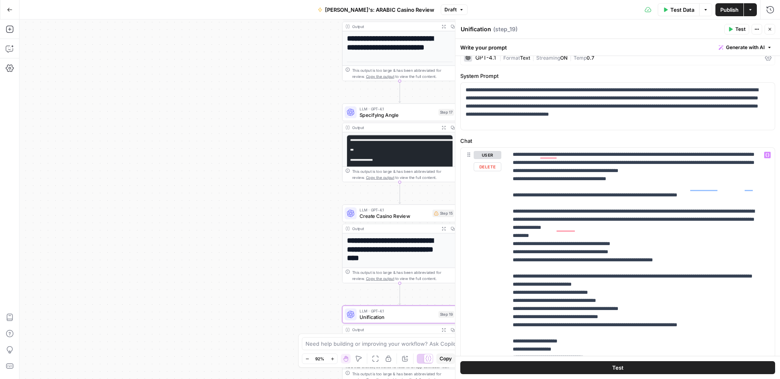
scroll to position [11, 0]
drag, startPoint x: 541, startPoint y: 212, endPoint x: 566, endPoint y: 211, distance: 25.2
click at [566, 211] on p "**********" at bounding box center [634, 203] width 245 height 544
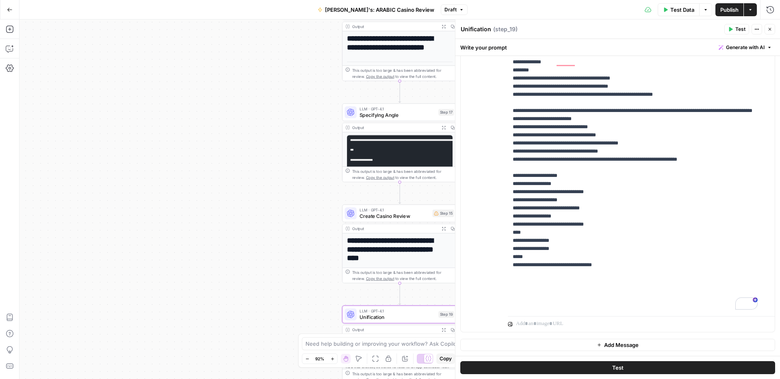
scroll to position [148, 0]
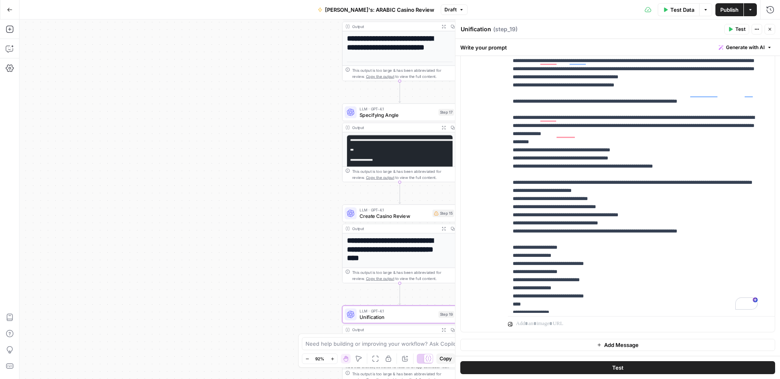
click at [722, 11] on span "Publish" at bounding box center [729, 10] width 18 height 8
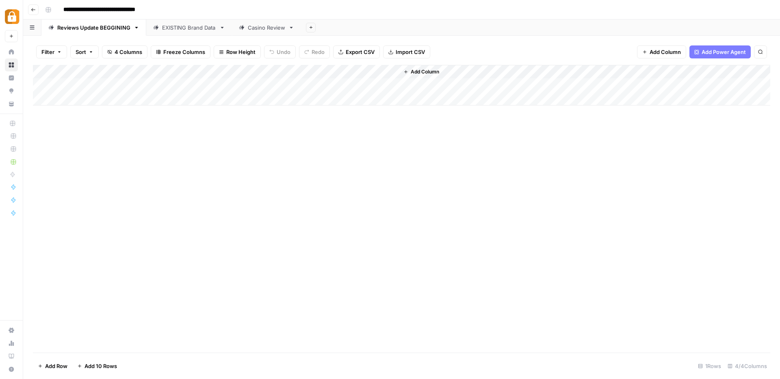
click at [178, 28] on div "EXISTING Brand Data" at bounding box center [189, 28] width 54 height 8
click at [661, 69] on div "Add Column" at bounding box center [401, 85] width 737 height 41
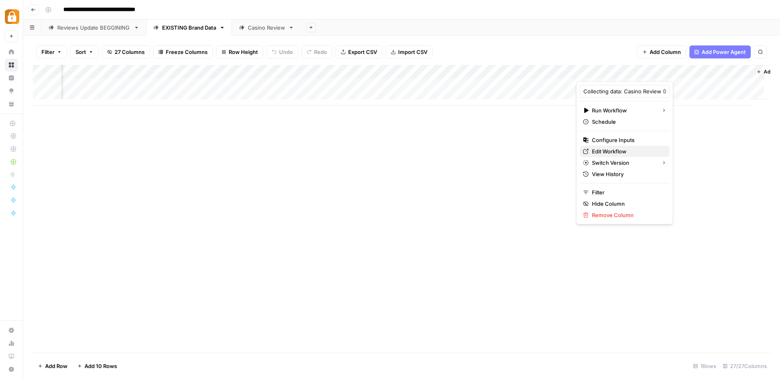
click at [607, 148] on span "Edit Workflow" at bounding box center [627, 151] width 71 height 8
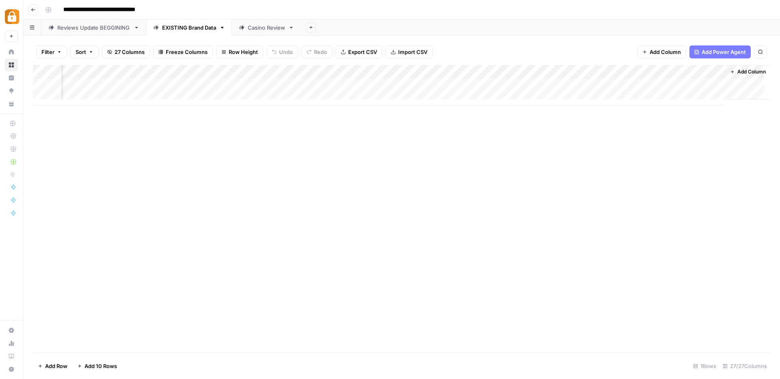
scroll to position [0, 1844]
click at [249, 29] on div "Casino Review" at bounding box center [266, 28] width 37 height 8
click at [567, 71] on div "Add Column" at bounding box center [401, 78] width 737 height 27
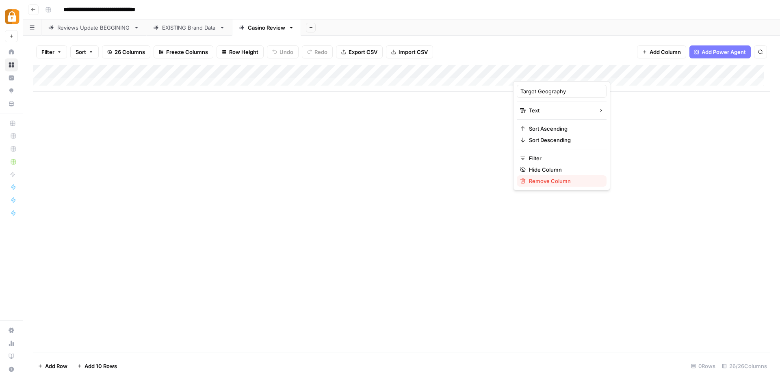
click at [527, 179] on div "Remove Column" at bounding box center [561, 181] width 83 height 8
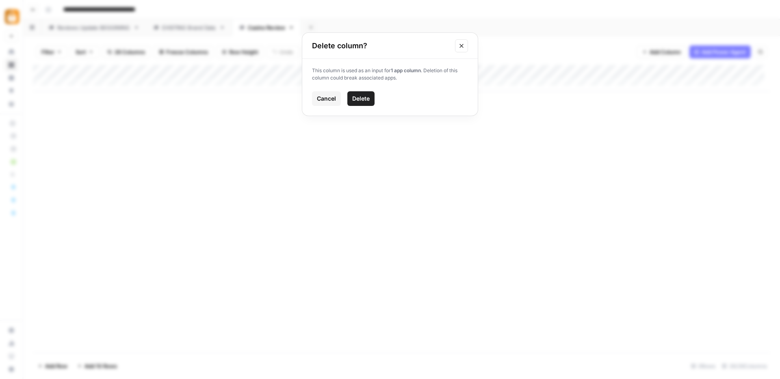
click at [364, 98] on span "Delete" at bounding box center [360, 99] width 17 height 8
click at [571, 71] on div "Add Column" at bounding box center [401, 78] width 737 height 27
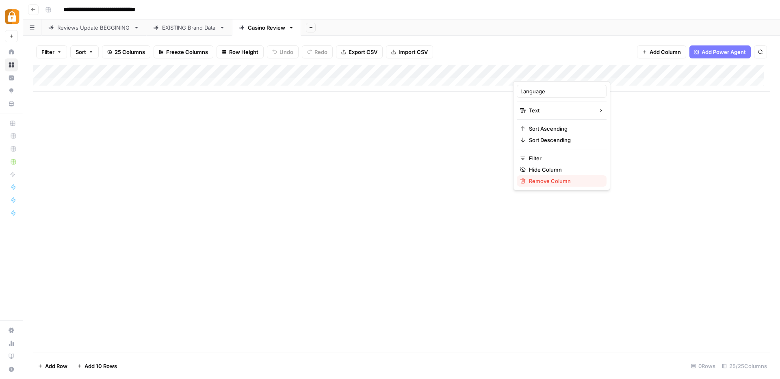
click at [555, 179] on span "Remove Column" at bounding box center [564, 181] width 71 height 8
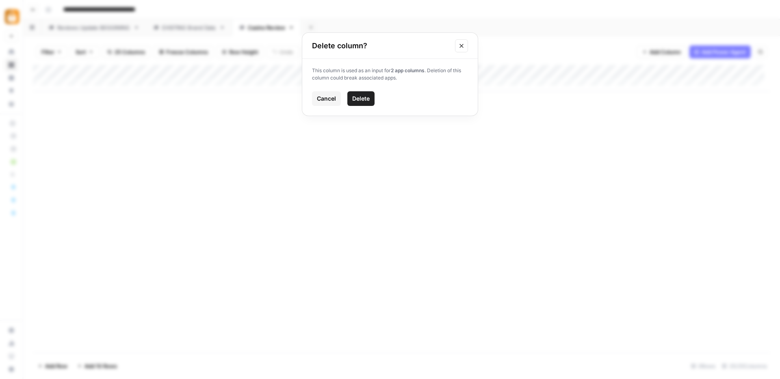
click at [360, 101] on span "Delete" at bounding box center [360, 99] width 17 height 8
click at [651, 51] on span "Add Column" at bounding box center [664, 52] width 31 height 8
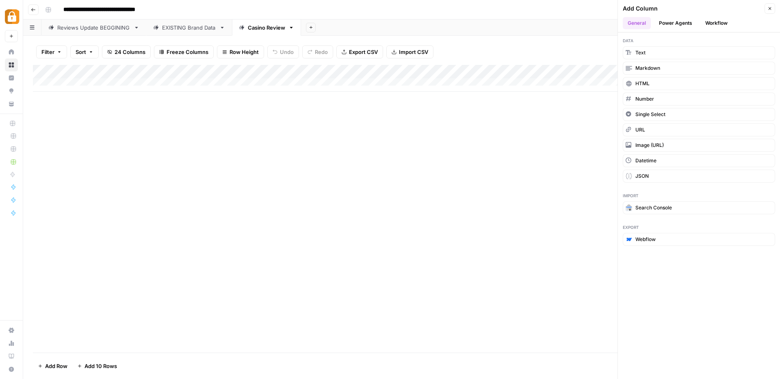
click at [720, 22] on button "Workflow" at bounding box center [716, 23] width 32 height 12
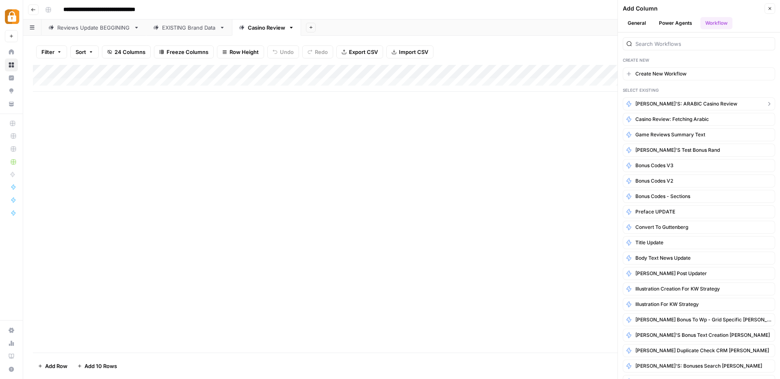
click at [674, 102] on span "[PERSON_NAME]'s: ARABIC Casino Review" at bounding box center [686, 103] width 102 height 7
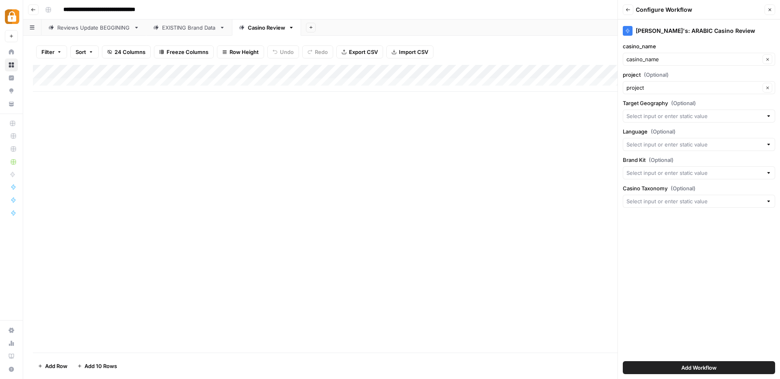
click at [686, 364] on span "Add Workflow" at bounding box center [698, 368] width 35 height 8
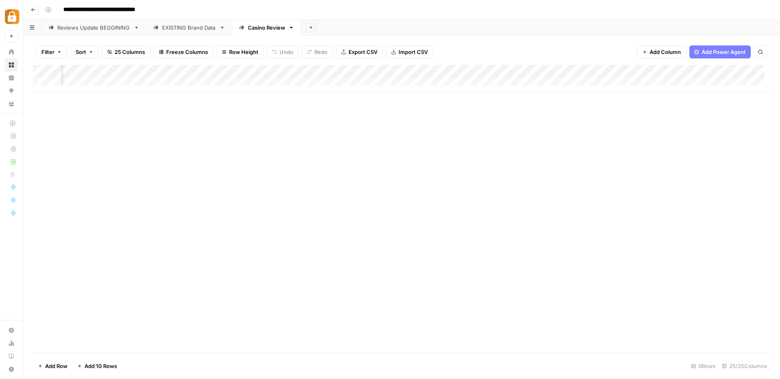
scroll to position [0, 65]
drag, startPoint x: 632, startPoint y: 77, endPoint x: 475, endPoint y: 78, distance: 157.1
click at [475, 78] on div "Add Column" at bounding box center [401, 78] width 737 height 27
click at [615, 71] on div "Add Column" at bounding box center [401, 78] width 737 height 27
click at [595, 184] on span "Remove Column" at bounding box center [613, 181] width 71 height 8
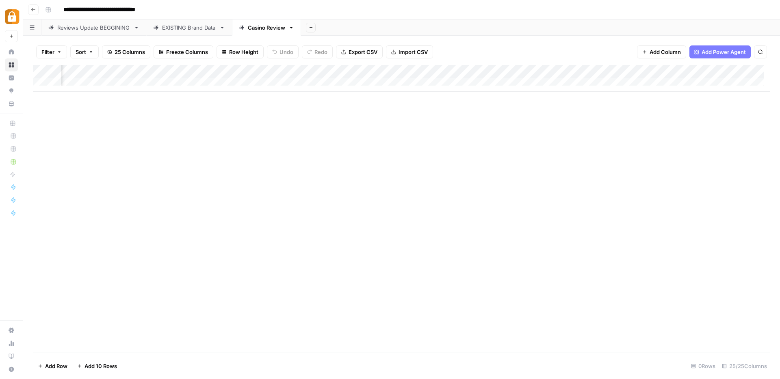
click at [743, 70] on div "Add Column" at bounding box center [401, 78] width 737 height 27
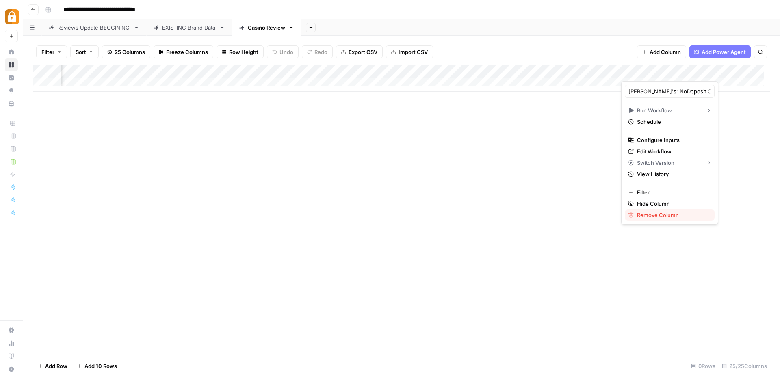
click at [659, 218] on span "Remove Column" at bounding box center [672, 215] width 71 height 8
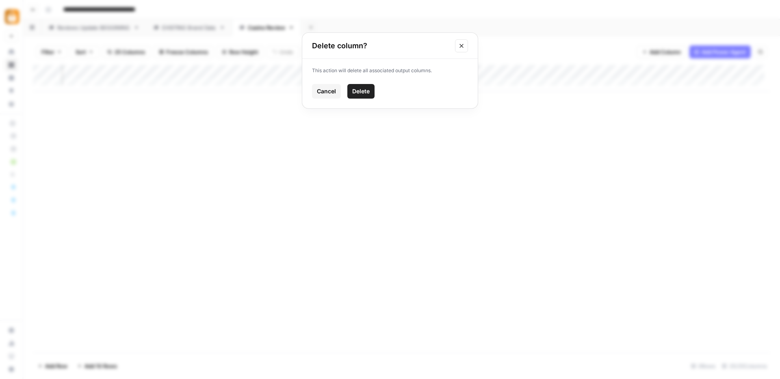
click at [356, 89] on span "Delete" at bounding box center [360, 91] width 17 height 8
click at [74, 28] on div "Reviews Update BEGGINING" at bounding box center [93, 28] width 73 height 8
click at [106, 85] on div "Add Column" at bounding box center [401, 85] width 737 height 41
click at [280, 29] on div "Casino Review" at bounding box center [266, 28] width 37 height 8
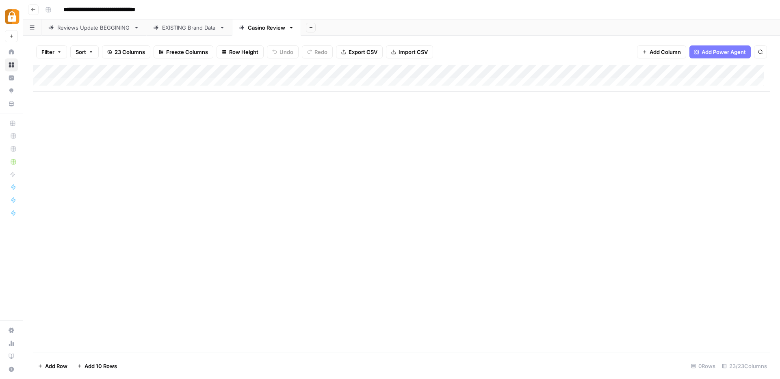
click at [83, 81] on div "Add Column" at bounding box center [401, 78] width 737 height 27
click at [83, 81] on textarea at bounding box center [126, 85] width 130 height 11
click at [210, 210] on div "Add Column" at bounding box center [401, 209] width 737 height 288
click at [306, 83] on div "Add Column" at bounding box center [401, 85] width 737 height 41
click at [566, 85] on div "Add Column" at bounding box center [401, 85] width 737 height 41
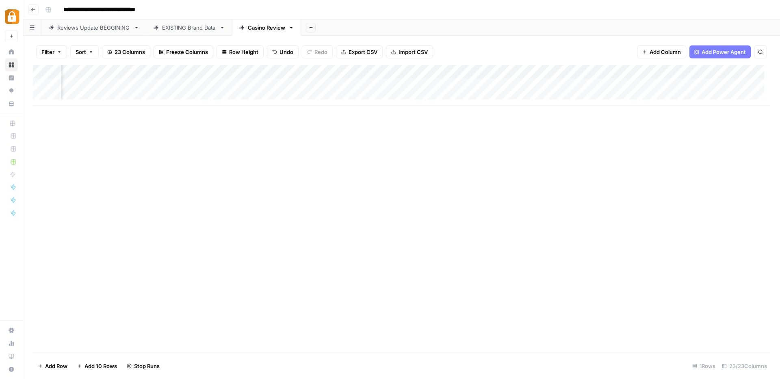
scroll to position [0, 301]
click at [447, 71] on div "Add Column" at bounding box center [401, 85] width 737 height 41
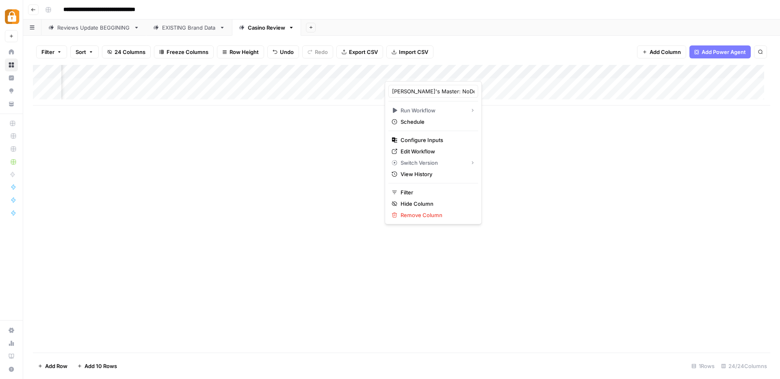
click at [317, 149] on div "Add Column" at bounding box center [401, 209] width 737 height 288
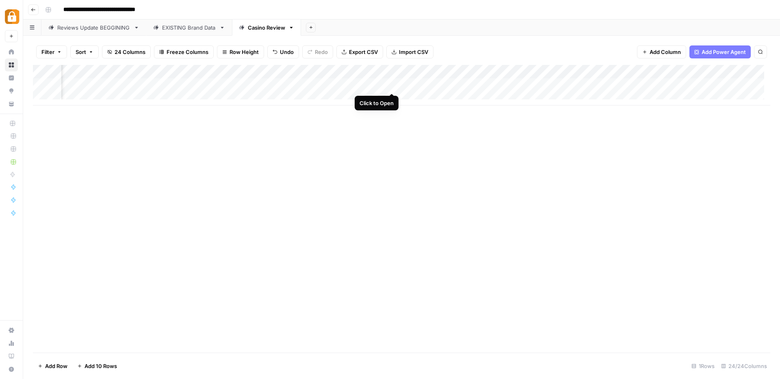
click at [391, 86] on div "Add Column" at bounding box center [401, 85] width 737 height 41
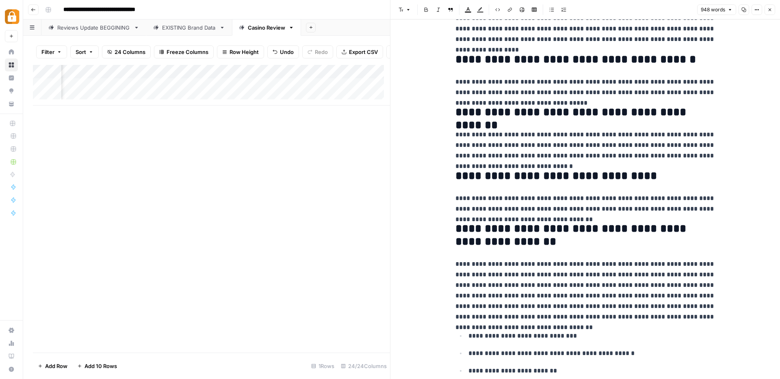
scroll to position [809, 0]
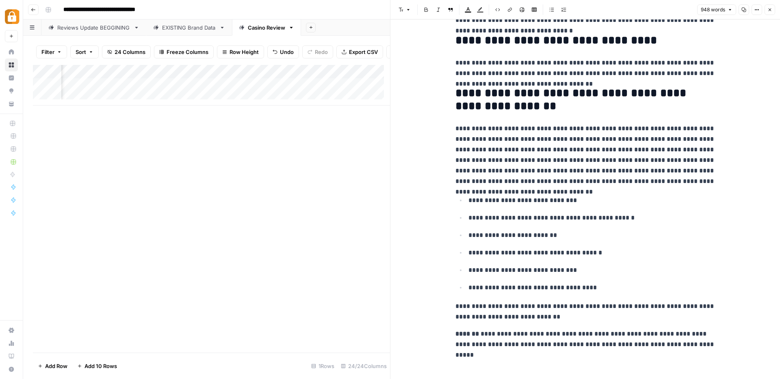
click at [770, 9] on icon "button" at bounding box center [769, 10] width 3 height 3
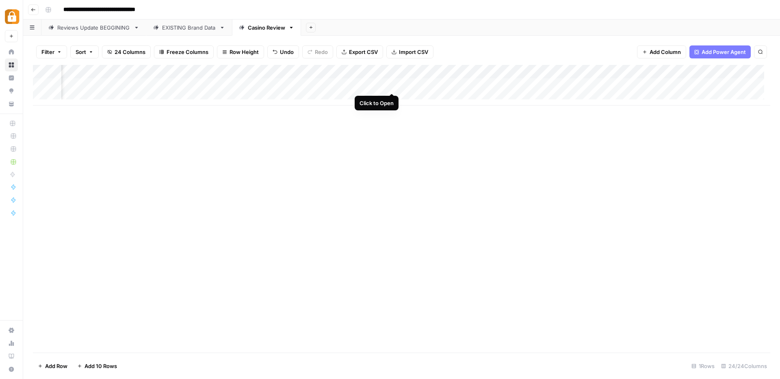
click at [393, 84] on div "Add Column" at bounding box center [401, 85] width 737 height 41
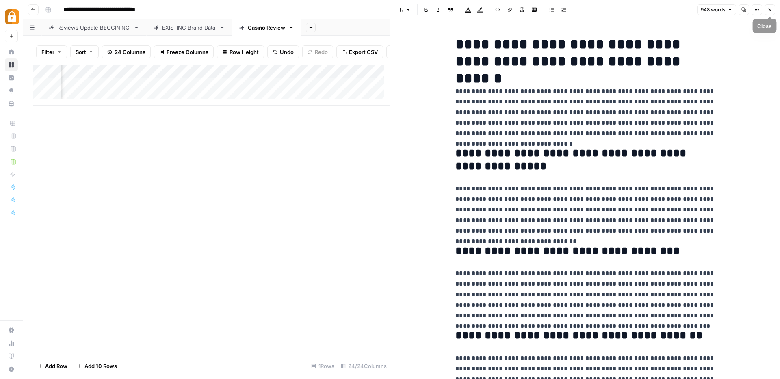
click at [772, 10] on span "Close" at bounding box center [772, 10] width 0 height 0
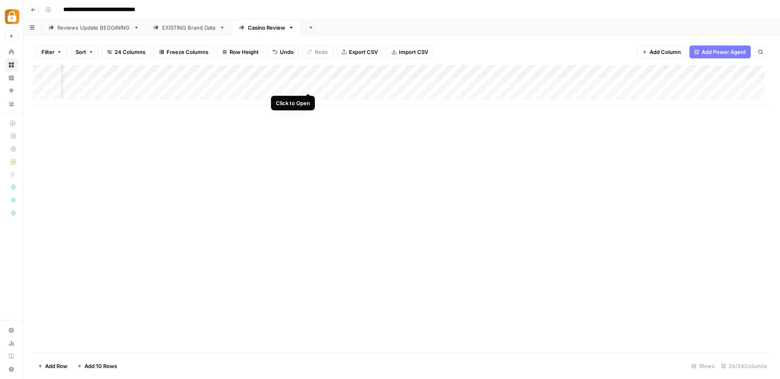
click at [307, 86] on div "Add Column" at bounding box center [401, 85] width 737 height 41
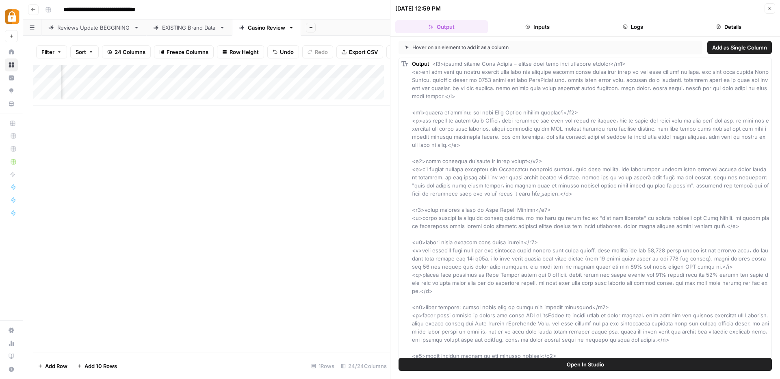
click at [730, 48] on span "Add as Single Column" at bounding box center [739, 47] width 55 height 8
click at [770, 9] on icon "button" at bounding box center [769, 8] width 5 height 5
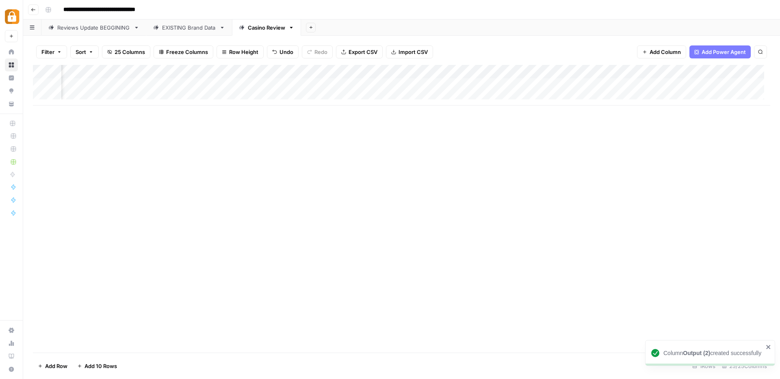
click at [389, 72] on div "Add Column" at bounding box center [401, 85] width 737 height 41
click at [353, 152] on span "Remove Column" at bounding box center [373, 151] width 71 height 8
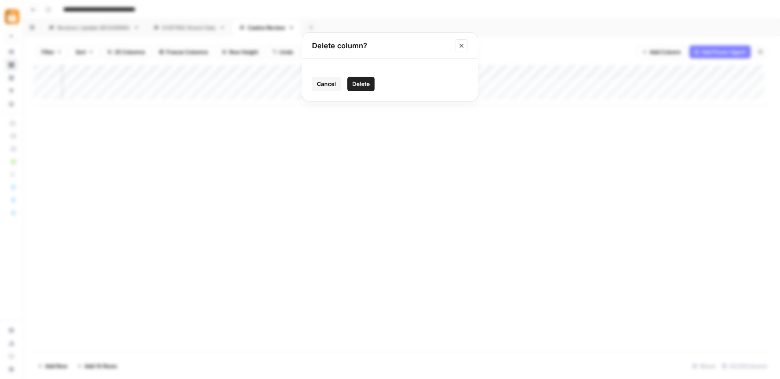
click at [363, 81] on span "Delete" at bounding box center [360, 84] width 17 height 8
click at [284, 70] on div "Add Column" at bounding box center [401, 85] width 737 height 41
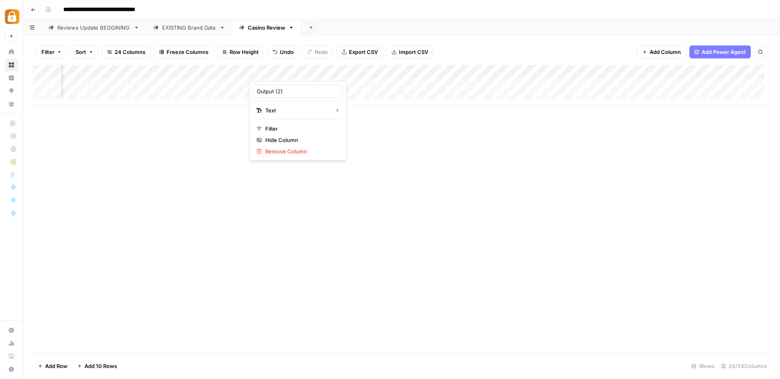
click at [284, 70] on div at bounding box center [285, 73] width 73 height 16
drag, startPoint x: 290, startPoint y: 92, endPoint x: 251, endPoint y: 89, distance: 38.3
click at [251, 89] on div "Output (2) Text Filter Hide Column Remove Column" at bounding box center [297, 121] width 97 height 80
type input "Full Review"
click at [316, 71] on div "Add Column" at bounding box center [401, 85] width 737 height 41
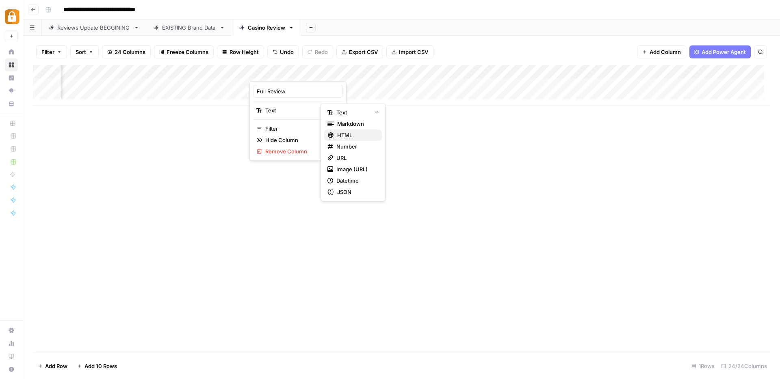
click at [358, 137] on span "HTML" at bounding box center [356, 135] width 38 height 8
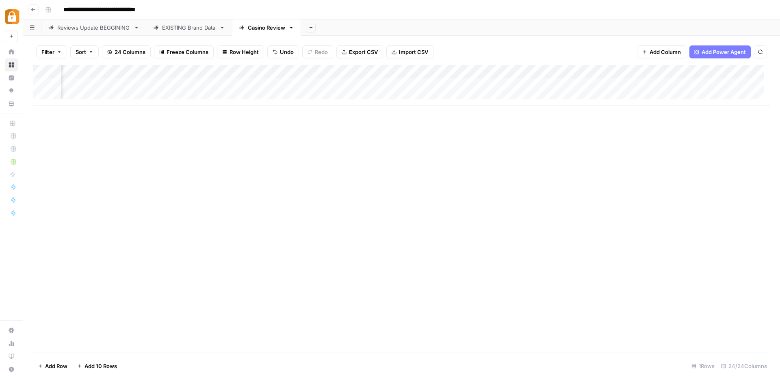
click at [312, 86] on div "Add Column" at bounding box center [401, 85] width 737 height 41
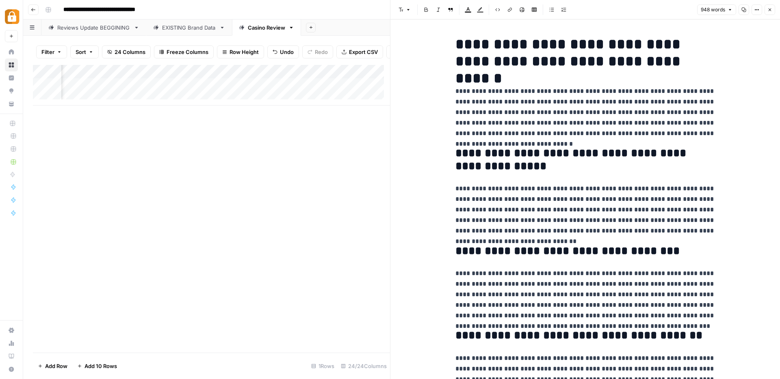
click at [771, 10] on icon "button" at bounding box center [769, 9] width 5 height 5
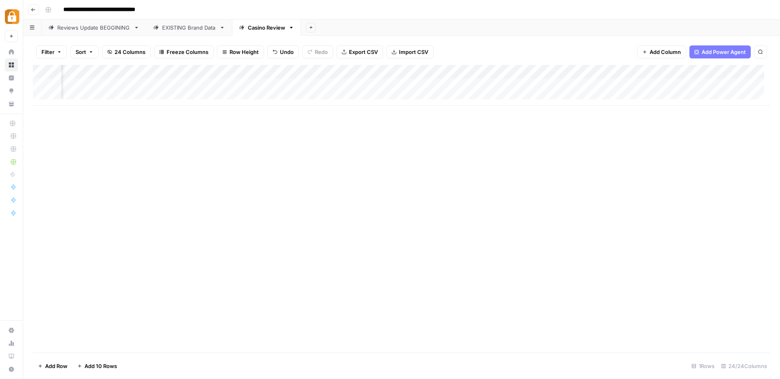
click at [375, 73] on div "Add Column" at bounding box center [401, 85] width 737 height 41
click at [192, 193] on div "Add Column" at bounding box center [401, 209] width 737 height 288
click at [668, 50] on span "Add Column" at bounding box center [664, 52] width 31 height 8
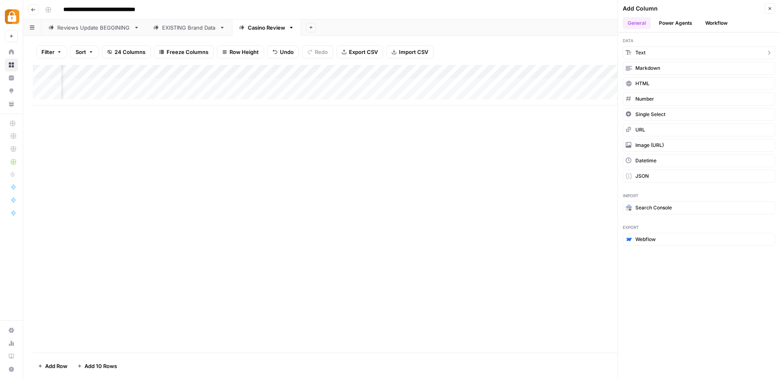
click at [668, 50] on button "Text" at bounding box center [698, 52] width 152 height 13
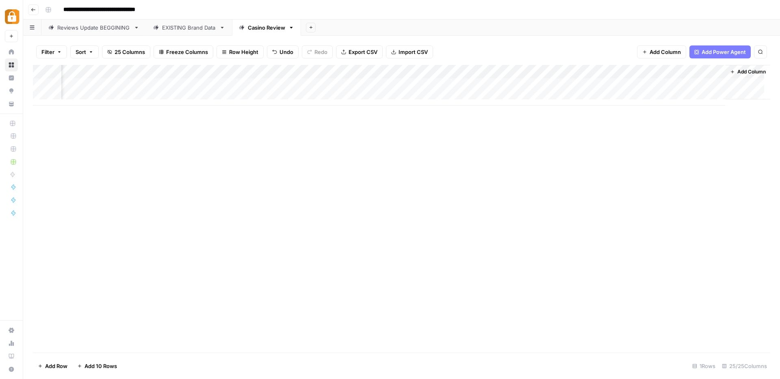
scroll to position [0, 1415]
click at [628, 69] on div "Add Column" at bounding box center [401, 85] width 737 height 41
click at [628, 69] on div at bounding box center [659, 73] width 117 height 16
drag, startPoint x: 644, startPoint y: 90, endPoint x: 599, endPoint y: 92, distance: 44.7
click at [599, 92] on body "**********" at bounding box center [390, 189] width 780 height 379
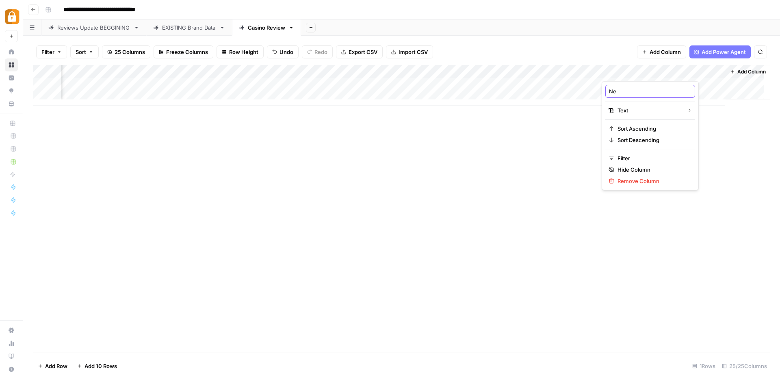
type input "N"
type input "language"
drag, startPoint x: 653, startPoint y: 76, endPoint x: 377, endPoint y: 77, distance: 276.5
click at [377, 77] on div "Add Column" at bounding box center [401, 85] width 737 height 41
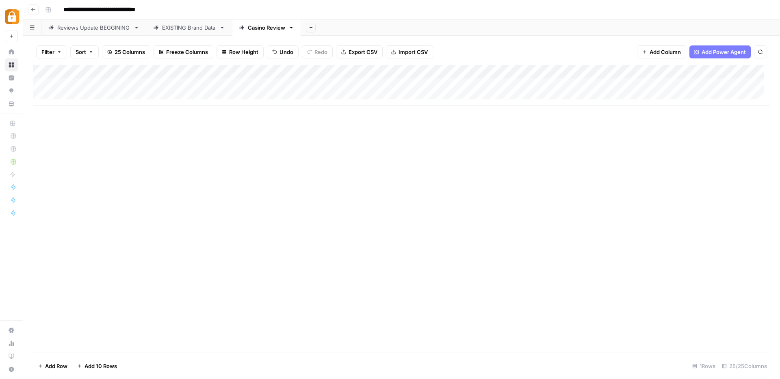
click at [398, 83] on div "Add Column" at bounding box center [401, 85] width 737 height 41
type textarea "******"
click at [362, 143] on div "Add Column" at bounding box center [401, 209] width 737 height 288
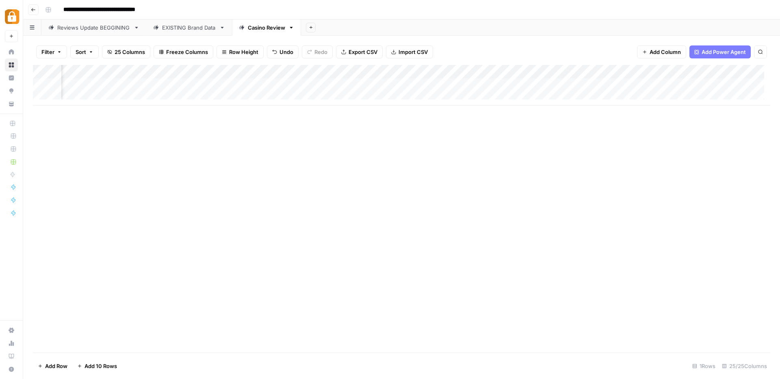
click at [496, 70] on div "Add Column" at bounding box center [401, 85] width 737 height 41
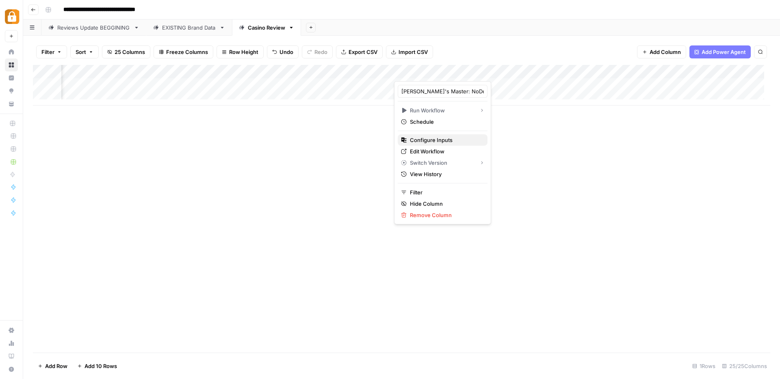
click at [430, 139] on span "Configure Inputs" at bounding box center [445, 140] width 71 height 8
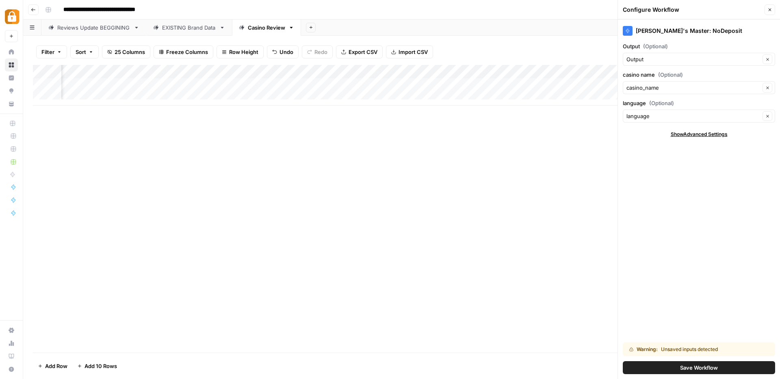
click at [704, 369] on span "Save Workflow" at bounding box center [699, 368] width 38 height 8
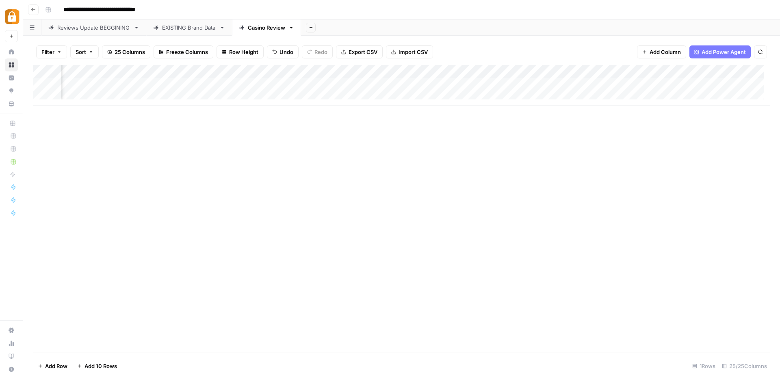
click at [506, 73] on div "Add Column" at bounding box center [401, 85] width 737 height 41
click at [449, 85] on div "Add Column" at bounding box center [401, 85] width 737 height 41
drag, startPoint x: 367, startPoint y: 75, endPoint x: 754, endPoint y: 79, distance: 387.0
click at [754, 79] on div "Add Column" at bounding box center [401, 85] width 737 height 41
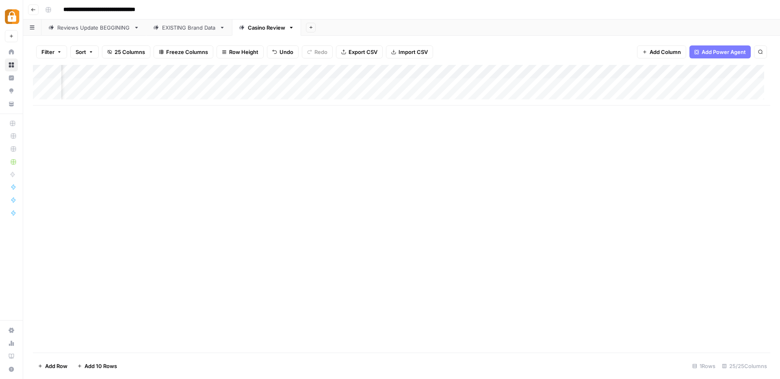
scroll to position [0, 803]
click at [682, 81] on div "Add Column" at bounding box center [401, 85] width 737 height 41
click at [752, 74] on span "Add Column" at bounding box center [751, 71] width 28 height 7
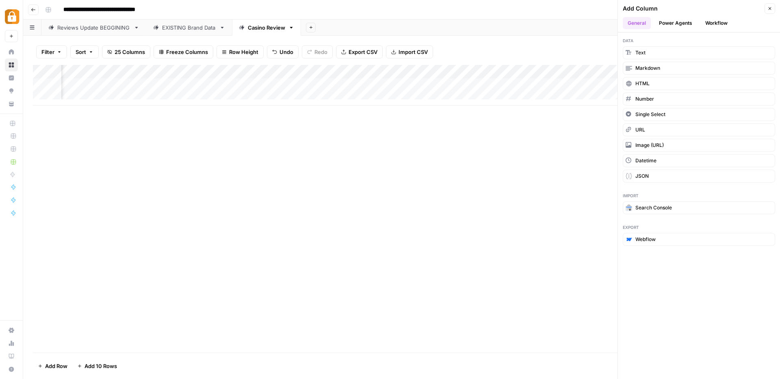
click at [718, 25] on button "Workflow" at bounding box center [716, 23] width 32 height 12
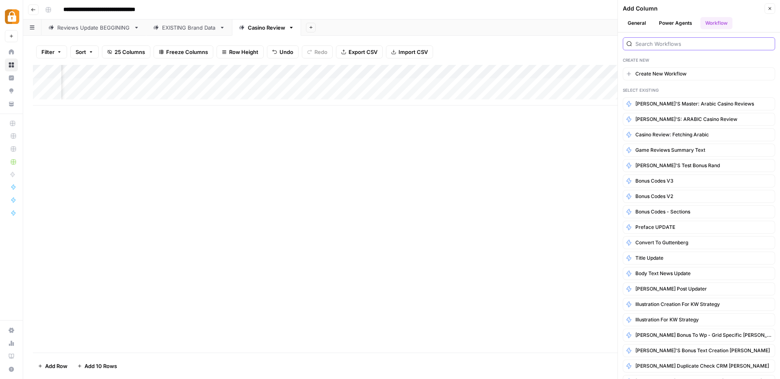
click at [666, 46] on input "search" at bounding box center [703, 44] width 136 height 8
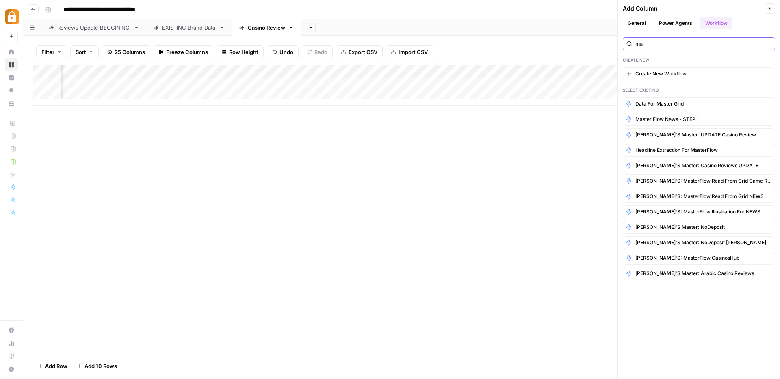
type input "m"
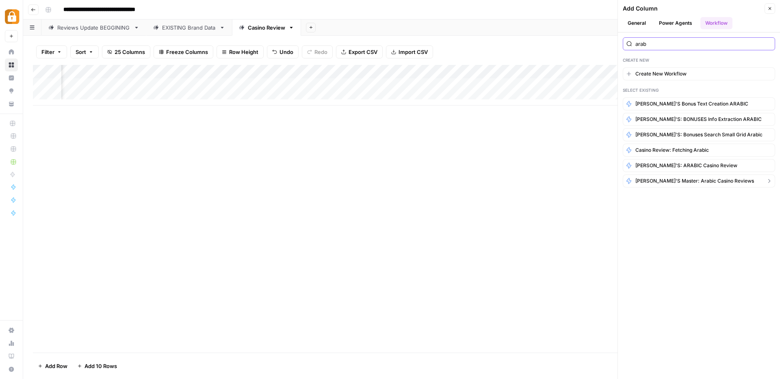
type input "arab"
click at [666, 181] on span "[PERSON_NAME]'s Master: Arabic Casino Reviews" at bounding box center [694, 180] width 119 height 7
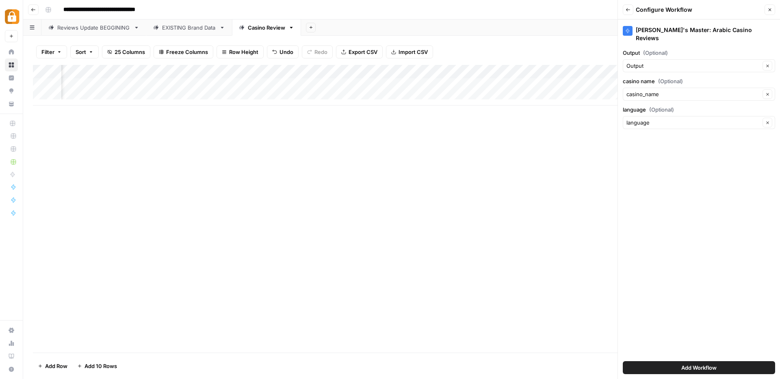
click at [671, 365] on button "Add Workflow" at bounding box center [698, 367] width 152 height 13
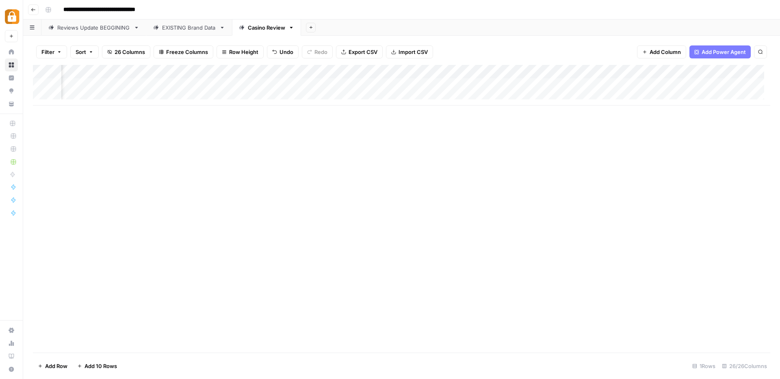
scroll to position [0, 150]
drag, startPoint x: 645, startPoint y: 74, endPoint x: 692, endPoint y: 95, distance: 51.1
click at [692, 95] on div "Add Column" at bounding box center [401, 85] width 737 height 41
click at [618, 71] on div "Add Column" at bounding box center [401, 85] width 737 height 41
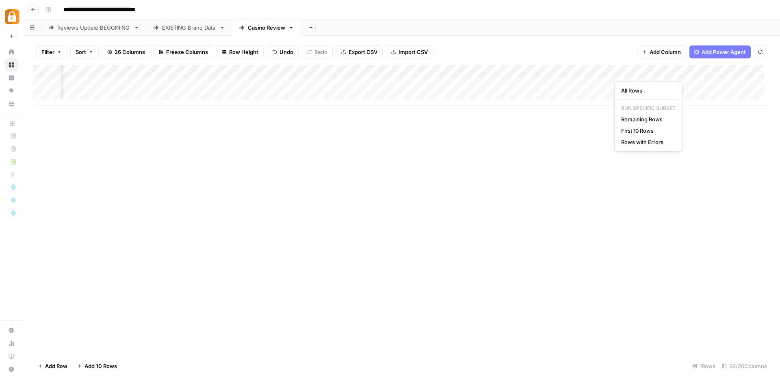
click at [564, 86] on div "Add Column" at bounding box center [401, 85] width 737 height 41
click at [725, 72] on div "Add Column" at bounding box center [401, 85] width 737 height 41
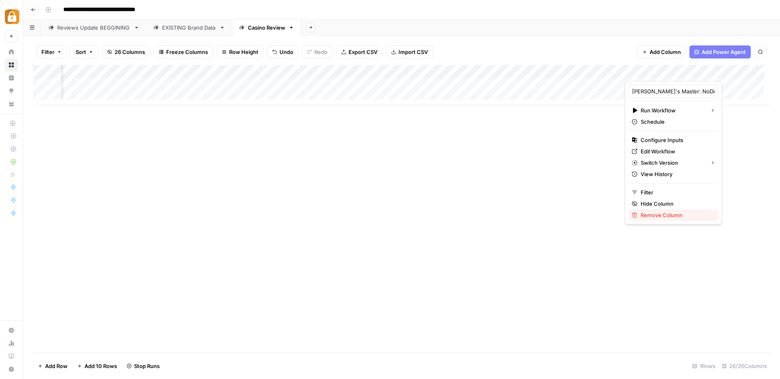
click at [686, 214] on span "Remove Column" at bounding box center [675, 215] width 71 height 8
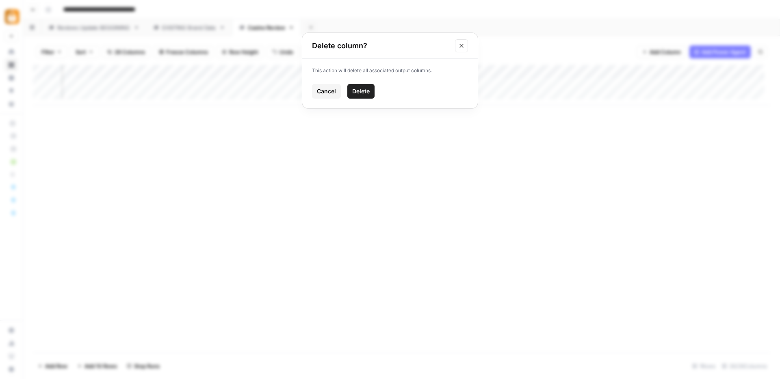
click at [361, 86] on button "Delete" at bounding box center [360, 91] width 27 height 15
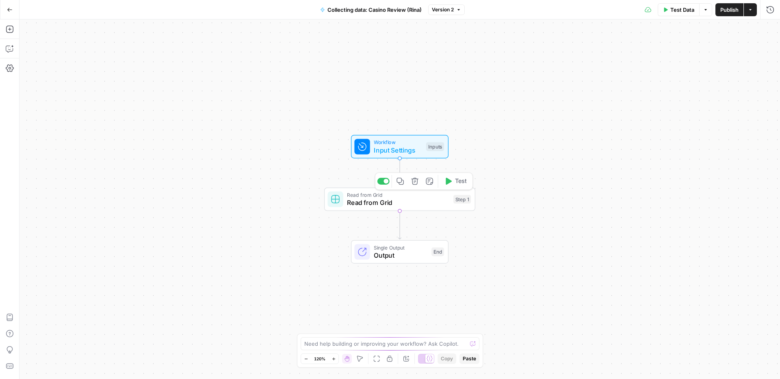
click at [402, 197] on span "Read from Grid" at bounding box center [398, 195] width 102 height 8
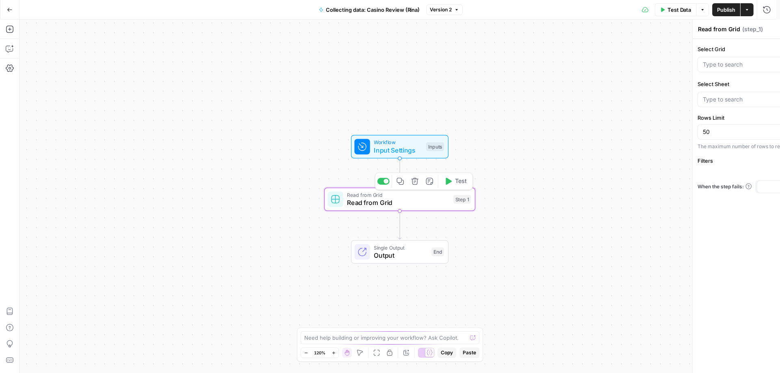
type input "ACTIVE: UPDATE & New Casino Reviews"
type input "EXISTING Brand Data"
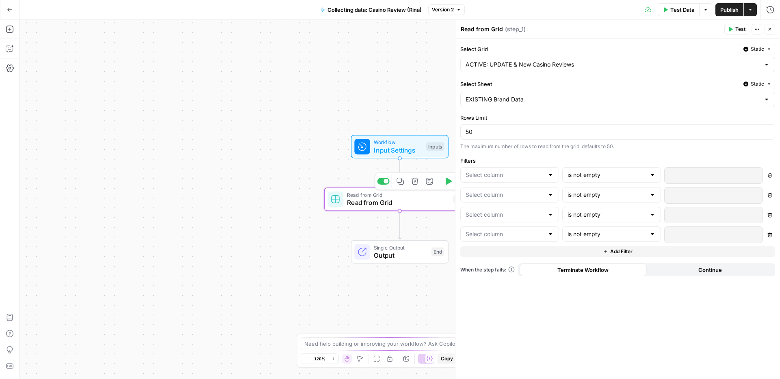
type input "casino_name"
type input "URL"
type input "date_when_live"
type input "license"
click at [772, 32] on button "Close" at bounding box center [769, 29] width 11 height 11
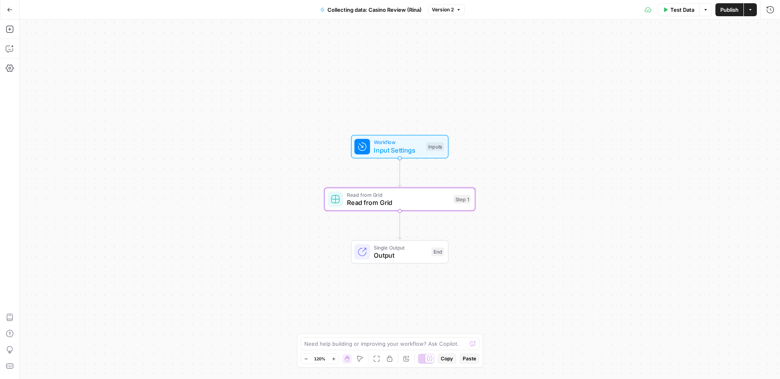
click at [12, 11] on icon "button" at bounding box center [10, 10] width 6 height 6
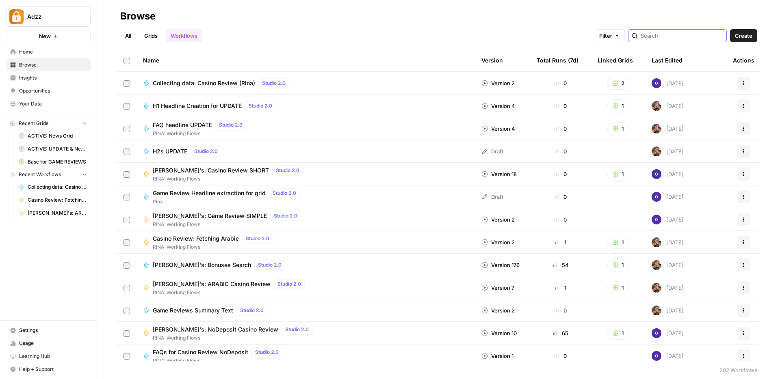
click at [675, 38] on input "search" at bounding box center [681, 36] width 82 height 8
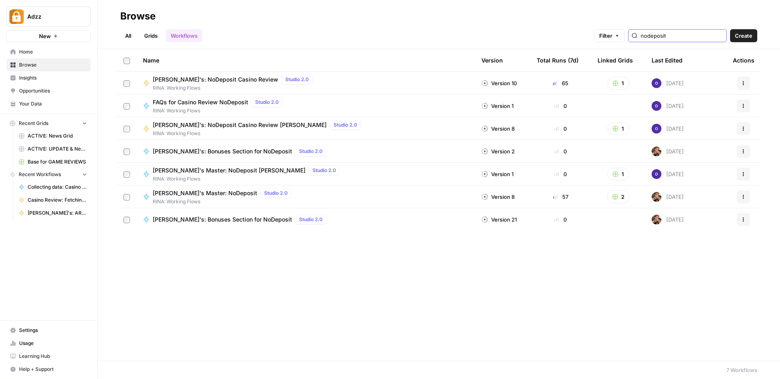
type input "nodeposit"
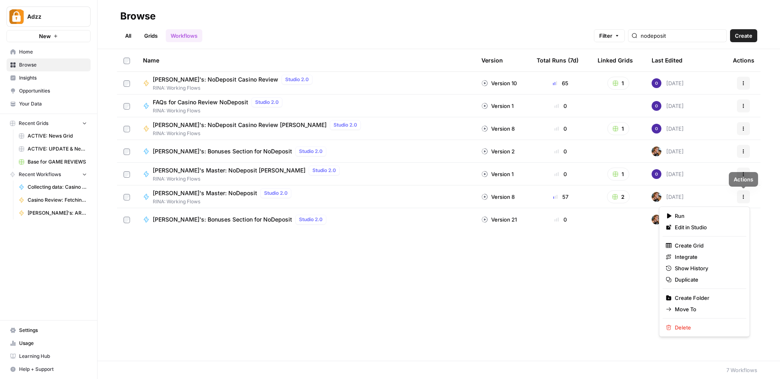
click at [742, 197] on icon "button" at bounding box center [743, 197] width 5 height 5
click at [686, 283] on span "Duplicate" at bounding box center [706, 280] width 65 height 8
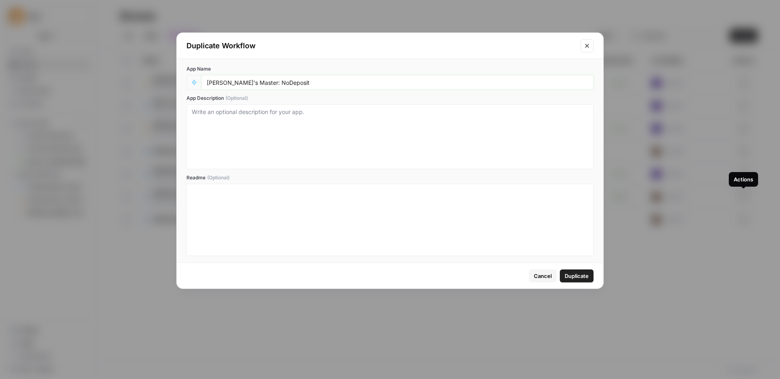
drag, startPoint x: 247, startPoint y: 83, endPoint x: 304, endPoint y: 89, distance: 57.6
click at [304, 89] on div "[PERSON_NAME]'s Master: NoDeposit" at bounding box center [397, 82] width 392 height 15
type input "[PERSON_NAME]'s Master: Arabic Casino Reviews"
click at [574, 271] on button "Duplicate" at bounding box center [577, 276] width 34 height 13
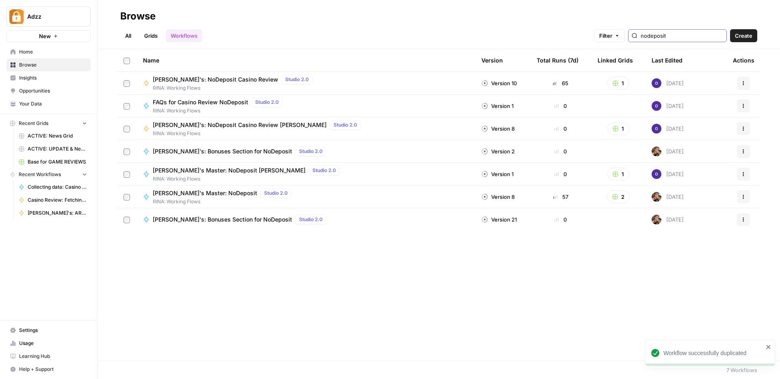
drag, startPoint x: 692, startPoint y: 36, endPoint x: 650, endPoint y: 36, distance: 42.2
click at [650, 36] on div "nodeposit" at bounding box center [677, 35] width 99 height 13
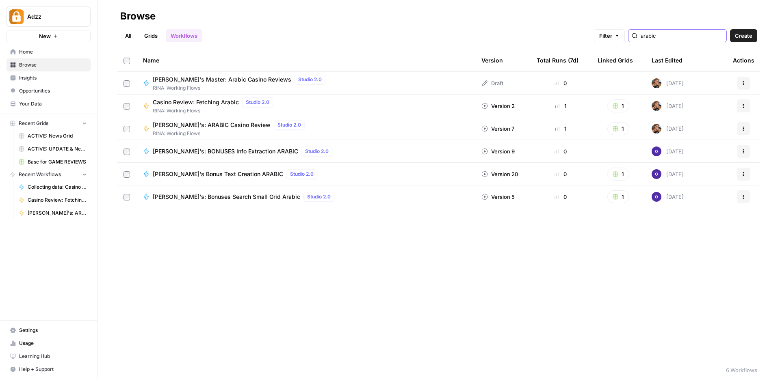
type input "arabic"
click at [227, 83] on span "[PERSON_NAME]'s Master: Arabic Casino Reviews" at bounding box center [222, 80] width 138 height 8
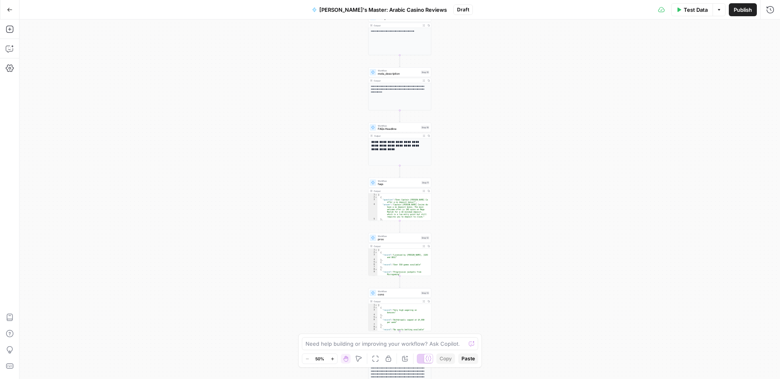
click at [549, 125] on div "Workflow Input Settings Inputs Read from Grid Read from Grid Step 2 Output Expa…" at bounding box center [399, 199] width 760 height 360
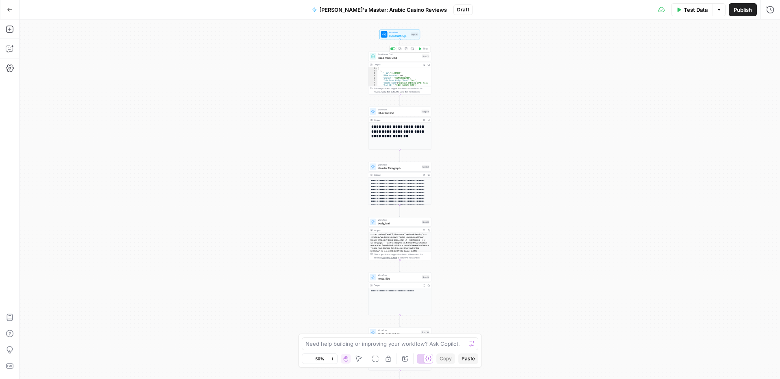
click at [404, 58] on span "Read from Grid" at bounding box center [399, 58] width 42 height 4
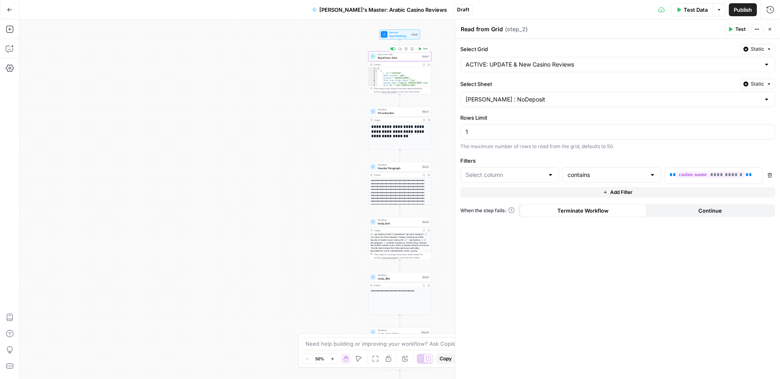
type input "Full Review"
click at [622, 65] on input "Select Grid" at bounding box center [612, 65] width 294 height 8
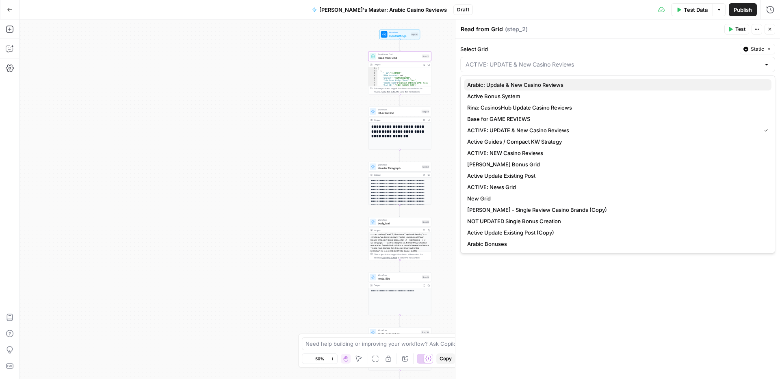
click at [546, 86] on span "Arabic: Update & New Casino Reviews" at bounding box center [616, 85] width 298 height 8
type input "Arabic: Update & New Casino Reviews"
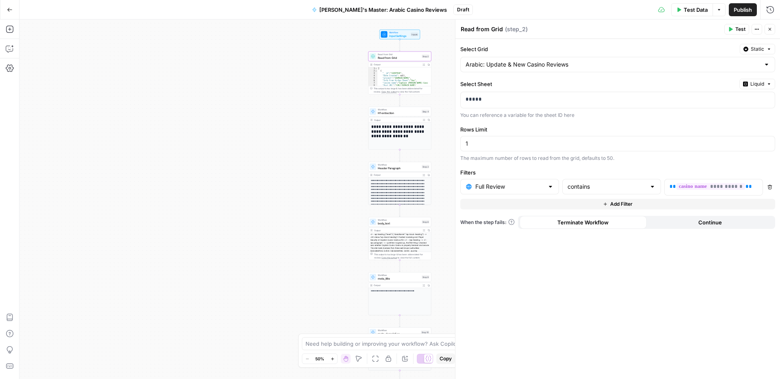
click at [762, 82] on span "Liquid" at bounding box center [757, 83] width 14 height 7
click at [722, 106] on div "Choose from a list" at bounding box center [735, 108] width 64 height 7
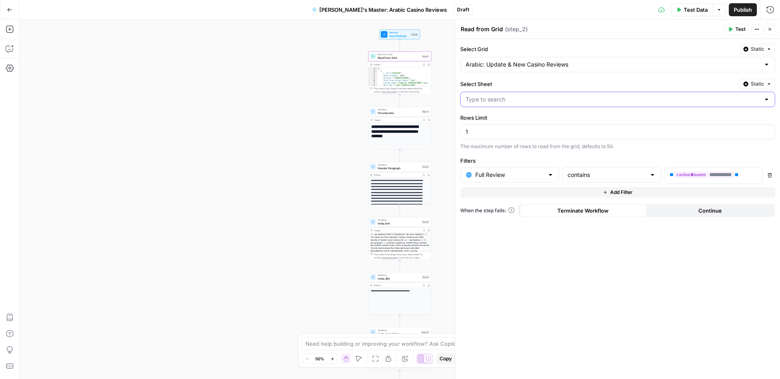
click at [567, 100] on input "Select Sheet" at bounding box center [612, 99] width 294 height 8
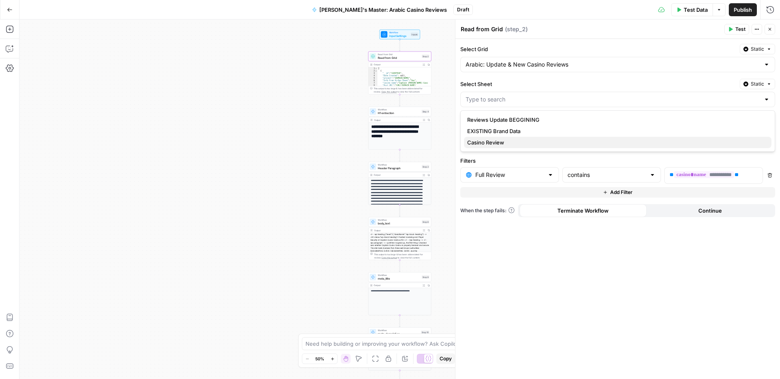
click at [503, 139] on span "Casino Review" at bounding box center [616, 142] width 298 height 8
type input "Casino Review"
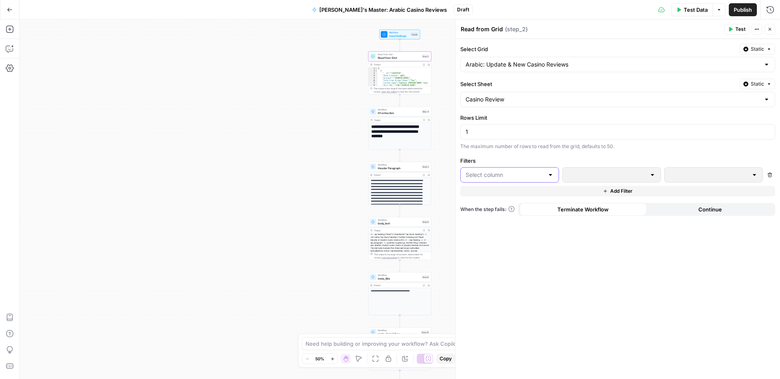
click at [510, 173] on input "text" at bounding box center [504, 175] width 78 height 8
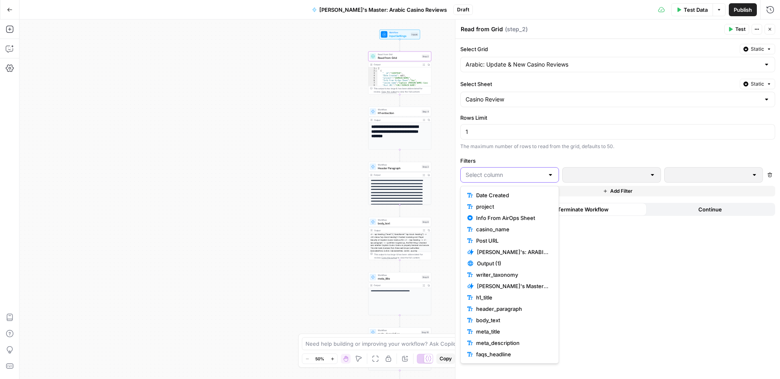
click at [487, 174] on input "text" at bounding box center [504, 175] width 78 height 8
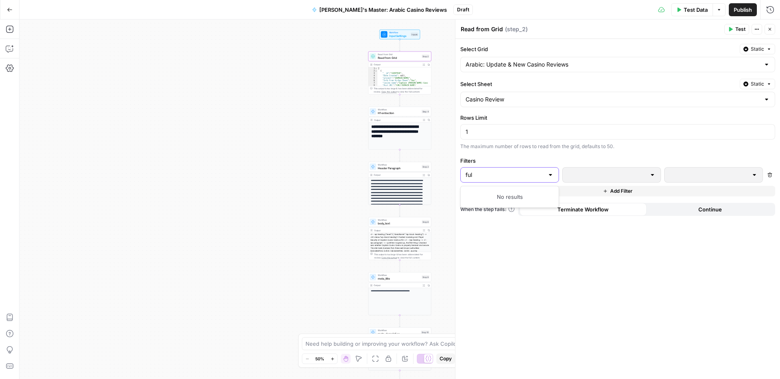
type input "full"
click at [533, 155] on div "Select Grid Static Arabic: Update & New Casino Reviews Select Sheet Static Casi…" at bounding box center [617, 209] width 324 height 340
click at [741, 11] on span "Publish" at bounding box center [742, 10] width 18 height 8
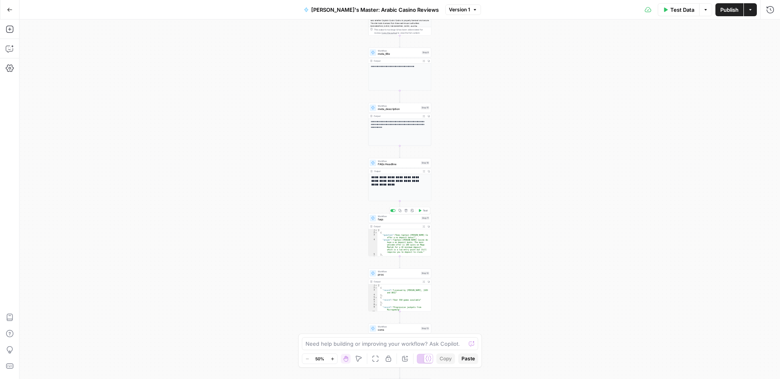
click at [401, 218] on span "faqs" at bounding box center [399, 220] width 42 height 4
type input "FAQs for Casino Review NoDeposit"
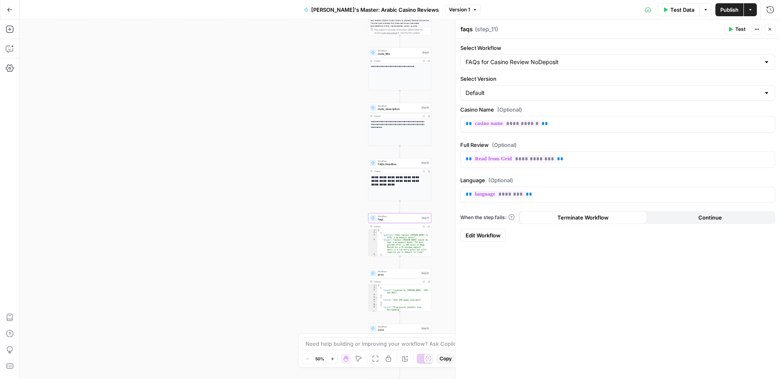
click at [772, 29] on button "Close" at bounding box center [769, 29] width 11 height 11
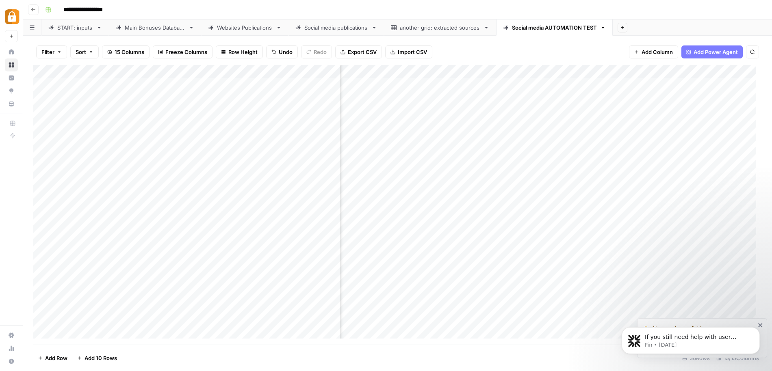
scroll to position [0, 614]
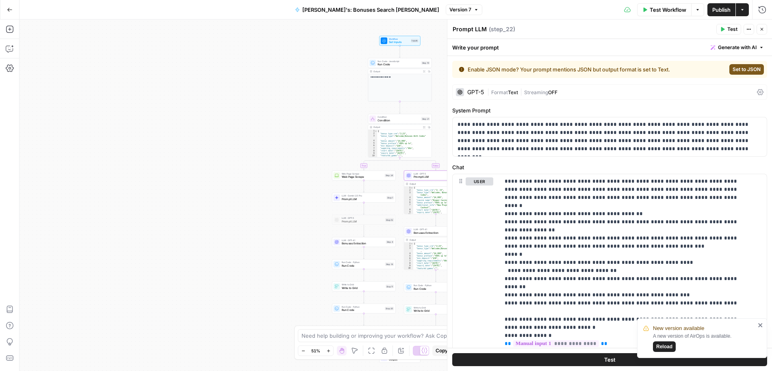
scroll to position [2193, 0]
